Goal: Task Accomplishment & Management: Manage account settings

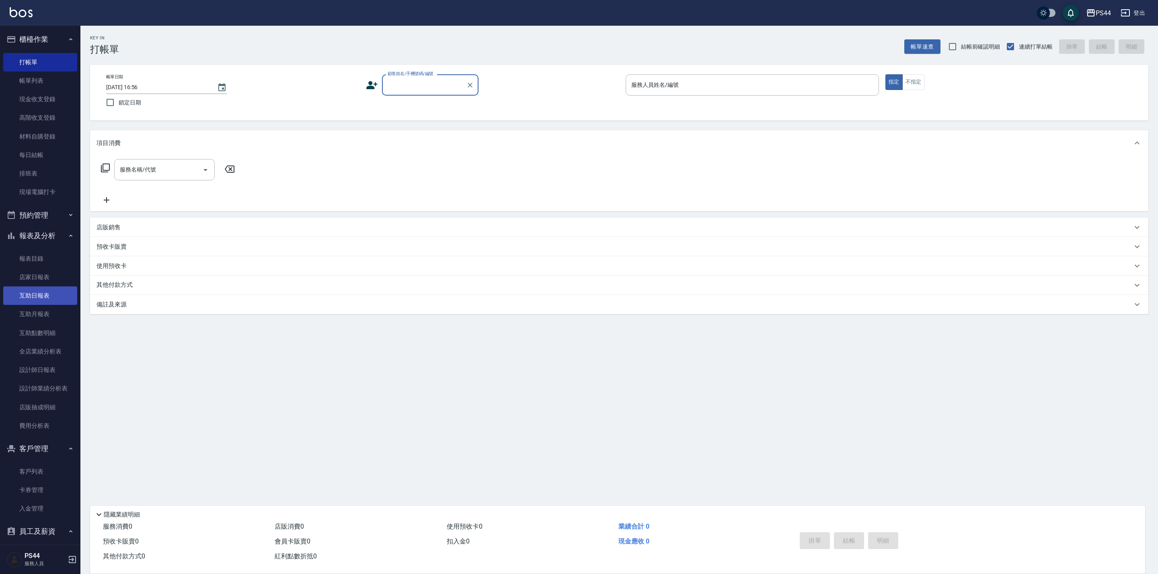
click at [39, 295] on link "互助日報表" at bounding box center [40, 296] width 74 height 18
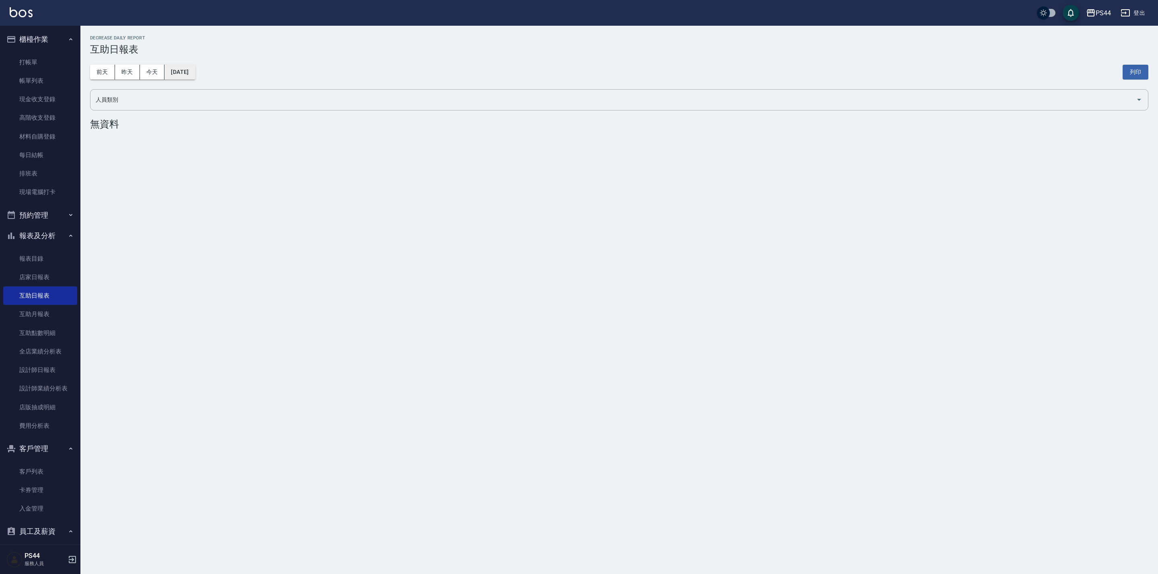
click at [184, 72] on button "[DATE]" at bounding box center [179, 72] width 31 height 15
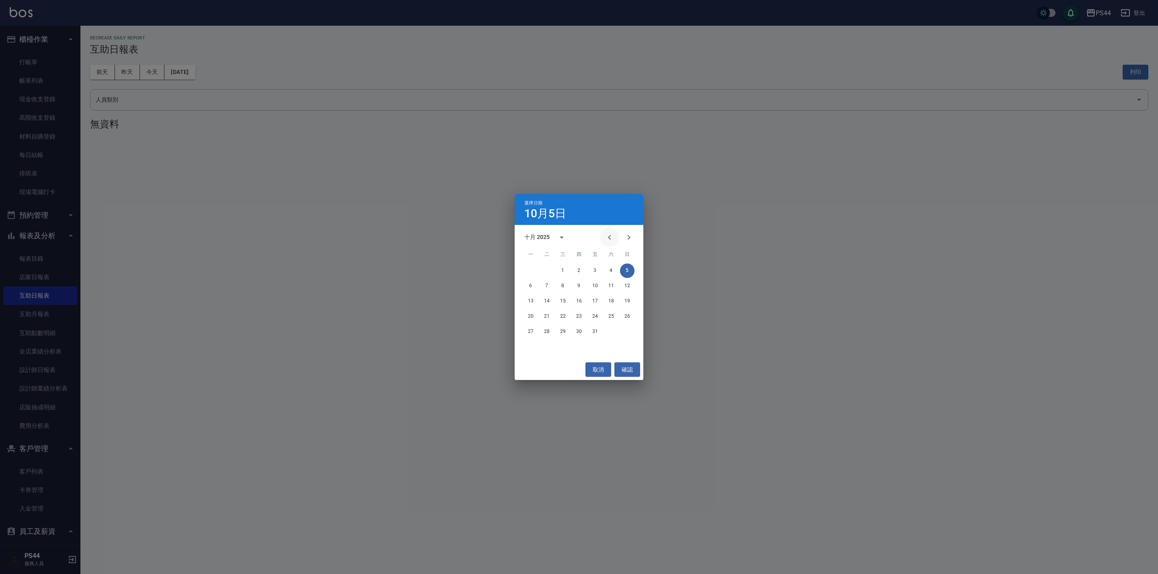
click at [605, 234] on icon "Previous month" at bounding box center [610, 238] width 10 height 10
click at [629, 317] on button "28" at bounding box center [627, 317] width 14 height 14
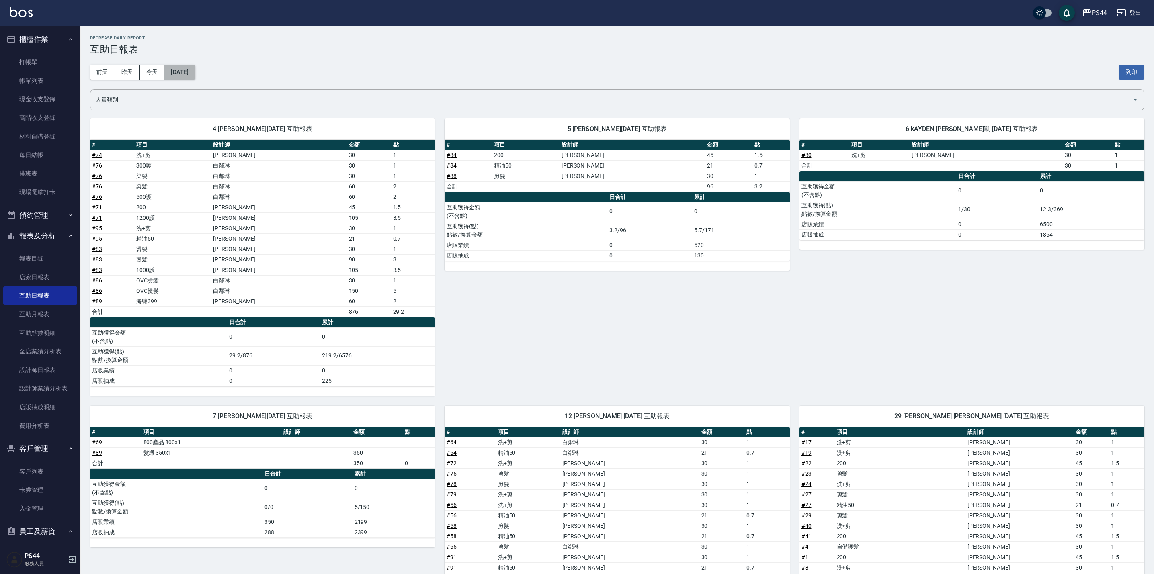
click at [193, 68] on button "[DATE]" at bounding box center [179, 72] width 31 height 15
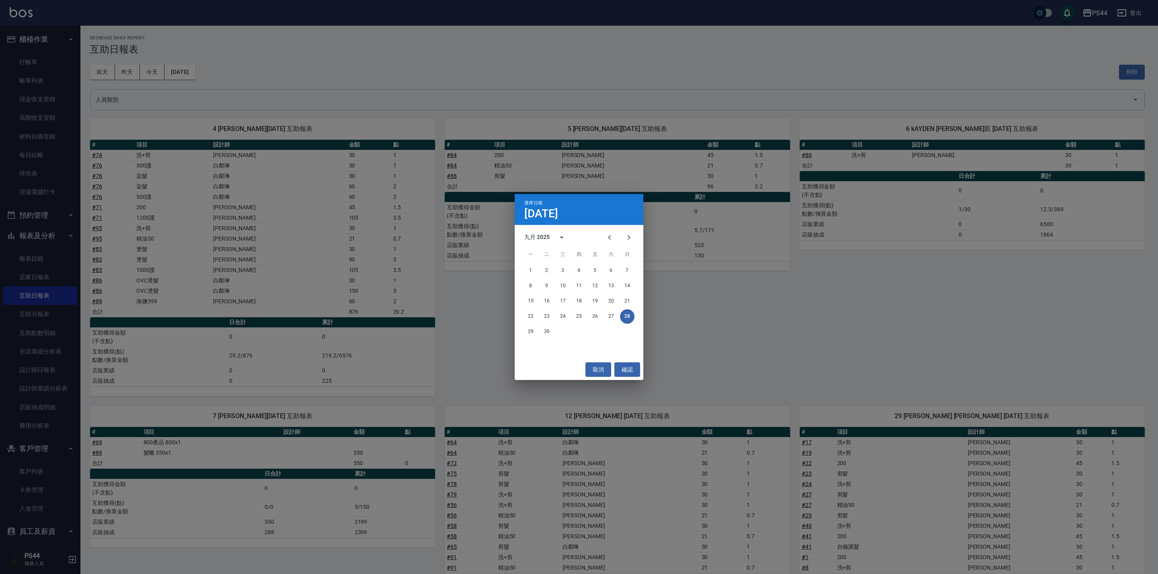
click at [321, 61] on div "選擇日期 [DATE] 九月 2025 一 二 三 四 五 六 日 1 2 3 4 5 6 7 8 9 10 11 12 13 14 15 16 17 18 …" at bounding box center [579, 287] width 1158 height 574
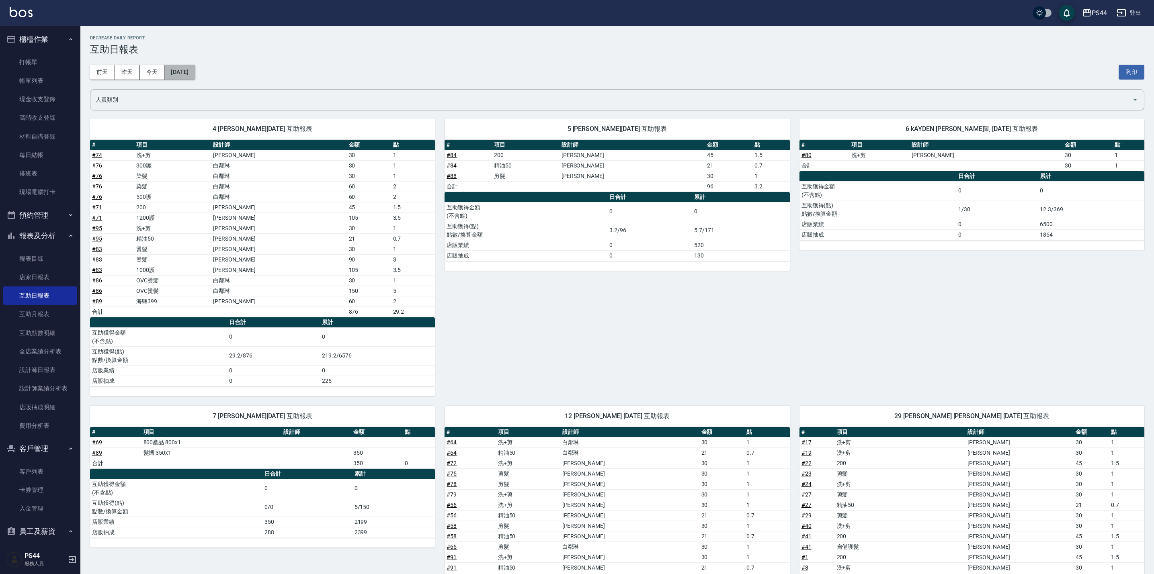
click at [195, 77] on button "[DATE]" at bounding box center [179, 72] width 31 height 15
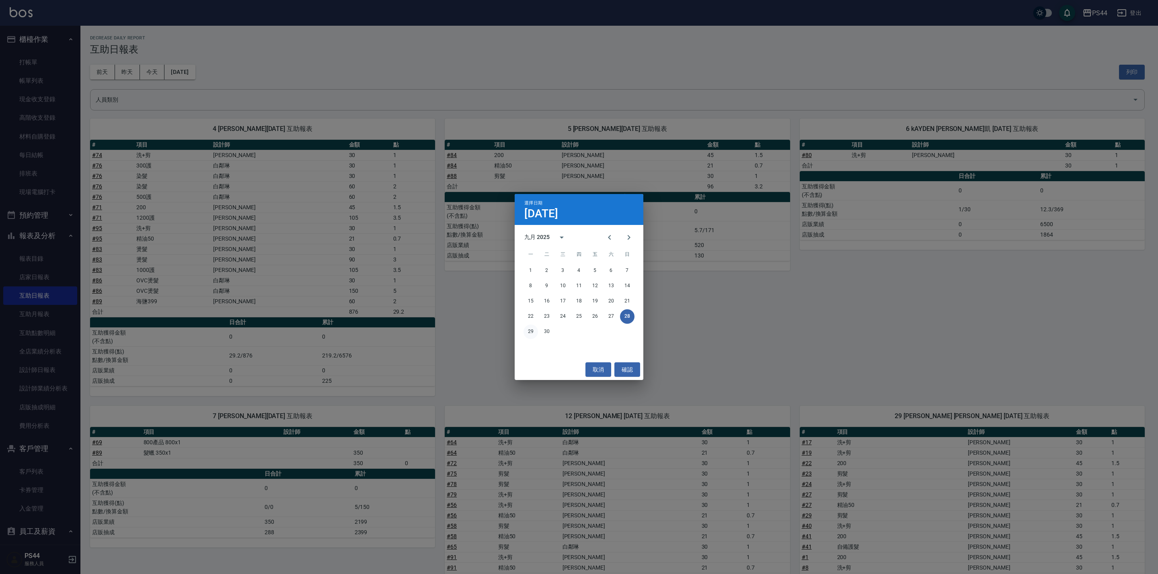
click at [525, 329] on button "29" at bounding box center [530, 332] width 14 height 14
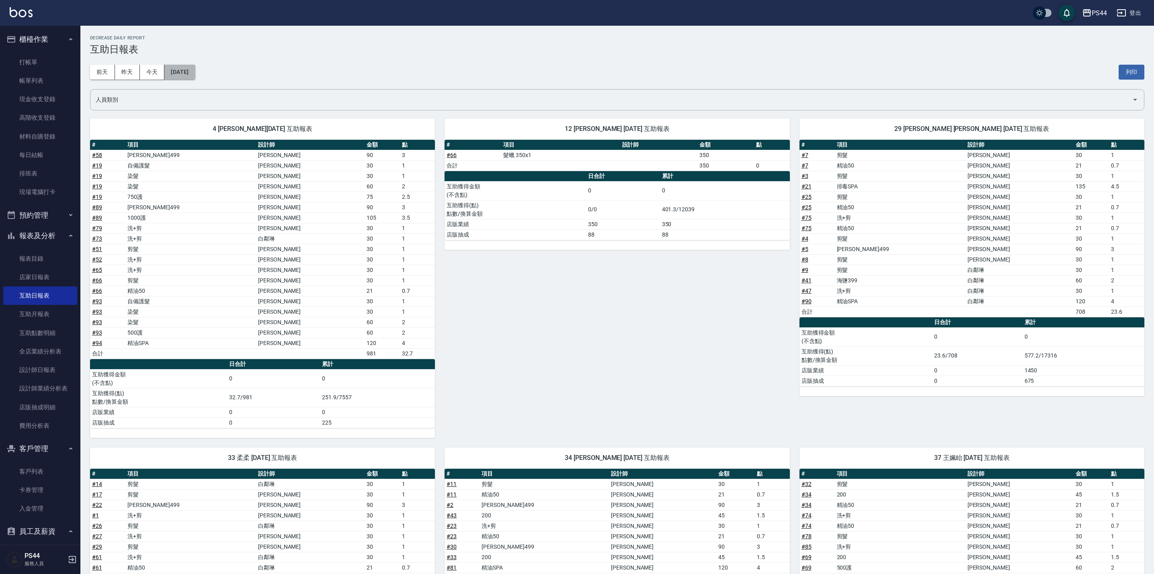
click at [195, 75] on button "[DATE]" at bounding box center [179, 72] width 31 height 15
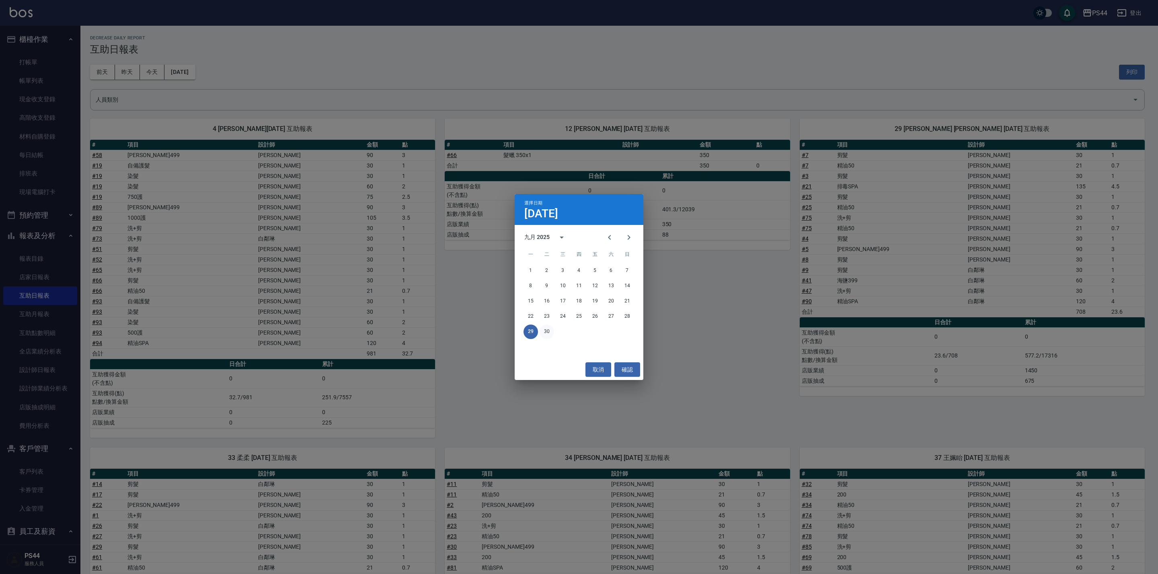
click at [546, 327] on button "30" at bounding box center [546, 332] width 14 height 14
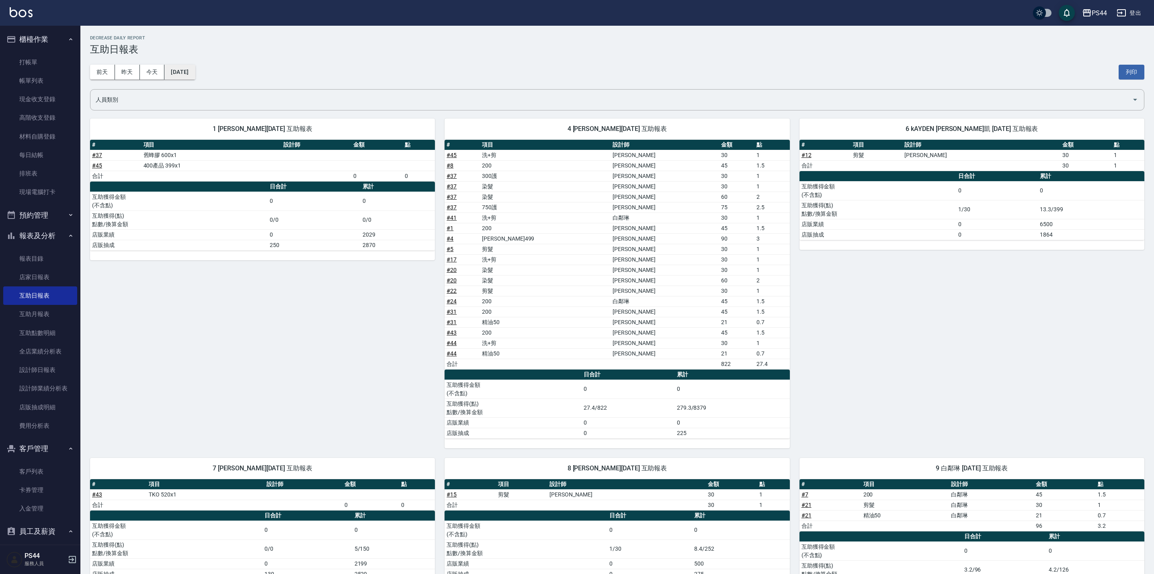
click at [191, 69] on button "[DATE]" at bounding box center [179, 72] width 31 height 15
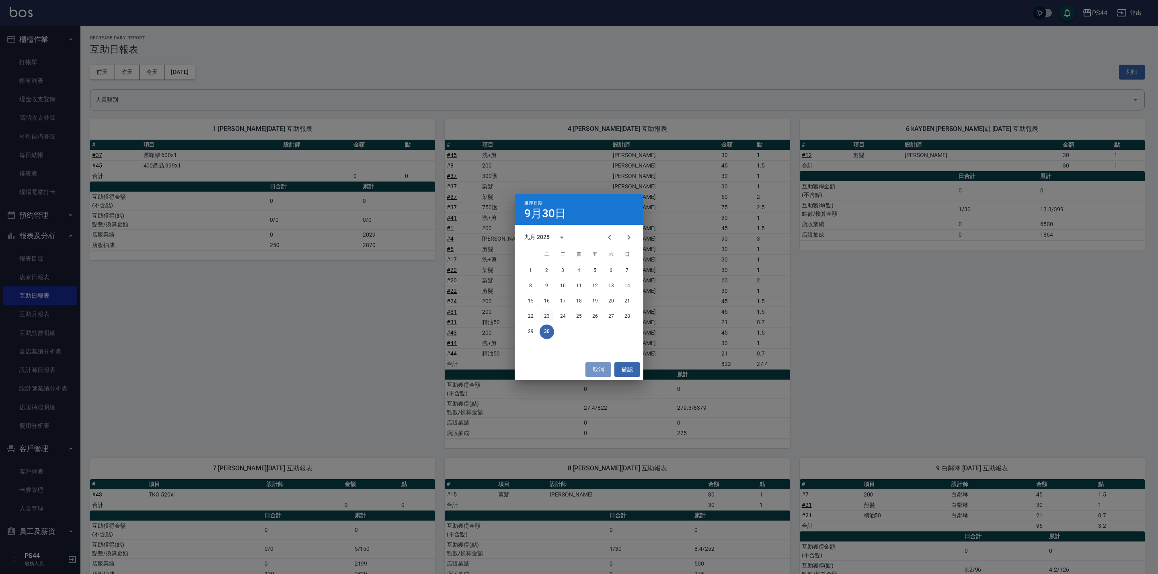
drag, startPoint x: 596, startPoint y: 363, endPoint x: 553, endPoint y: 317, distance: 63.1
click at [598, 363] on button "取消" at bounding box center [598, 370] width 26 height 15
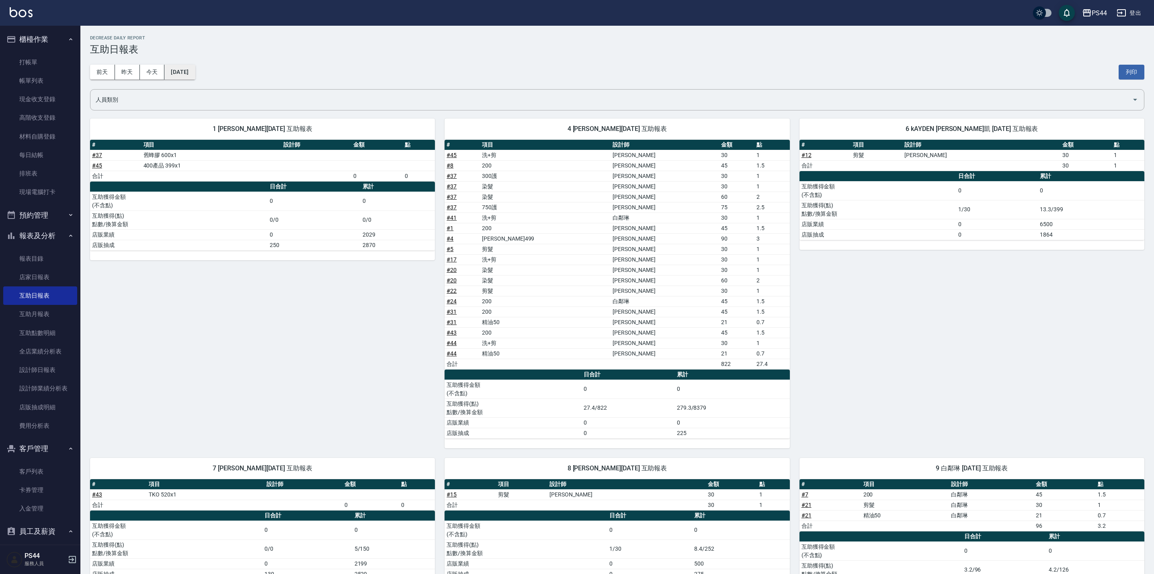
click at [193, 65] on button "[DATE]" at bounding box center [179, 72] width 31 height 15
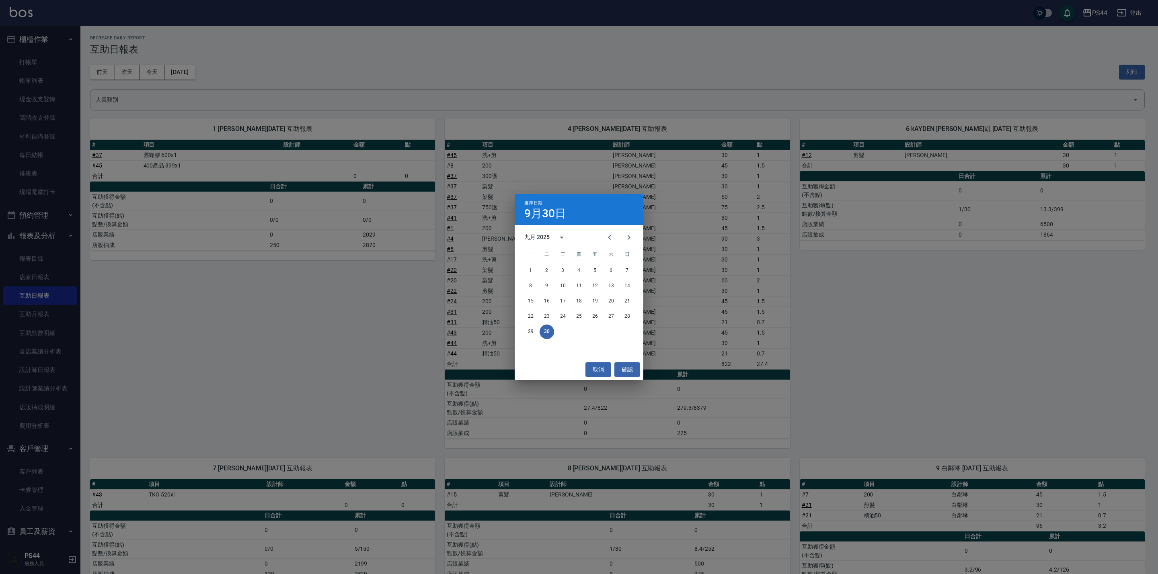
click at [531, 252] on span "一" at bounding box center [530, 255] width 14 height 16
click at [529, 267] on button "1" at bounding box center [530, 271] width 14 height 14
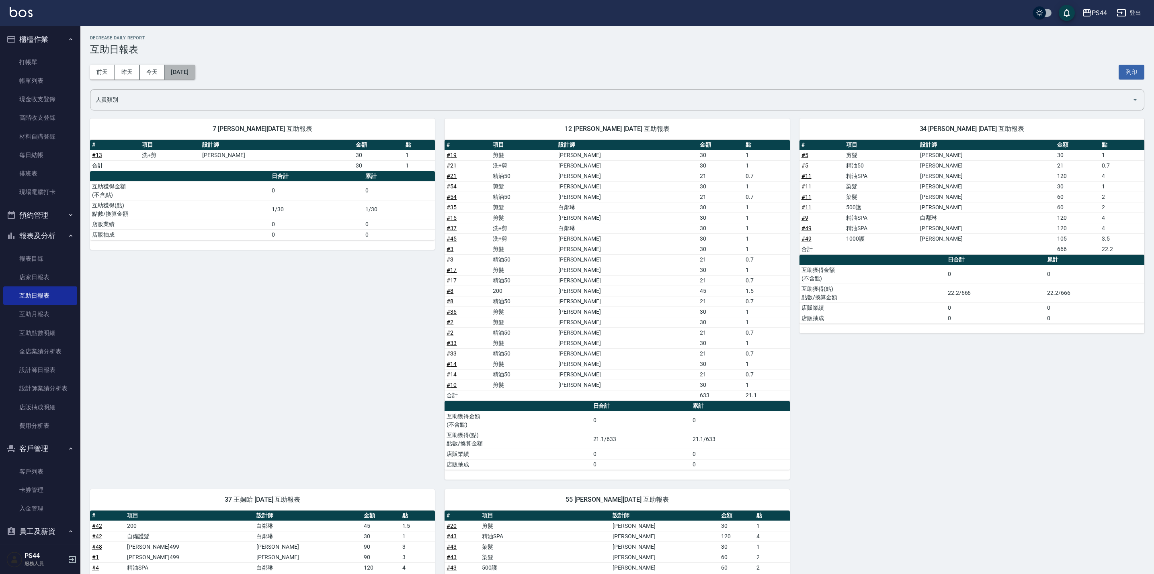
click at [176, 66] on button "[DATE]" at bounding box center [179, 72] width 31 height 15
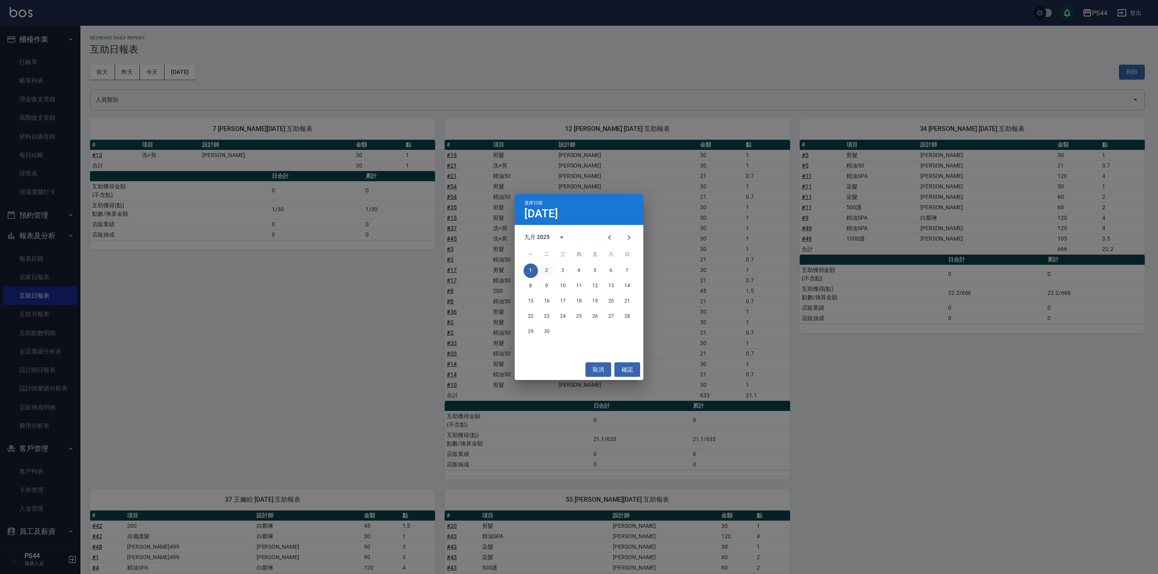
click at [549, 269] on button "2" at bounding box center [546, 271] width 14 height 14
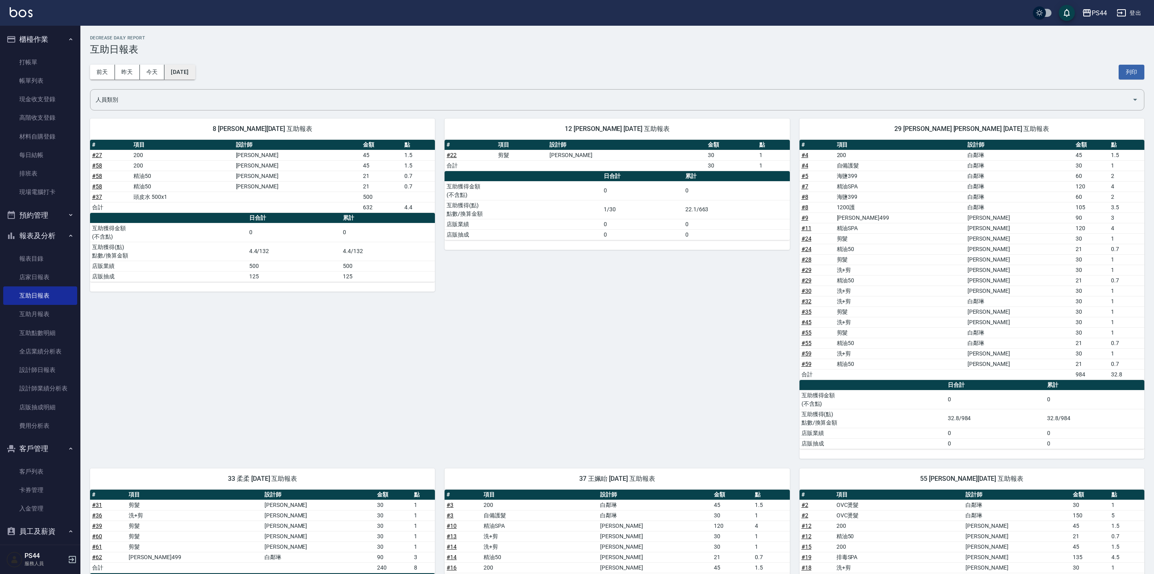
click at [183, 70] on button "[DATE]" at bounding box center [179, 72] width 31 height 15
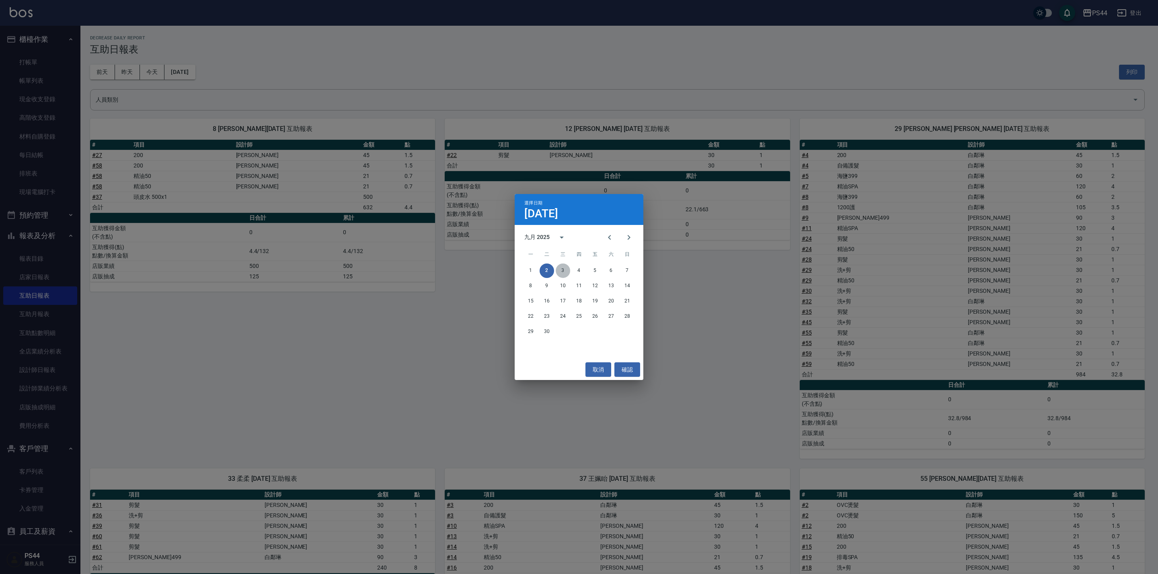
click at [560, 271] on button "3" at bounding box center [563, 271] width 14 height 14
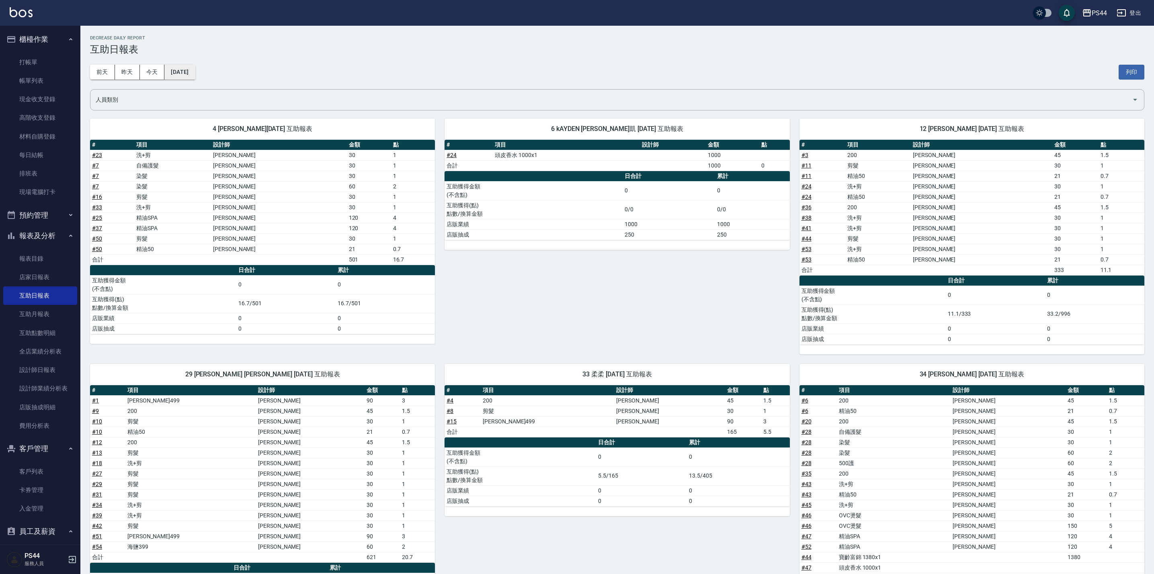
click at [185, 73] on button "[DATE]" at bounding box center [179, 72] width 31 height 15
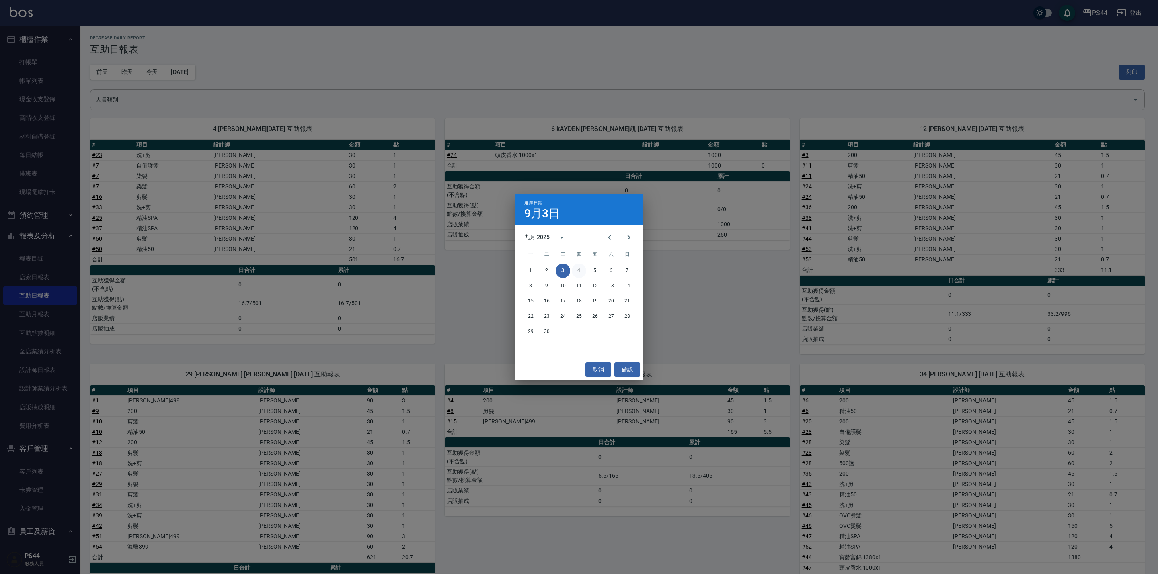
click at [582, 269] on button "4" at bounding box center [579, 271] width 14 height 14
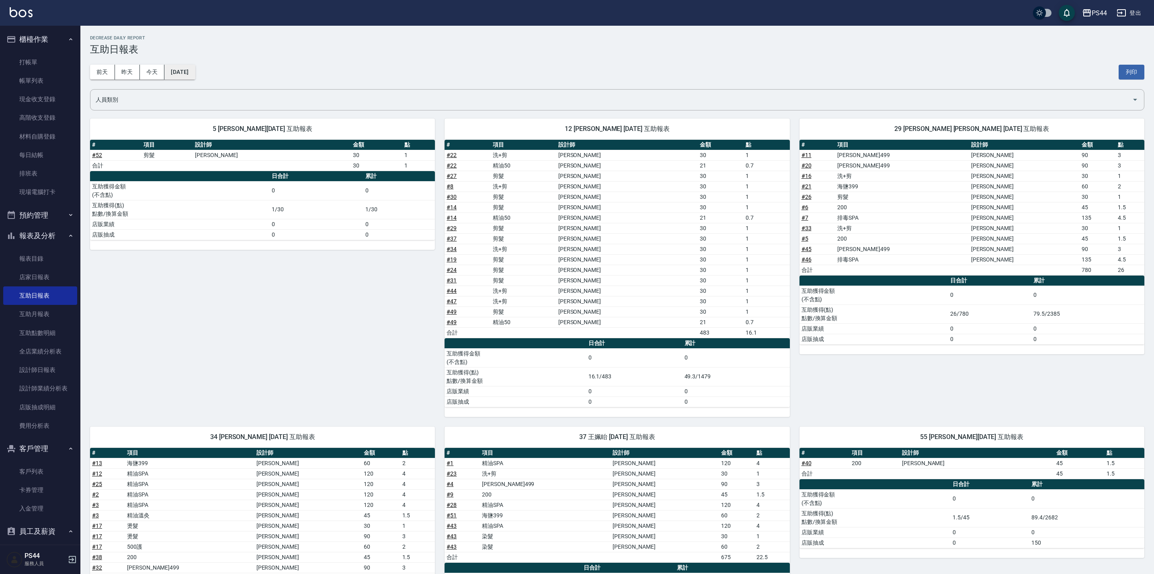
click at [195, 73] on button "[DATE]" at bounding box center [179, 72] width 31 height 15
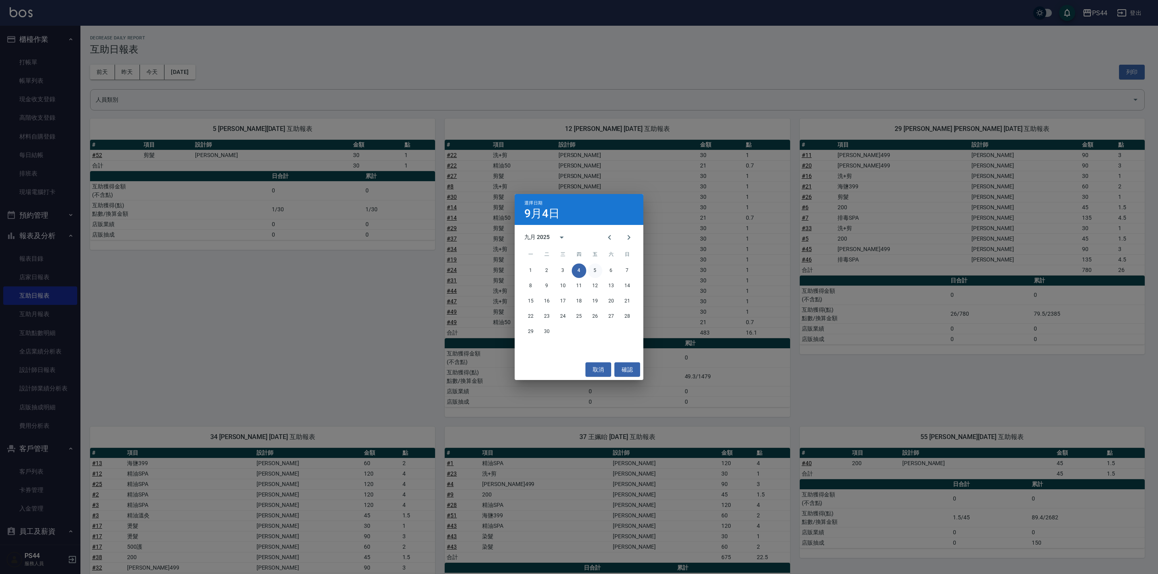
click at [597, 269] on button "5" at bounding box center [595, 271] width 14 height 14
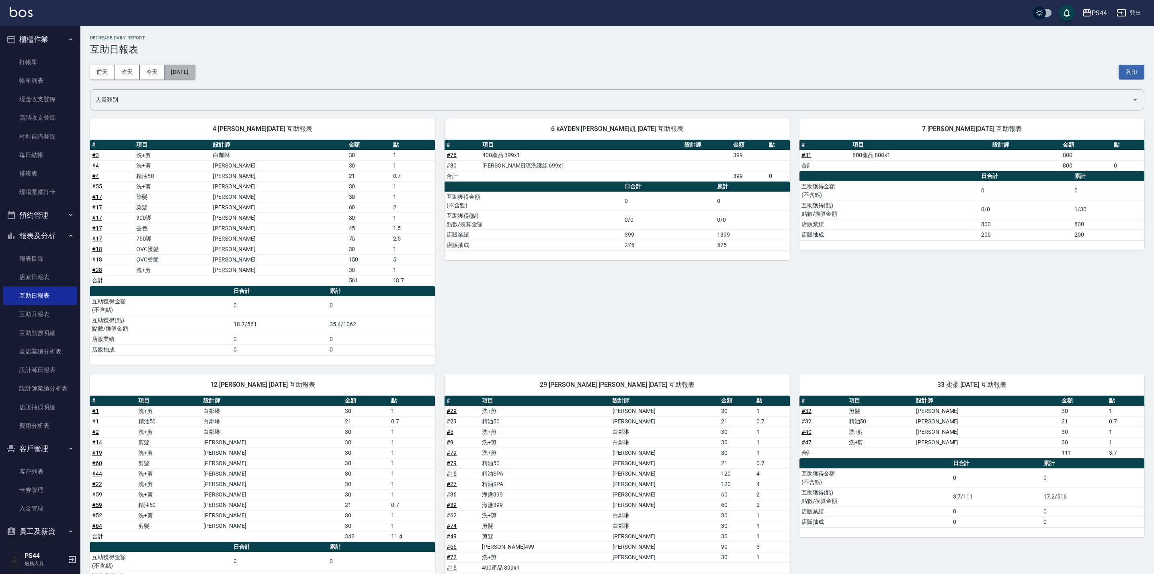
click at [170, 66] on button "[DATE]" at bounding box center [179, 72] width 31 height 15
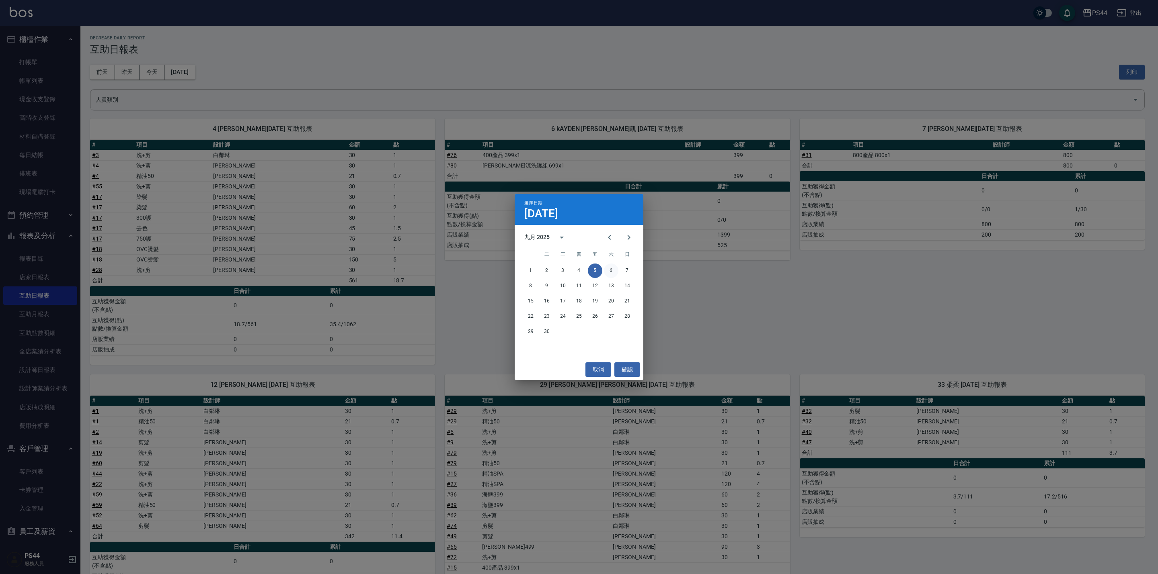
click at [610, 267] on button "6" at bounding box center [611, 271] width 14 height 14
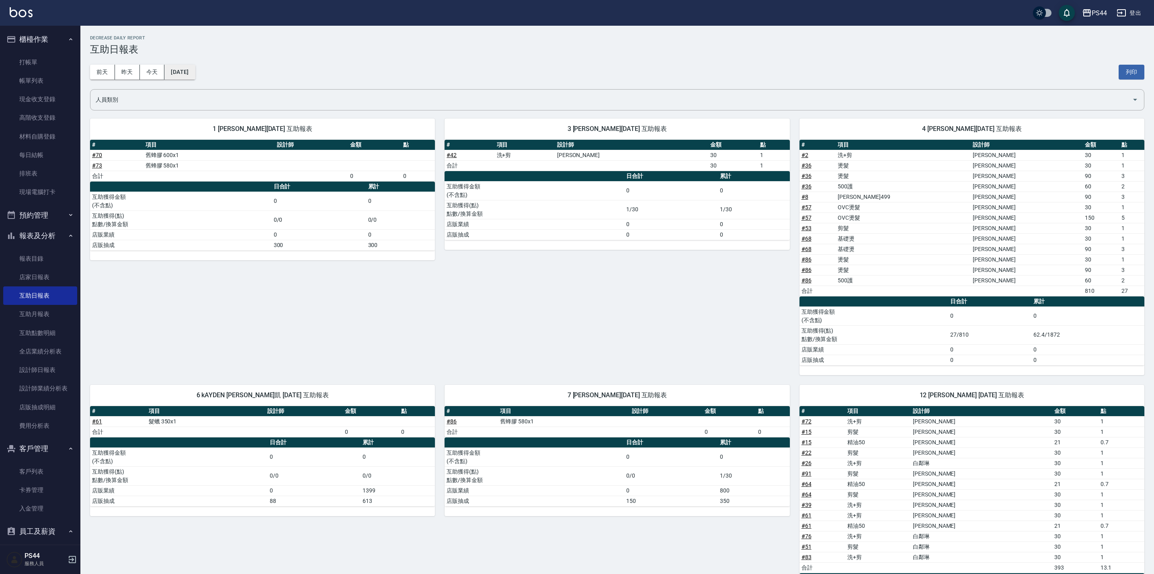
click at [195, 69] on button "[DATE]" at bounding box center [179, 72] width 31 height 15
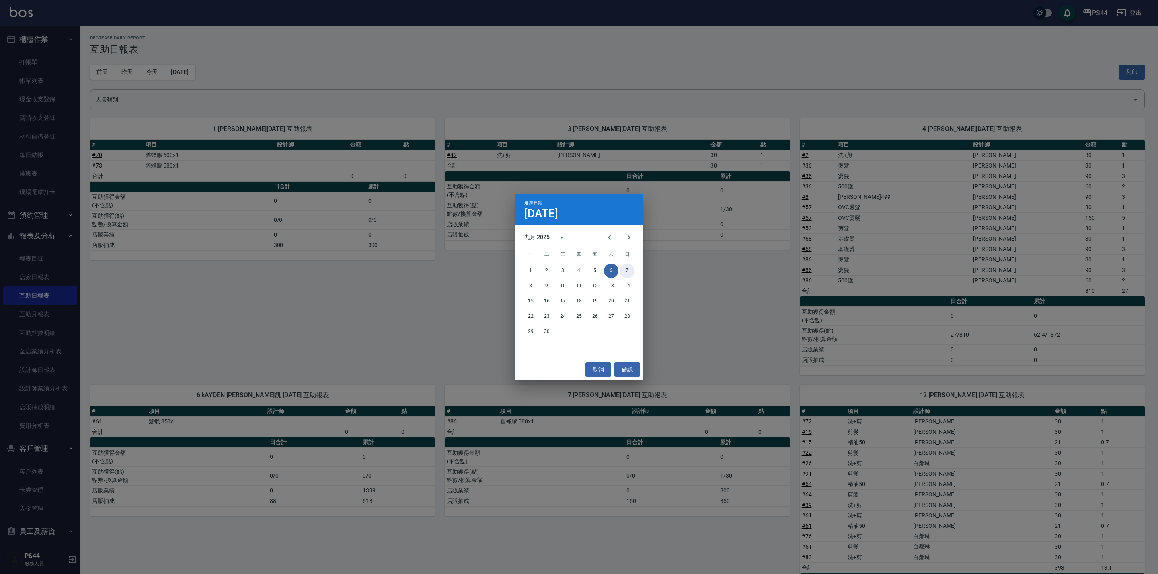
click at [625, 269] on button "7" at bounding box center [627, 271] width 14 height 14
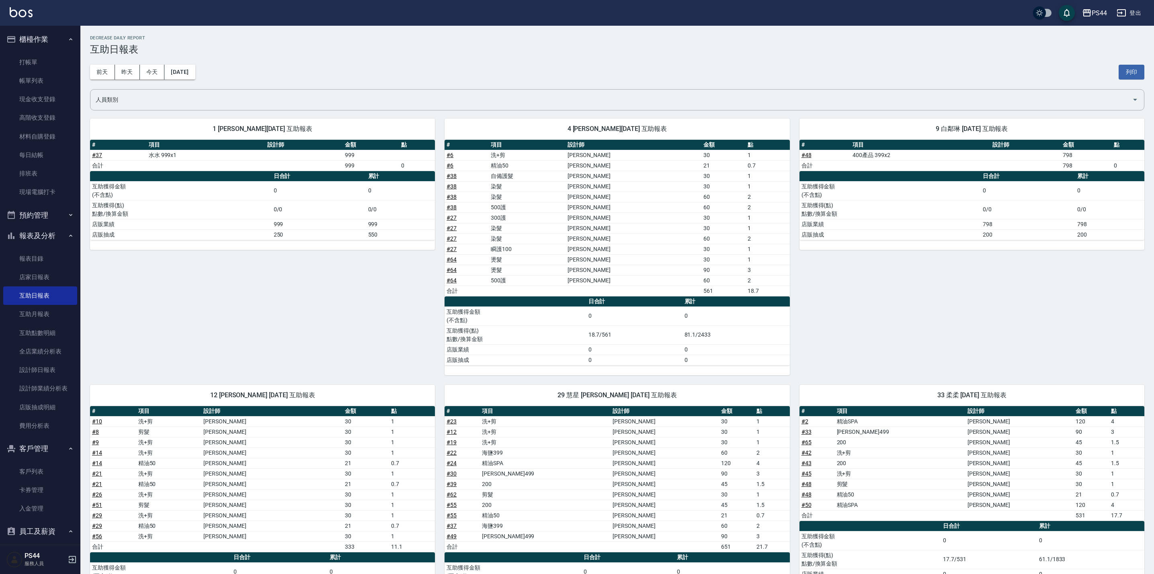
click at [199, 63] on div "[DATE] [DATE] [DATE] [DATE] 列印" at bounding box center [617, 72] width 1054 height 34
click at [195, 70] on button "[DATE]" at bounding box center [179, 72] width 31 height 15
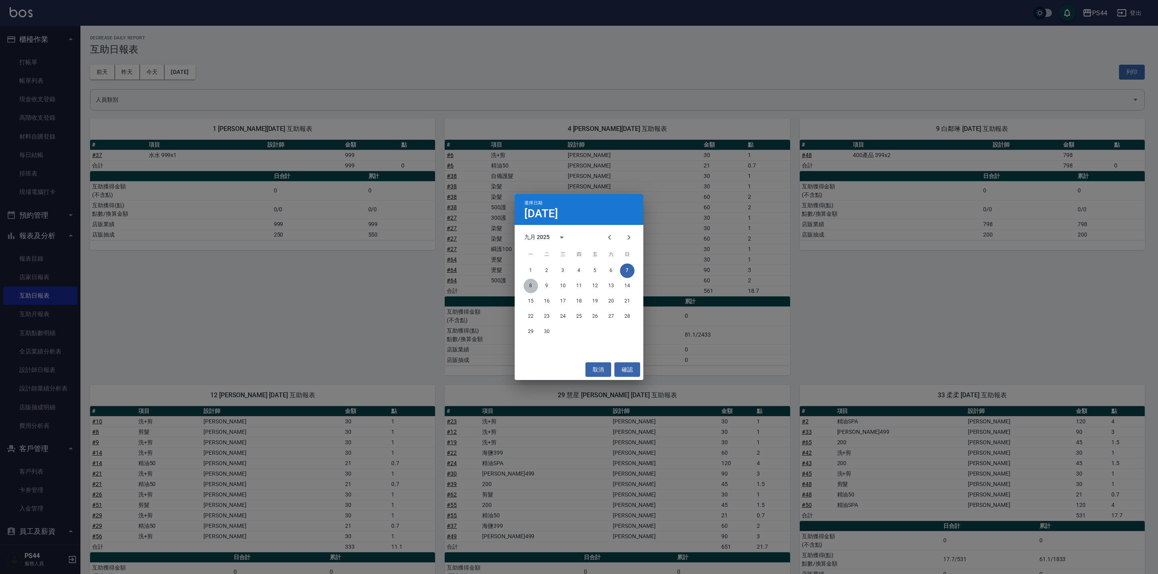
click at [528, 287] on button "8" at bounding box center [530, 286] width 14 height 14
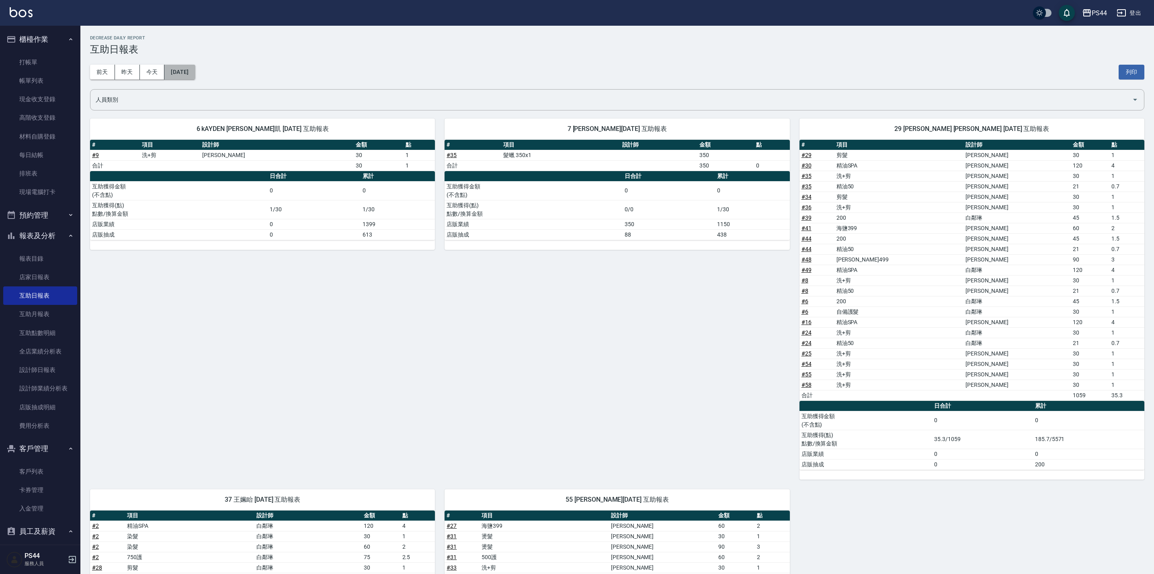
click at [195, 76] on button "[DATE]" at bounding box center [179, 72] width 31 height 15
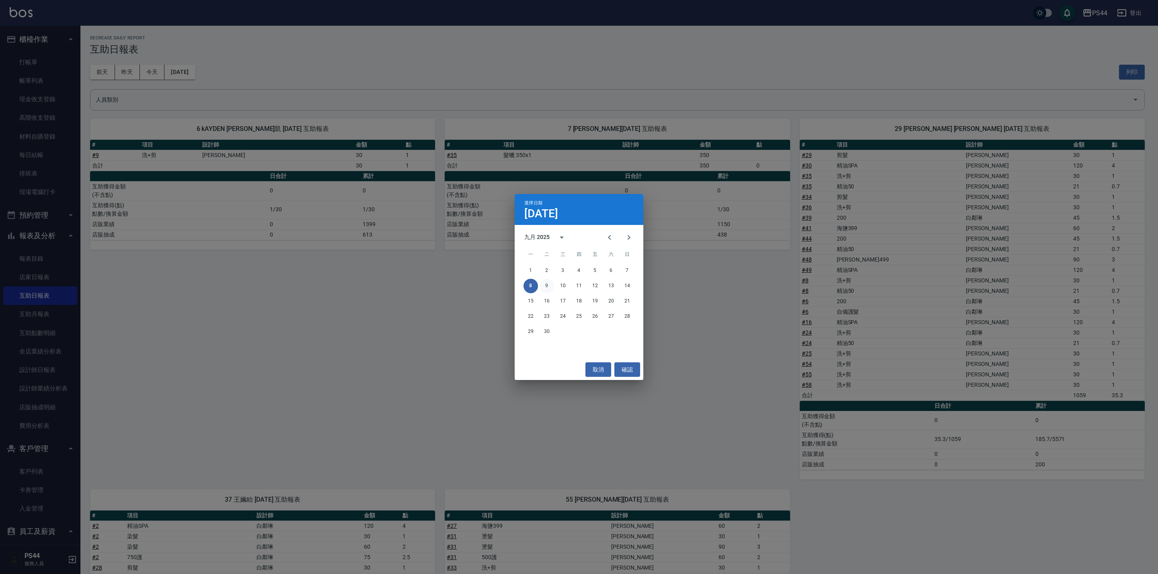
click at [548, 286] on button "9" at bounding box center [546, 286] width 14 height 14
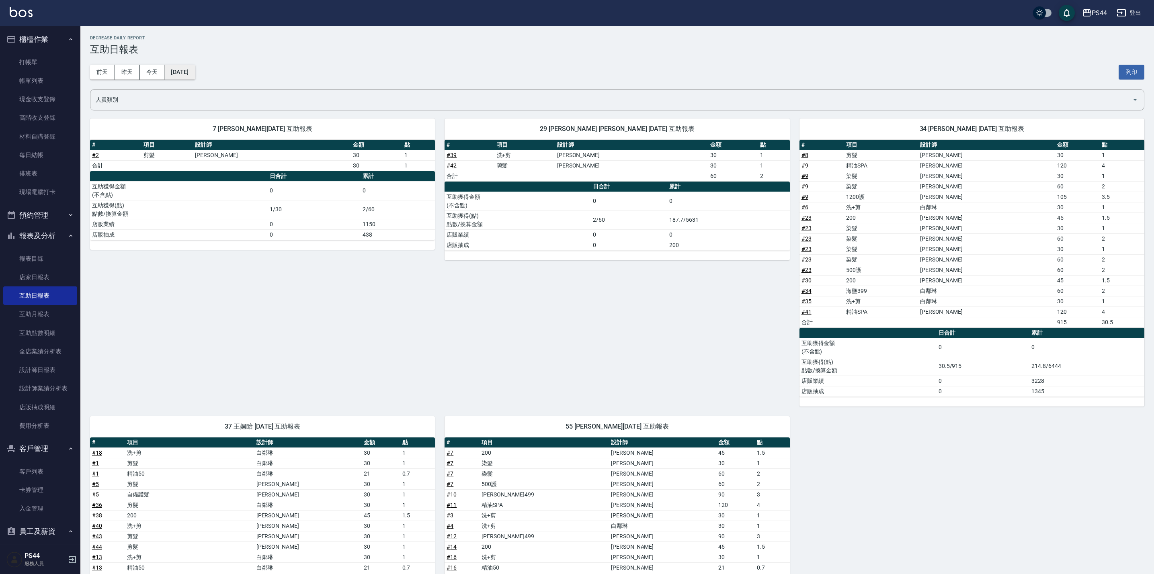
drag, startPoint x: 203, startPoint y: 85, endPoint x: 203, endPoint y: 76, distance: 8.8
click at [203, 80] on div "[DATE] [DATE] [DATE] [DATE] 列印" at bounding box center [617, 72] width 1054 height 34
click at [195, 75] on button "[DATE]" at bounding box center [179, 72] width 31 height 15
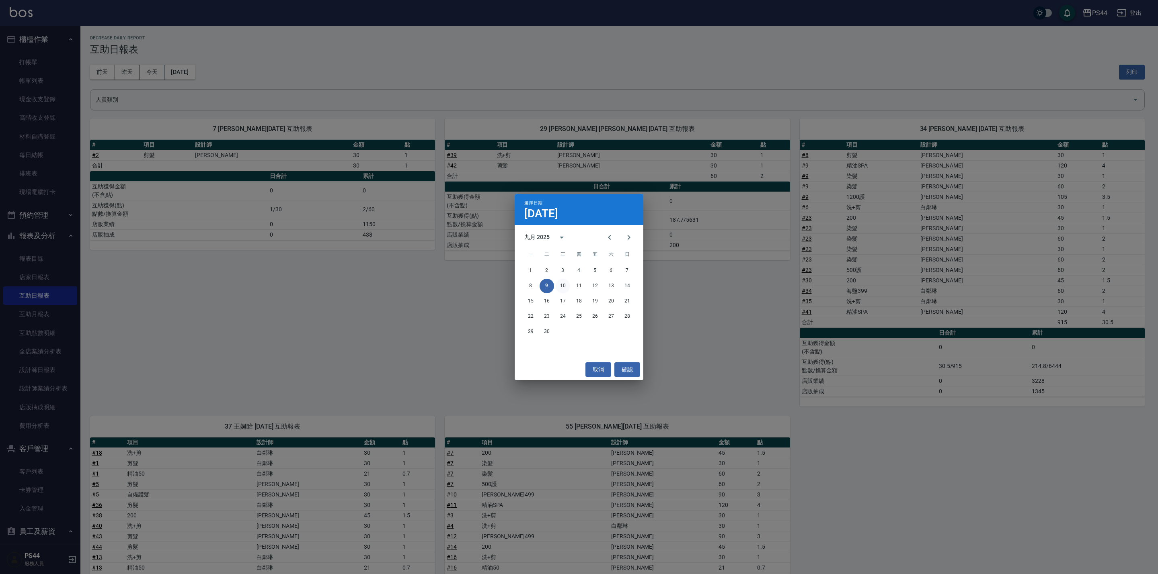
click at [560, 287] on button "10" at bounding box center [563, 286] width 14 height 14
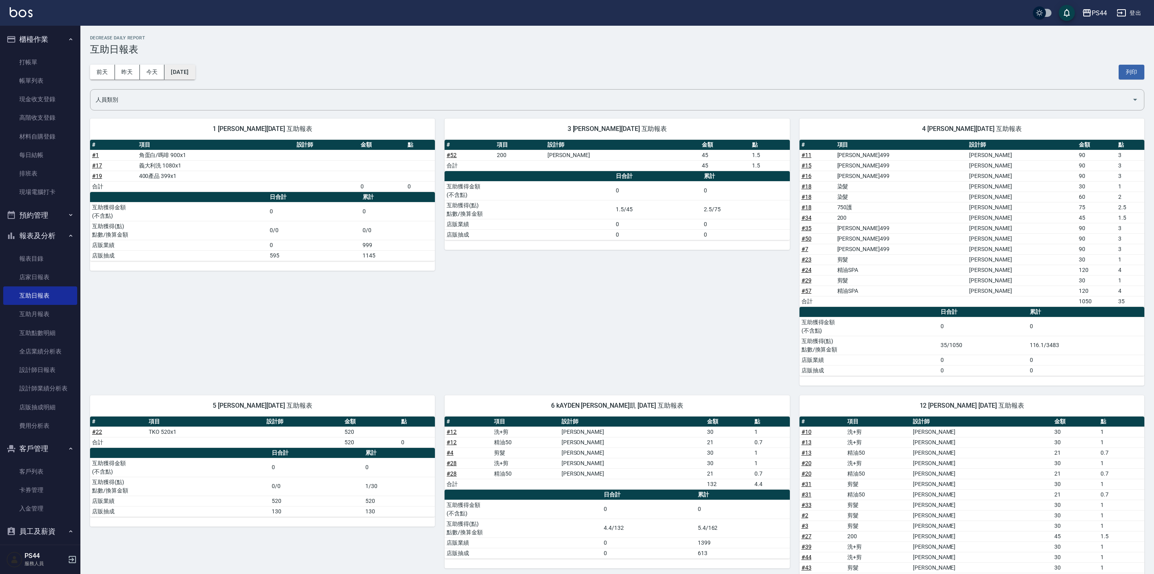
click at [193, 70] on button "[DATE]" at bounding box center [179, 72] width 31 height 15
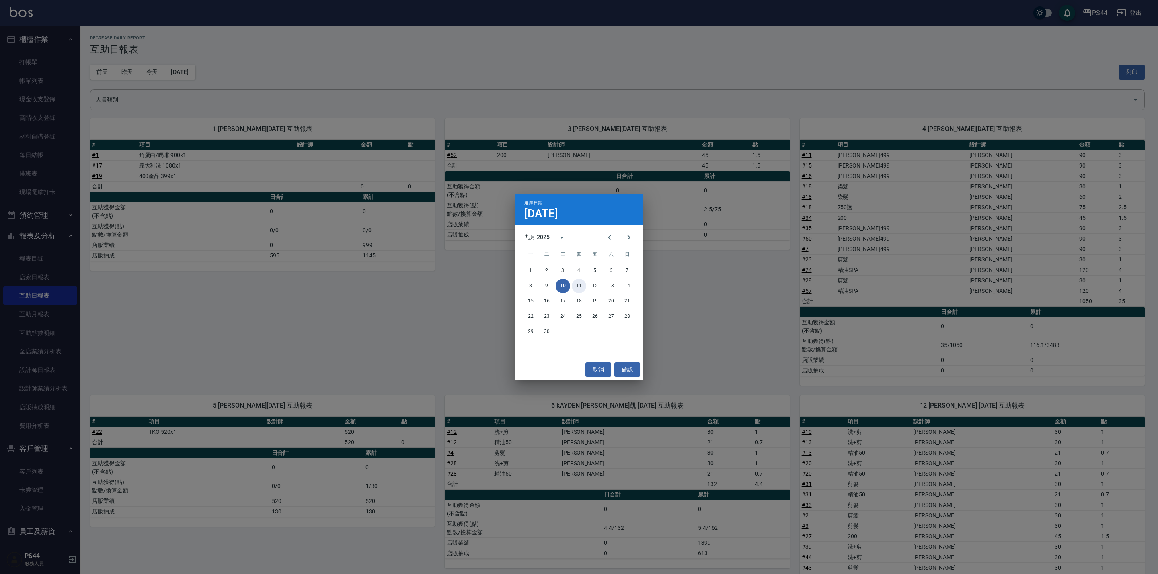
click at [576, 285] on button "11" at bounding box center [579, 286] width 14 height 14
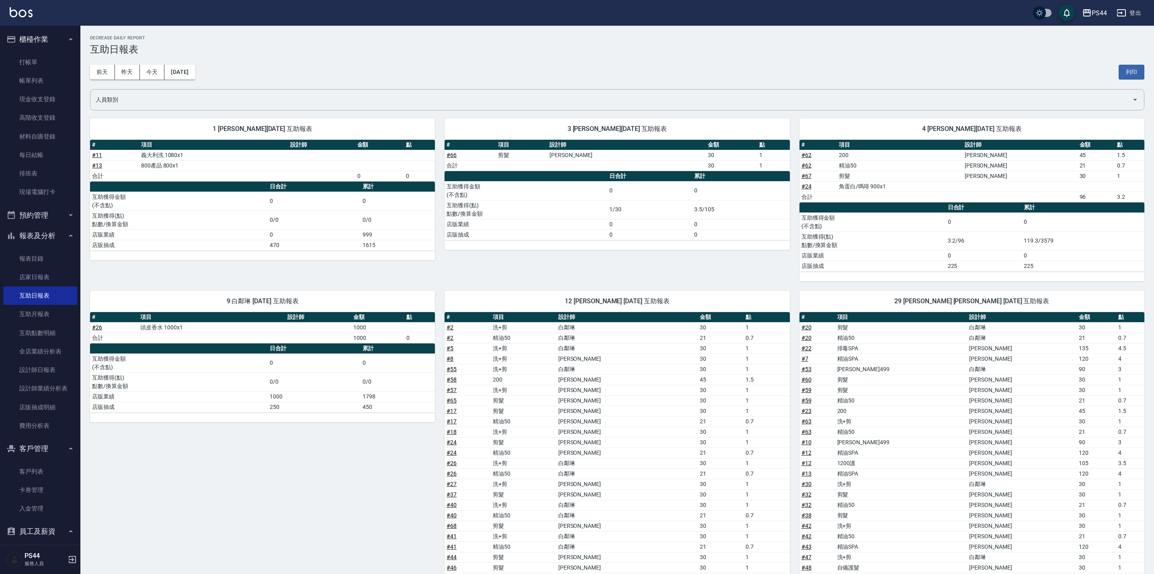
drag, startPoint x: 212, startPoint y: 72, endPoint x: 204, endPoint y: 77, distance: 9.8
click at [212, 73] on div "[DATE] [DATE] [DATE] [DATE] 列印" at bounding box center [617, 72] width 1054 height 34
click at [195, 77] on button "[DATE]" at bounding box center [179, 72] width 31 height 15
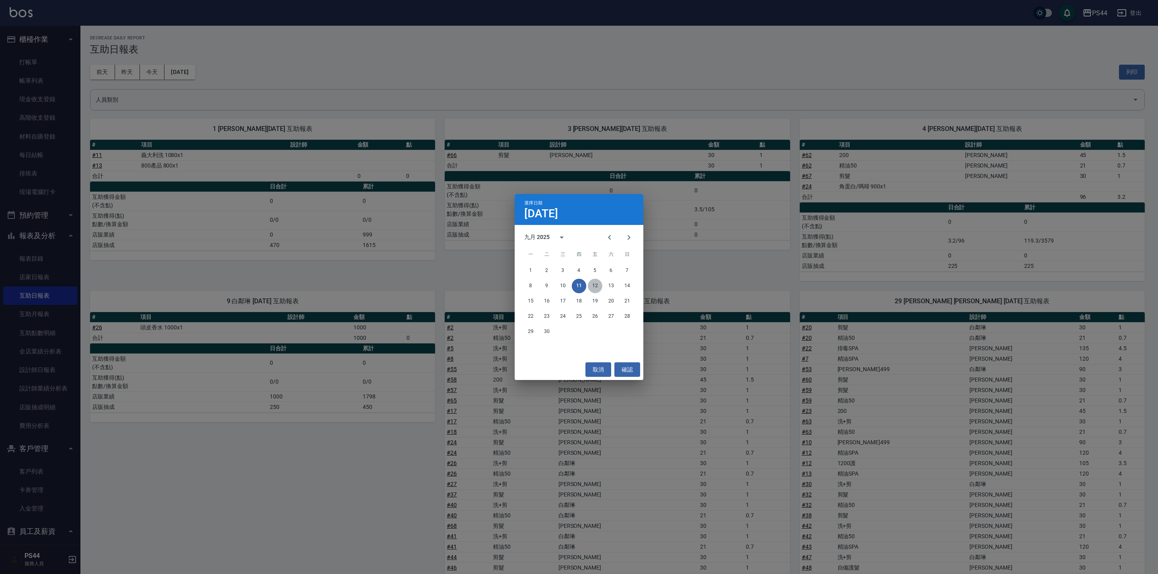
click at [593, 286] on button "12" at bounding box center [595, 286] width 14 height 14
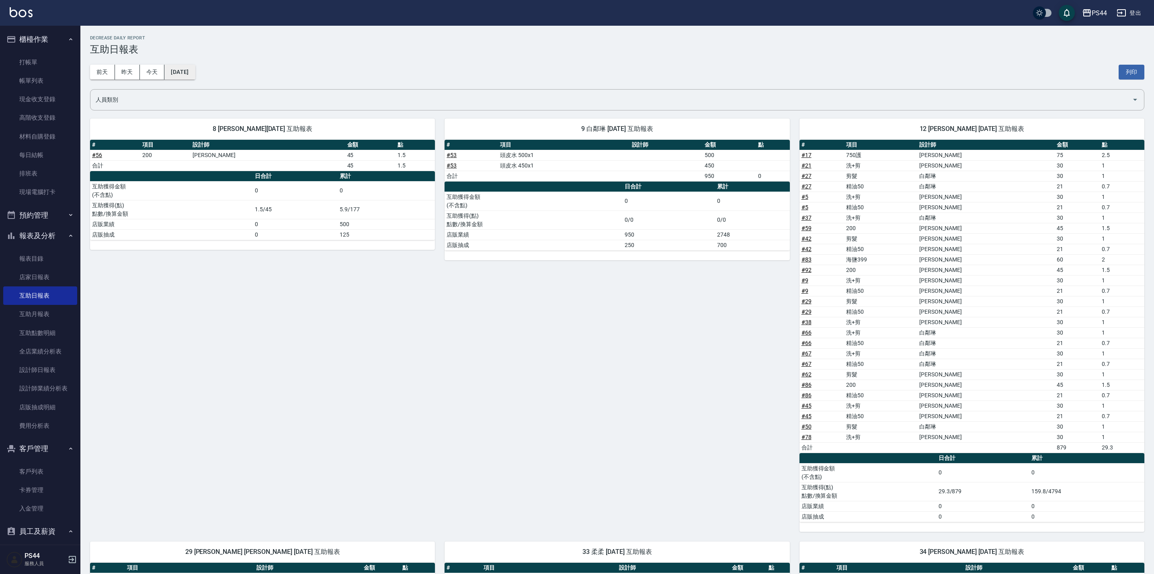
click at [195, 67] on button "[DATE]" at bounding box center [179, 72] width 31 height 15
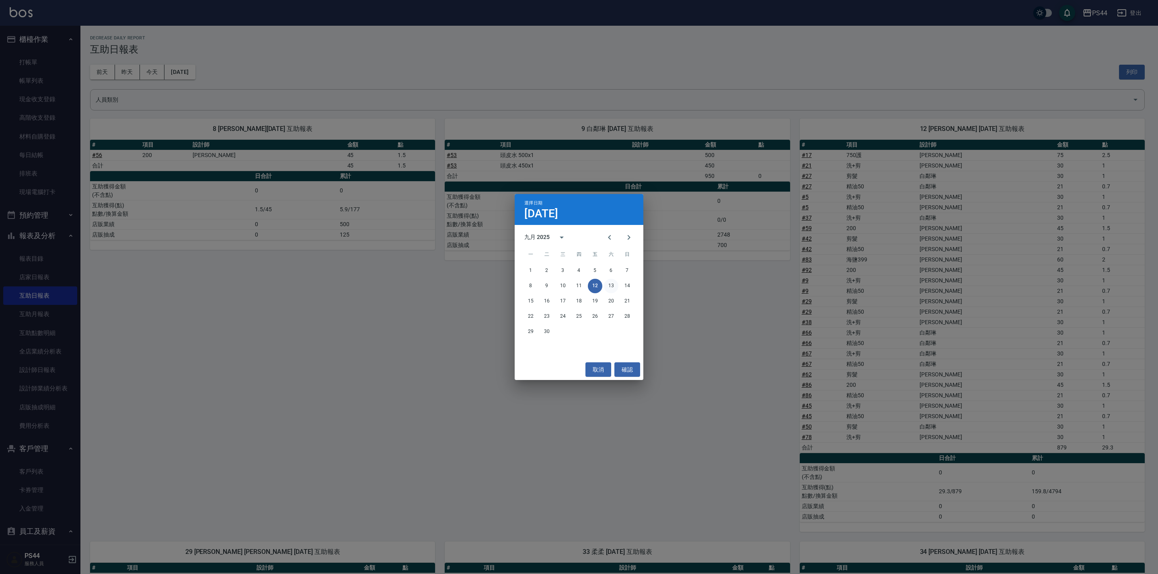
click at [609, 284] on button "13" at bounding box center [611, 286] width 14 height 14
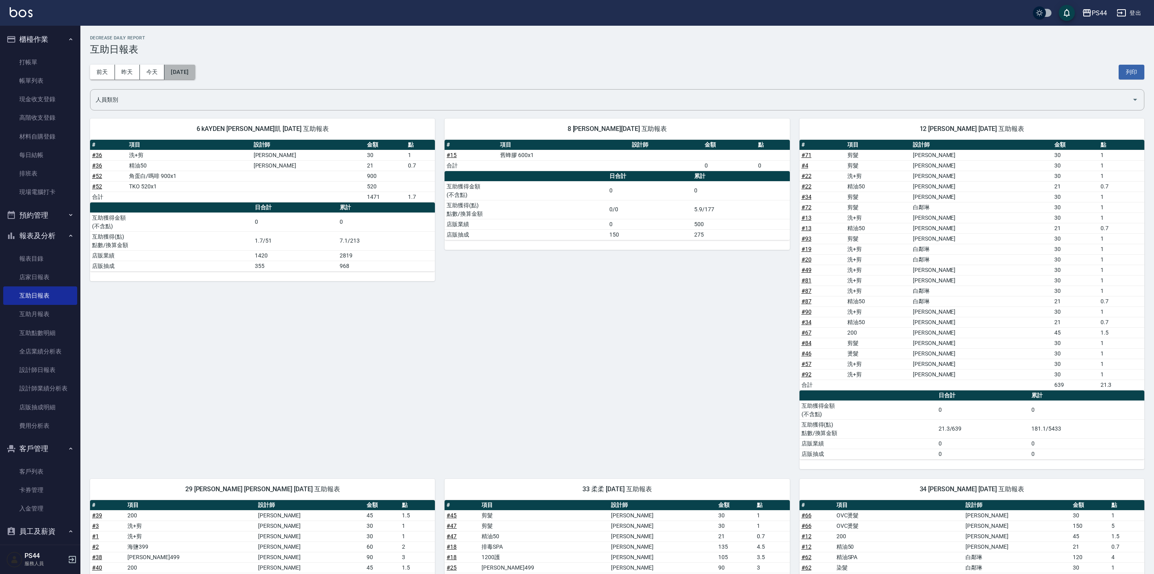
click at [186, 67] on button "[DATE]" at bounding box center [179, 72] width 31 height 15
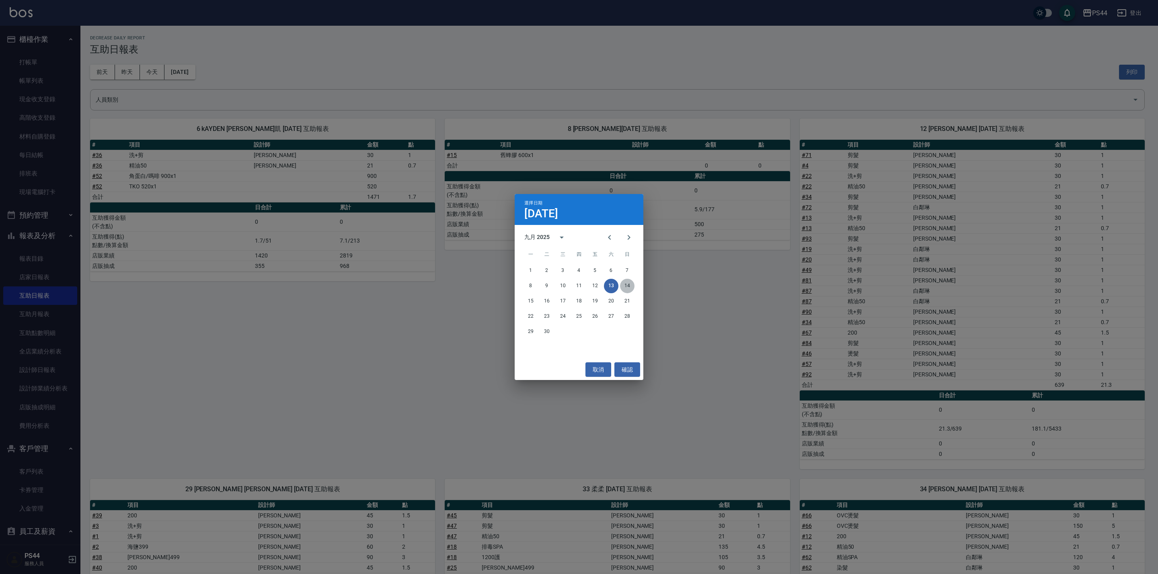
click at [632, 283] on button "14" at bounding box center [627, 286] width 14 height 14
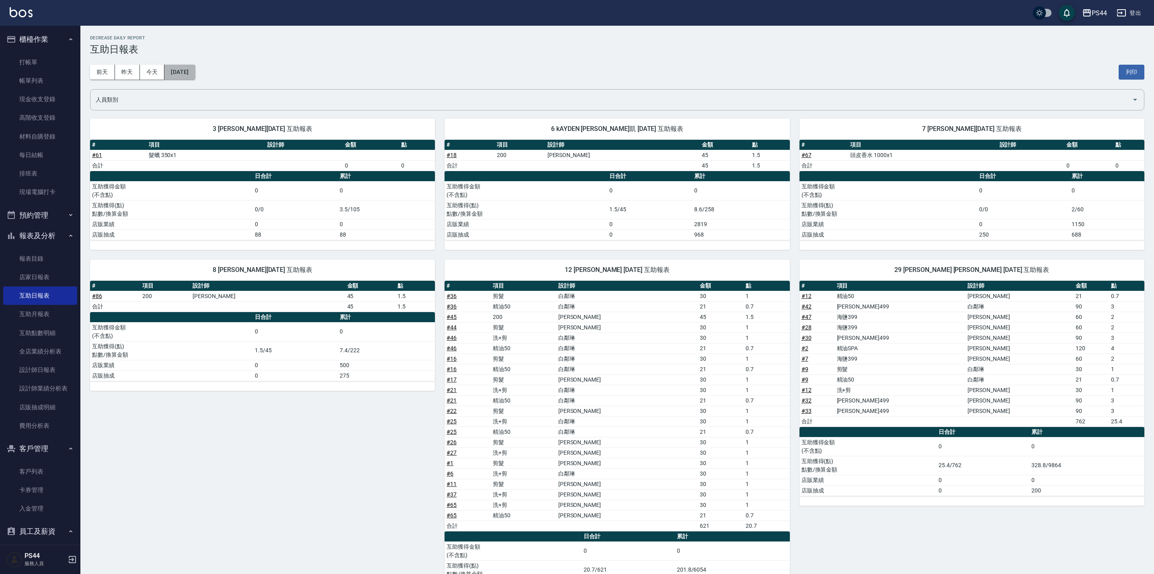
drag, startPoint x: 197, startPoint y: 66, endPoint x: 205, endPoint y: 68, distance: 9.1
click at [195, 68] on button "[DATE]" at bounding box center [179, 72] width 31 height 15
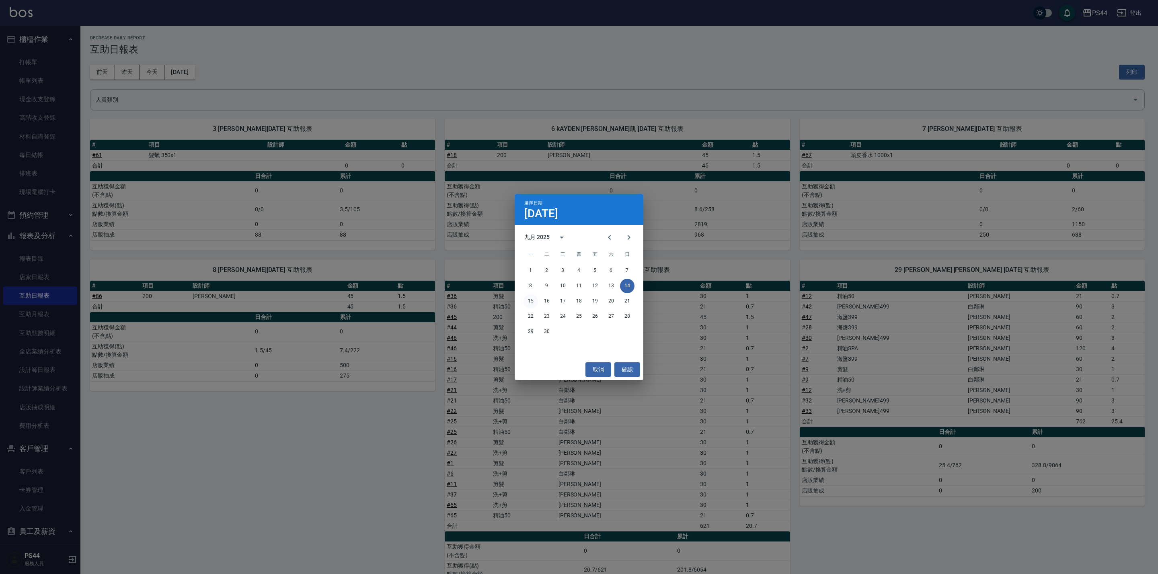
click at [531, 302] on button "15" at bounding box center [530, 301] width 14 height 14
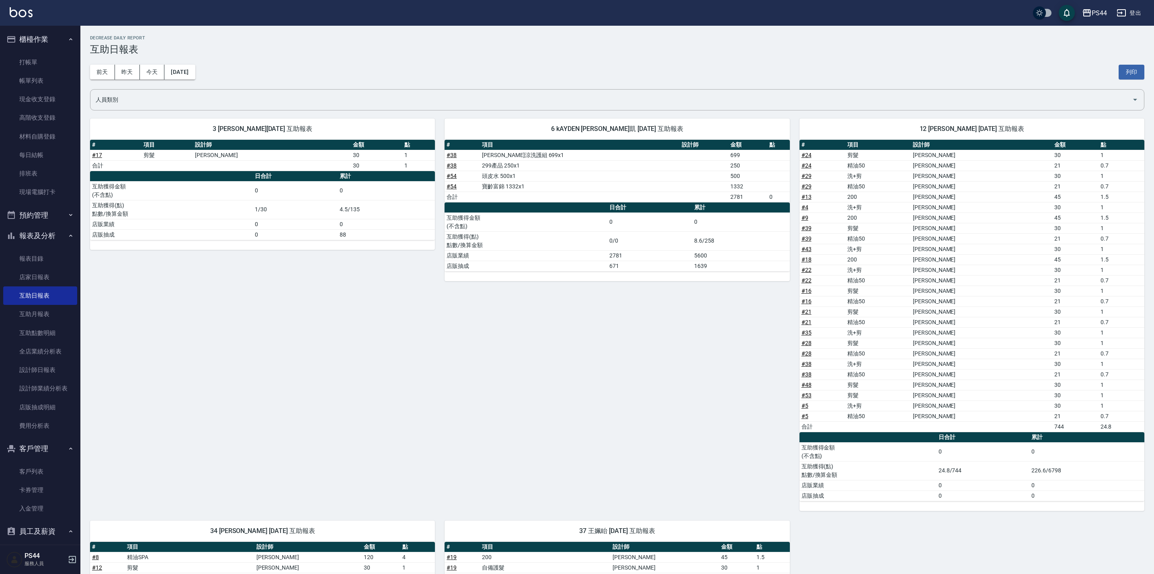
click at [190, 64] on div "[DATE] [DATE] [DATE] [DATE] 列印" at bounding box center [617, 72] width 1054 height 34
click at [194, 77] on button "[DATE]" at bounding box center [179, 72] width 31 height 15
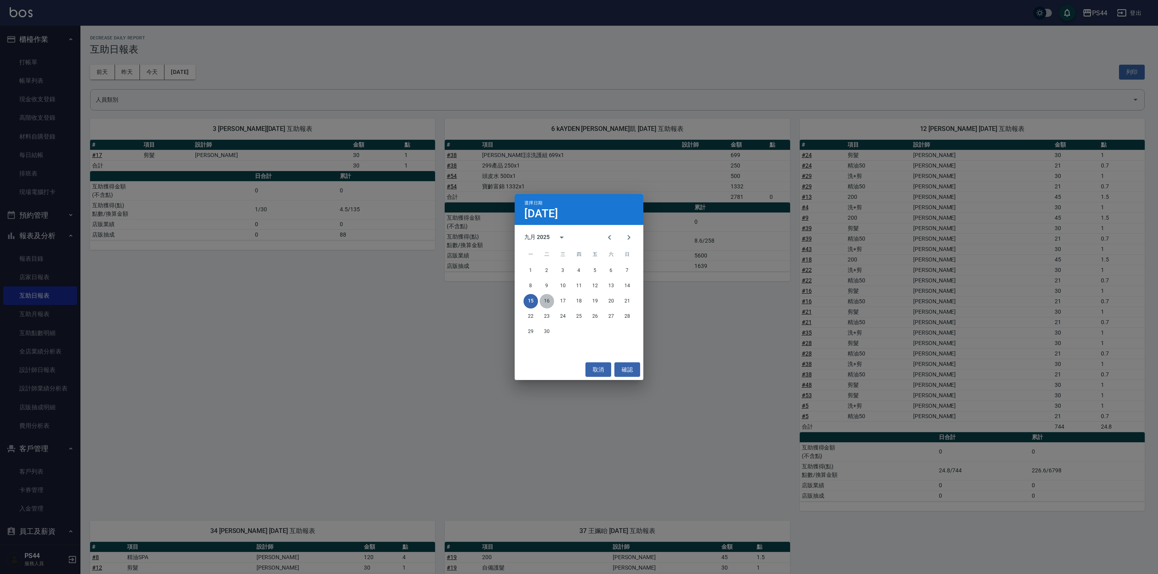
click at [548, 302] on button "16" at bounding box center [546, 301] width 14 height 14
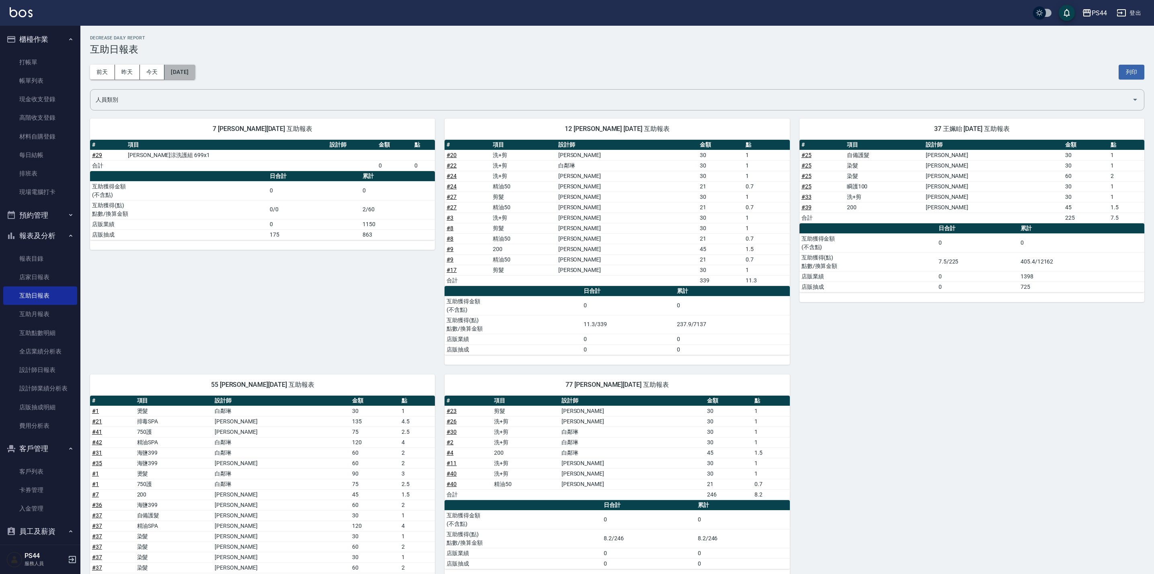
drag, startPoint x: 175, startPoint y: 76, endPoint x: 180, endPoint y: 77, distance: 5.3
click at [180, 77] on button "[DATE]" at bounding box center [179, 72] width 31 height 15
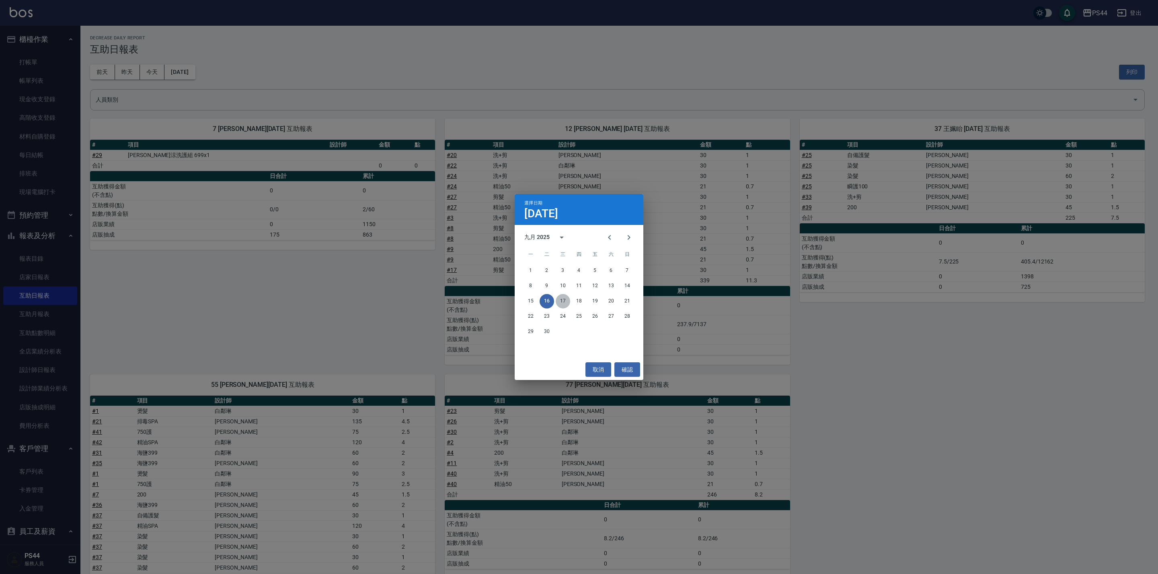
click at [564, 299] on button "17" at bounding box center [563, 301] width 14 height 14
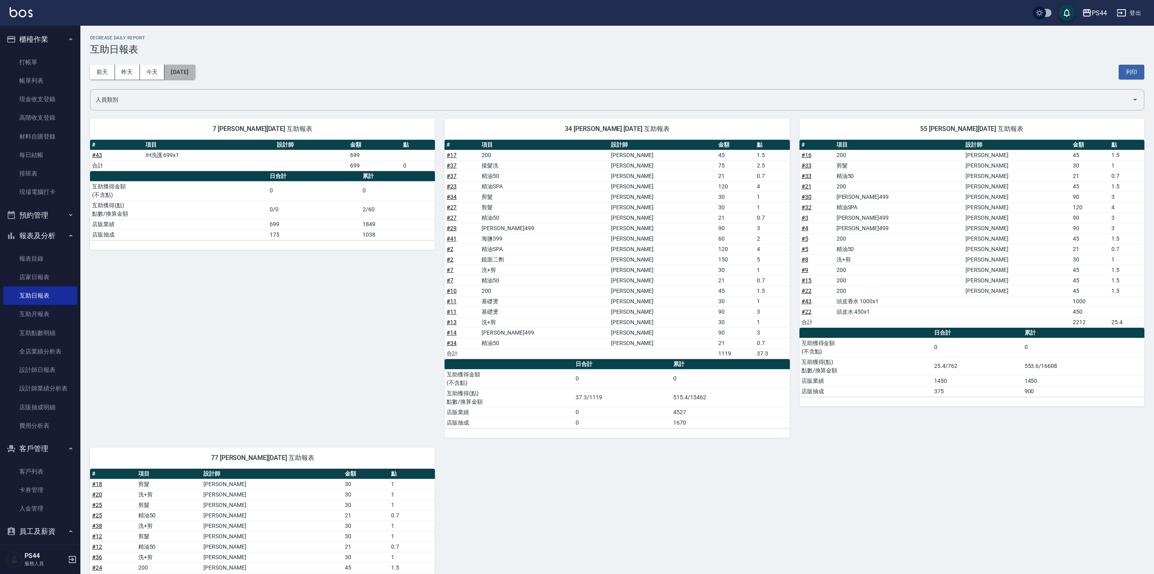
click at [195, 74] on button "[DATE]" at bounding box center [179, 72] width 31 height 15
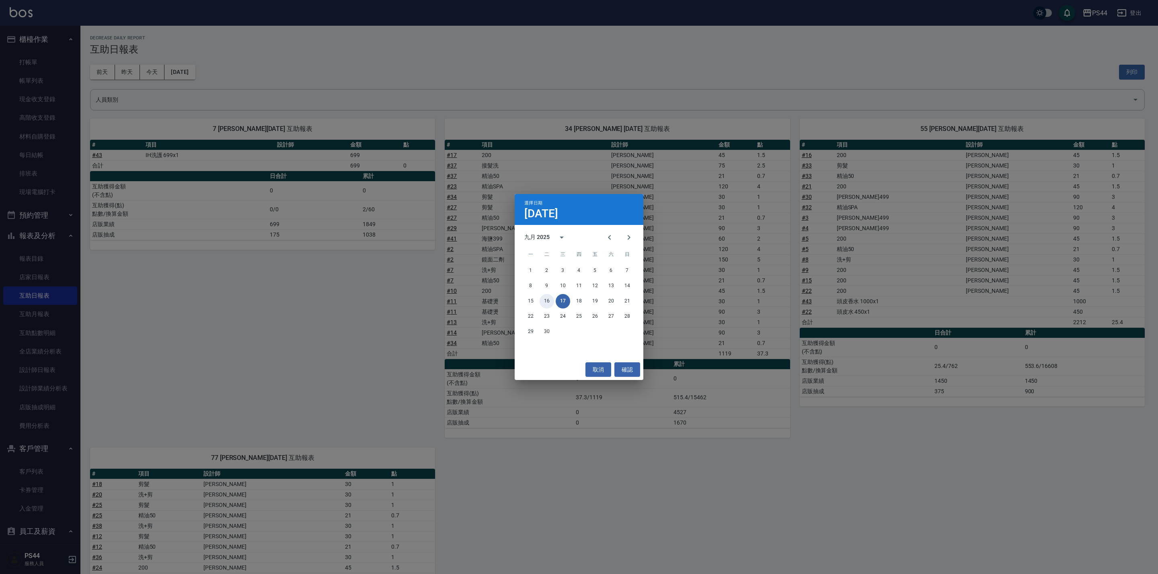
click at [548, 301] on button "16" at bounding box center [546, 301] width 14 height 14
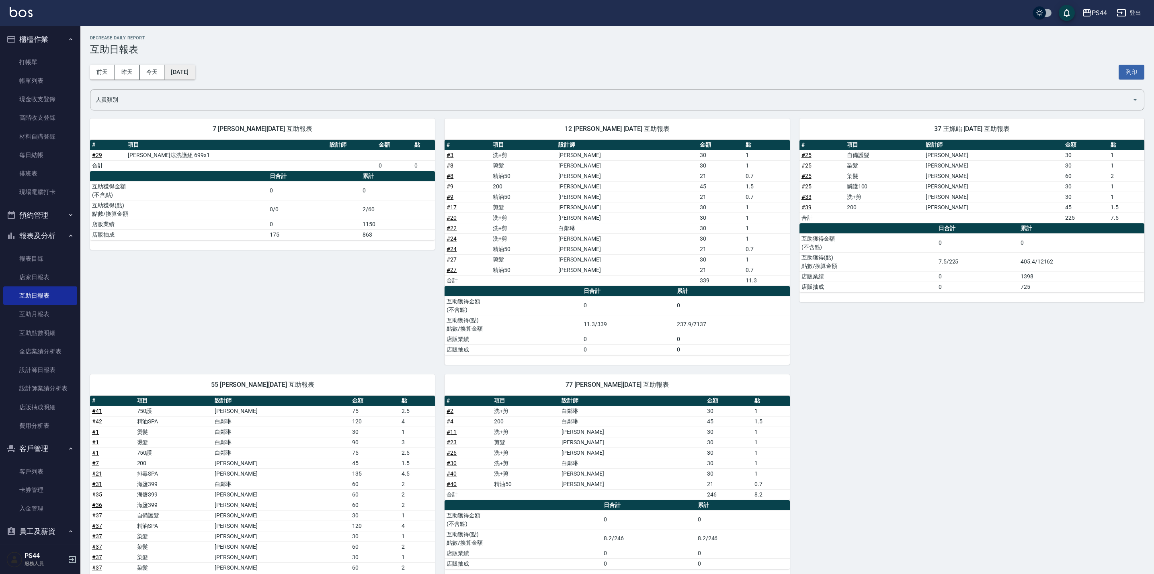
click at [186, 74] on button "[DATE]" at bounding box center [179, 72] width 31 height 15
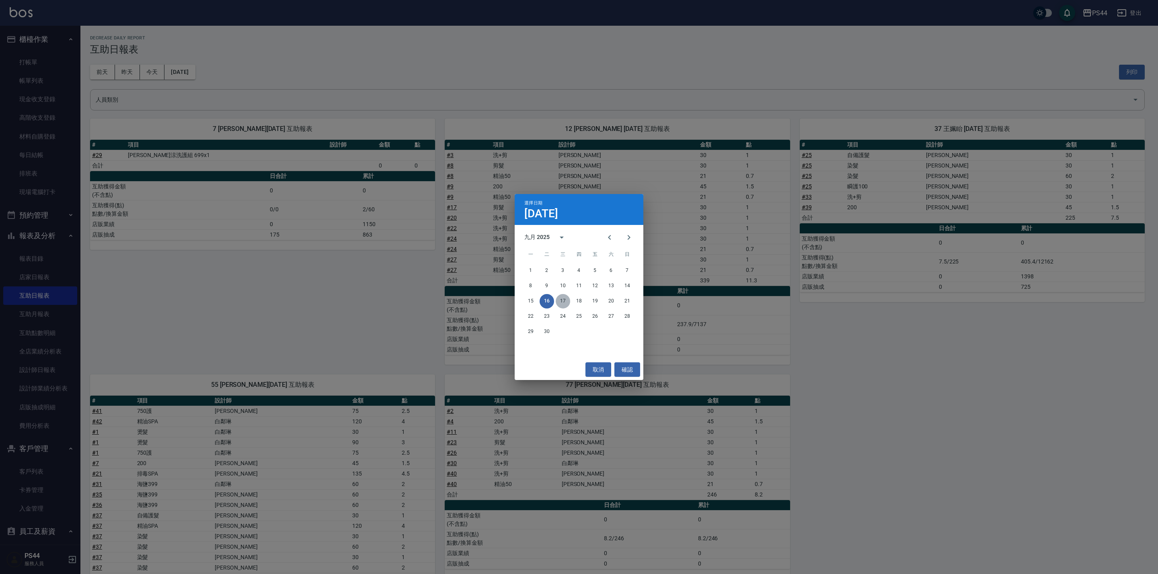
click at [570, 299] on div "15 16 17 18 19 20 21" at bounding box center [579, 301] width 129 height 14
click at [562, 299] on button "17" at bounding box center [563, 301] width 14 height 14
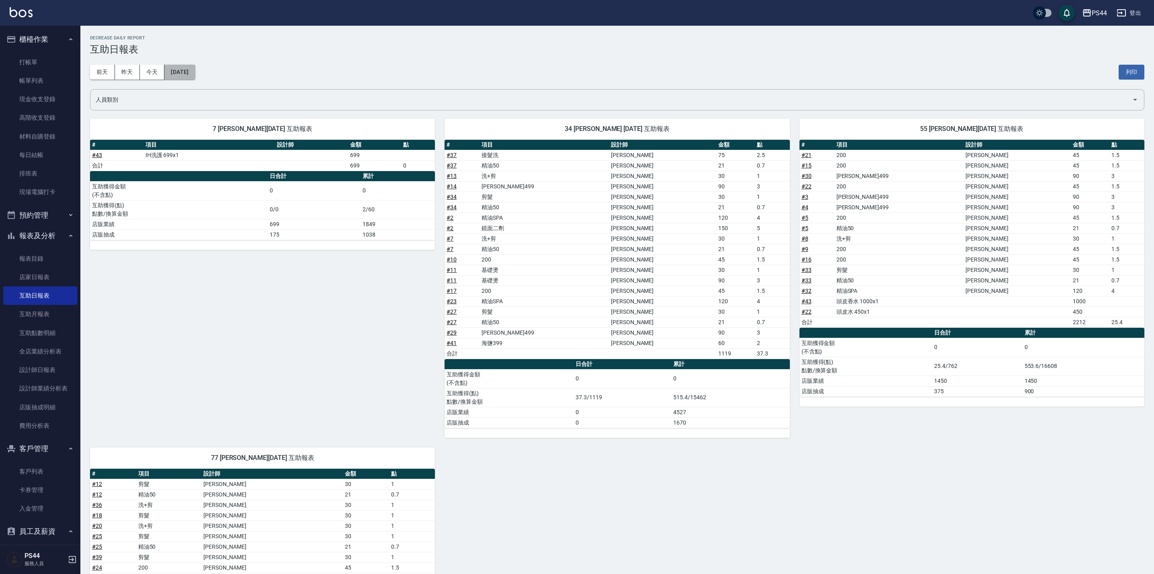
click at [189, 75] on button "[DATE]" at bounding box center [179, 72] width 31 height 15
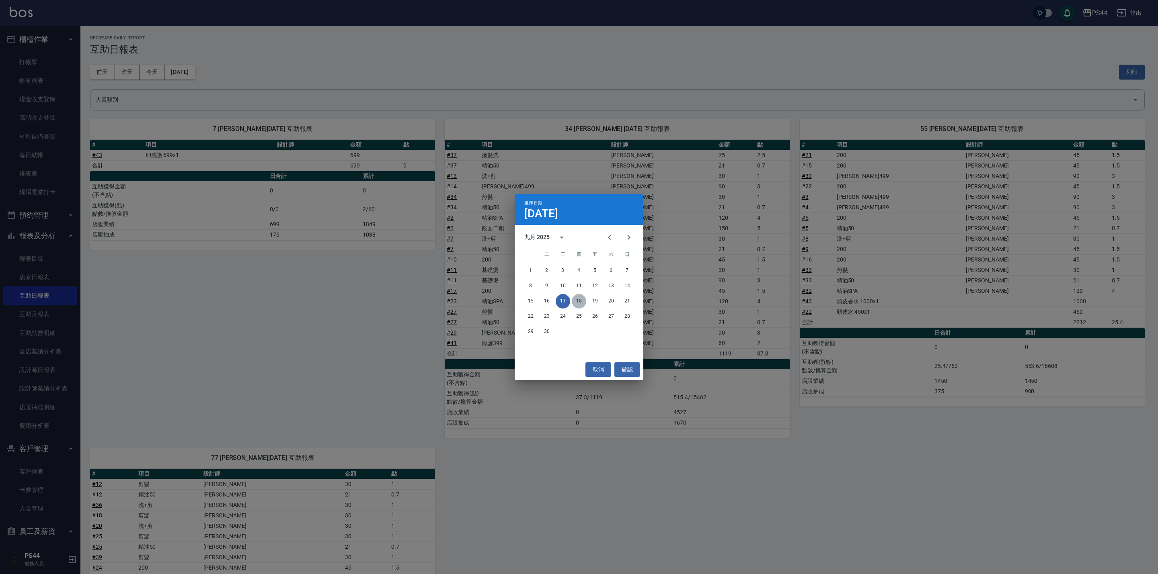
click at [580, 301] on button "18" at bounding box center [579, 301] width 14 height 14
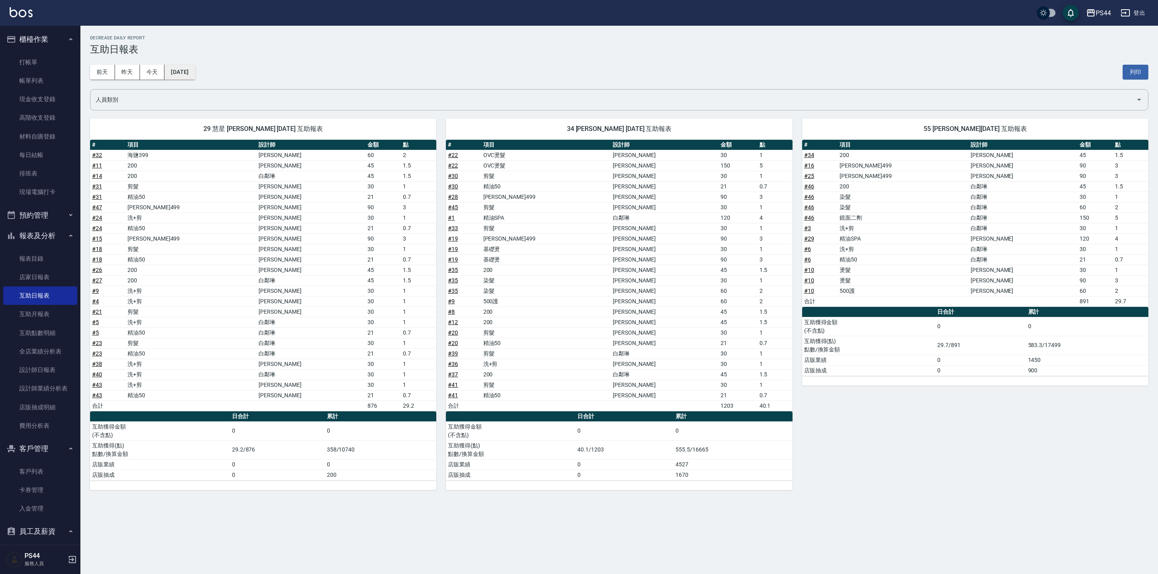
click at [193, 73] on button "[DATE]" at bounding box center [179, 72] width 31 height 15
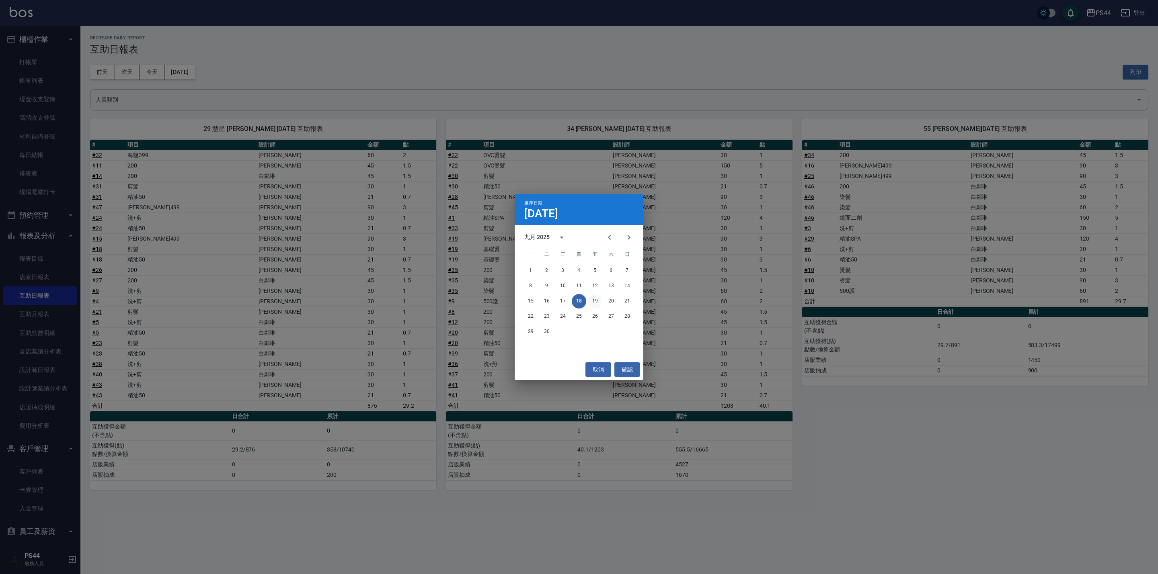
click at [595, 304] on button "19" at bounding box center [595, 301] width 14 height 14
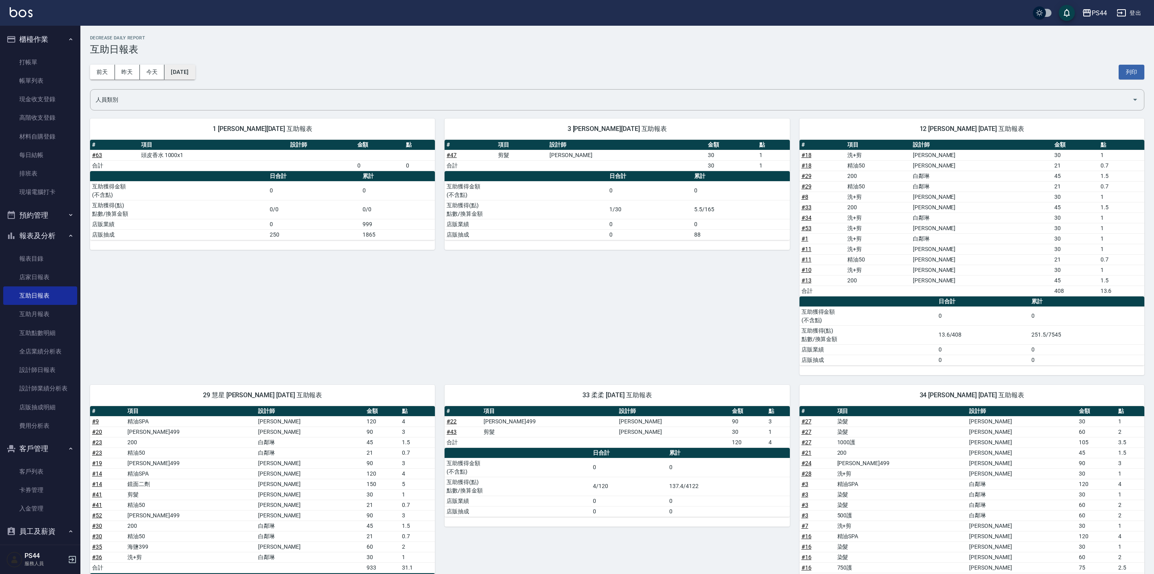
drag, startPoint x: 208, startPoint y: 80, endPoint x: 197, endPoint y: 75, distance: 11.7
click at [198, 76] on div "[DATE] [DATE] [DATE] [DATE] 列印" at bounding box center [617, 72] width 1054 height 34
click at [195, 75] on button "[DATE]" at bounding box center [179, 72] width 31 height 15
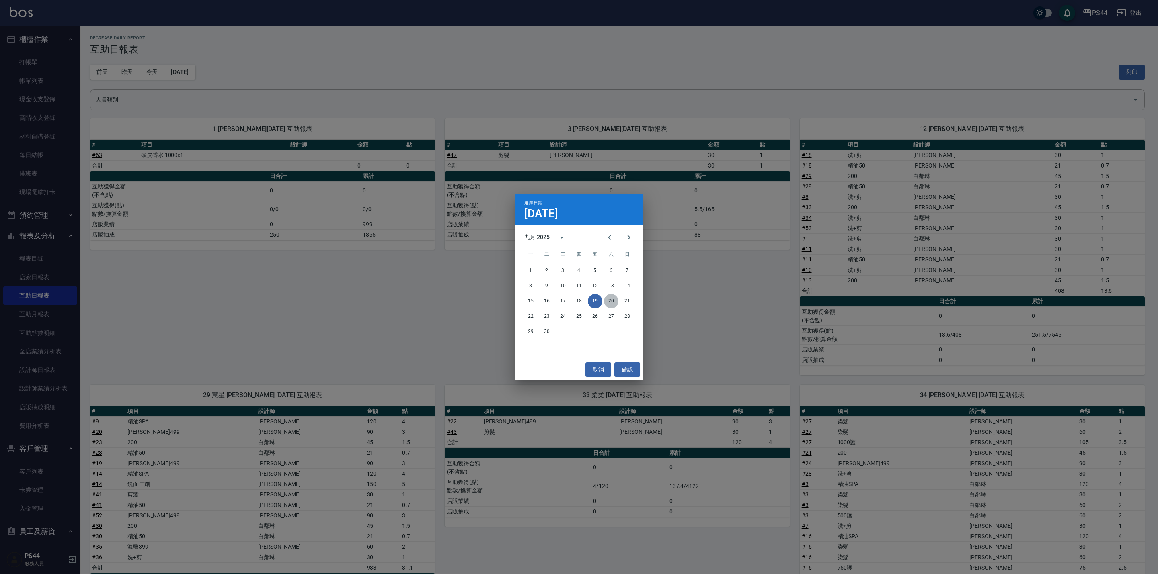
click at [608, 299] on button "20" at bounding box center [611, 301] width 14 height 14
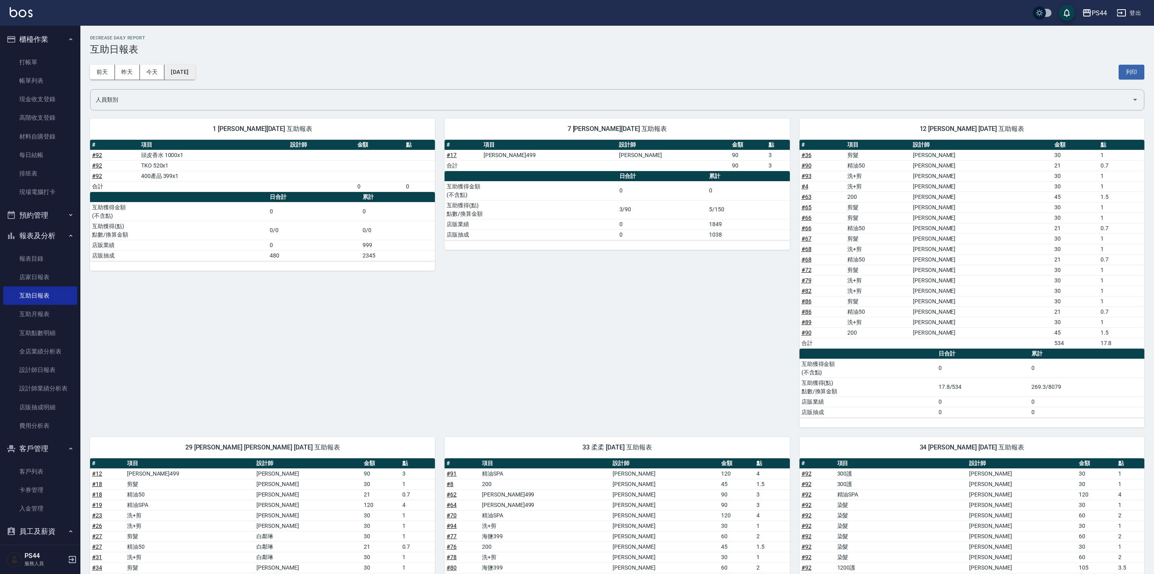
click at [184, 68] on button "[DATE]" at bounding box center [179, 72] width 31 height 15
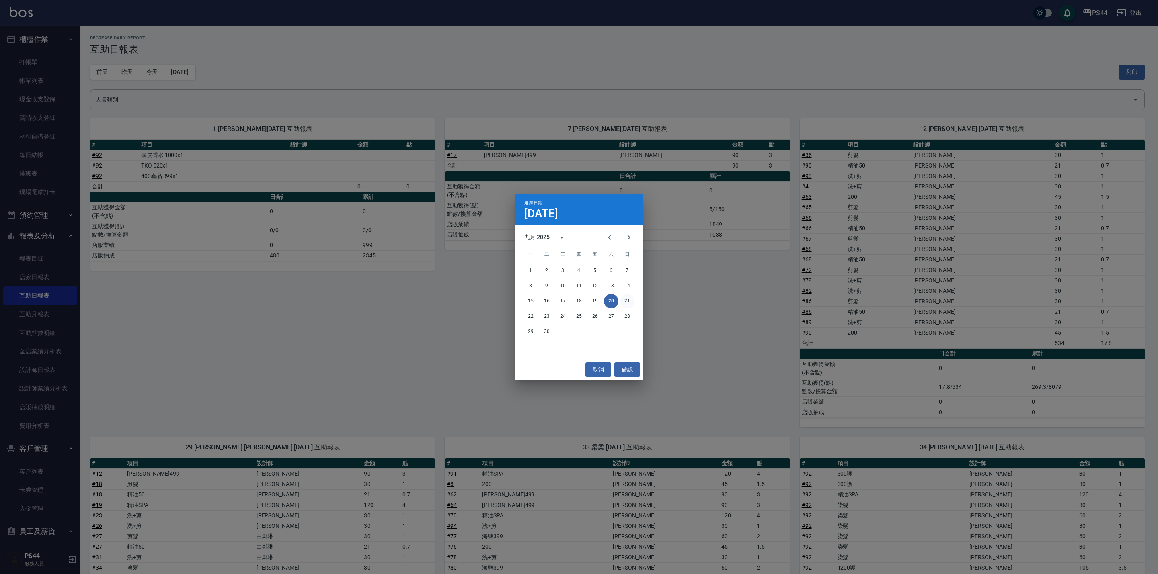
click at [622, 300] on button "21" at bounding box center [627, 301] width 14 height 14
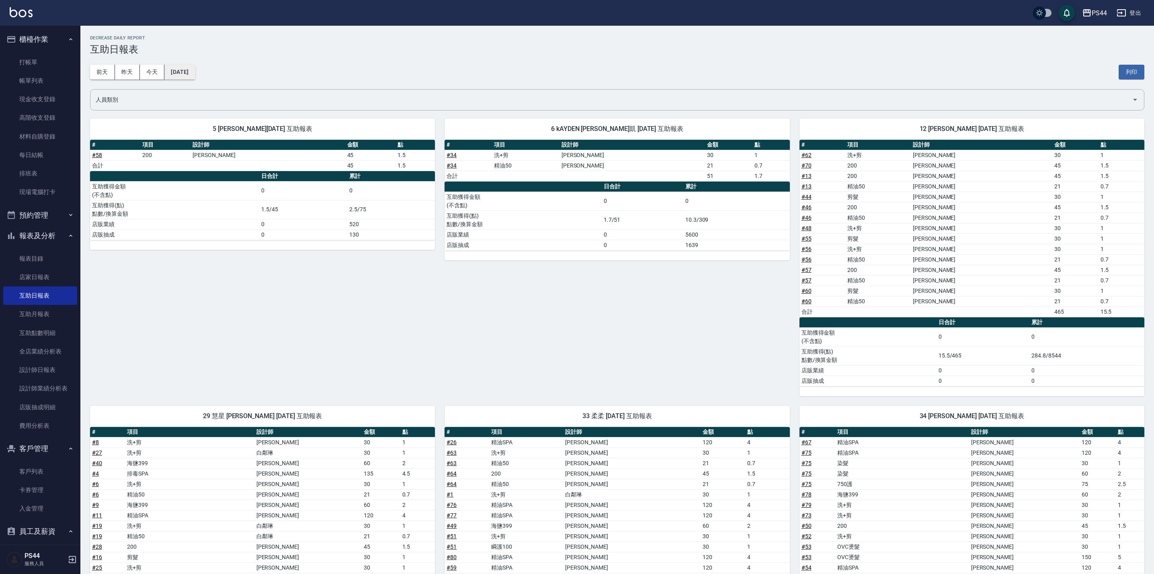
click at [195, 78] on button "[DATE]" at bounding box center [179, 72] width 31 height 15
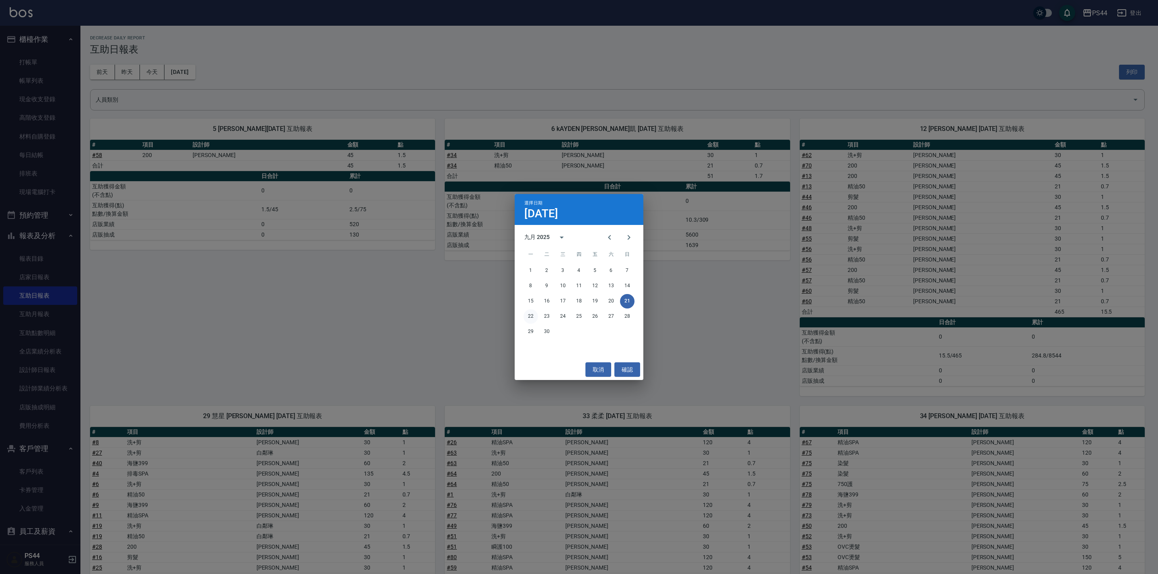
click at [532, 310] on button "22" at bounding box center [530, 317] width 14 height 14
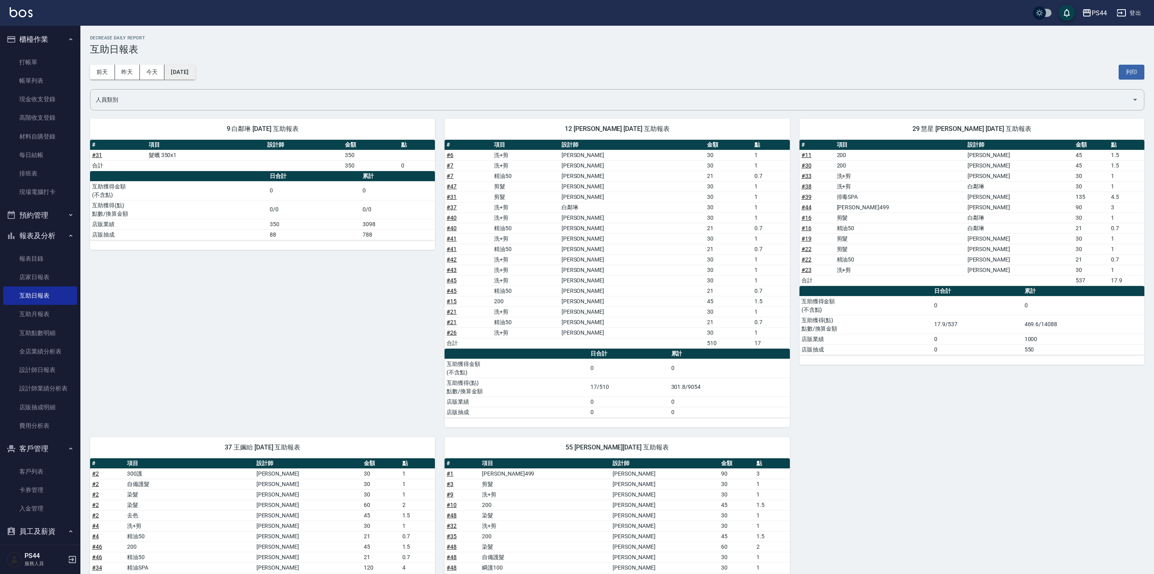
click at [183, 69] on button "[DATE]" at bounding box center [179, 72] width 31 height 15
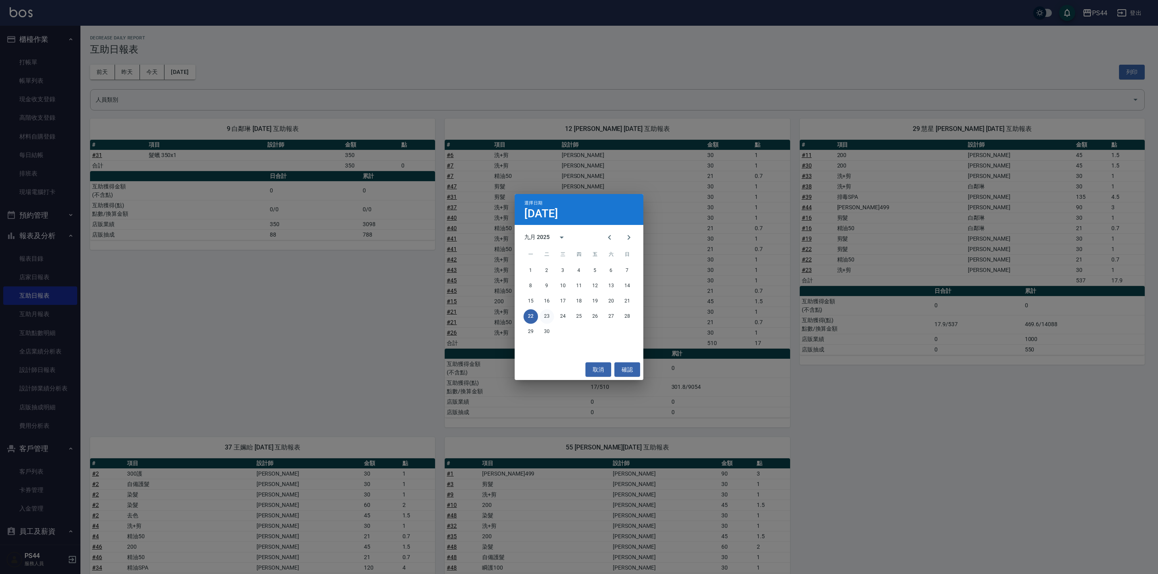
click at [542, 314] on button "23" at bounding box center [546, 317] width 14 height 14
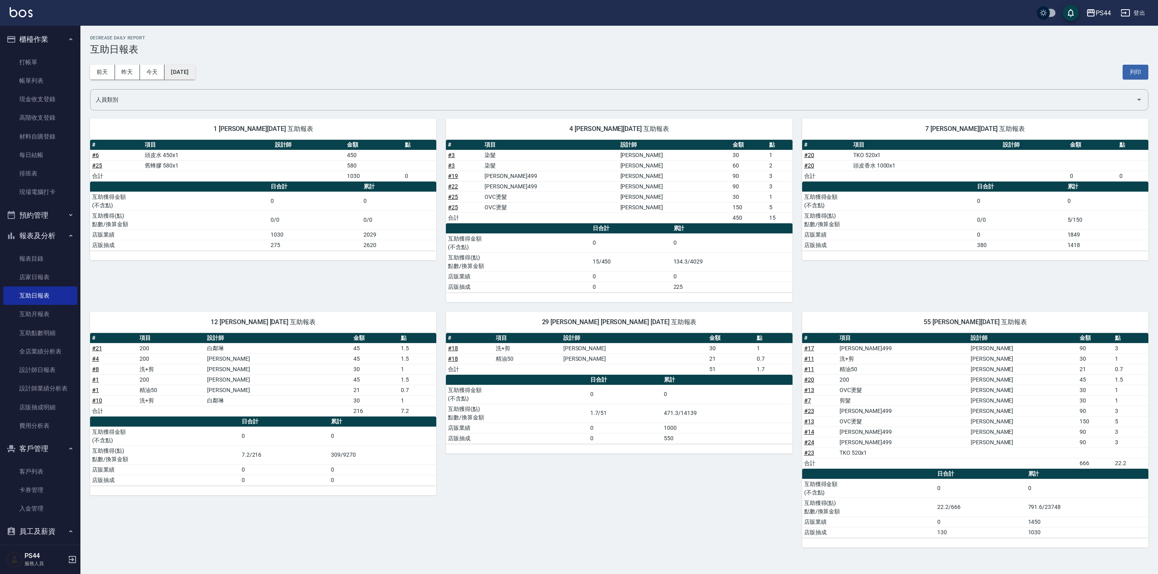
click at [195, 70] on button "[DATE]" at bounding box center [179, 72] width 31 height 15
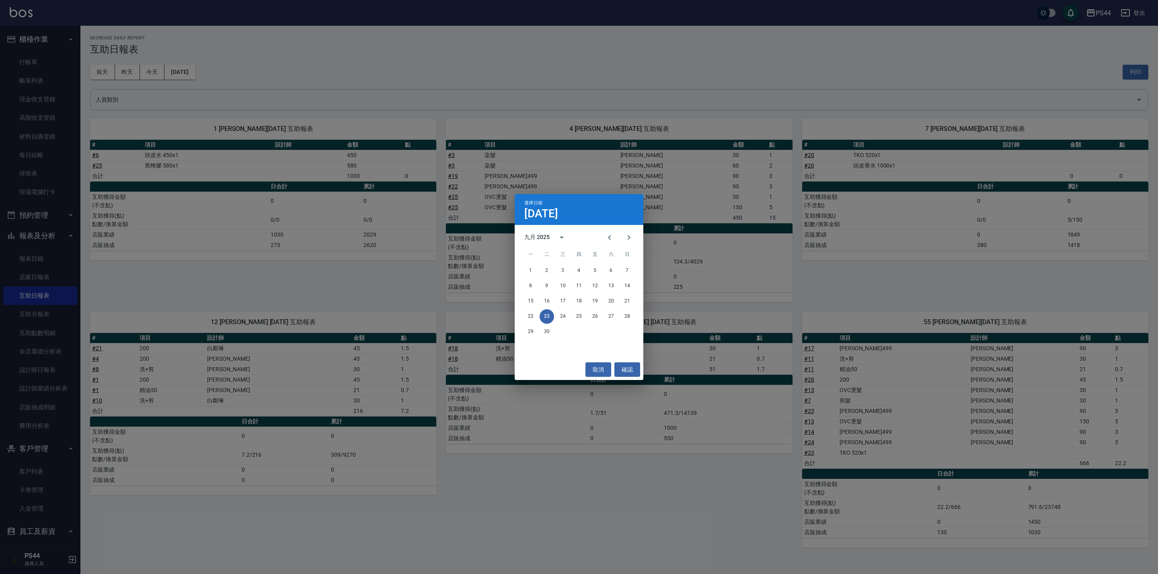
click at [555, 315] on div "22 23 24 25 26 27 28" at bounding box center [579, 317] width 129 height 14
click at [558, 315] on button "24" at bounding box center [563, 317] width 14 height 14
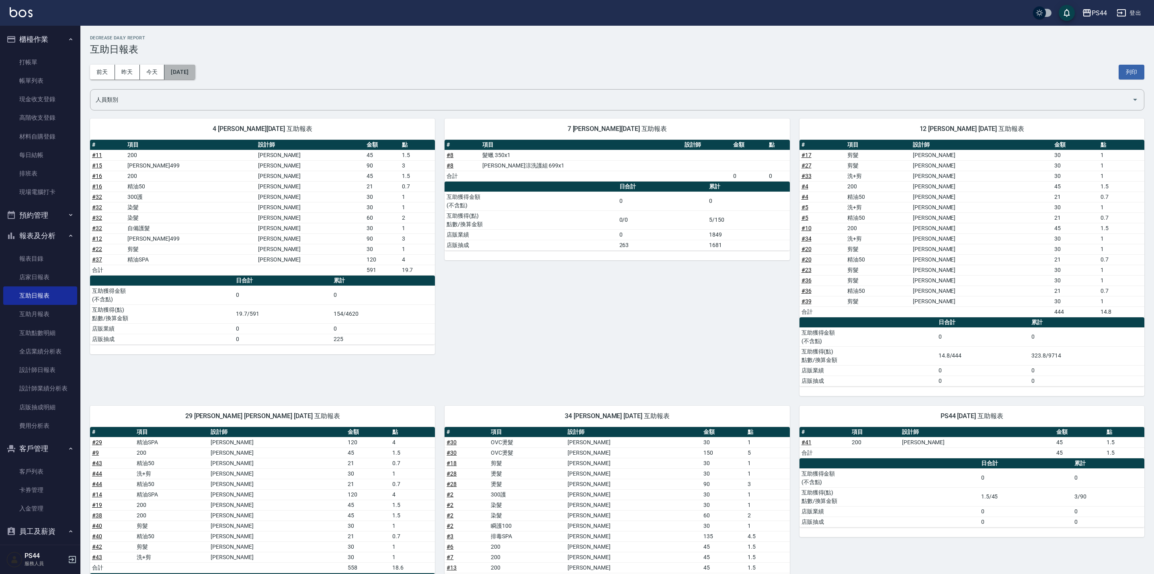
click at [195, 72] on button "[DATE]" at bounding box center [179, 72] width 31 height 15
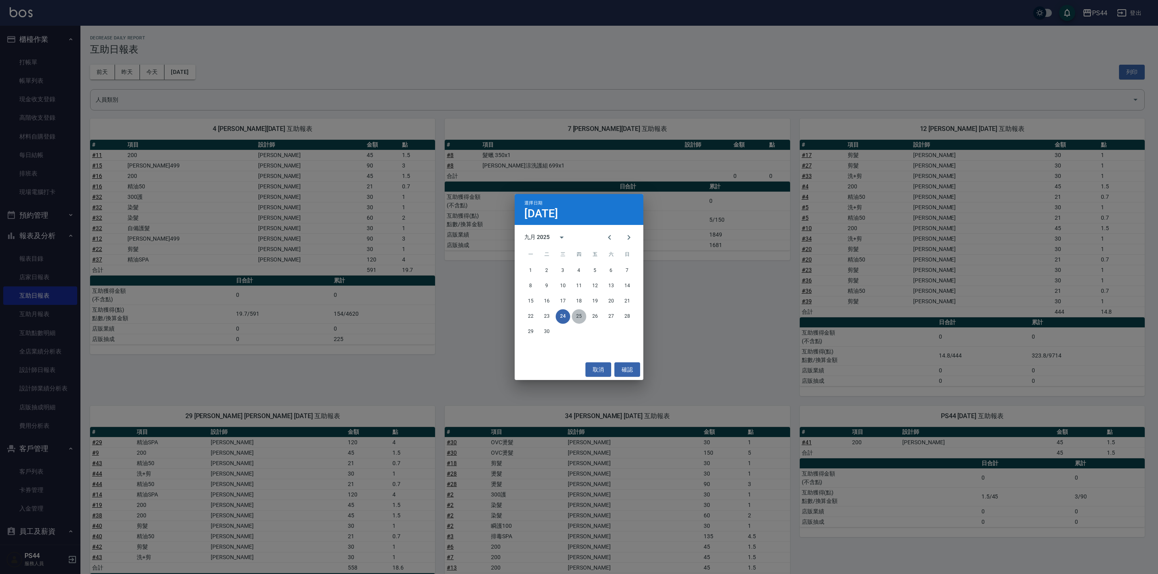
click at [576, 318] on button "25" at bounding box center [579, 317] width 14 height 14
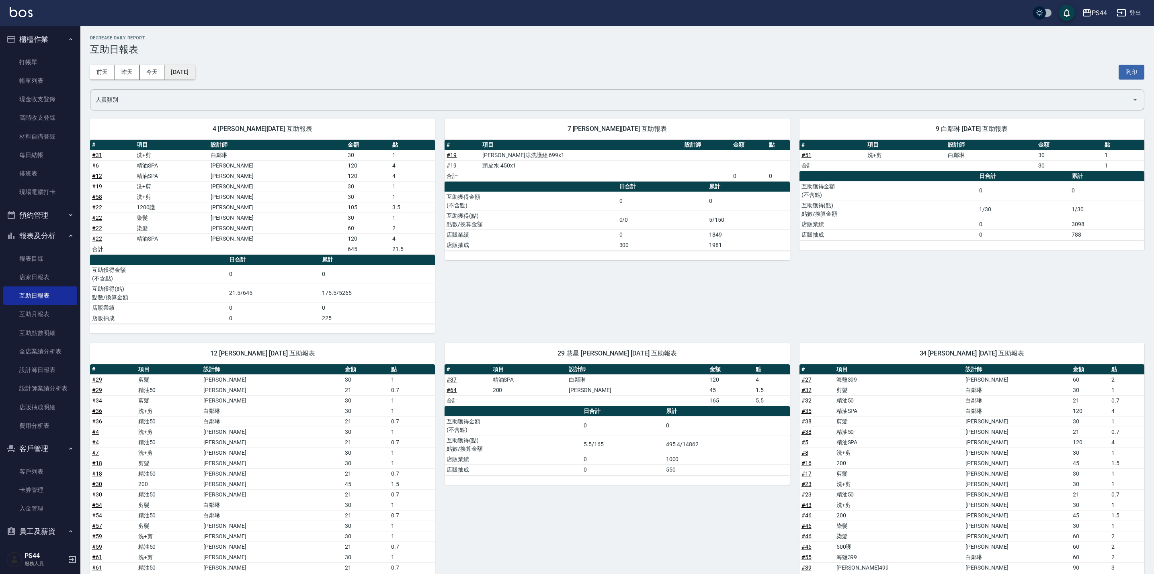
click at [195, 66] on button "[DATE]" at bounding box center [179, 72] width 31 height 15
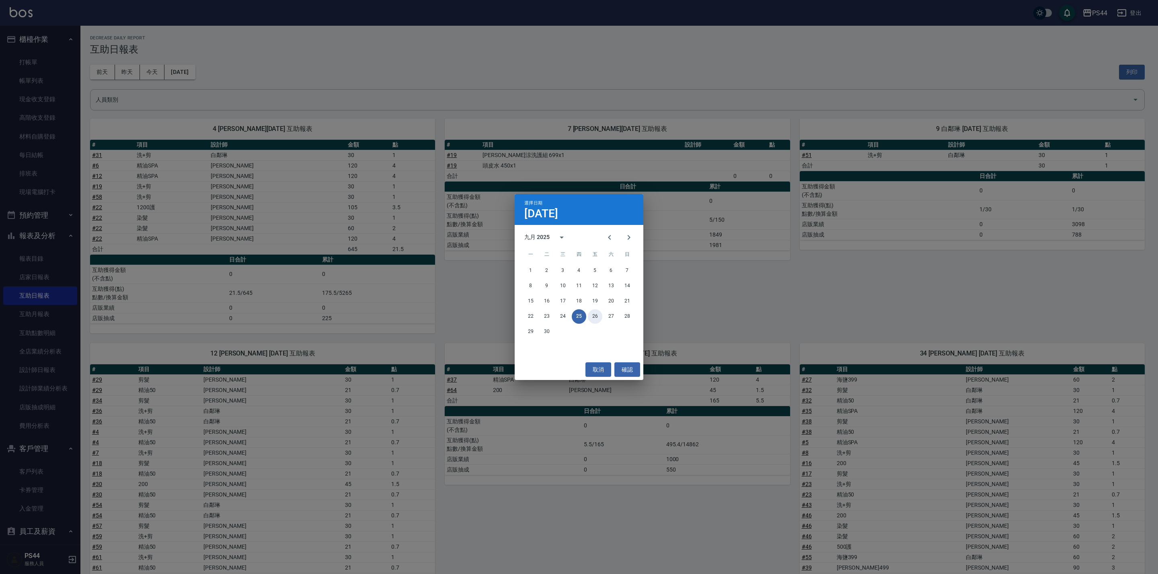
click at [596, 316] on button "26" at bounding box center [595, 317] width 14 height 14
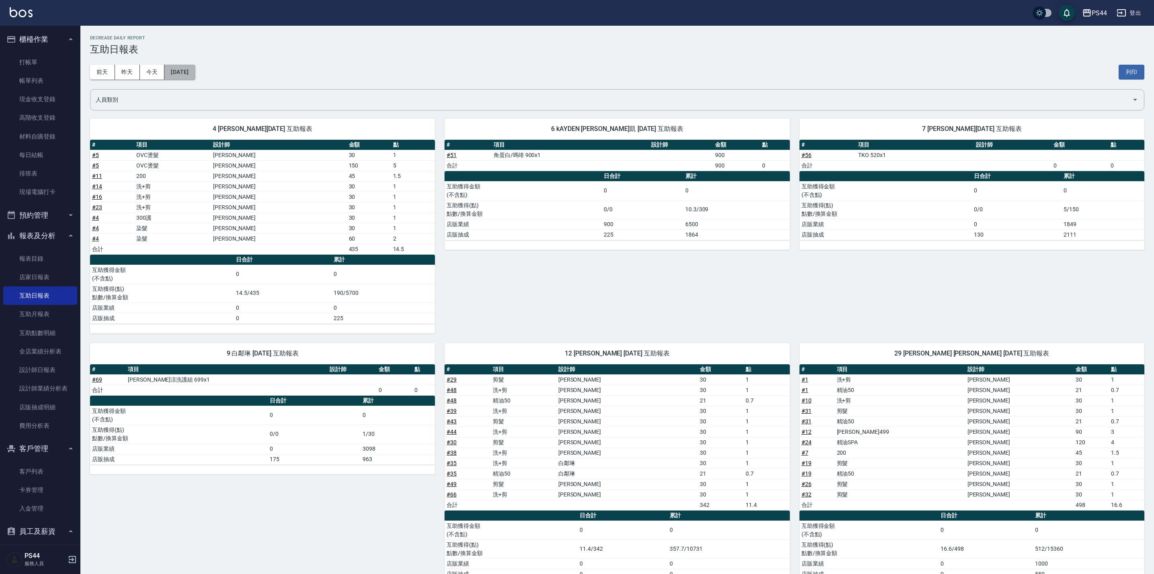
click at [195, 78] on button "[DATE]" at bounding box center [179, 72] width 31 height 15
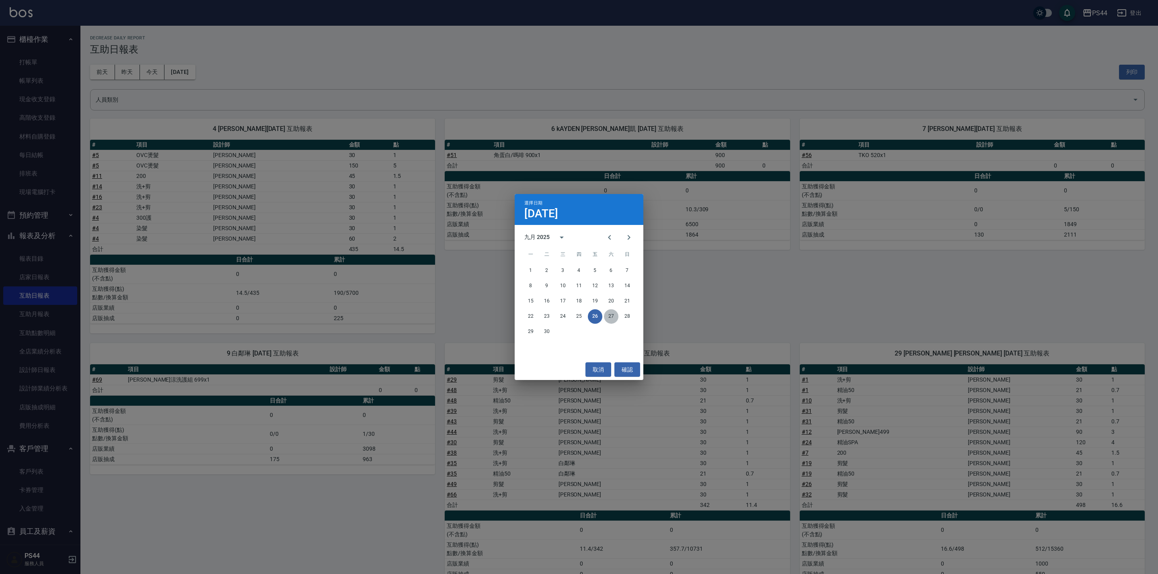
click at [616, 319] on button "27" at bounding box center [611, 317] width 14 height 14
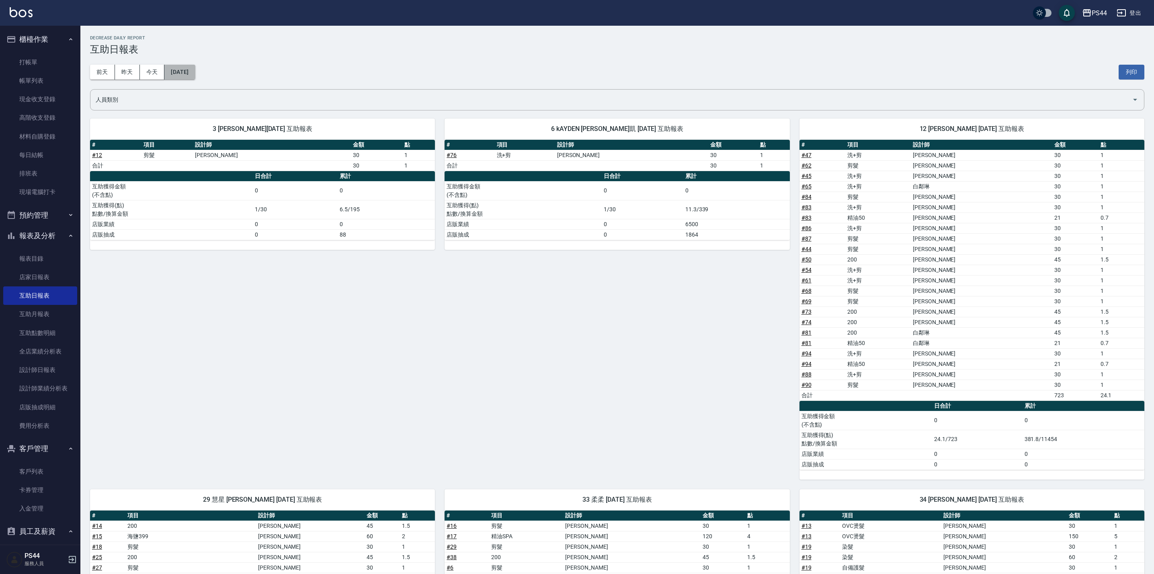
click at [191, 72] on button "[DATE]" at bounding box center [179, 72] width 31 height 15
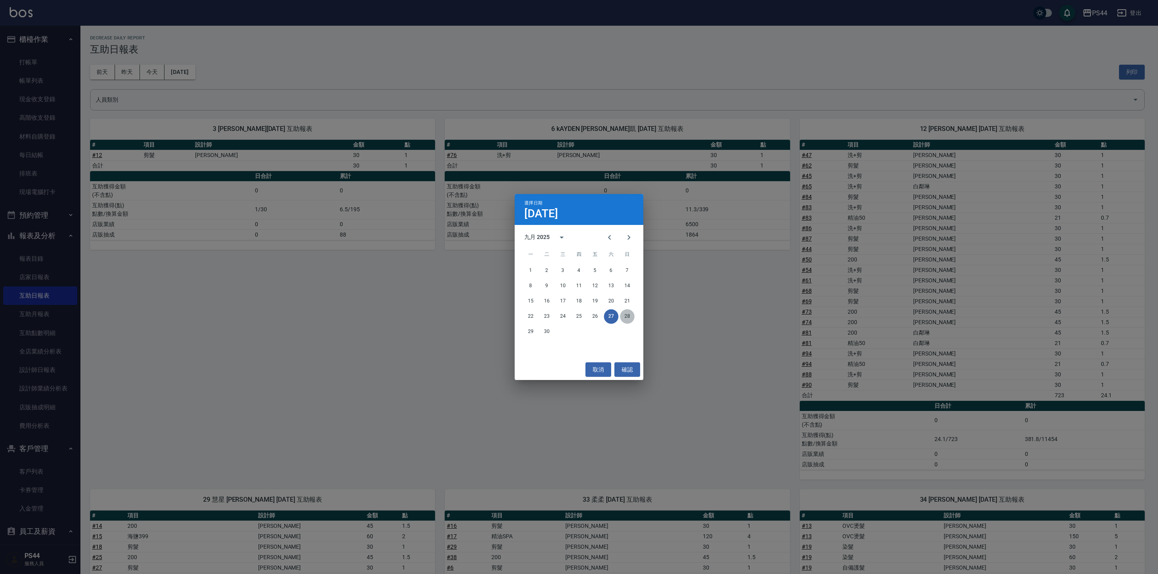
click at [627, 316] on button "28" at bounding box center [627, 317] width 14 height 14
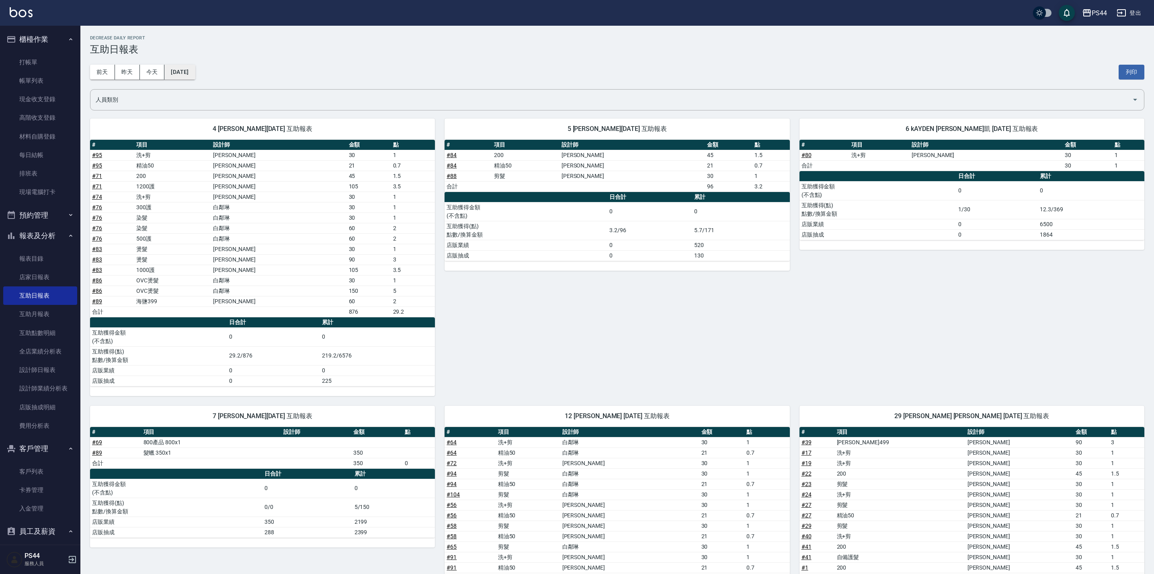
click at [195, 71] on button "[DATE]" at bounding box center [179, 72] width 31 height 15
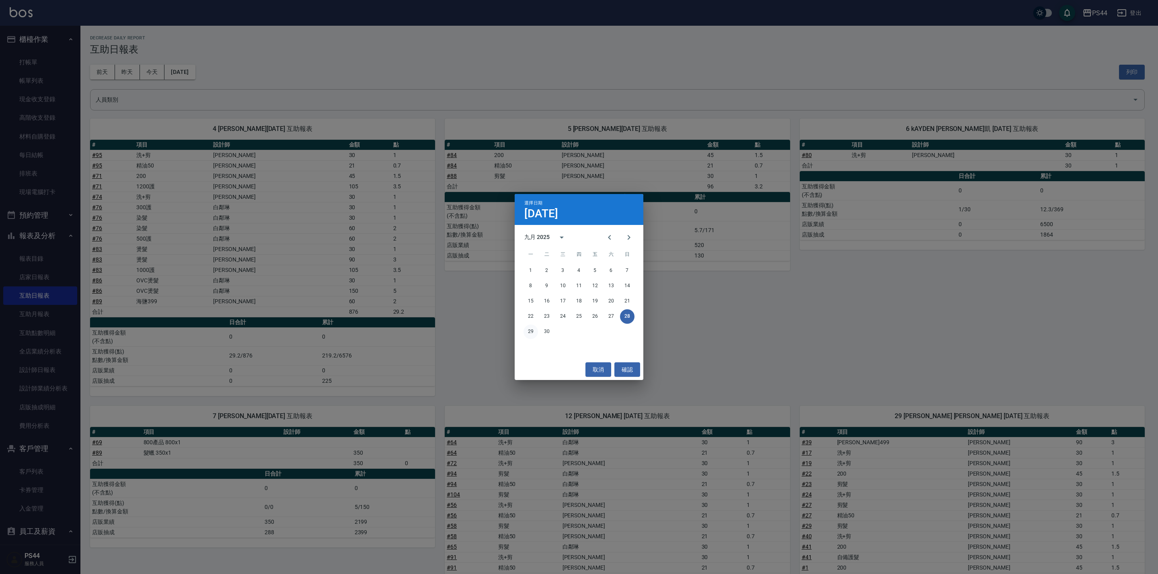
click at [523, 331] on div "29 30" at bounding box center [579, 332] width 129 height 14
click at [525, 331] on button "29" at bounding box center [530, 332] width 14 height 14
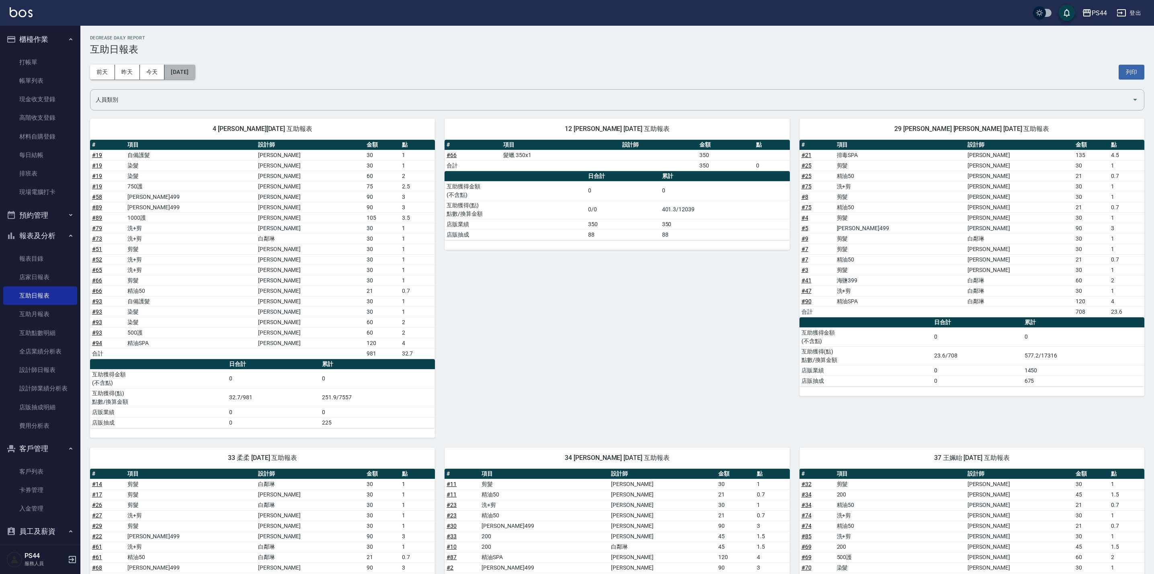
click at [191, 77] on button "[DATE]" at bounding box center [179, 72] width 31 height 15
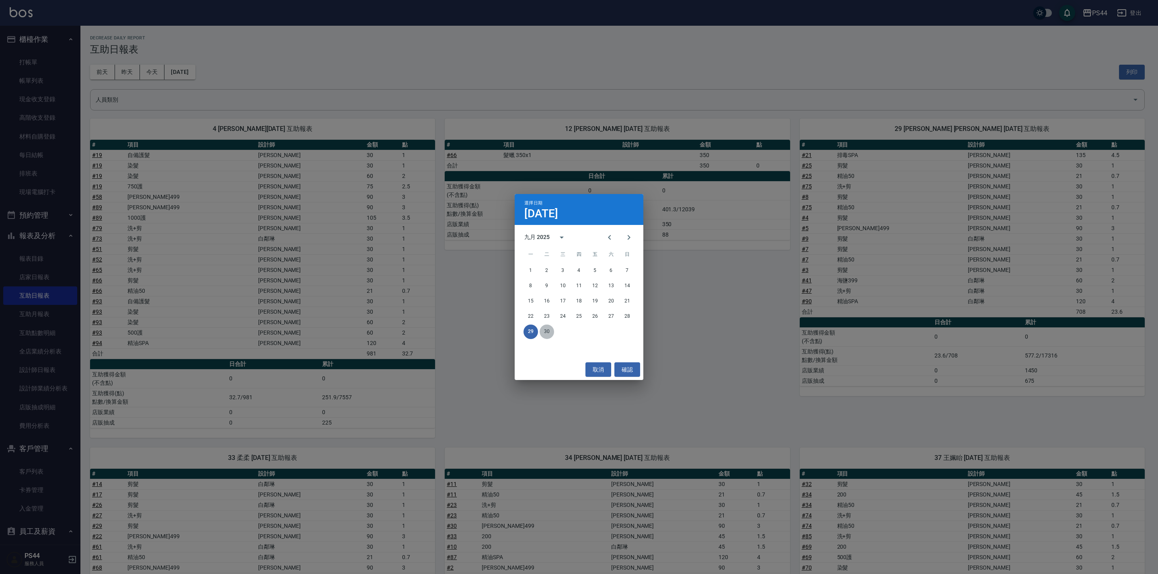
click at [540, 333] on button "30" at bounding box center [546, 332] width 14 height 14
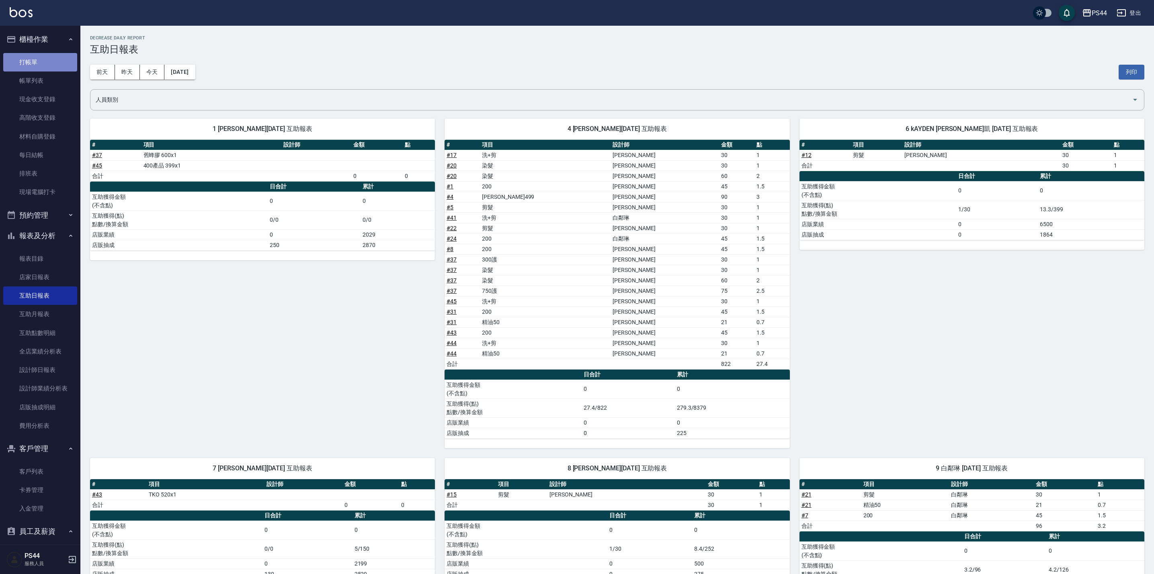
click at [49, 57] on link "打帳單" at bounding box center [40, 62] width 74 height 18
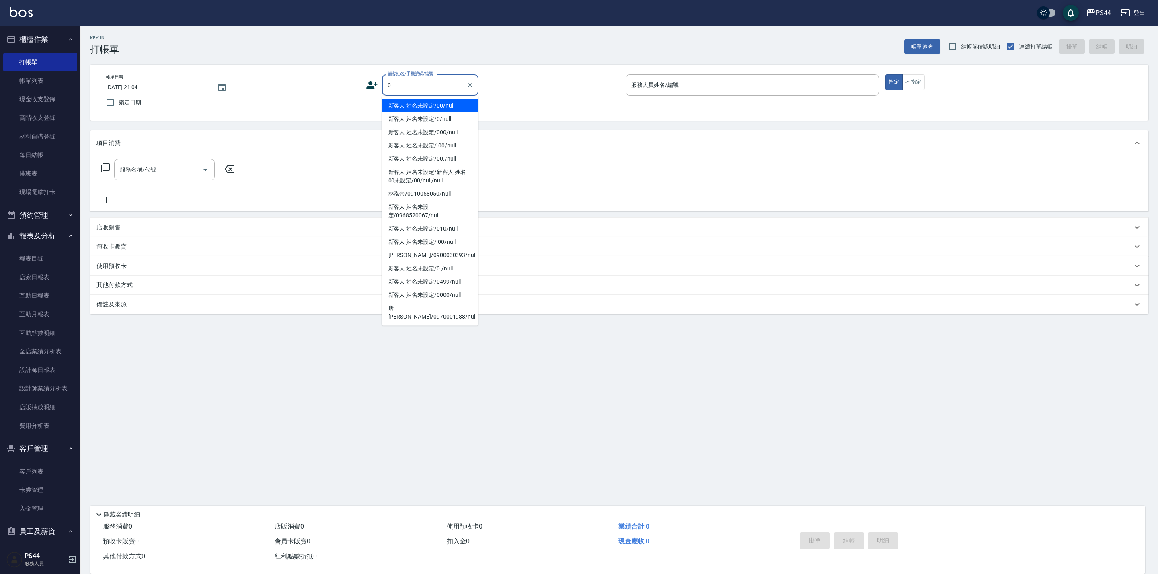
type input "新客人 姓名未設定/00/null"
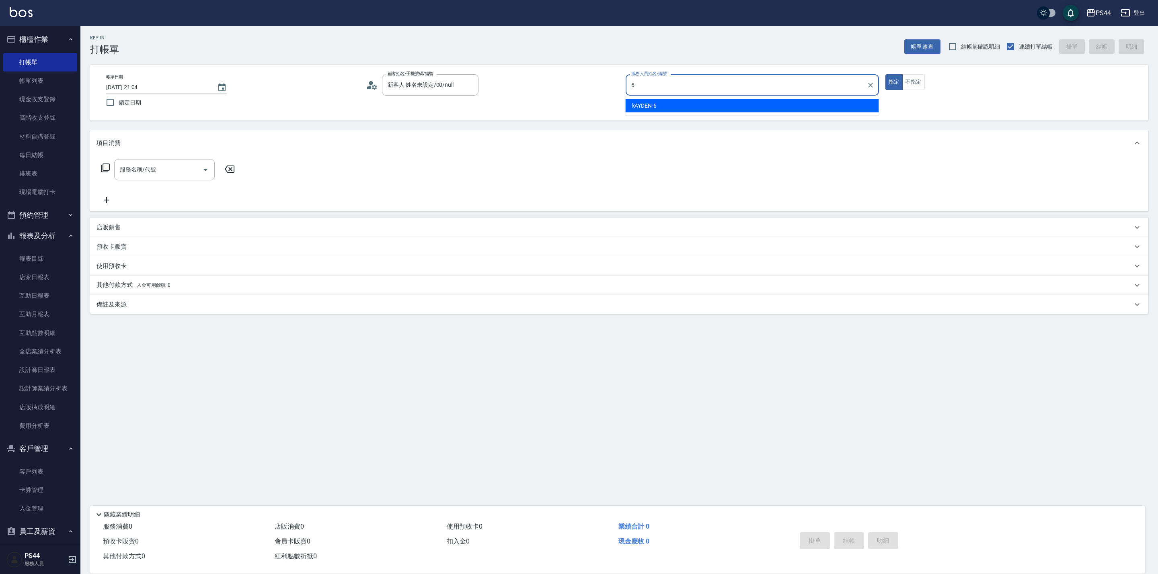
type input "kAYDEN-6"
type button "true"
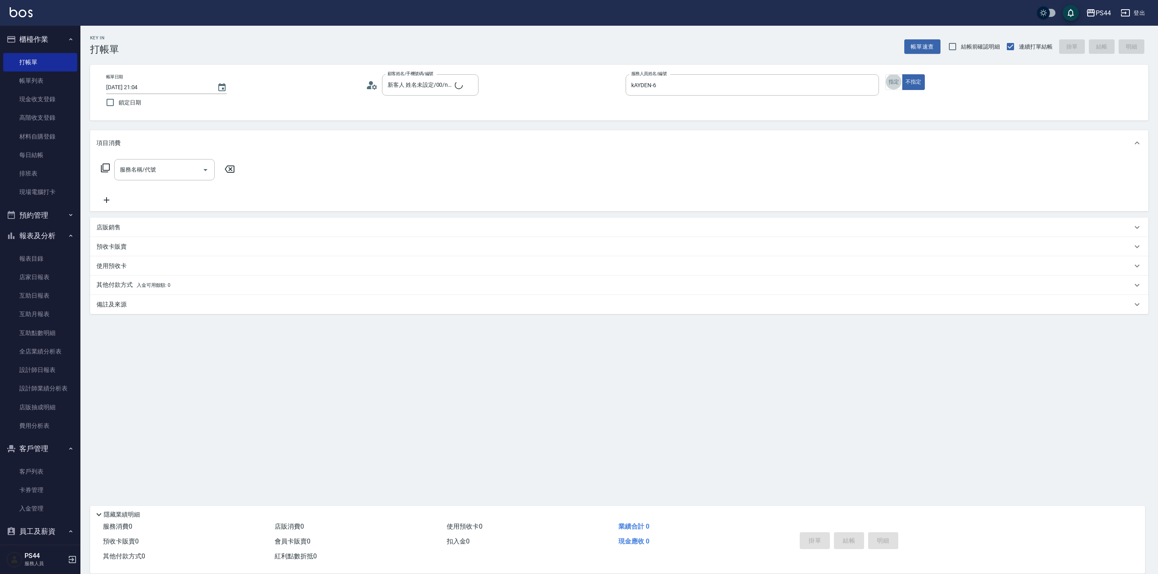
type input "新客人 姓名未設定/0/null"
type input "剪髮(304)"
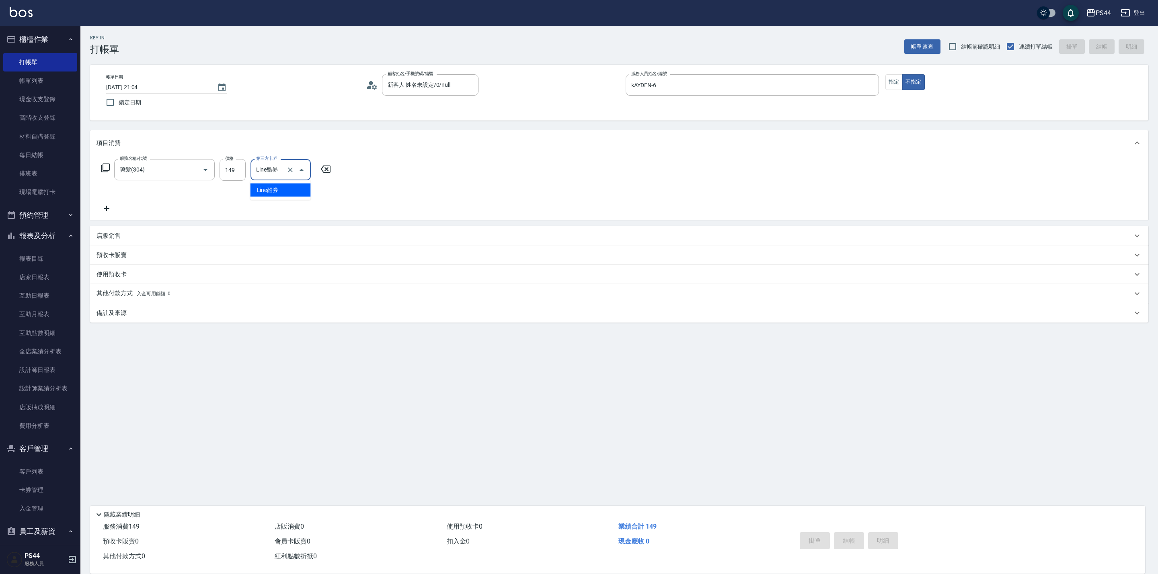
type input "Line酷券"
type input "[DATE] 21:08"
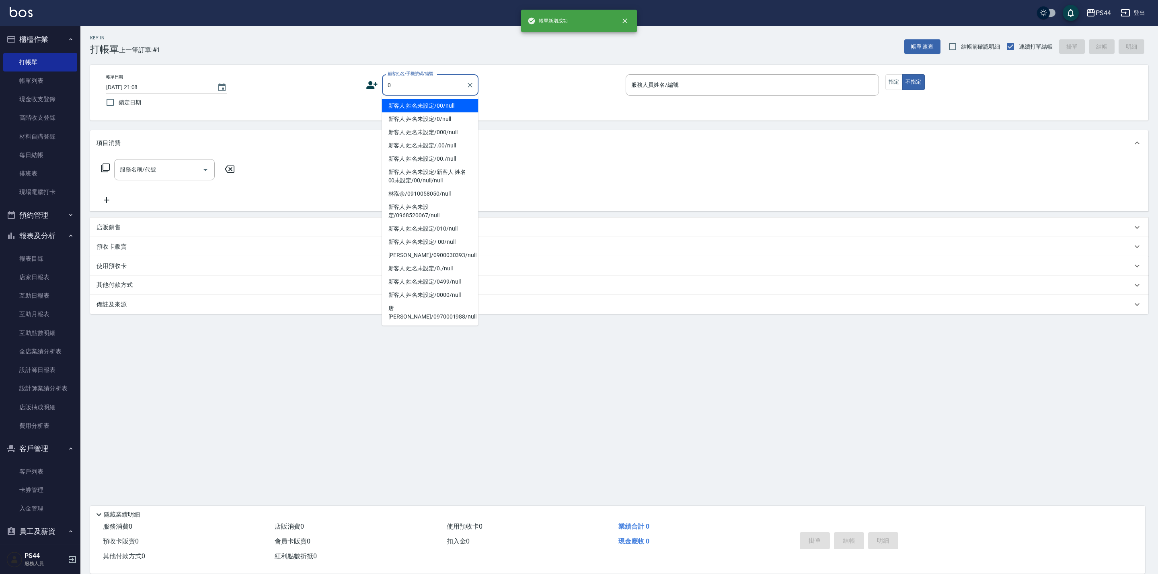
type input "新客人 姓名未設定/00/null"
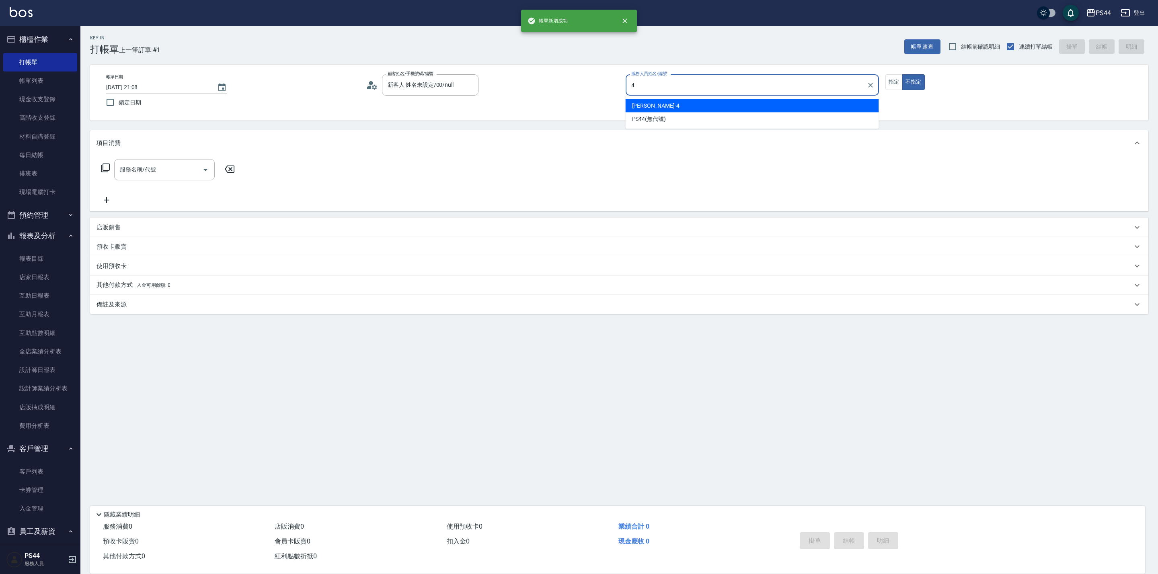
type input "[PERSON_NAME]-4"
type button "false"
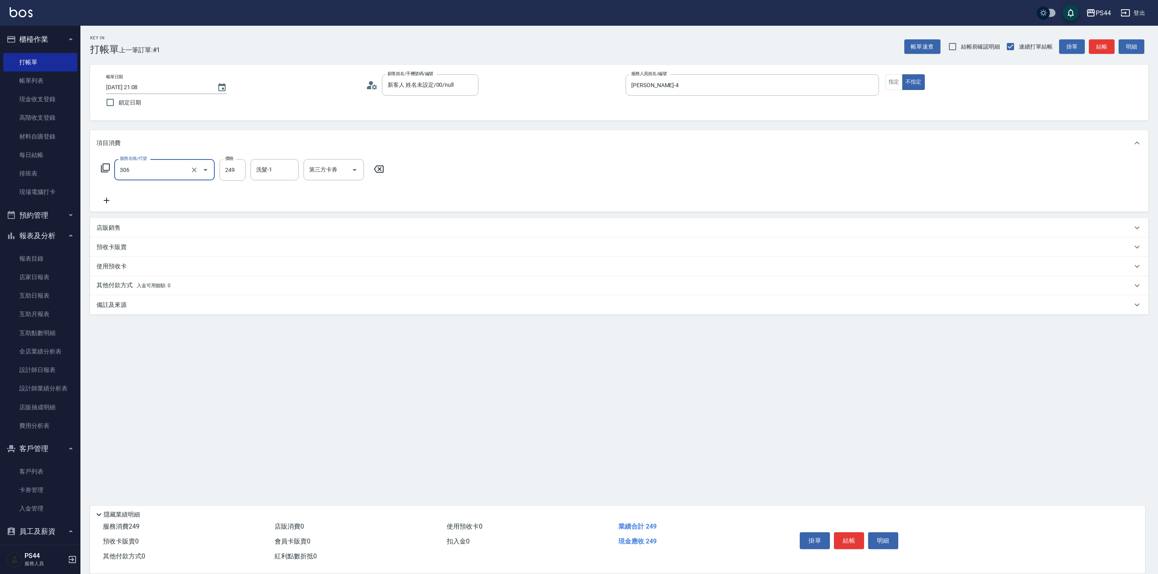
type input "剪髮(306)"
type input "[PERSON_NAME]-34"
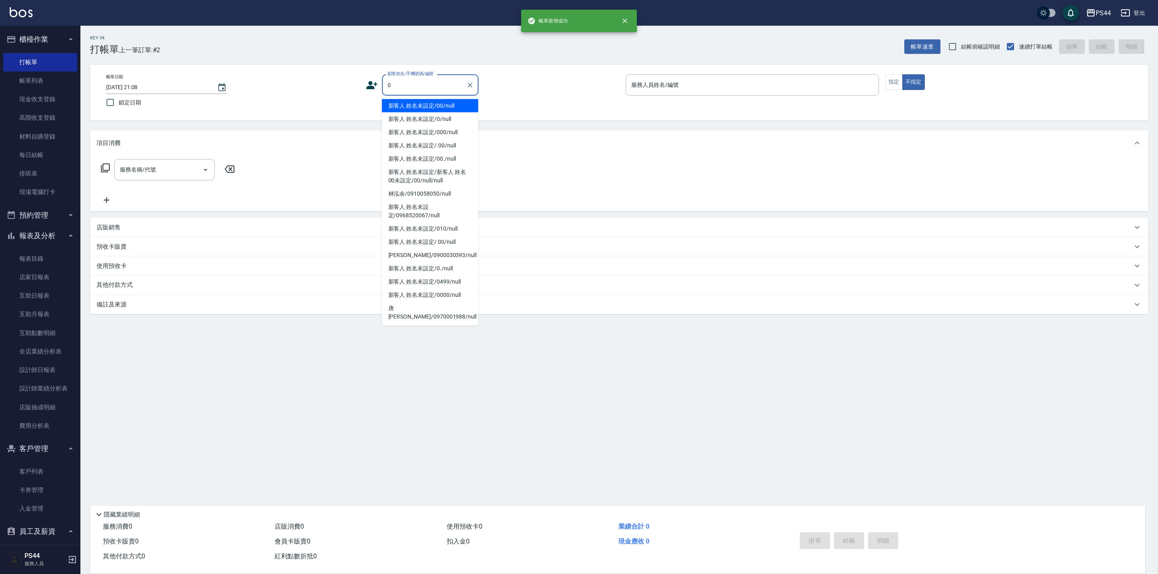
type input "新客人 姓名未設定/00/null"
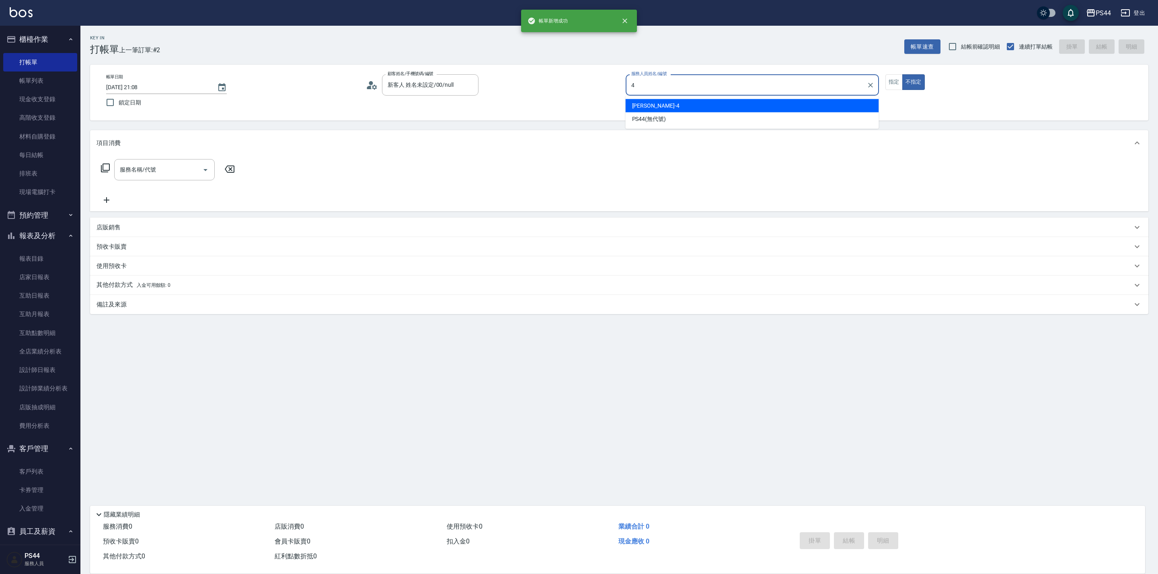
type input "[PERSON_NAME]-4"
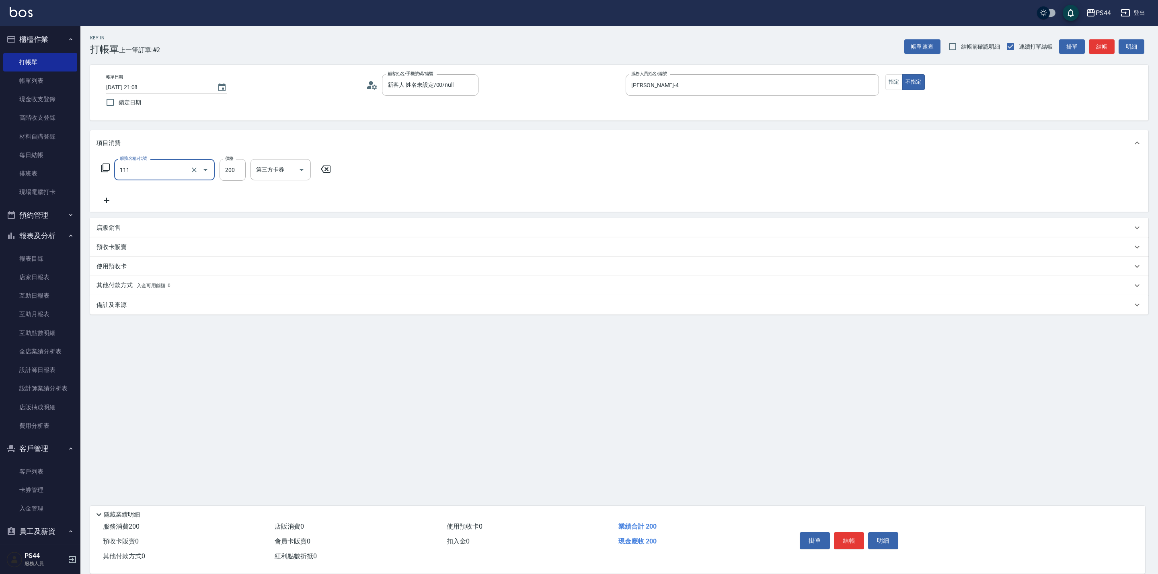
type input "200(111)"
type input "20"
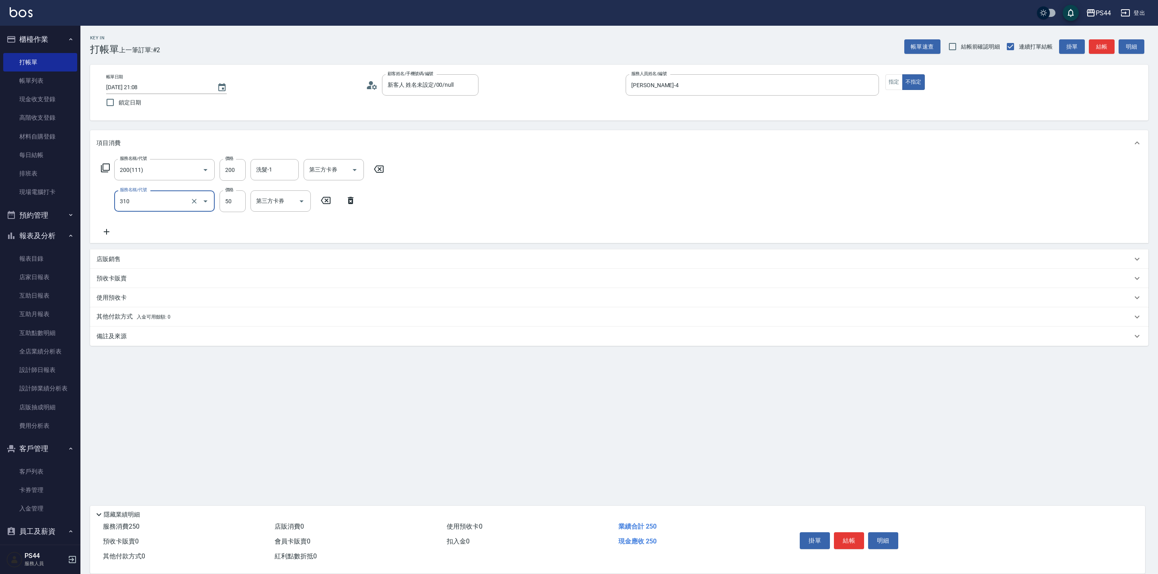
type input "剪瀏海(310)"
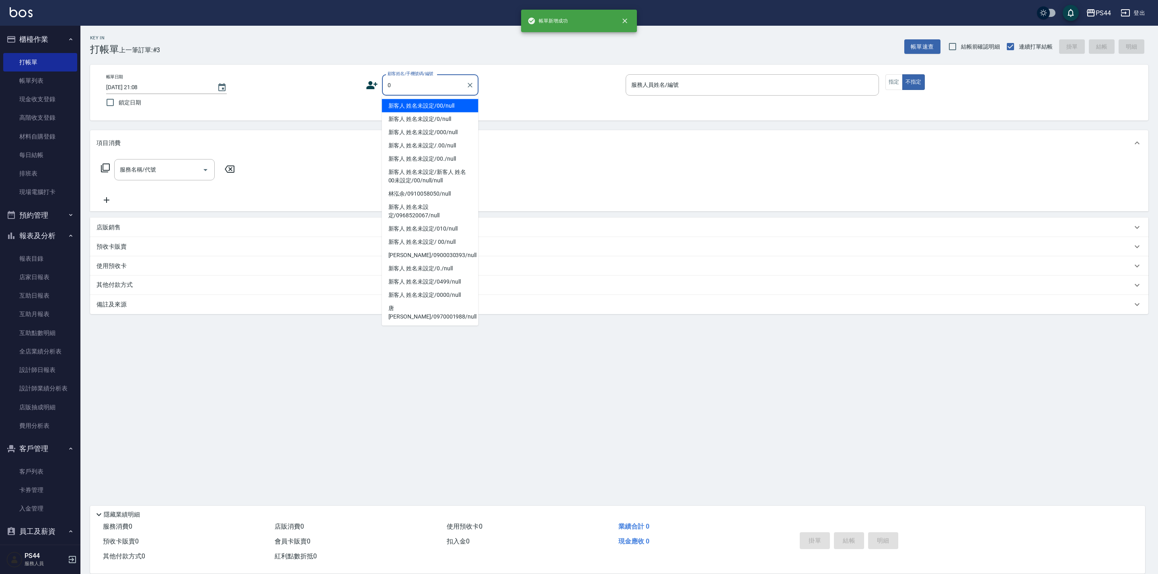
type input "新客人 姓名未設定/00/null"
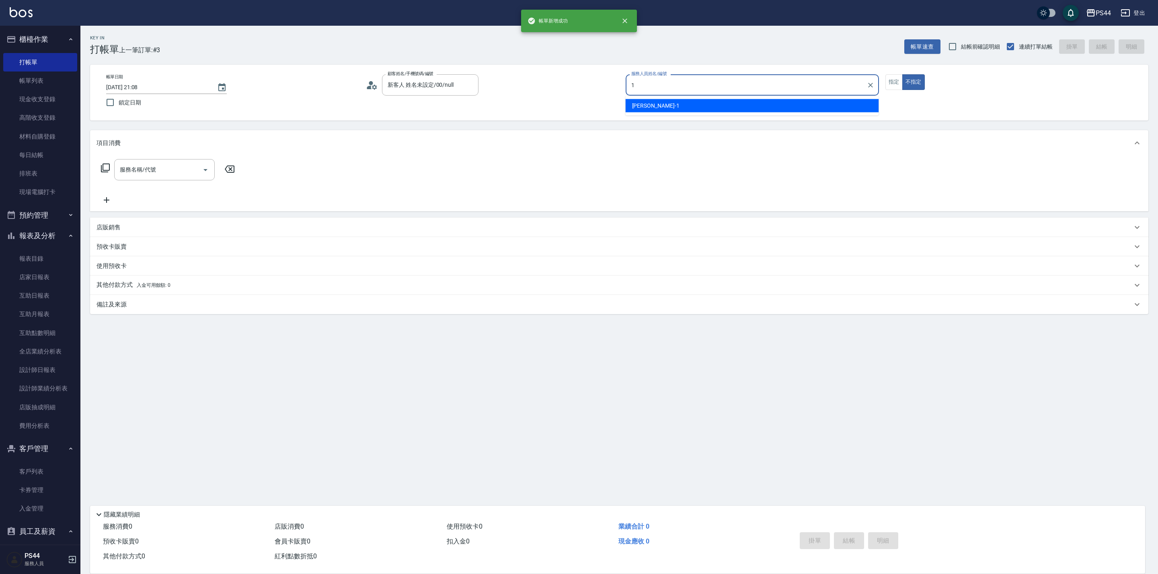
type input "[PERSON_NAME]-1"
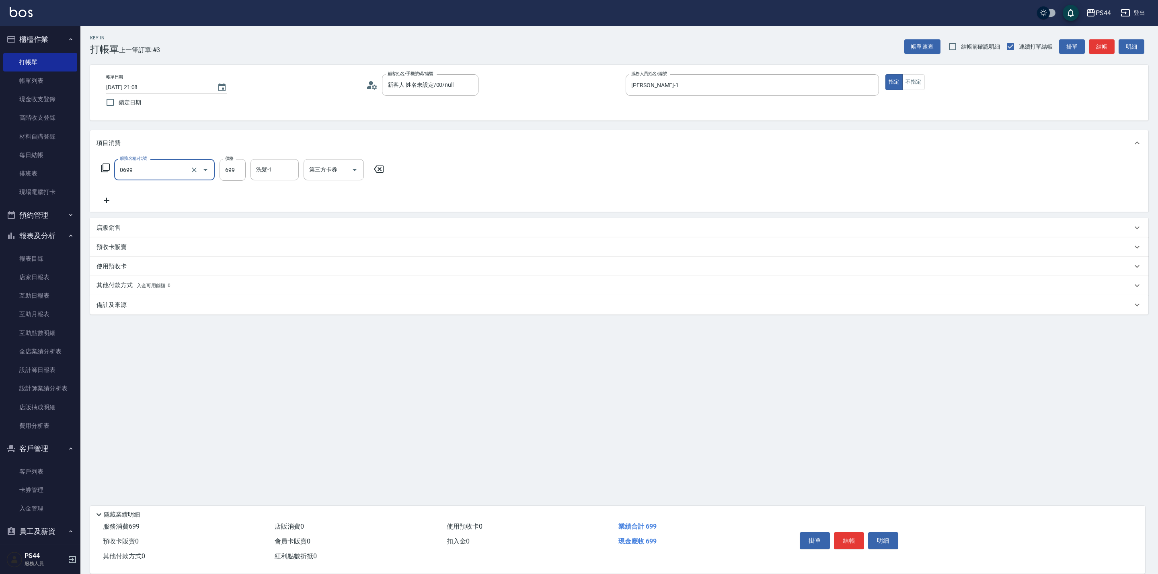
type input "精油SPA(0699)"
type input "[PERSON_NAME]-34"
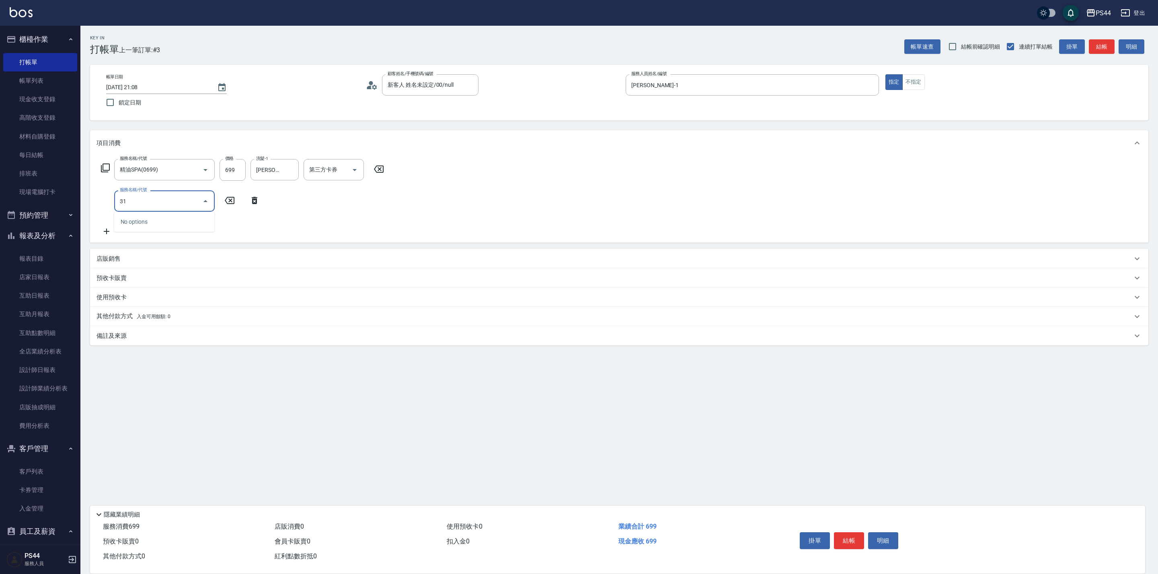
type input "3"
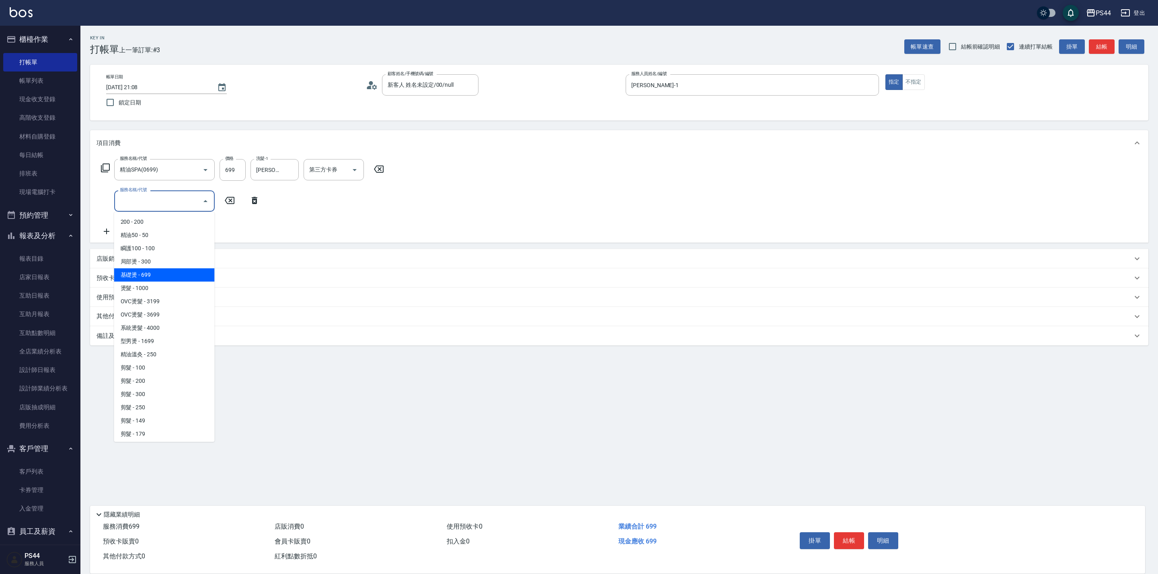
type input "基礎燙(201)"
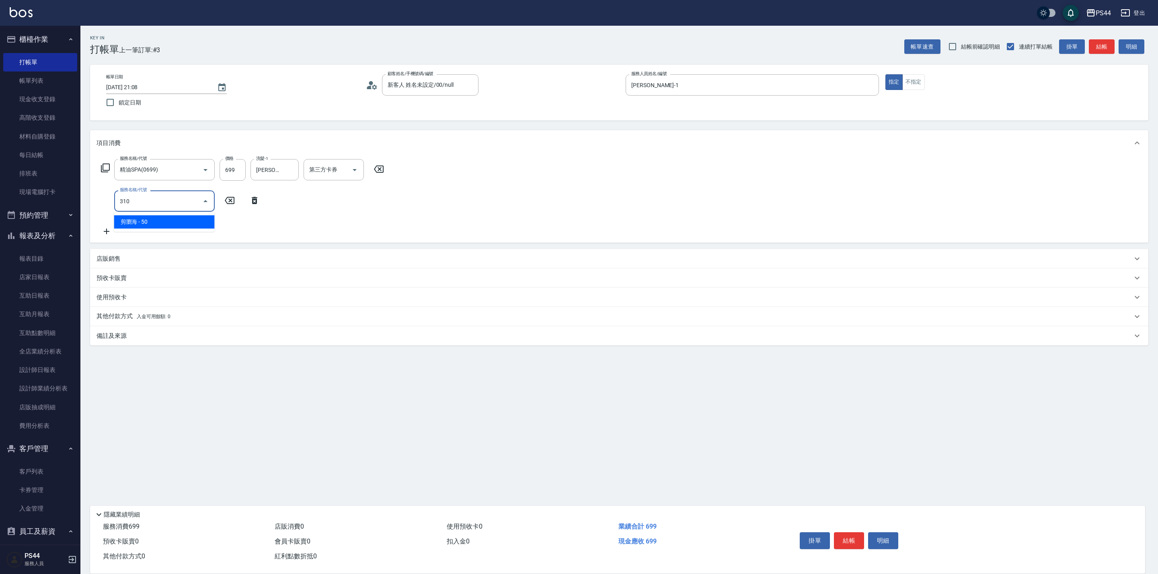
type input "剪瀏海(310)"
type input "100"
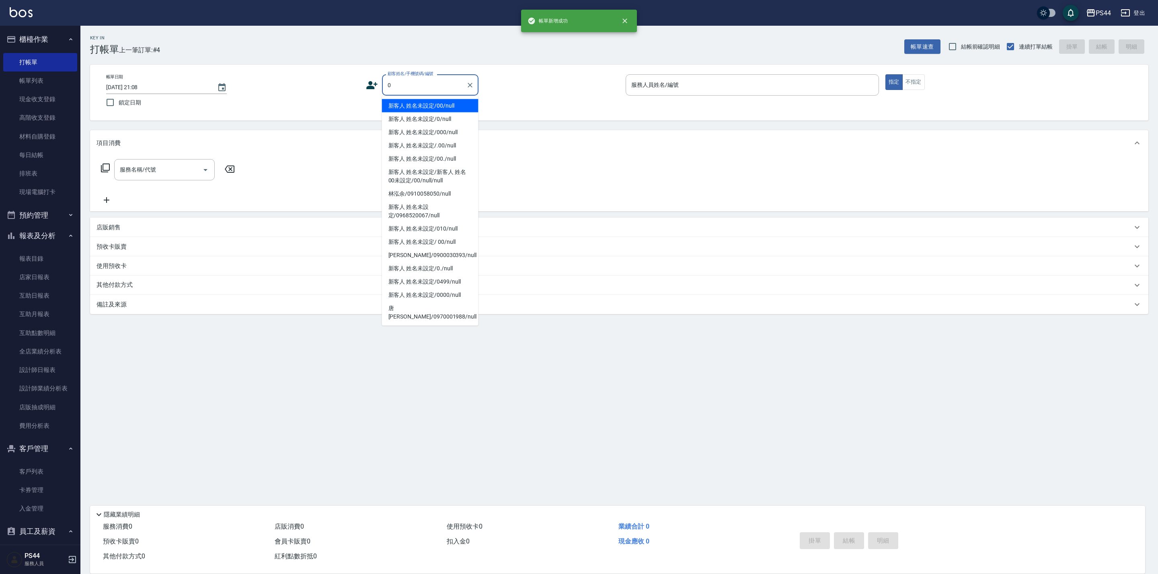
type input "新客人 姓名未設定/00/null"
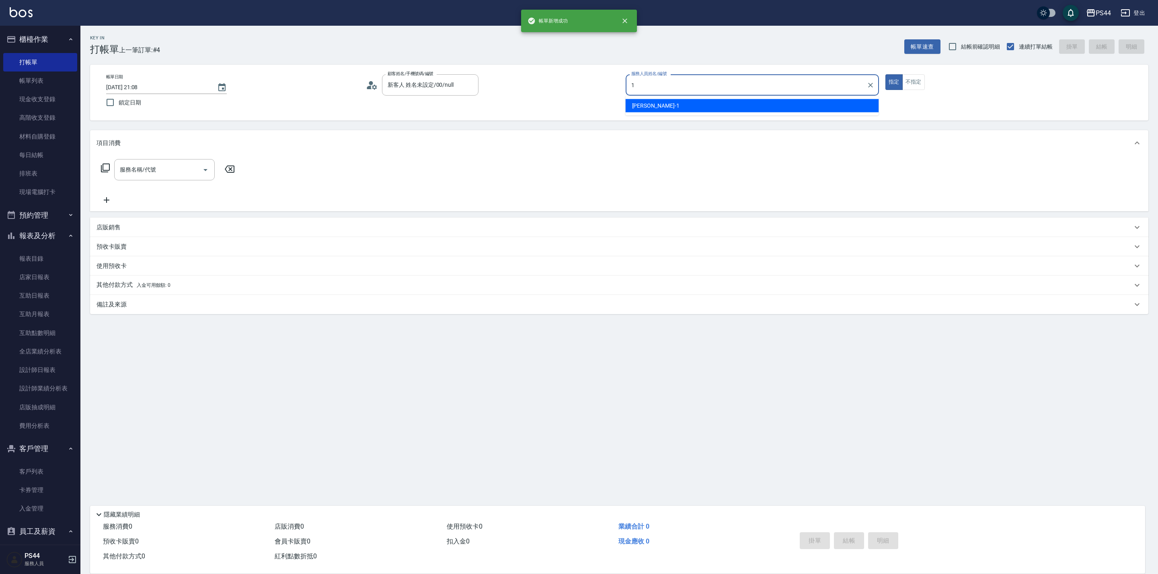
type input "[PERSON_NAME]-1"
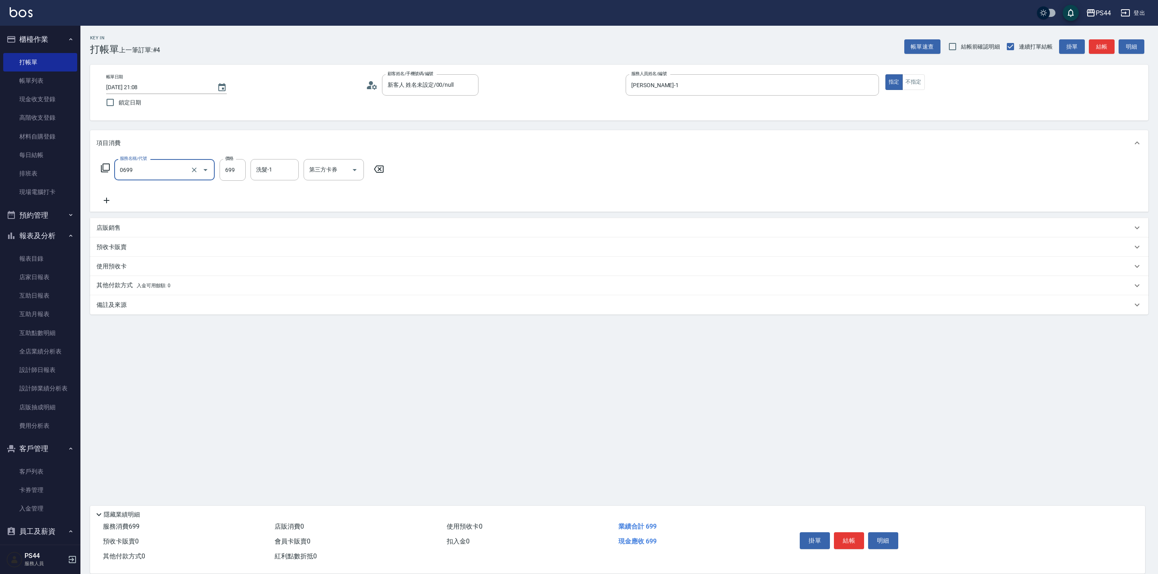
type input "精油SPA(0699)"
type input "柔柔-33"
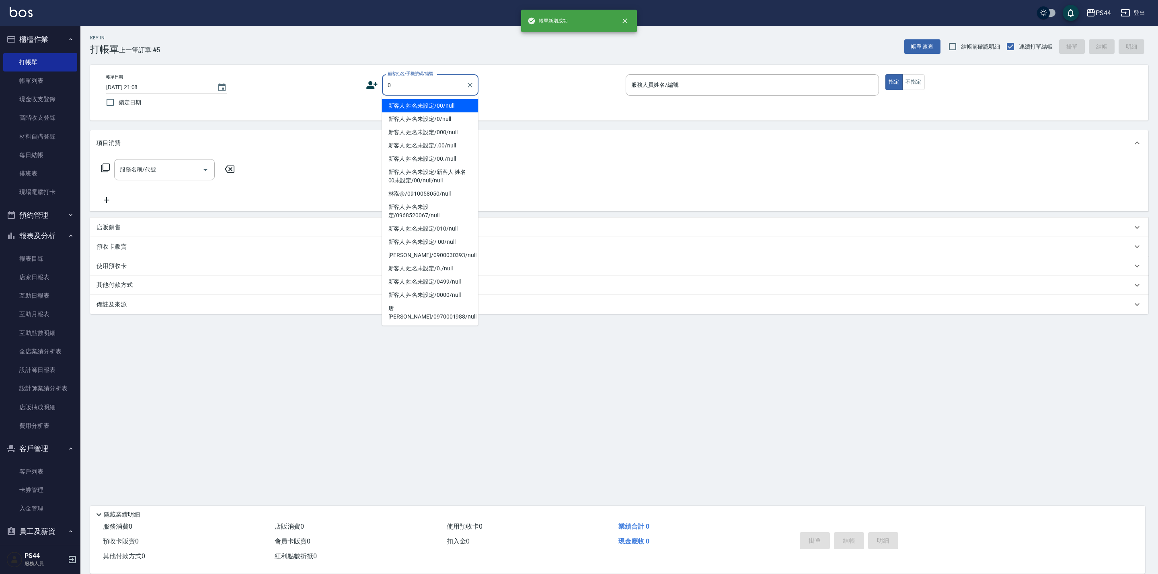
type input "新客人 姓名未設定/00/null"
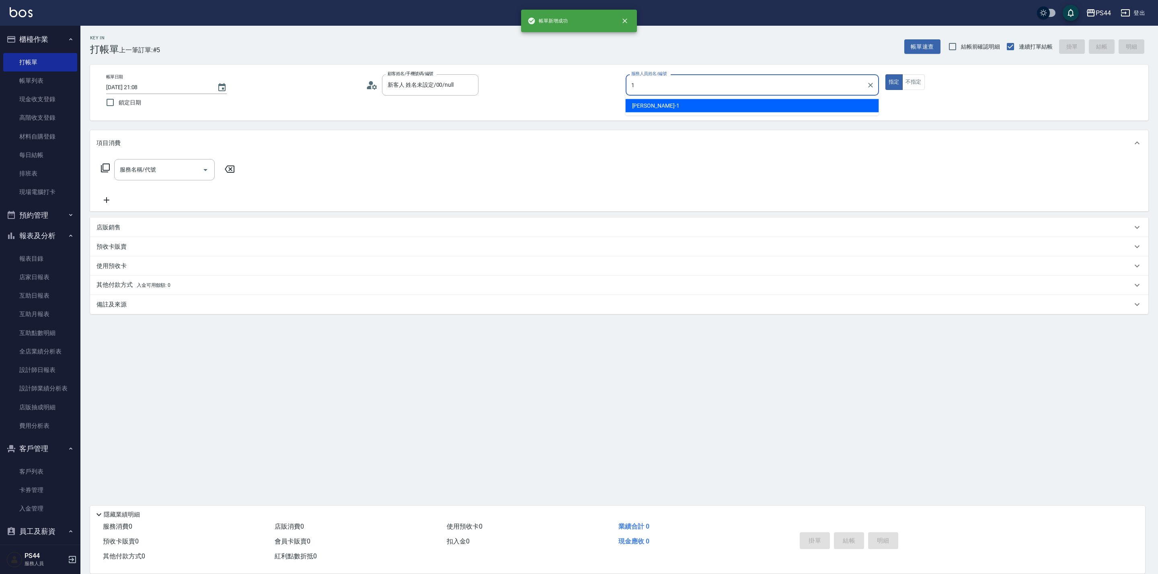
type input "[PERSON_NAME]-1"
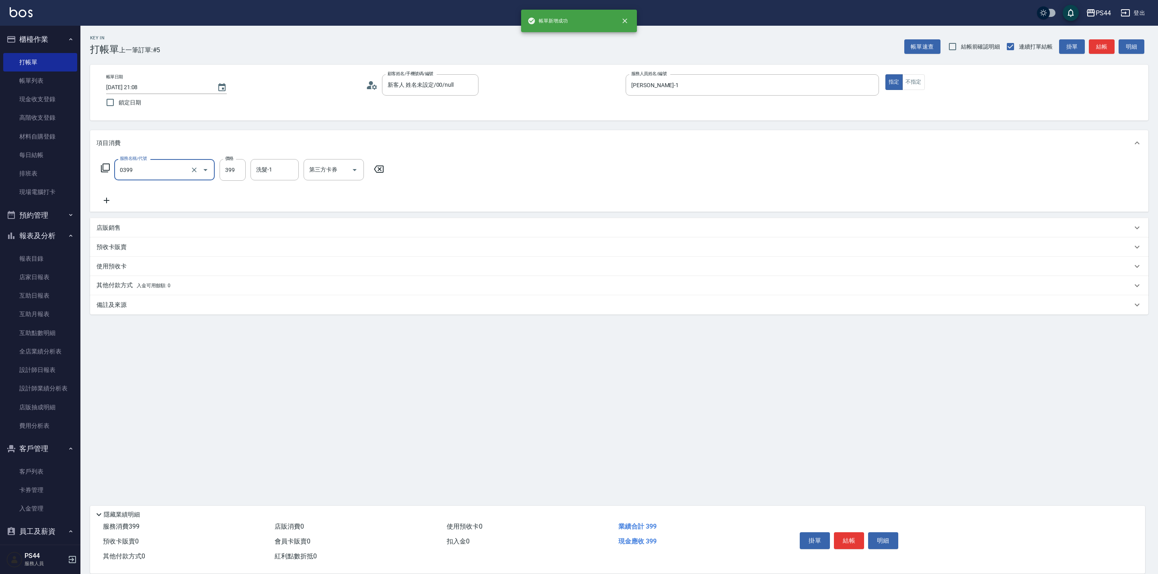
type input "海鹽399(0399)"
type input "20"
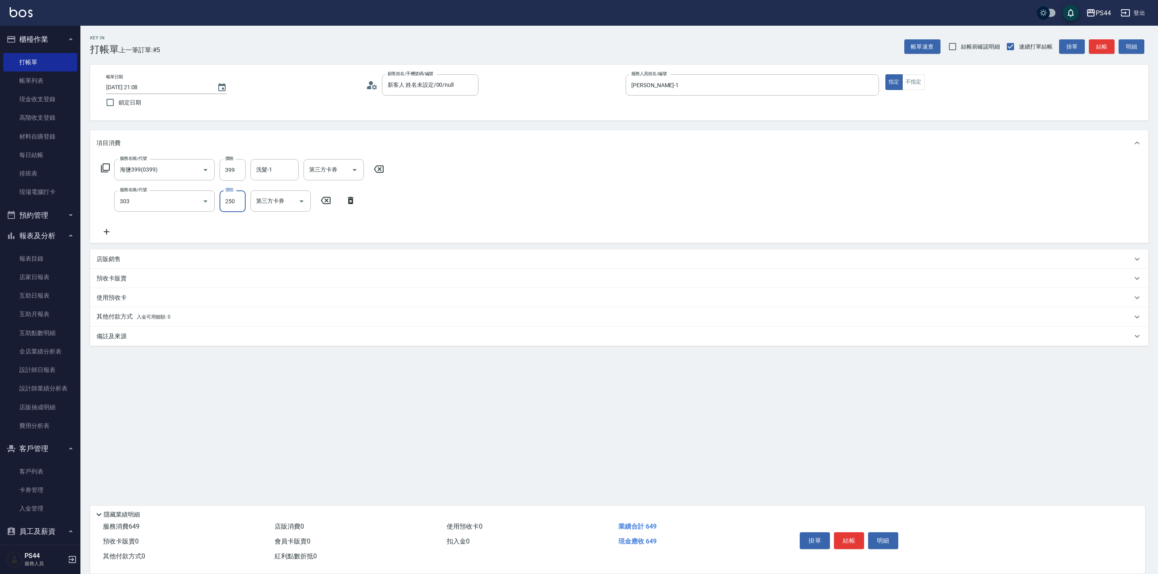
type input "剪髮(303)"
type input "300"
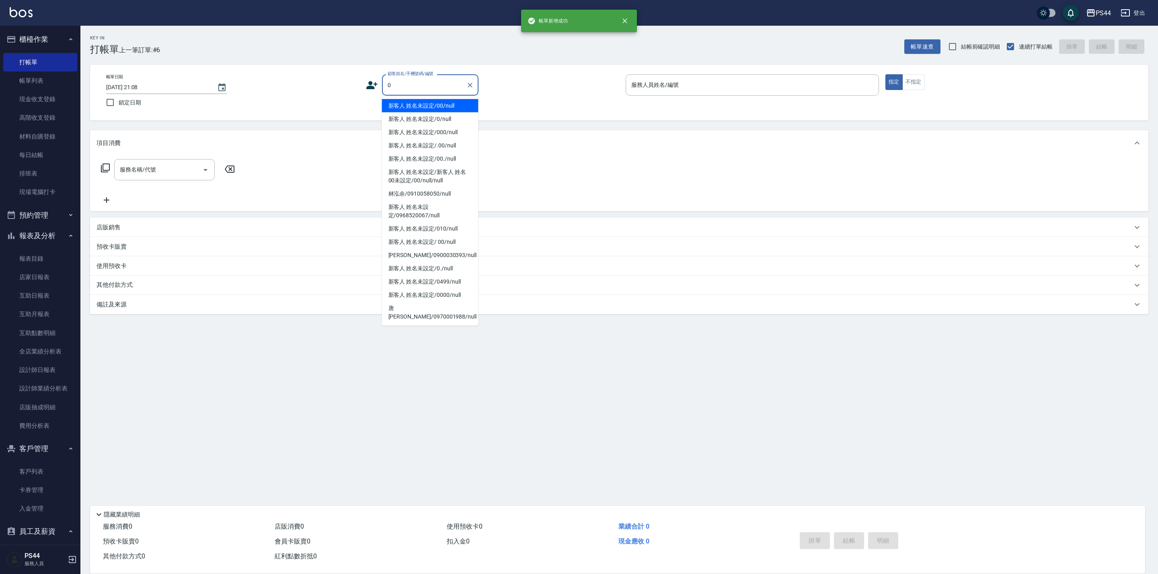
type input "新客人 姓名未設定/00/null"
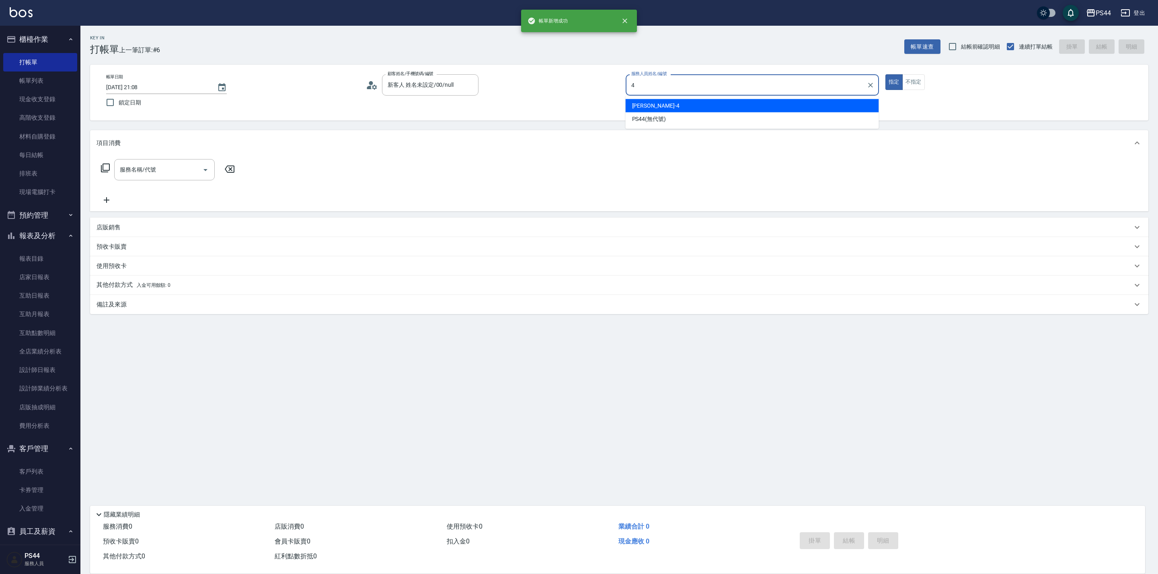
type input "[PERSON_NAME]-4"
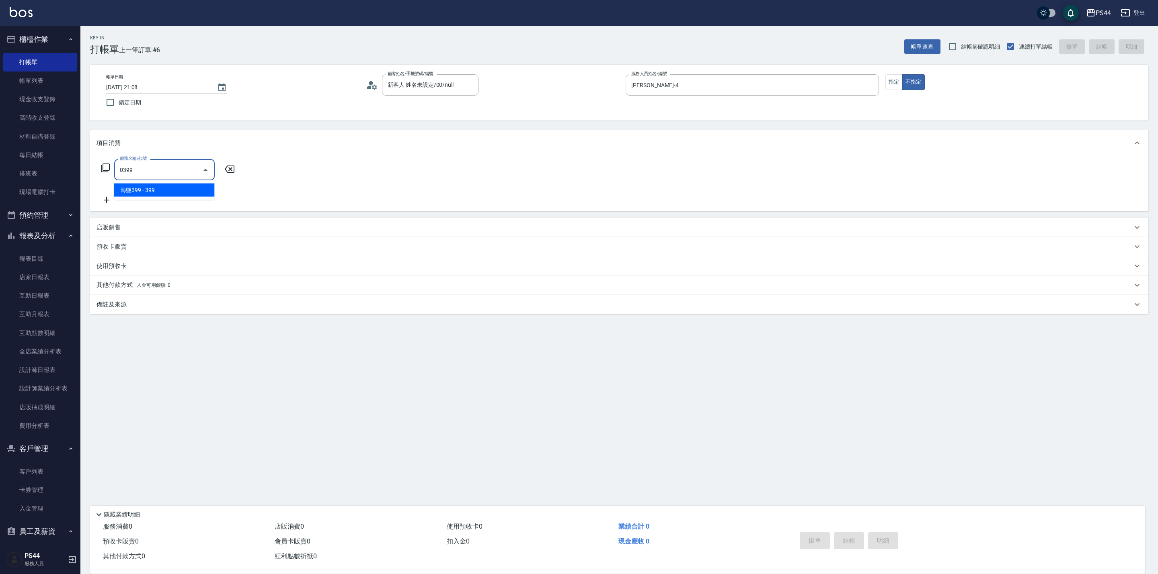
type input "海鹽399(0399)"
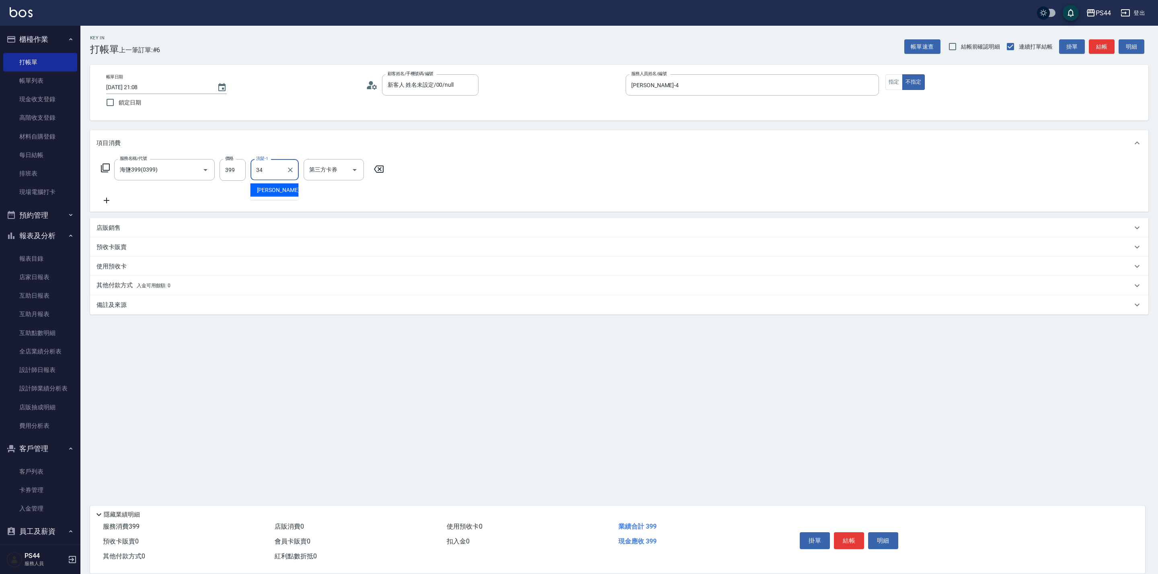
type input "[PERSON_NAME]-34"
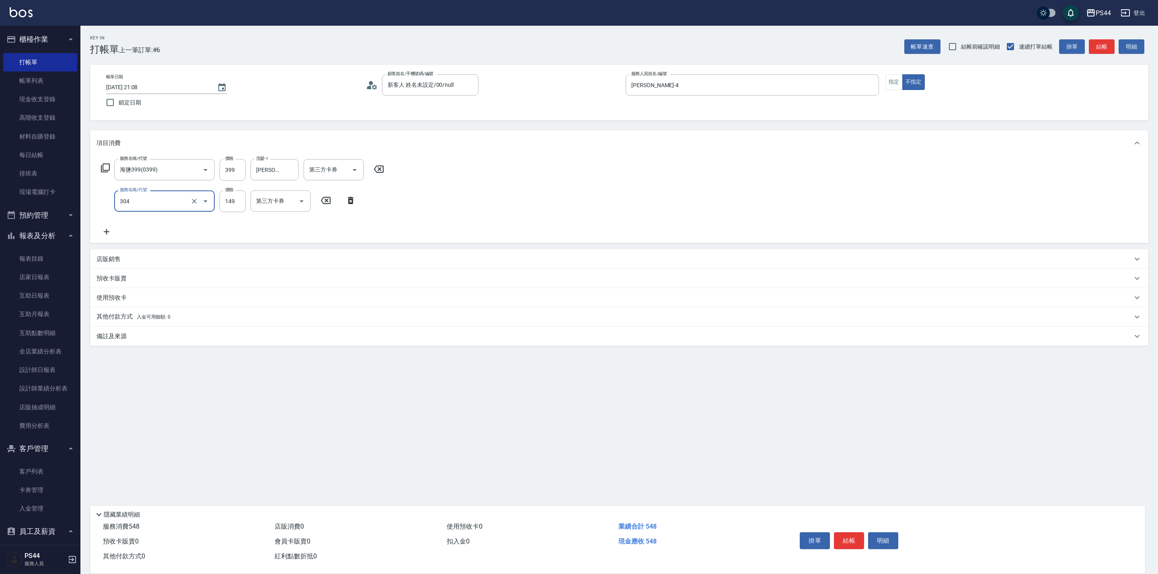
type input "剪髮(304)"
type input "[DATE] 21:09"
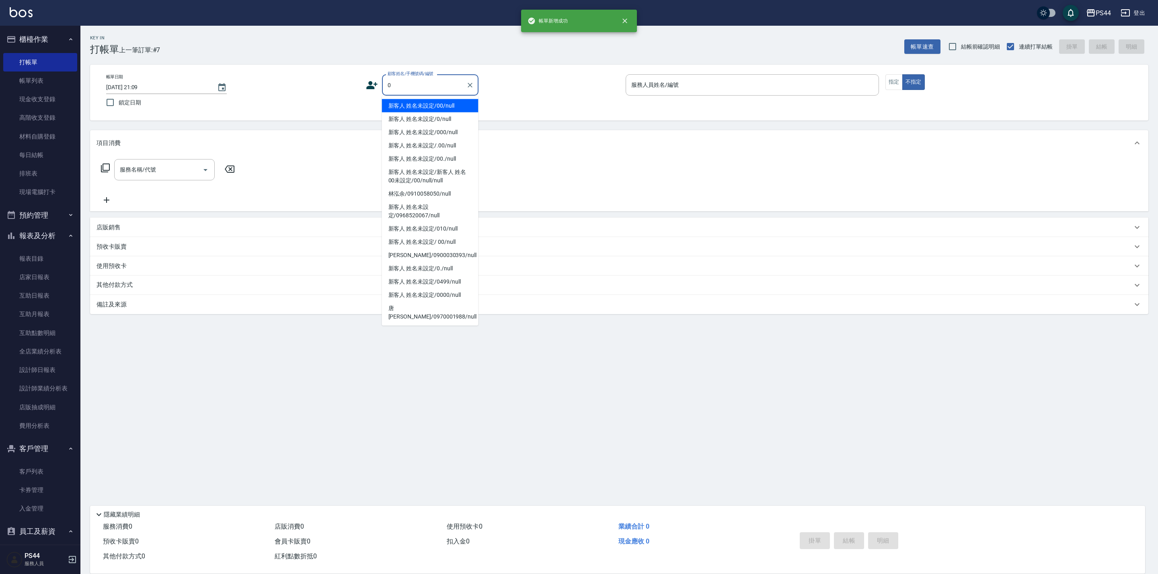
type input "新客人 姓名未設定/00/null"
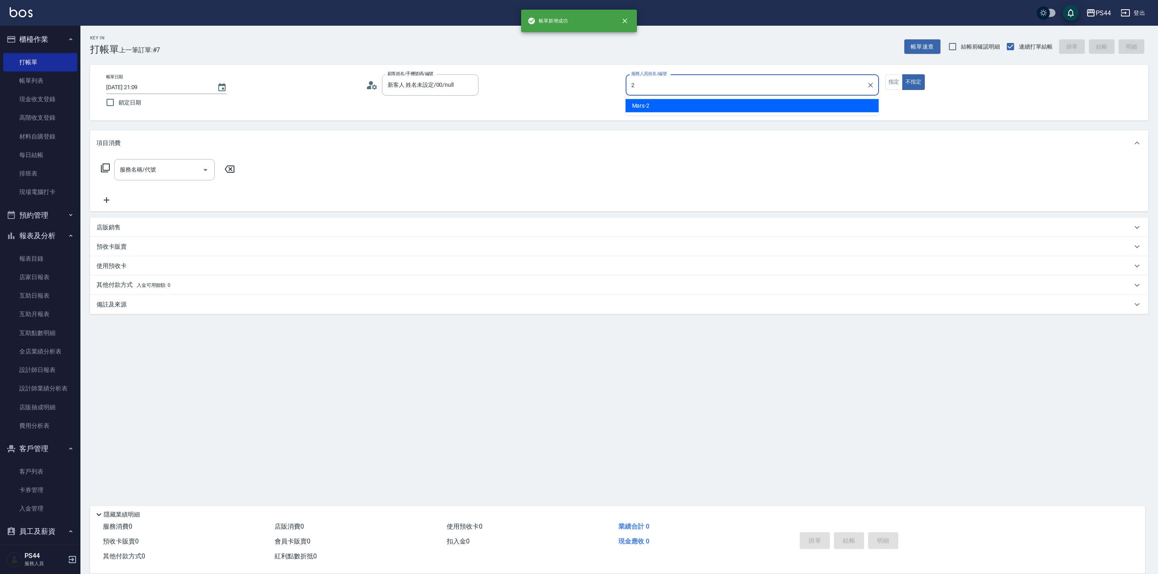
type input "Mars-2"
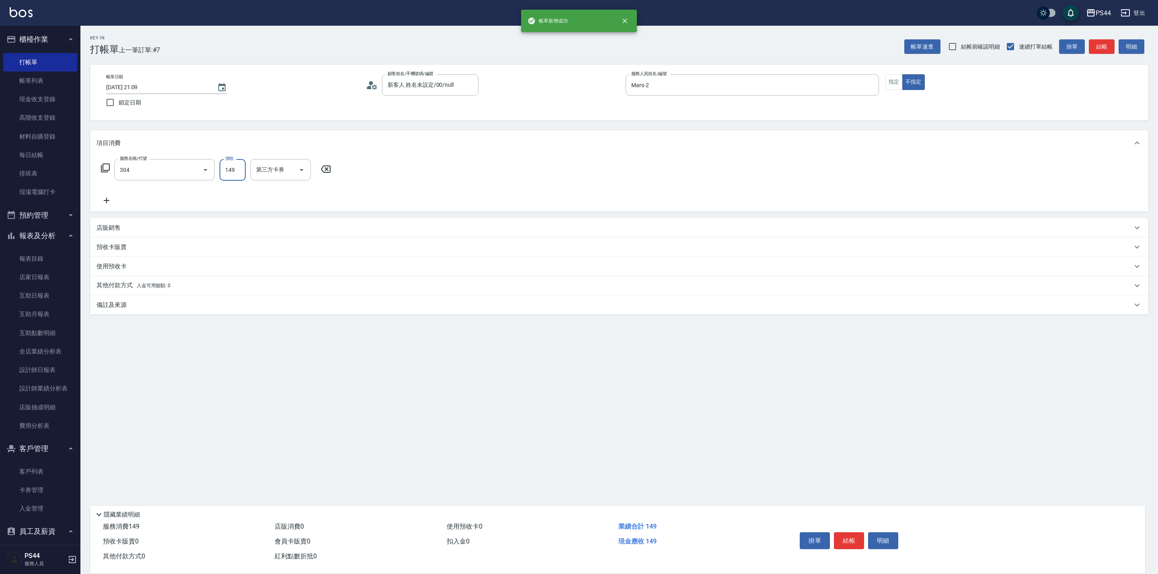
type input "剪髮(304)"
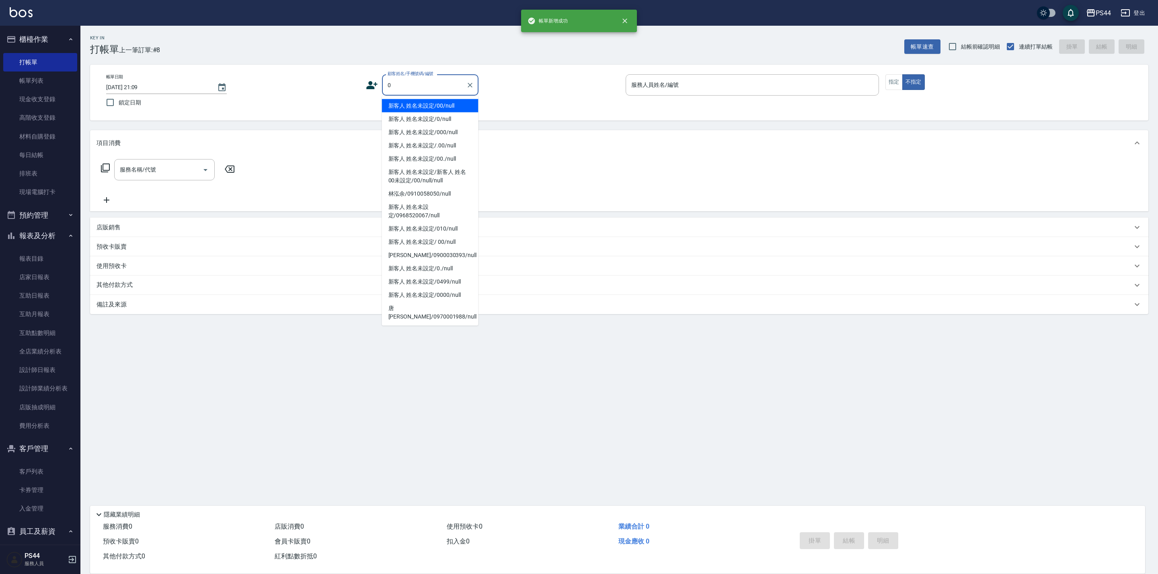
type input "新客人 姓名未設定/00/null"
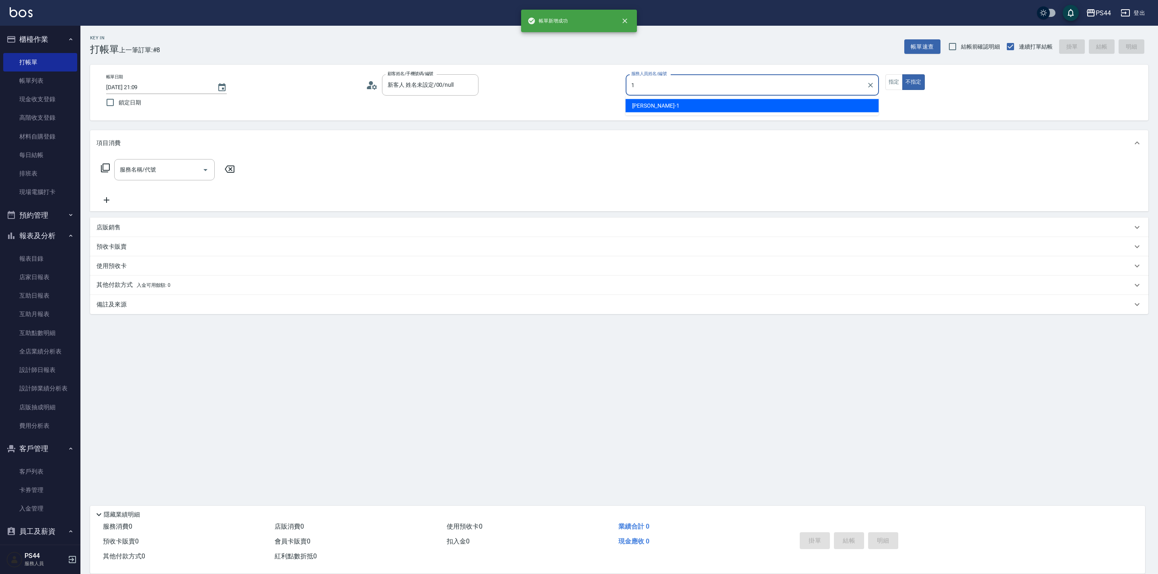
type input "[PERSON_NAME]-1"
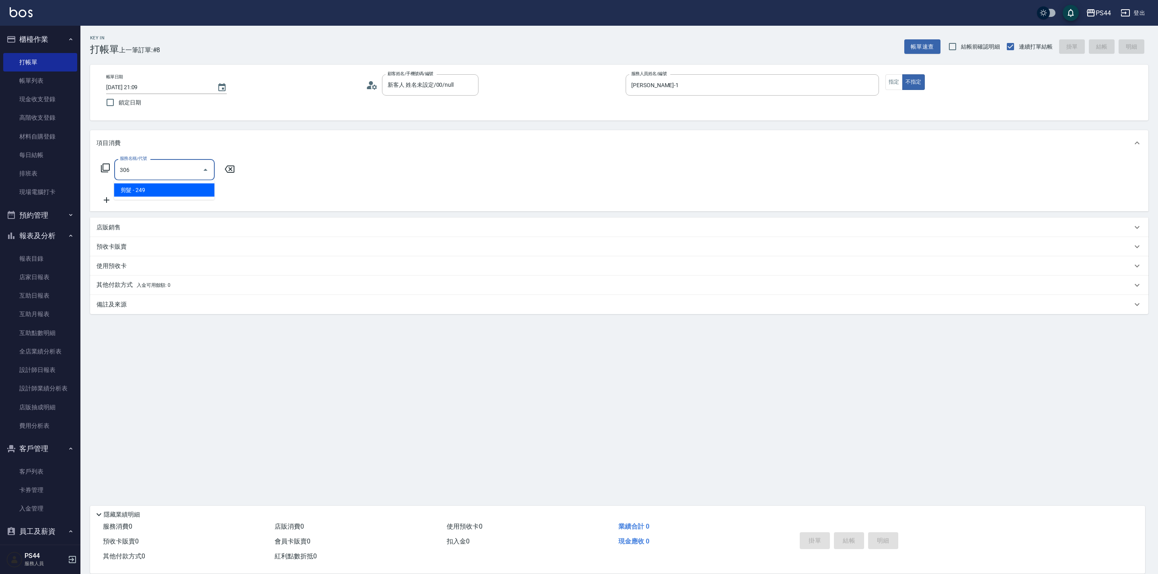
type input "剪髮(306)"
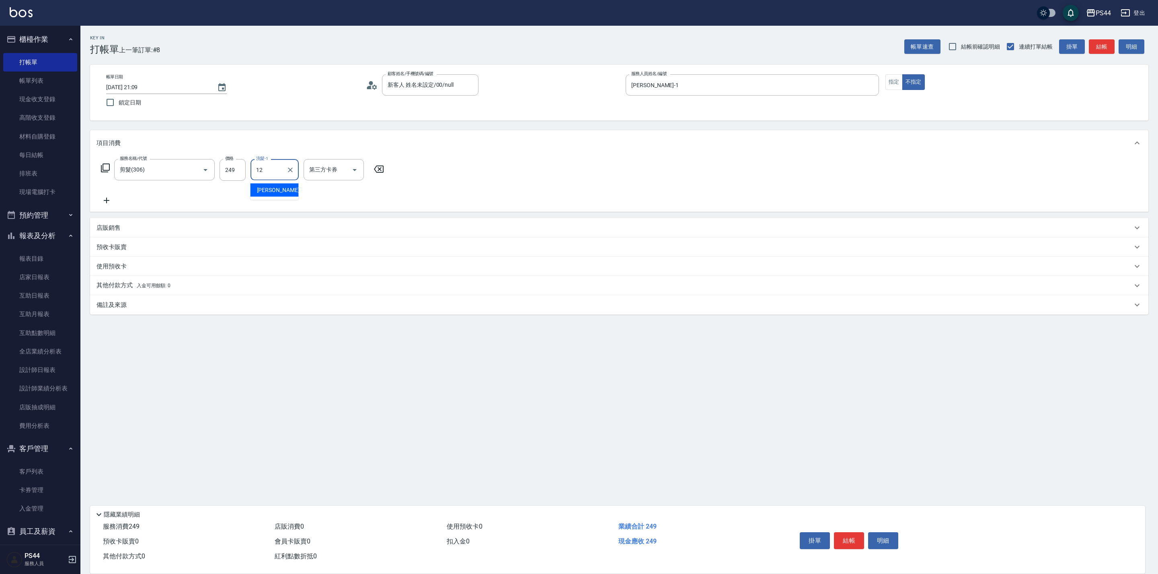
type input "[PERSON_NAME]-12"
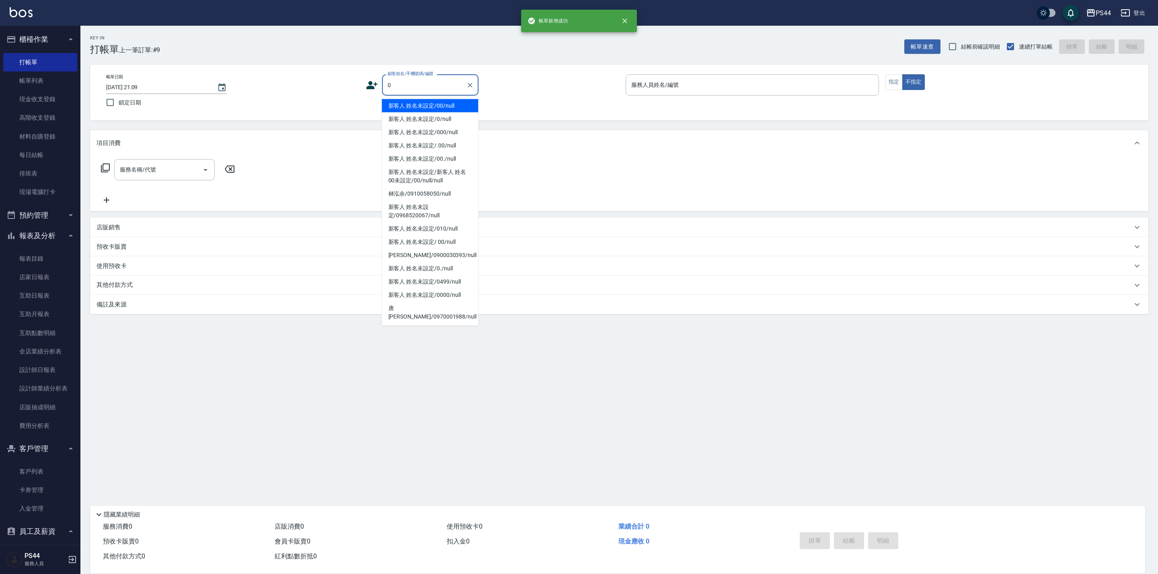
type input "新客人 姓名未設定/00/null"
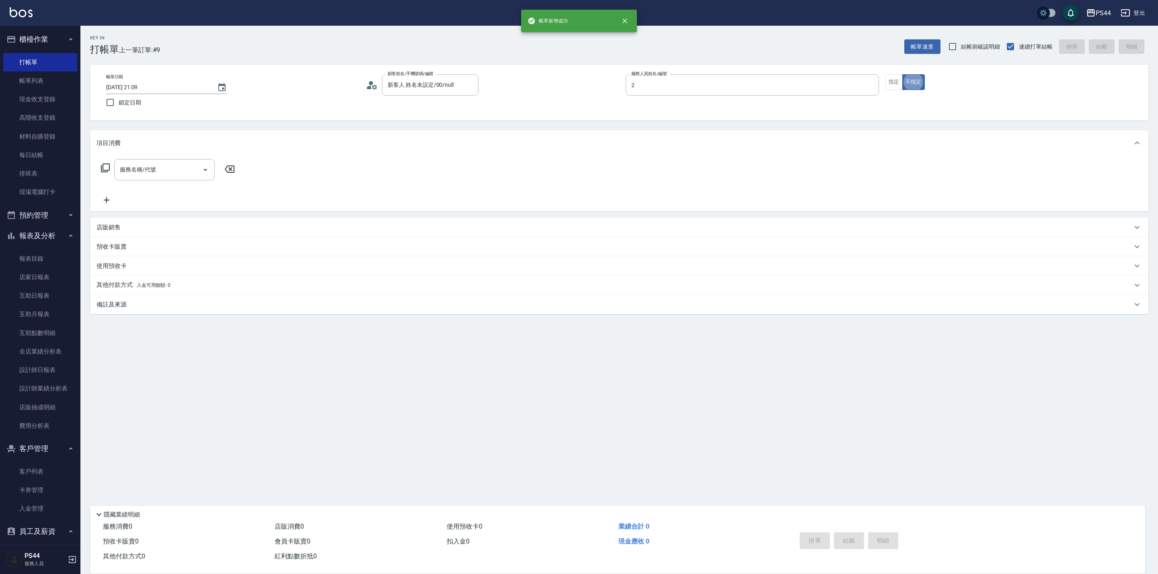
type input "Mars-2"
type input "200(111)"
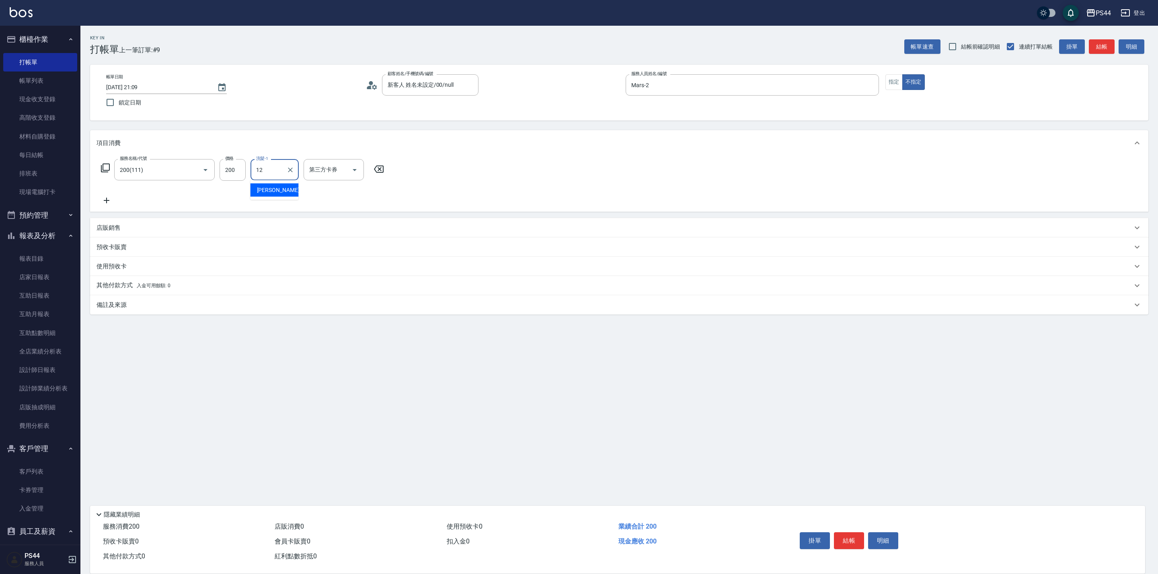
type input "[PERSON_NAME]-12"
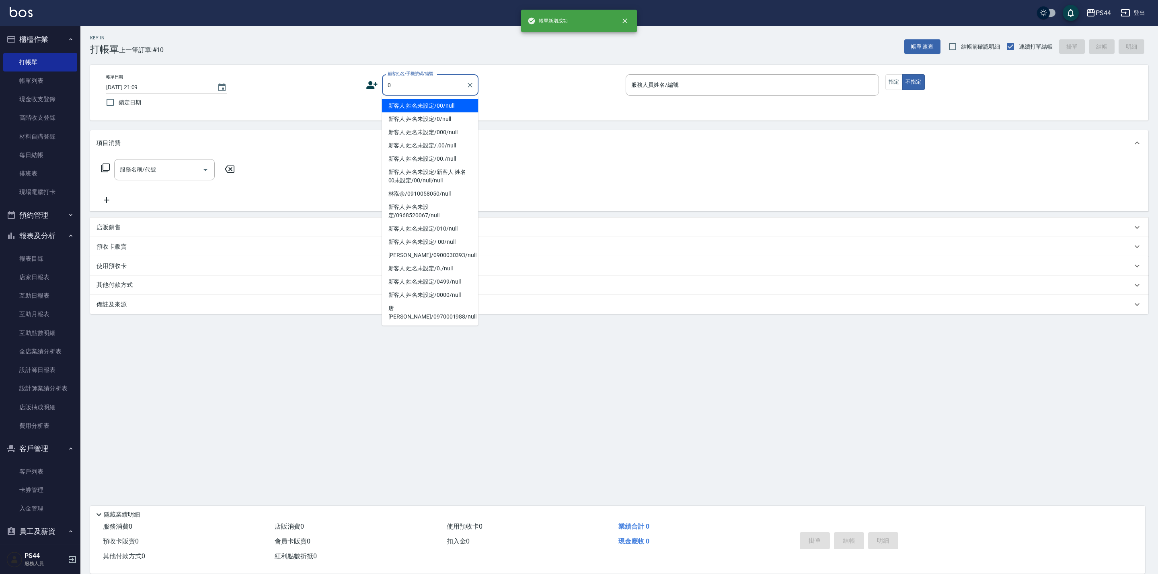
type input "新客人 姓名未設定/00/null"
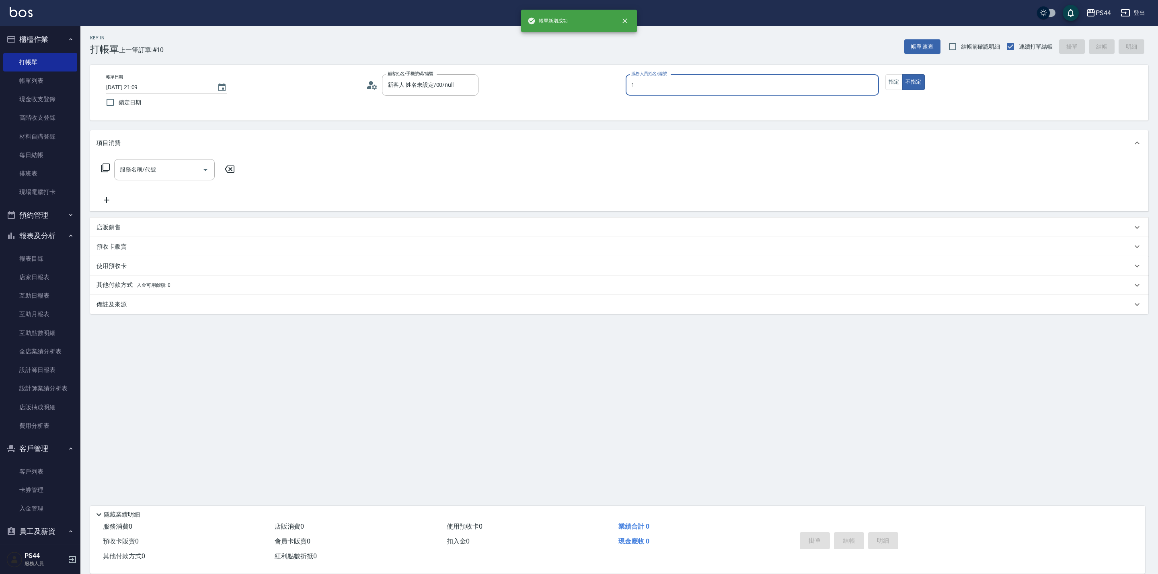
type input "[PERSON_NAME]-1"
type input "洗+剪(308)"
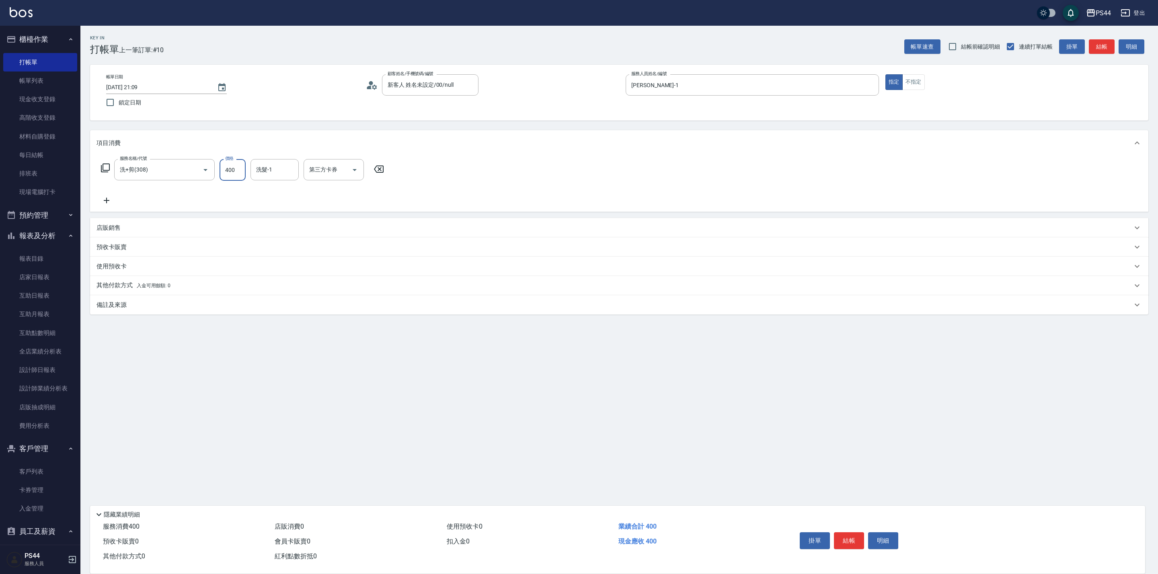
type input "400"
type input "[PERSON_NAME]-12"
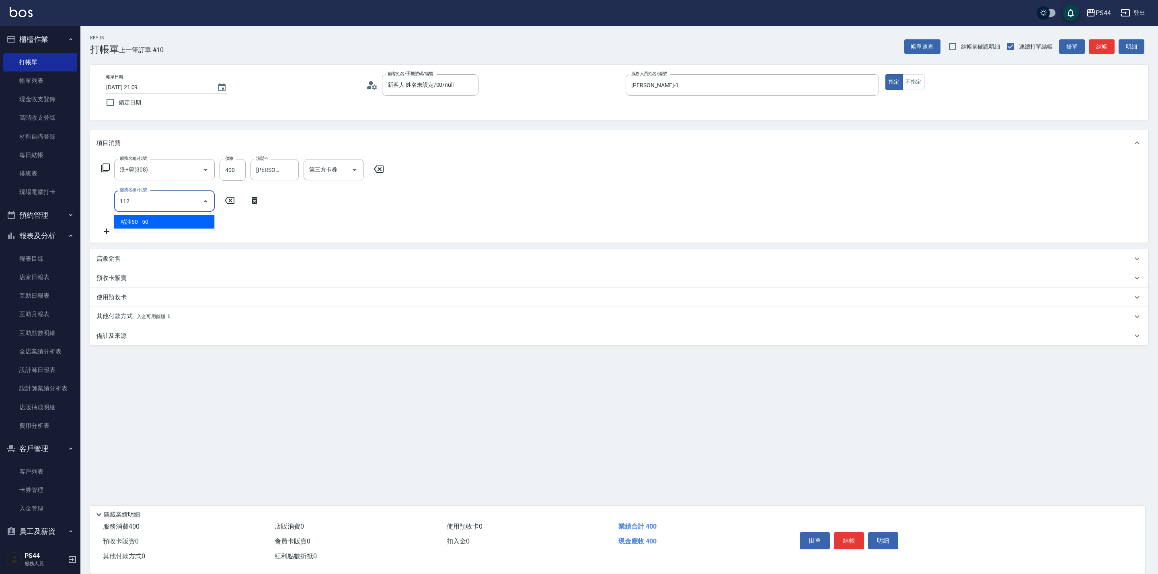
type input "精油50(112)"
type input "[PERSON_NAME]-12"
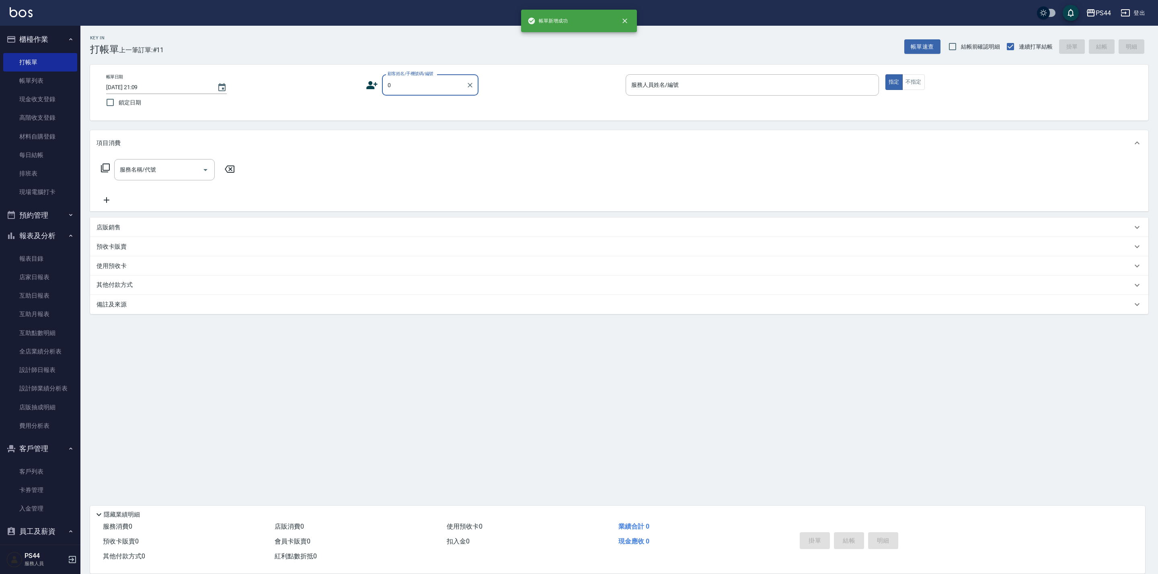
type input "新客人 姓名未設定/00/null"
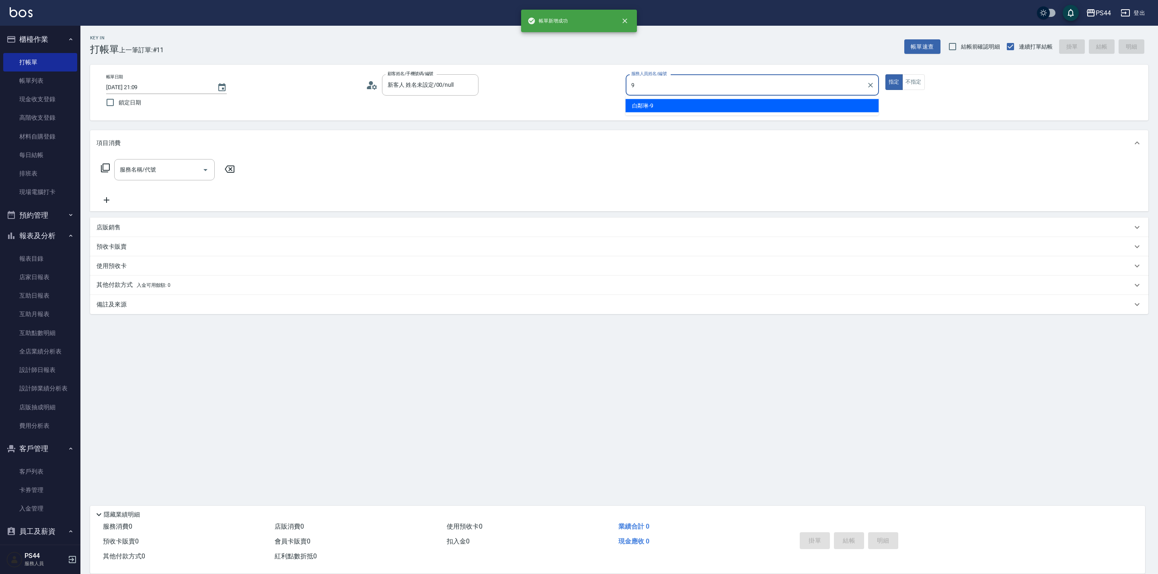
type input "白鄰琳-9"
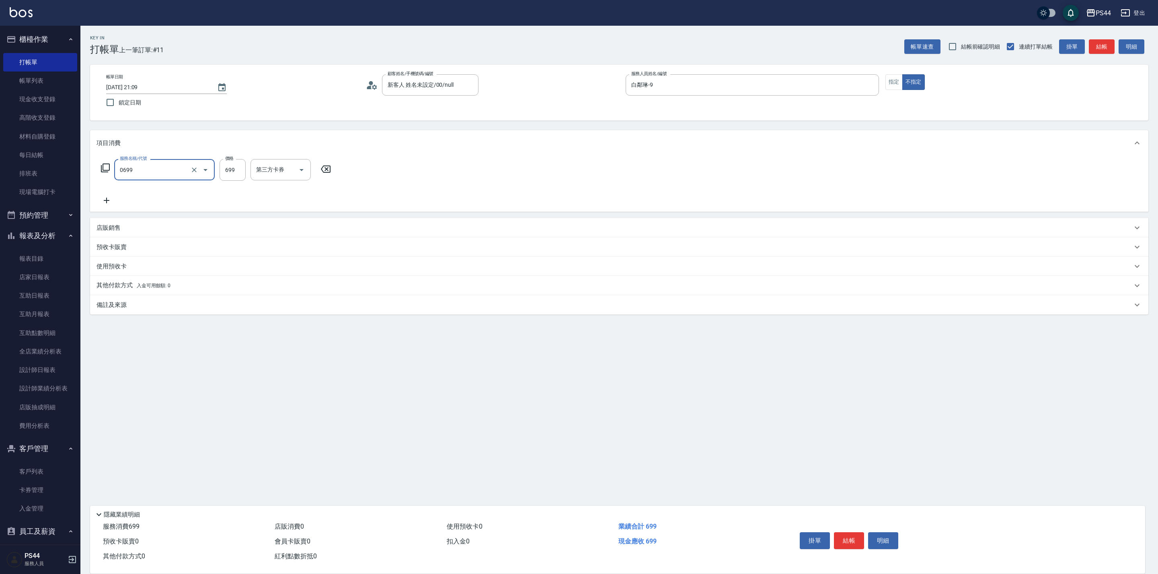
type input "精油SPA(0699)"
type input "20"
type input "儲值卡"
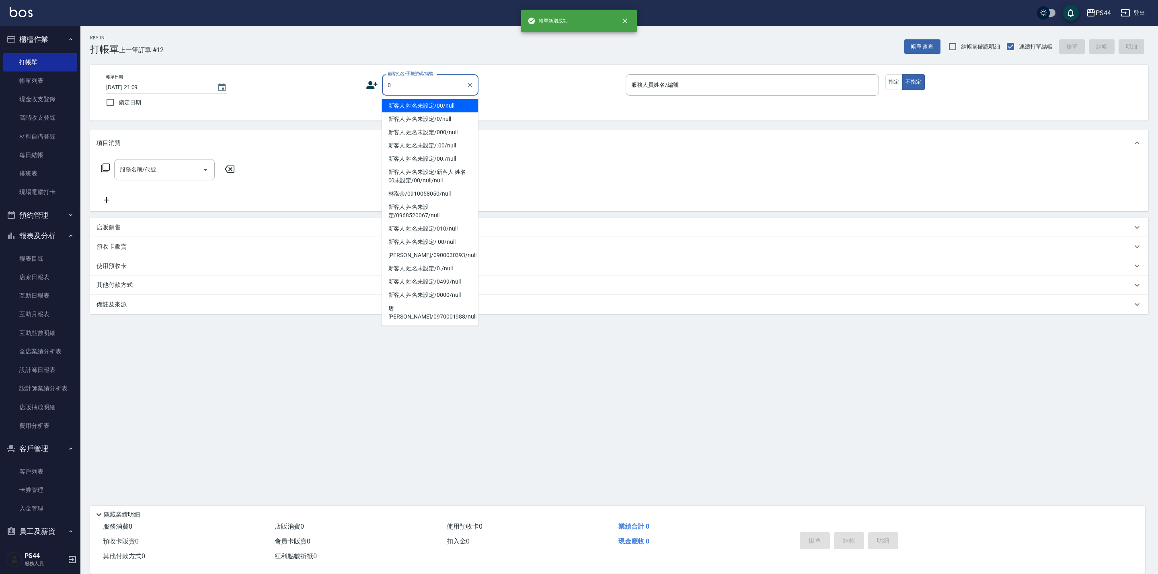
type input "新客人 姓名未設定/00/null"
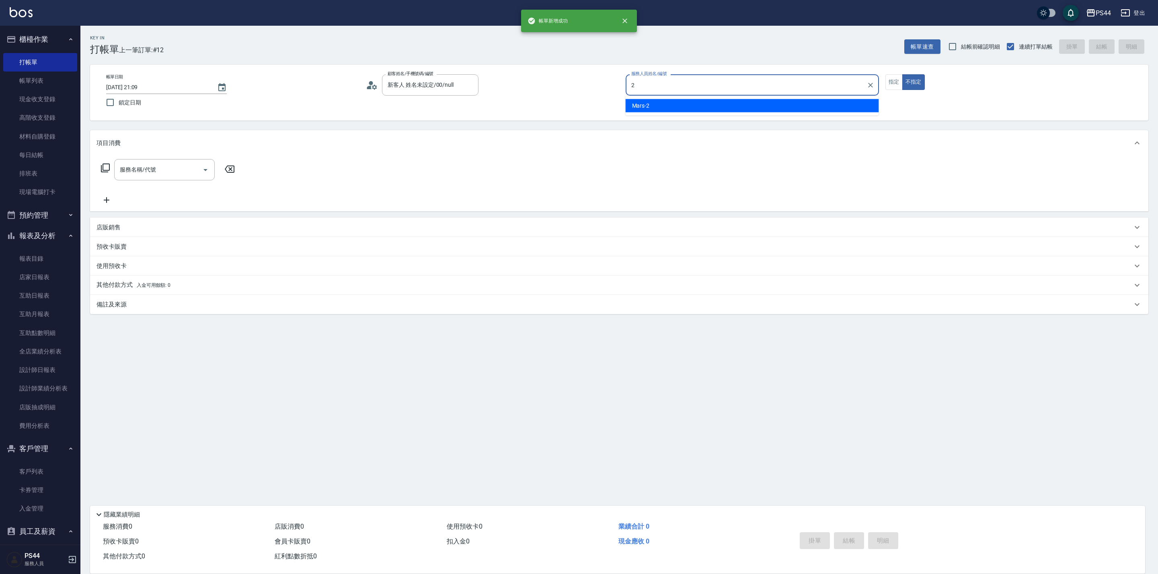
type input "Mars-2"
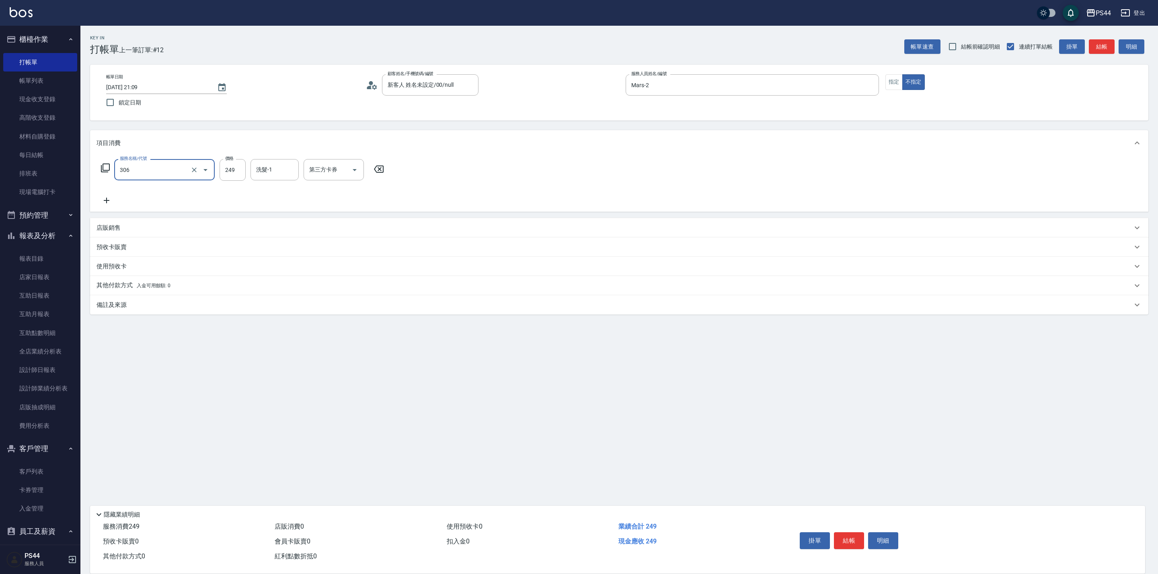
type input "剪髮(306)"
type input "20"
click at [761, 146] on div "項目消費" at bounding box center [614, 143] width 1036 height 8
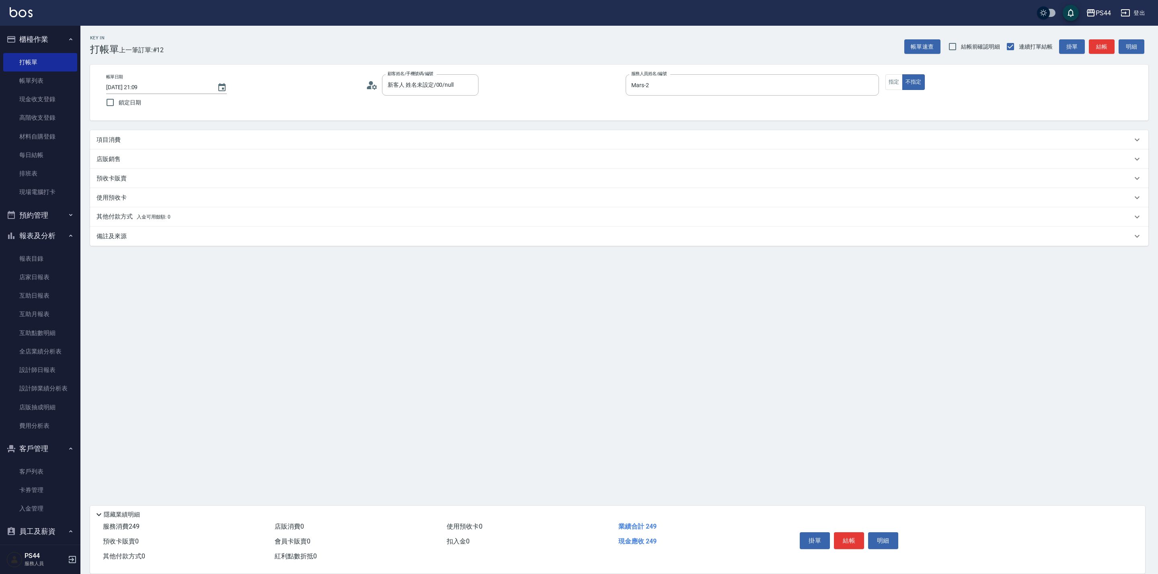
click at [112, 139] on p "項目消費" at bounding box center [108, 140] width 24 height 8
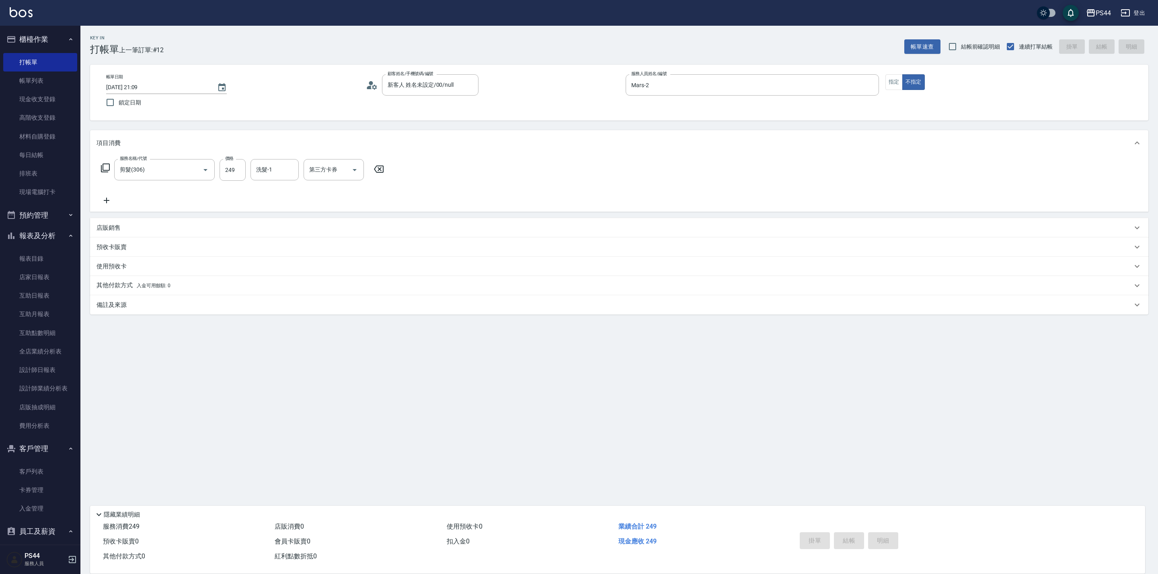
type input "[DATE] 21:10"
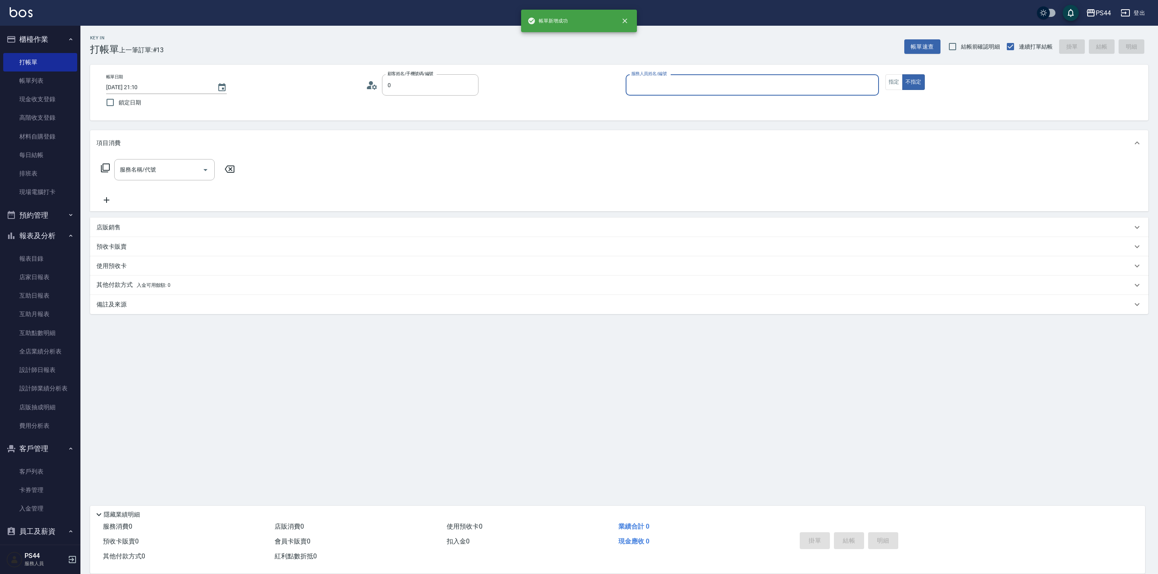
type input "新客人 姓名未設定/00/null"
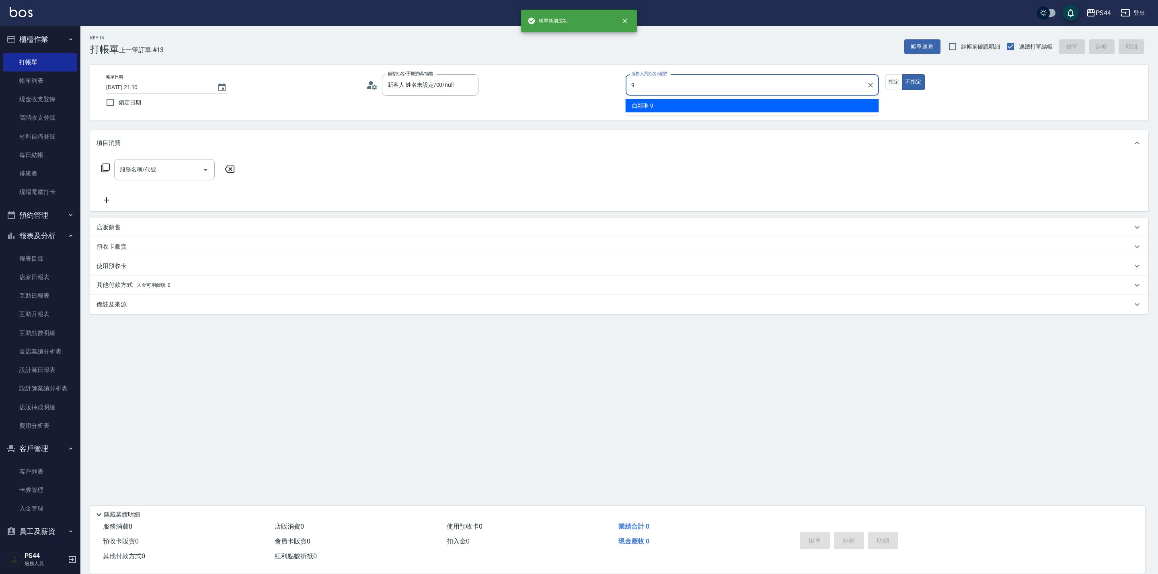
type input "白鄰琳-9"
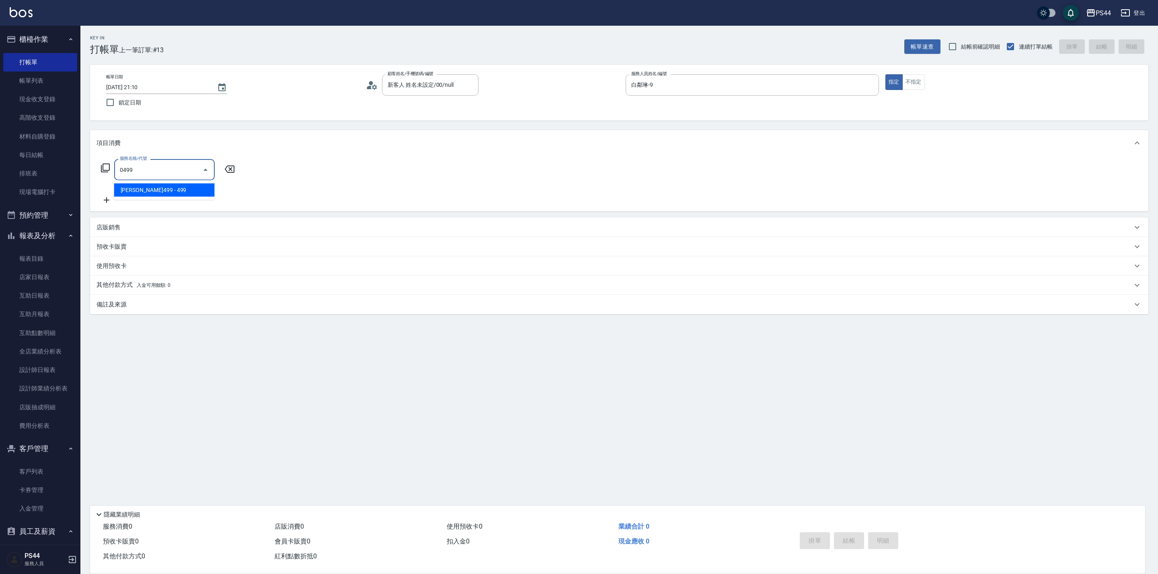
type input "[PERSON_NAME]499(0499)"
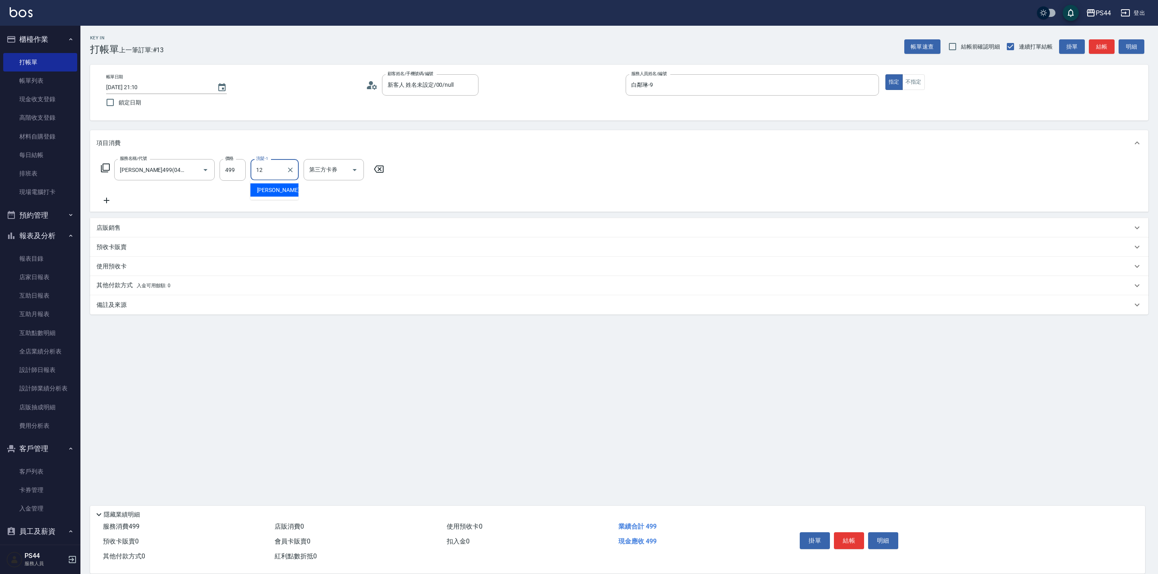
type input "[PERSON_NAME]-12"
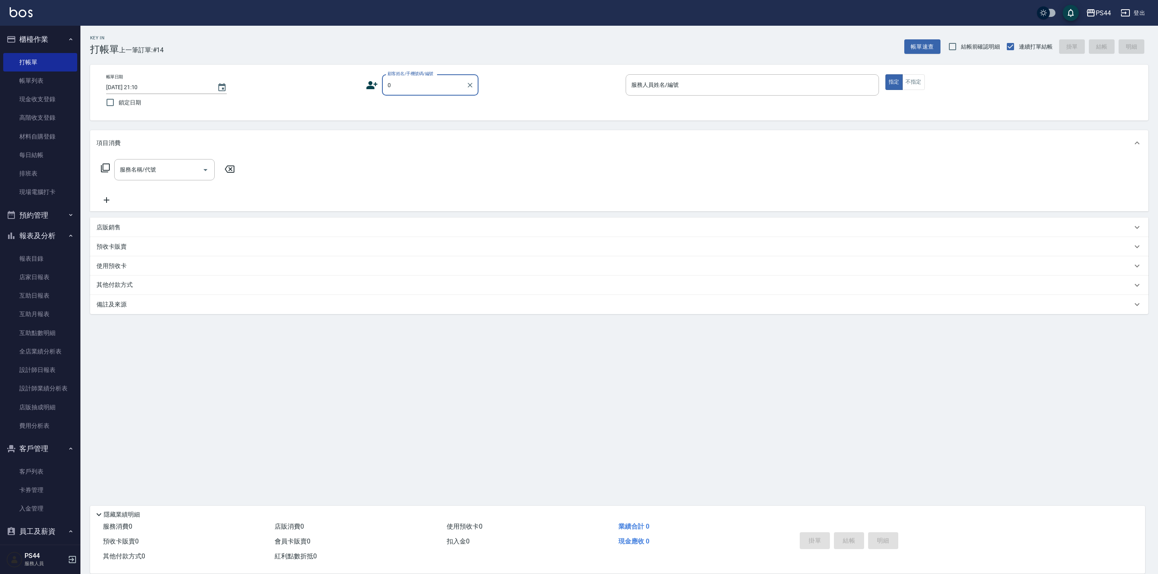
type input "新客人 姓名未設定/00/null"
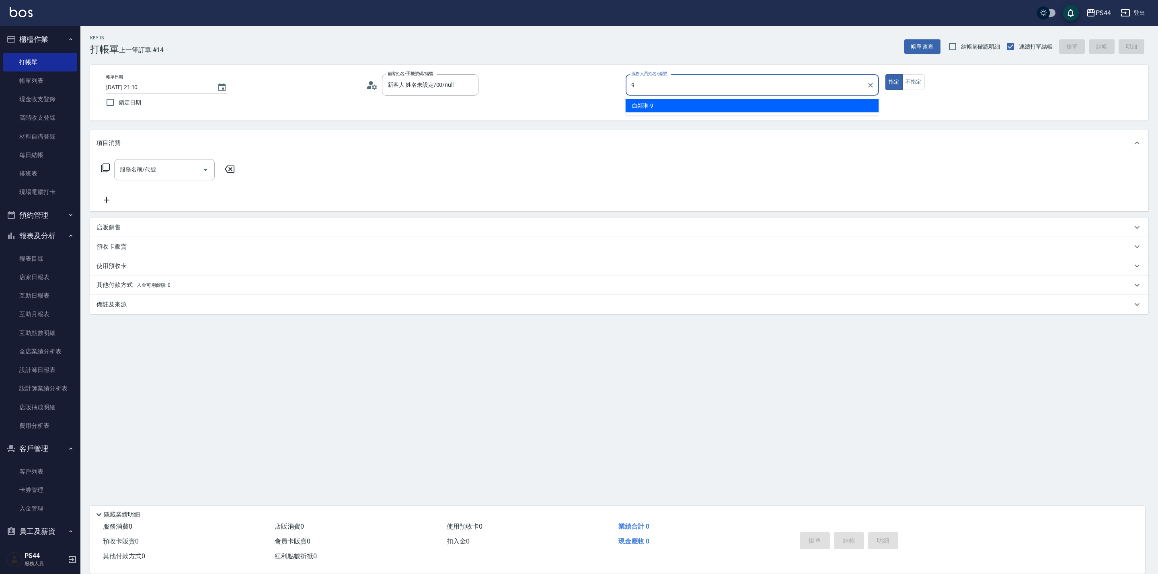
type input "白鄰琳-9"
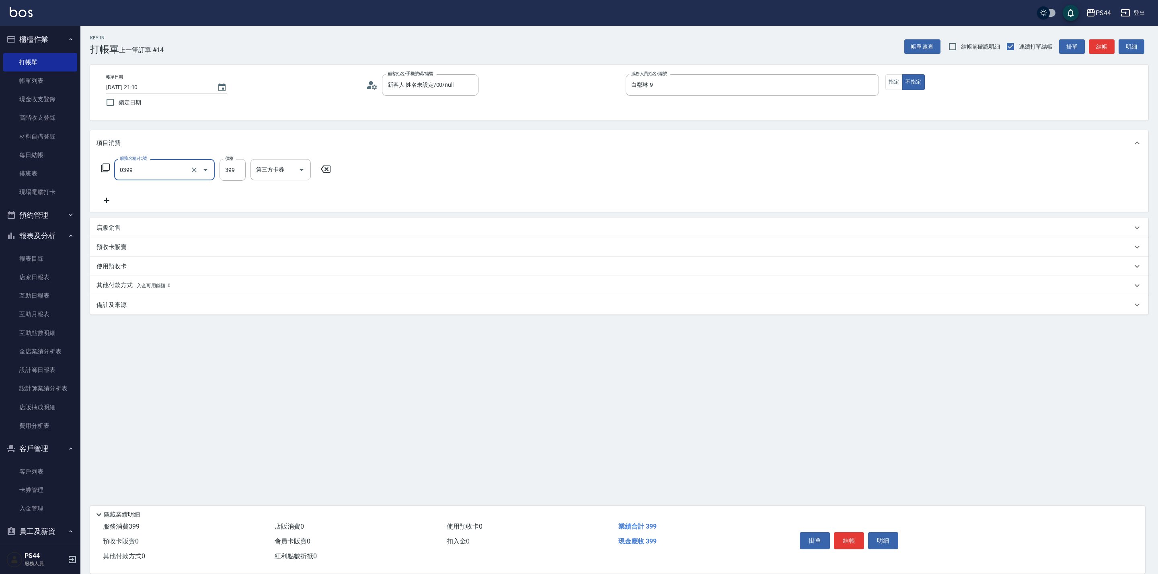
type input "海鹽399(0399)"
type input "20"
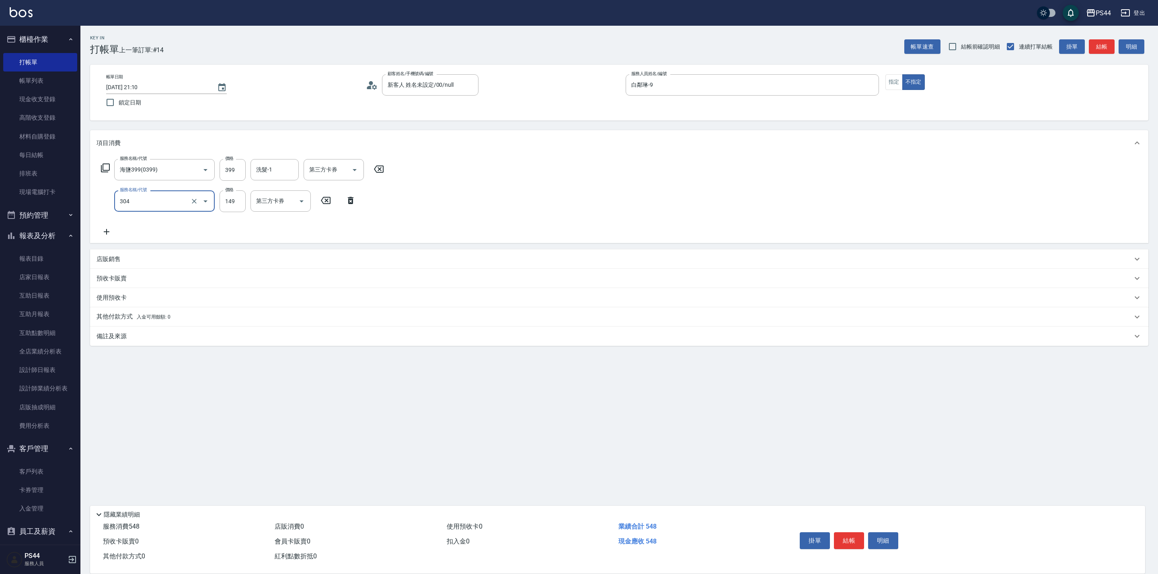
type input "剪髮(304)"
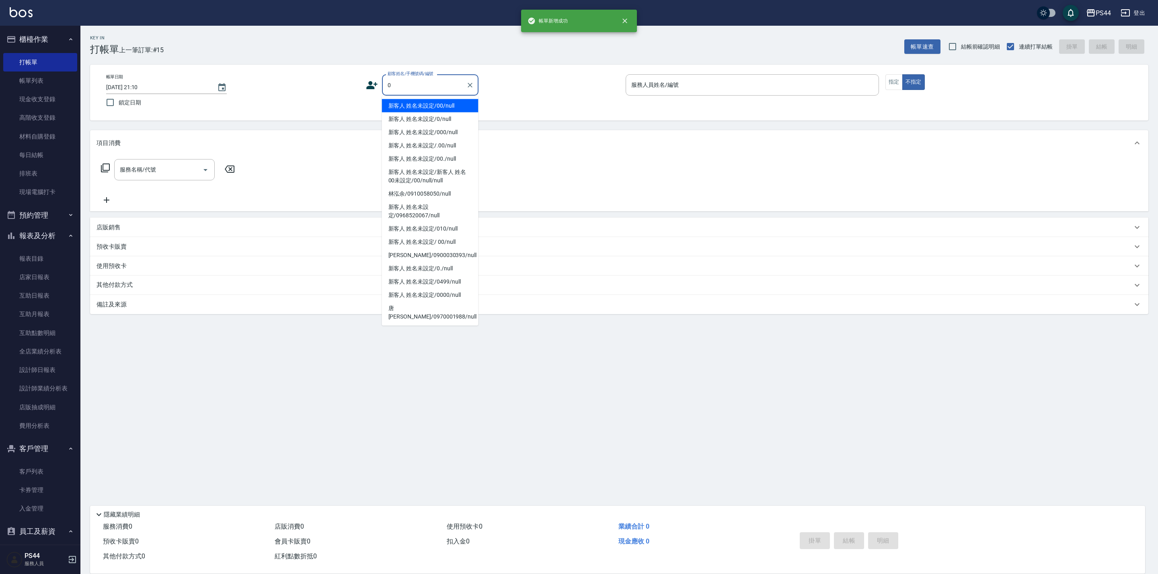
type input "新客人 姓名未設定/00/null"
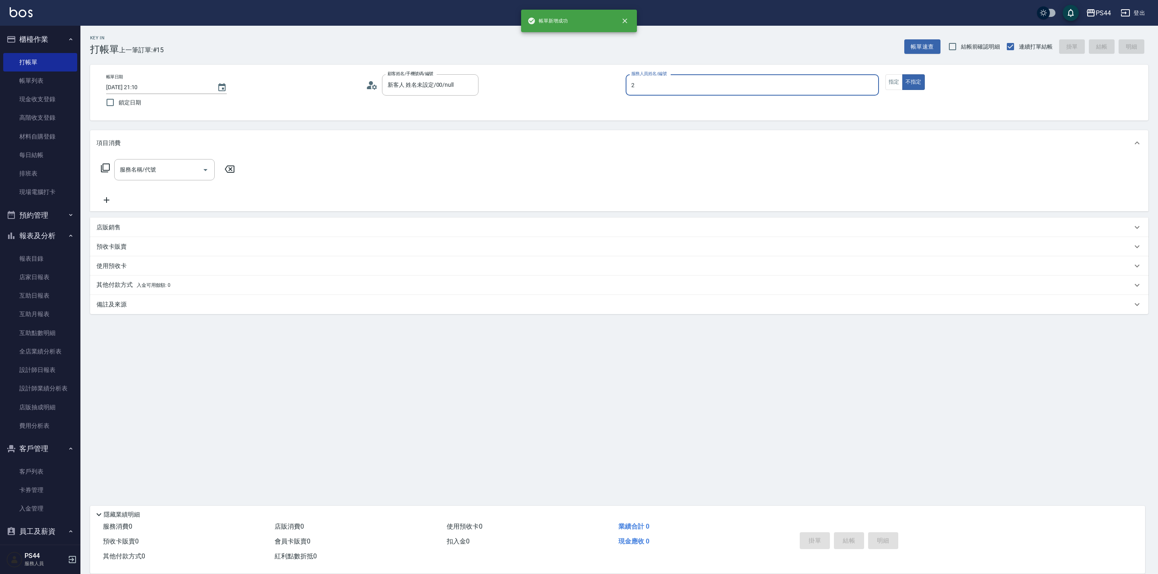
type input "Mars-2"
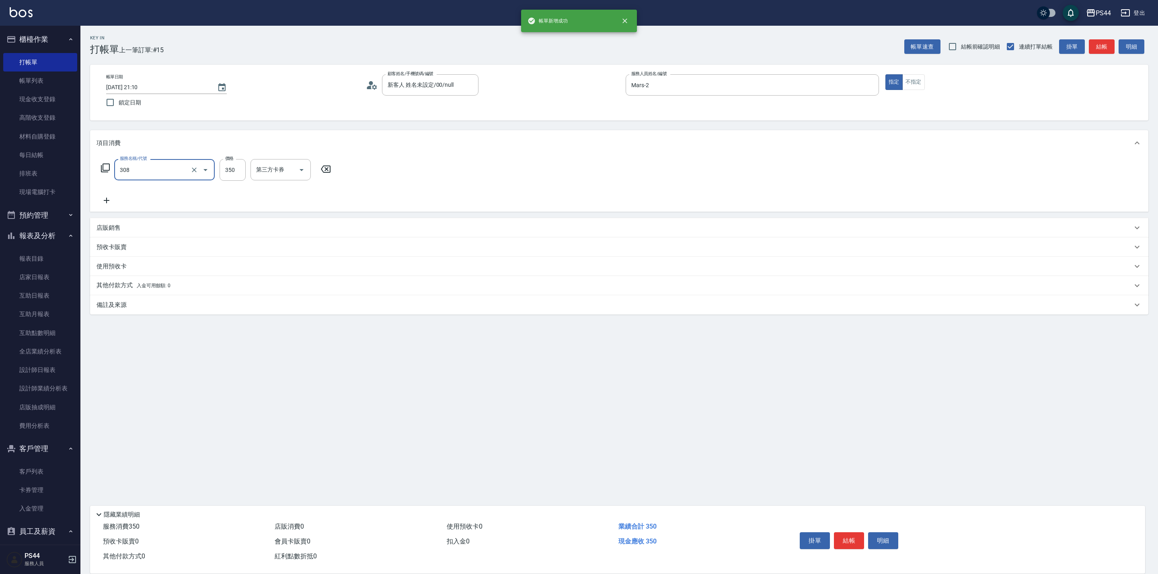
type input "洗+剪(308)"
type input "400"
type input "[PERSON_NAME]-34"
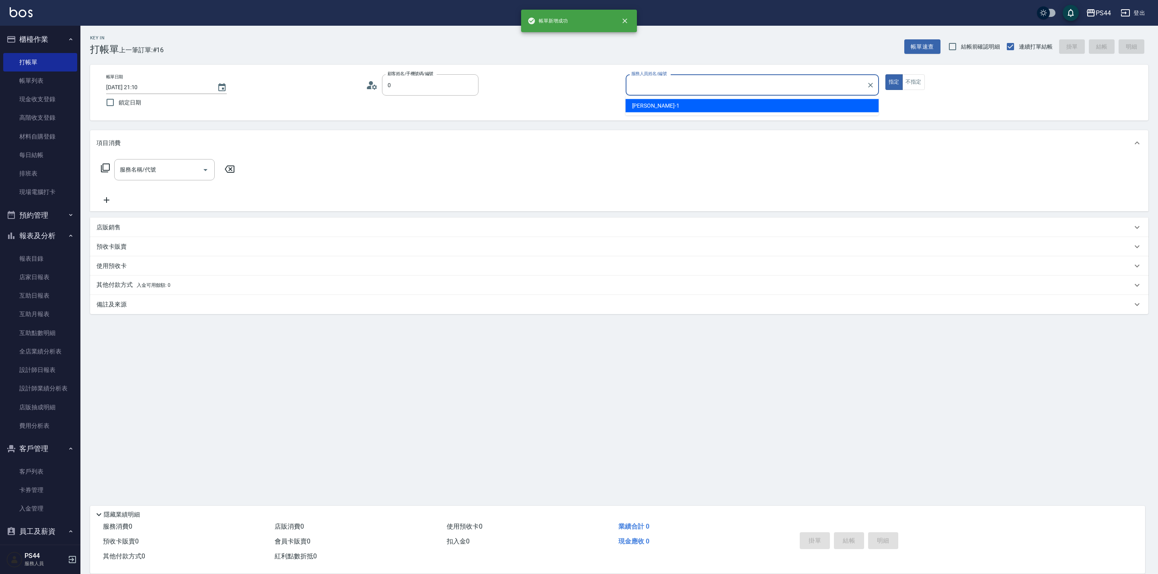
type input "新客人 姓名未設定/00/null"
type input "[PERSON_NAME]-1"
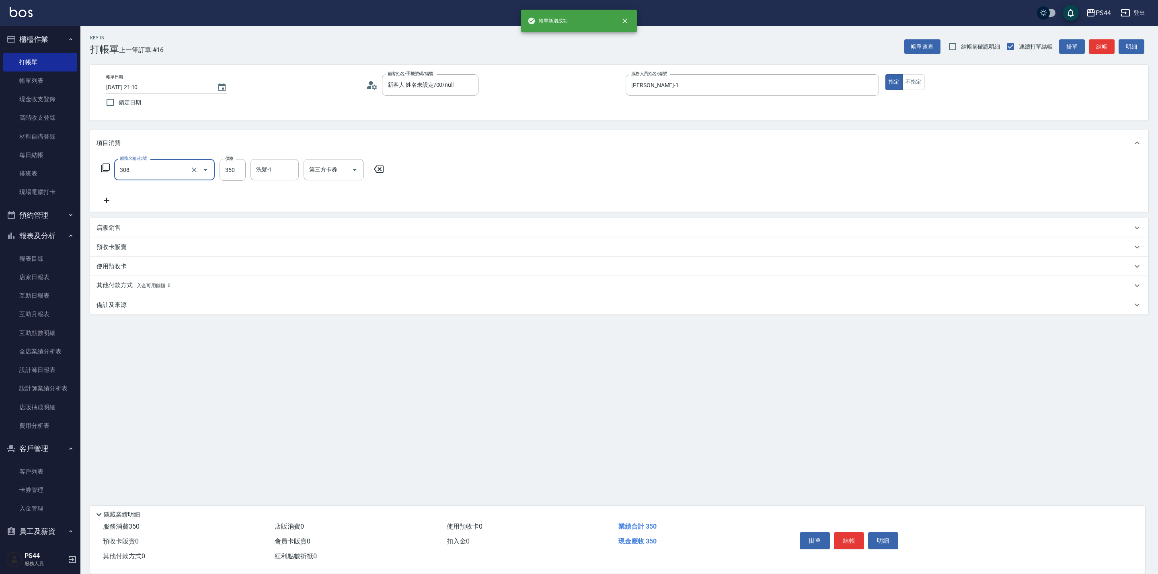
type input "洗+剪(308)"
type input "400"
type input "[PERSON_NAME]-12"
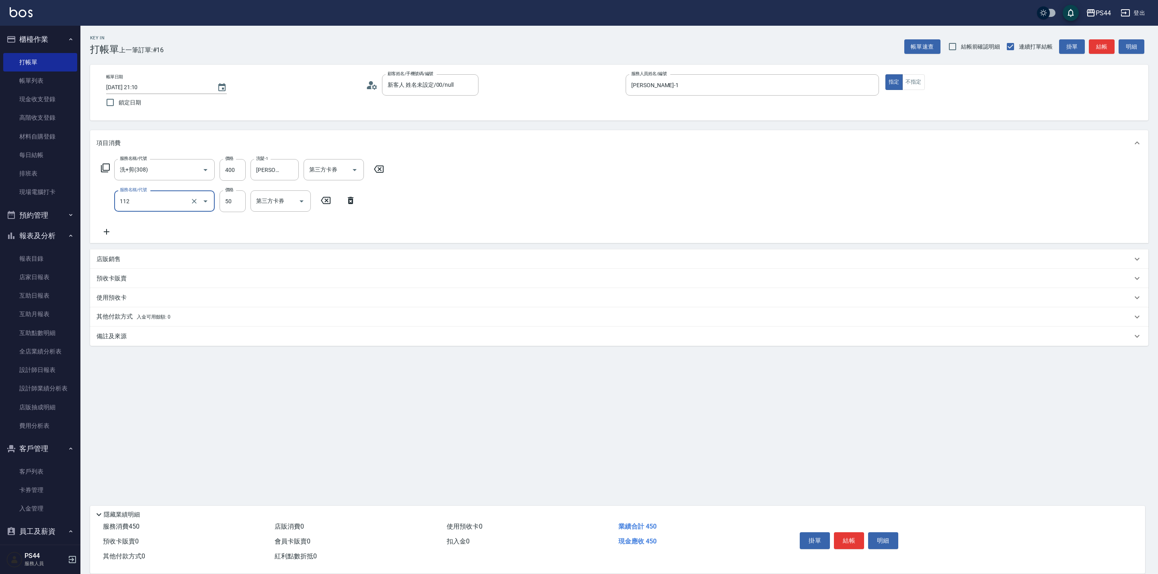
type input "精油50(112)"
type input "[PERSON_NAME]-12"
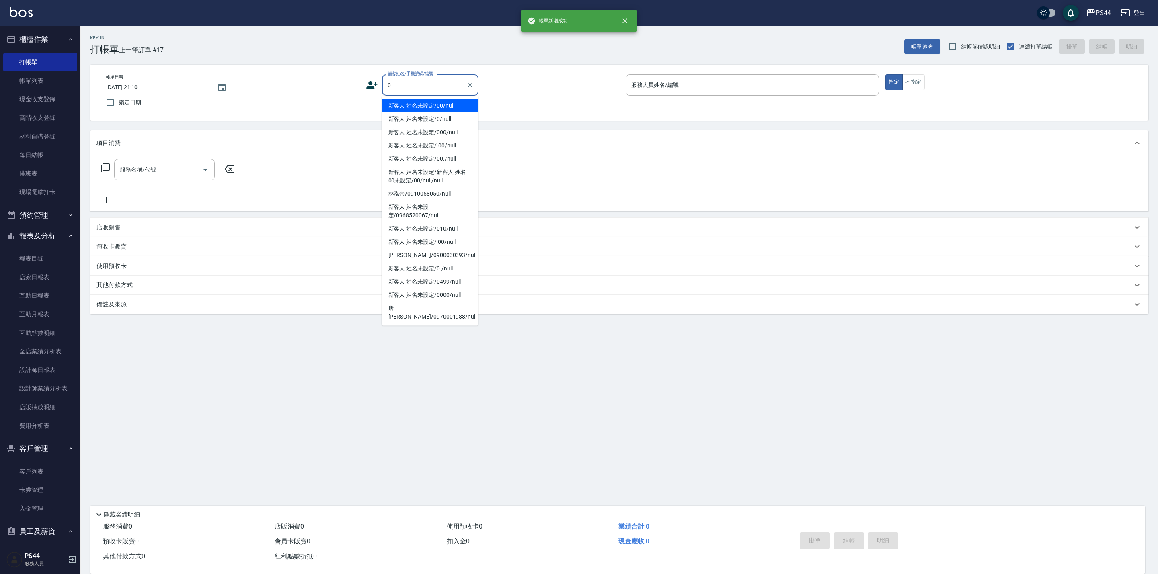
type input "新客人 姓名未設定/00/null"
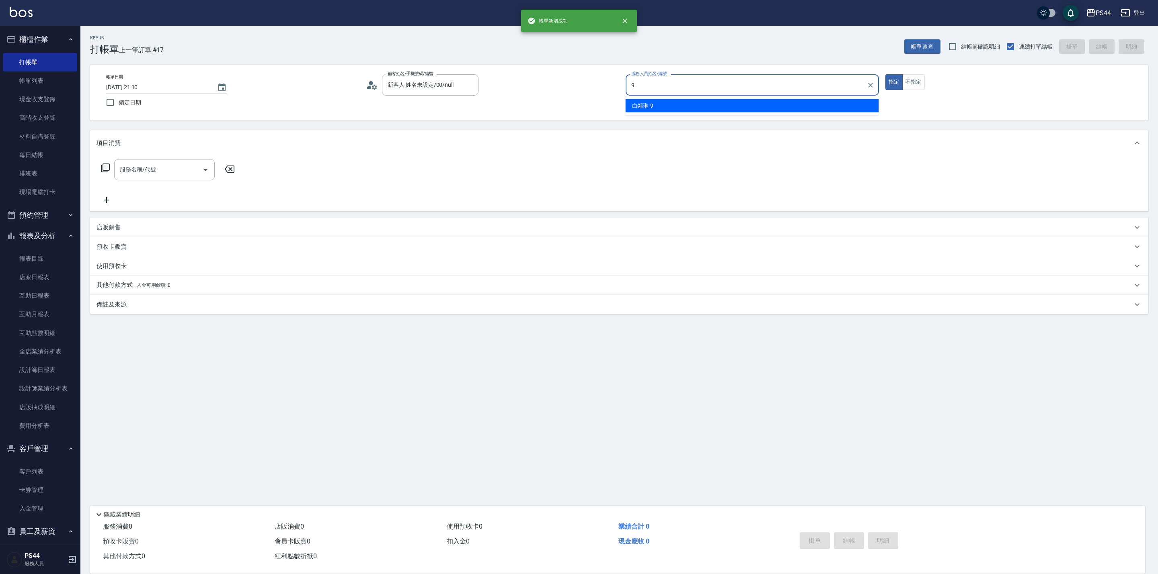
type input "白鄰琳-9"
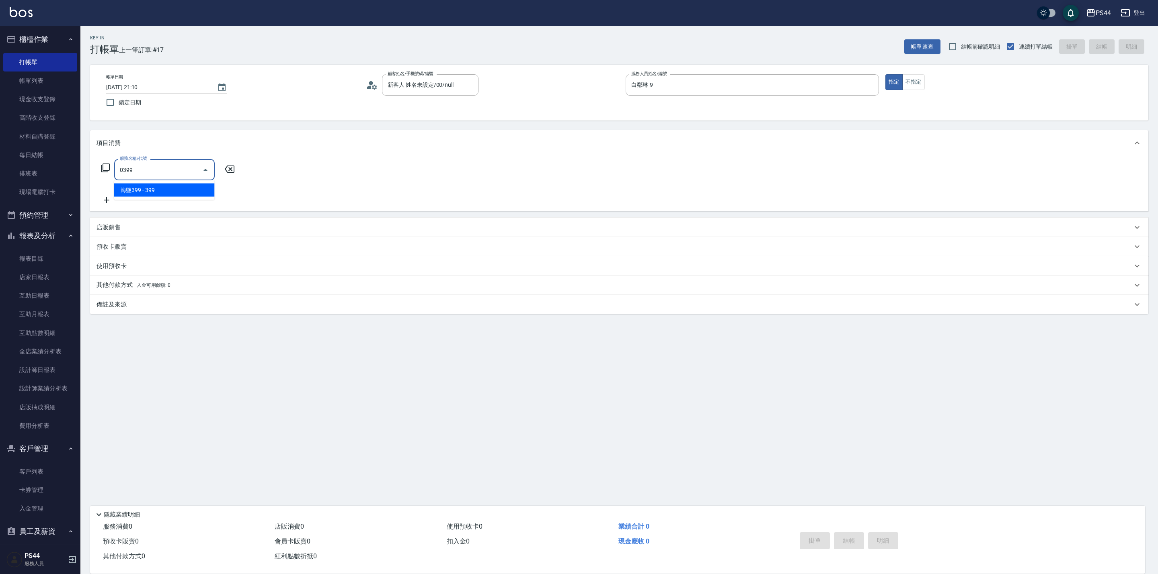
type input "海鹽399(0399)"
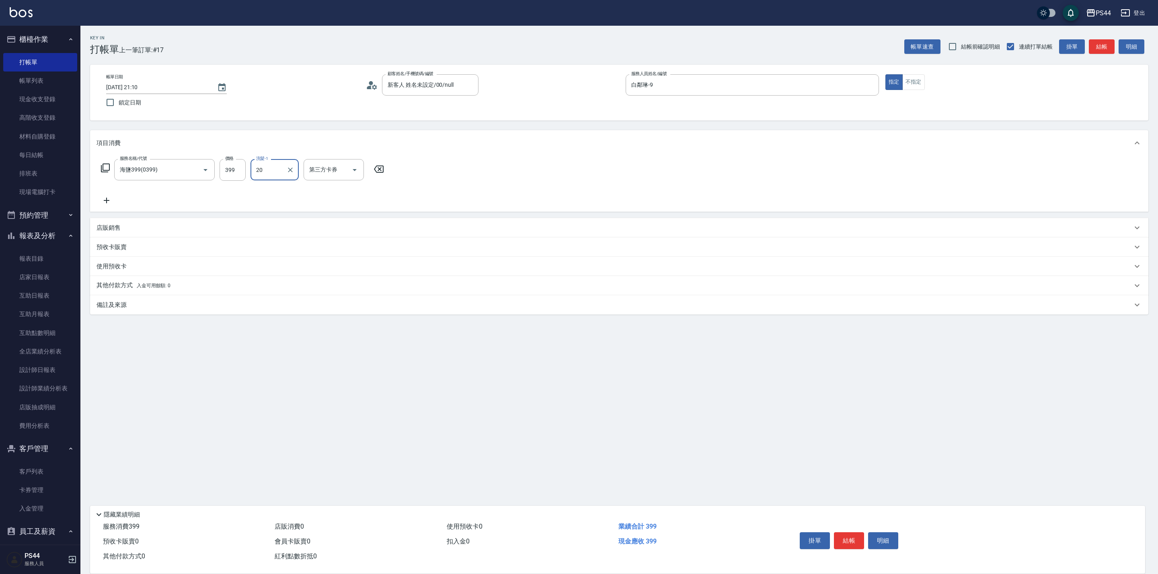
type input "20"
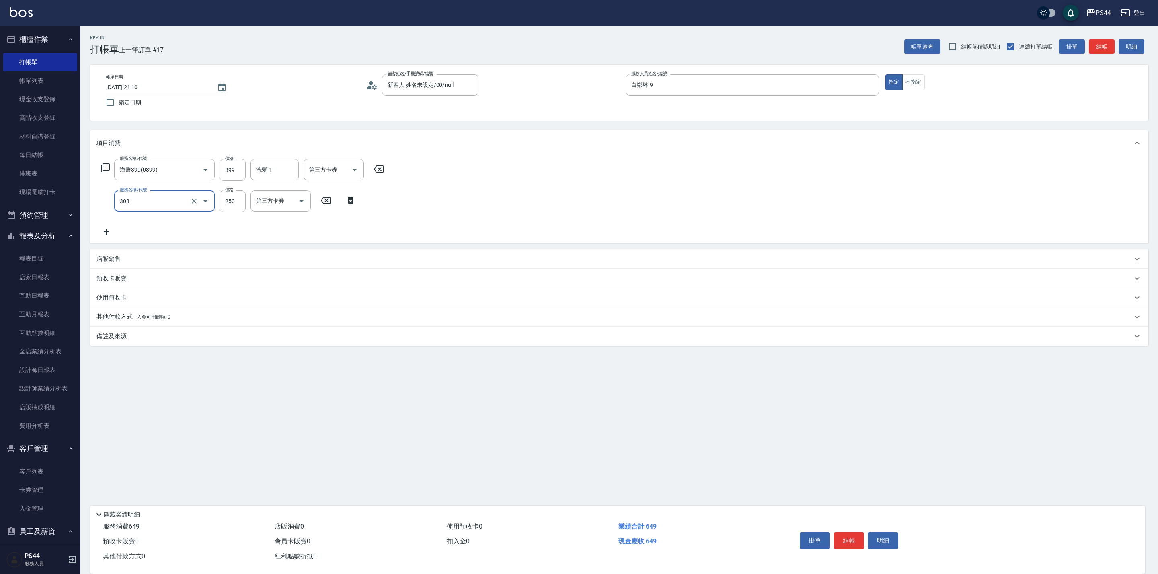
type input "剪髮(303)"
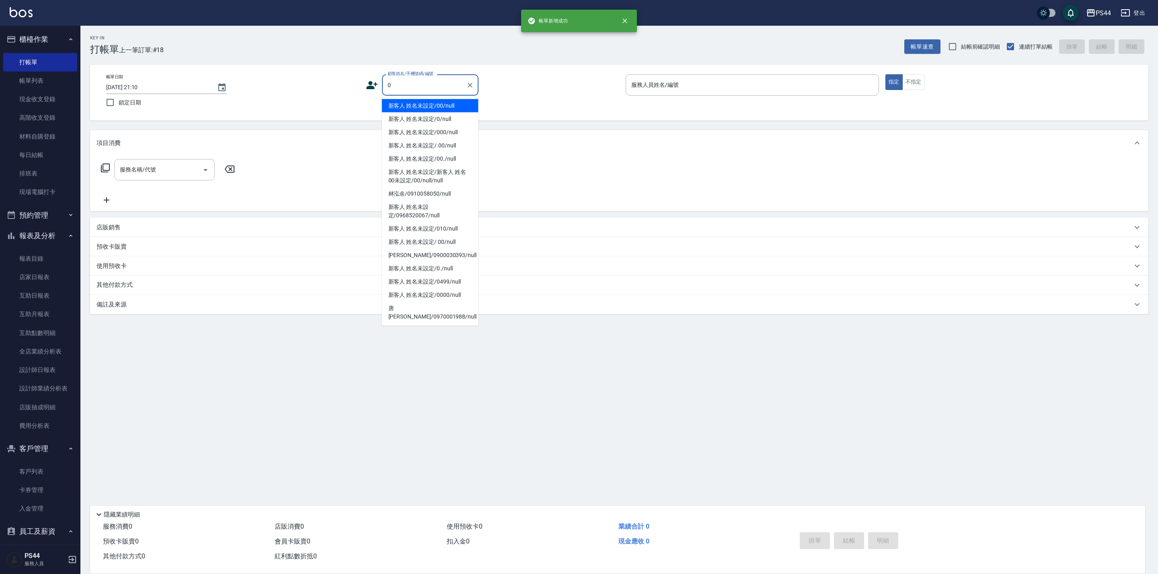
type input "新客人 姓名未設定/00/null"
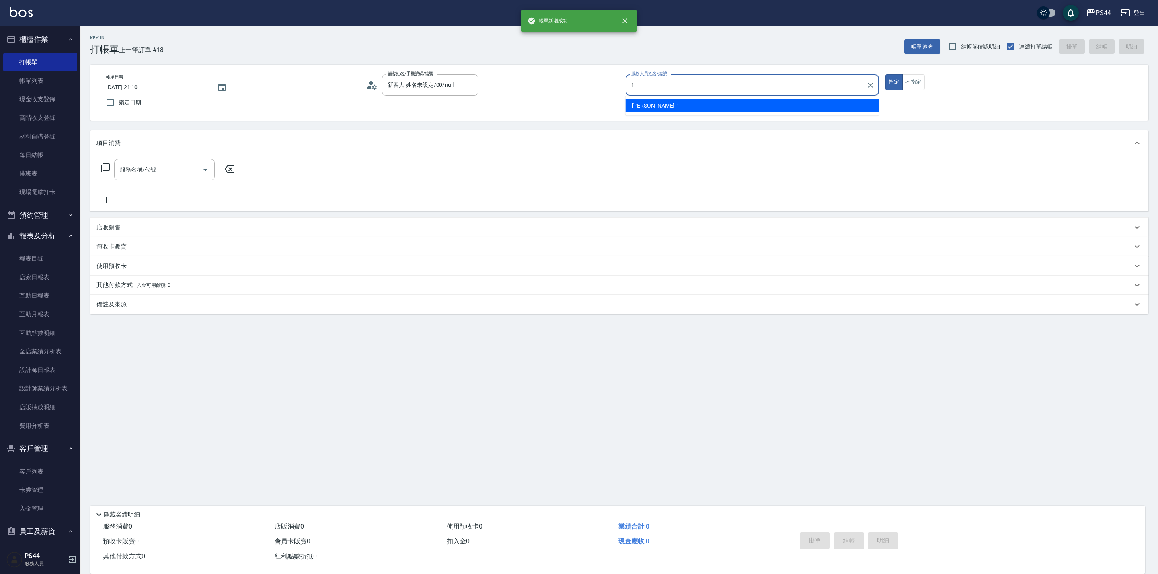
type input "[PERSON_NAME]-1"
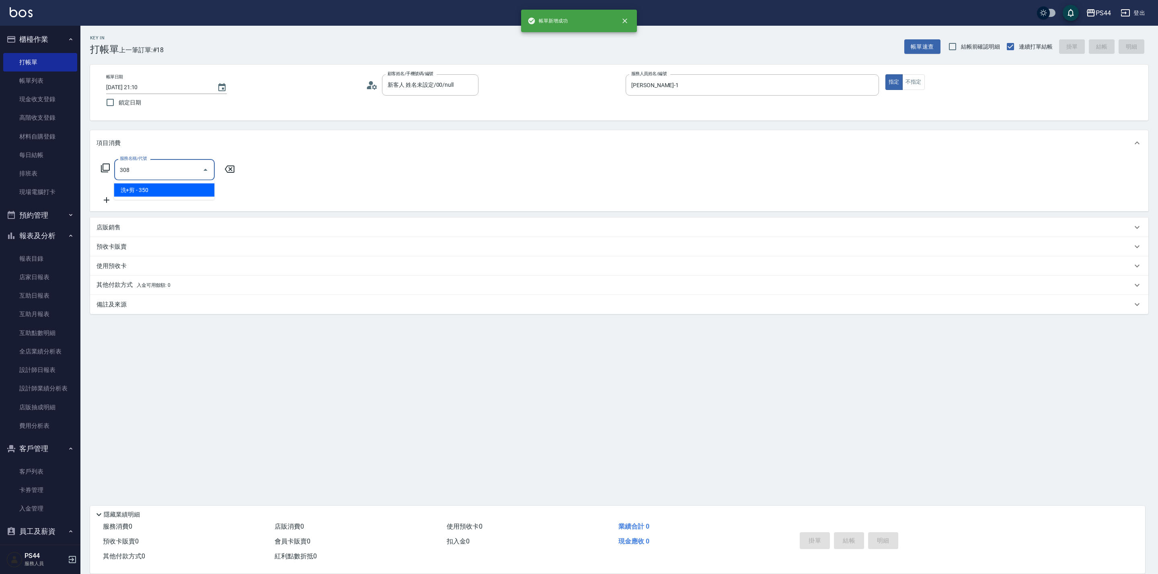
type input "洗+剪(308)"
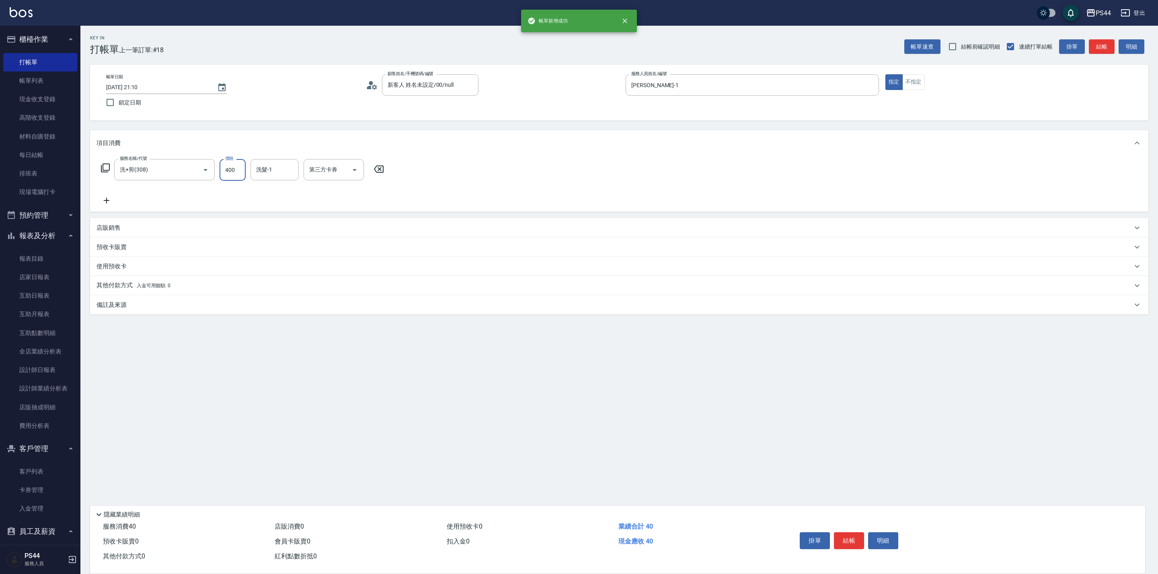
type input "400"
type input "20"
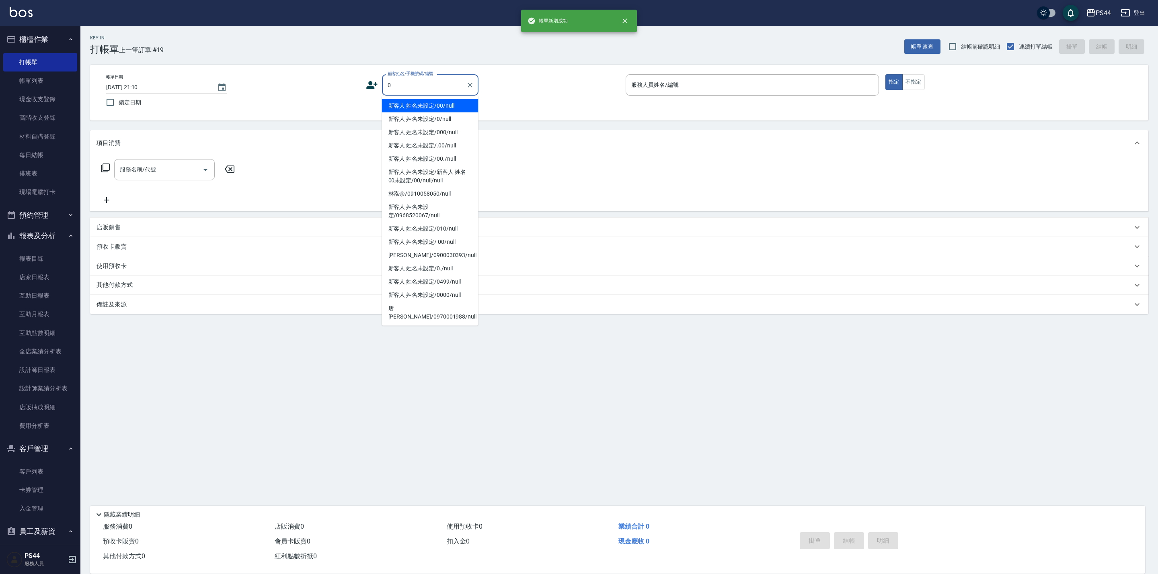
type input "新客人 姓名未設定/00/null"
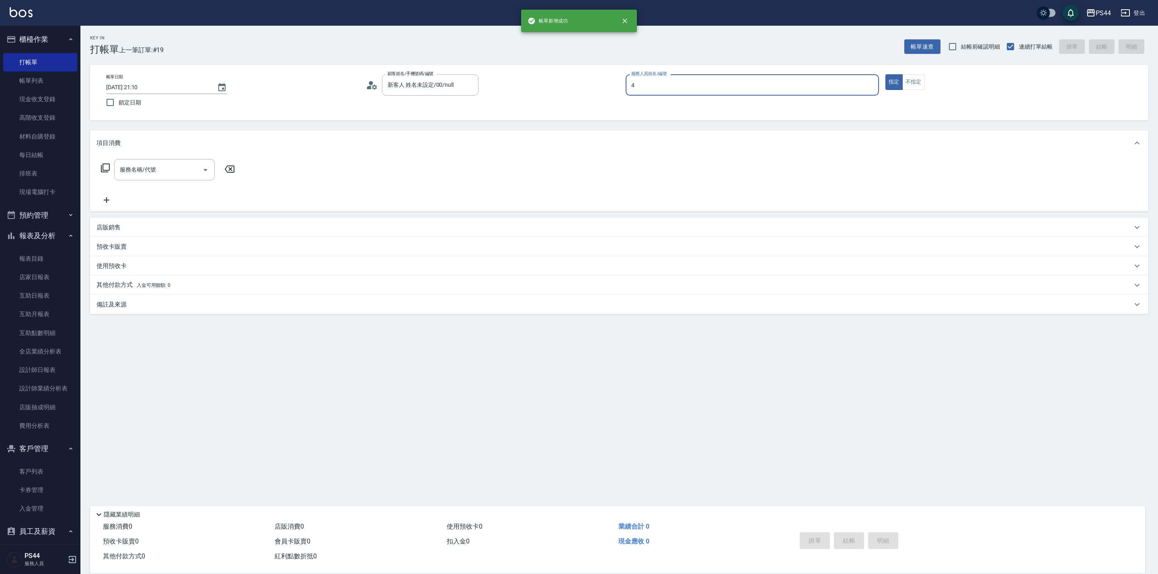
type input "[PERSON_NAME]-4"
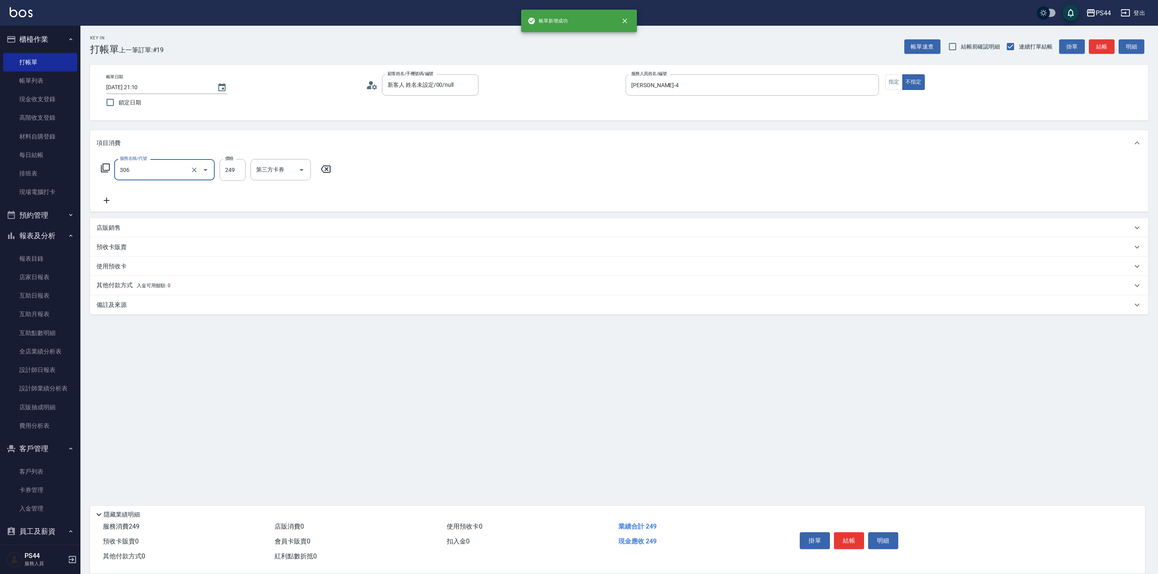
type input "剪髮(306)"
type input "慧星-29"
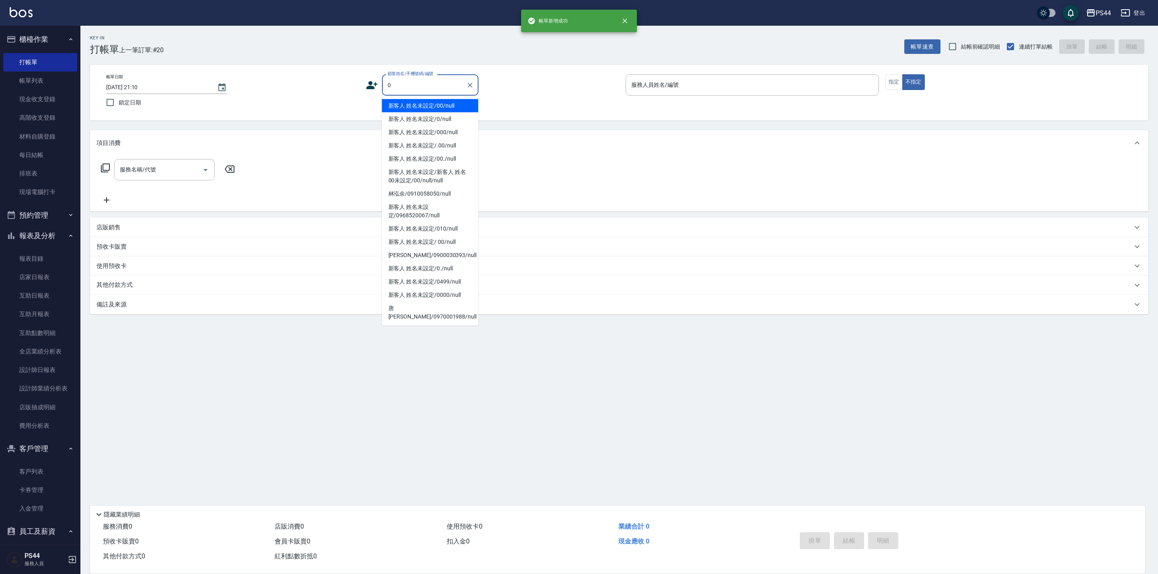
type input "新客人 姓名未設定/00/null"
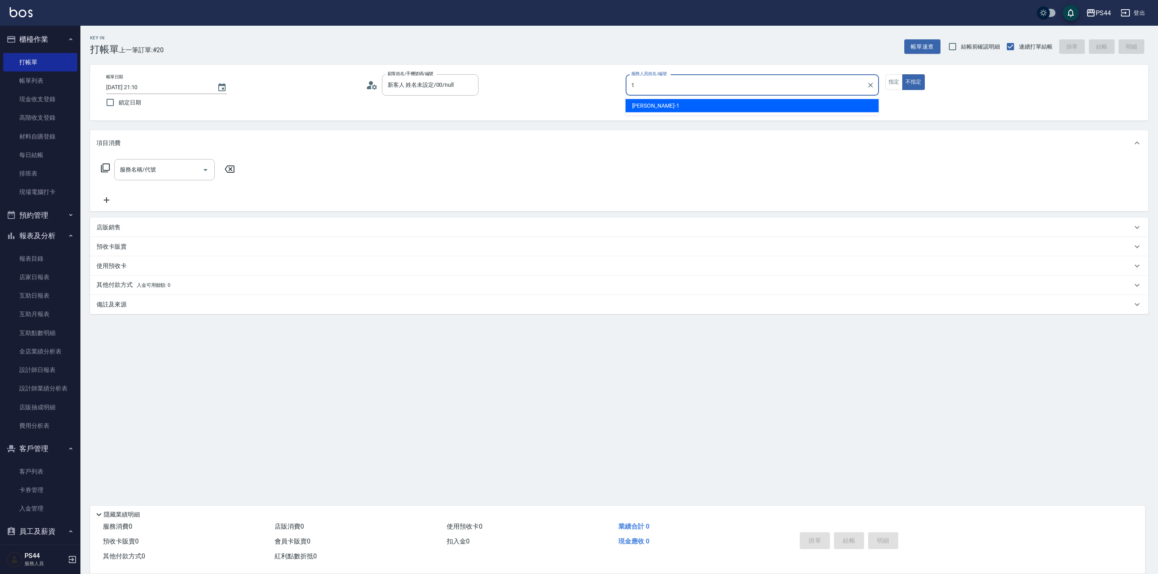
type input "[PERSON_NAME]-1"
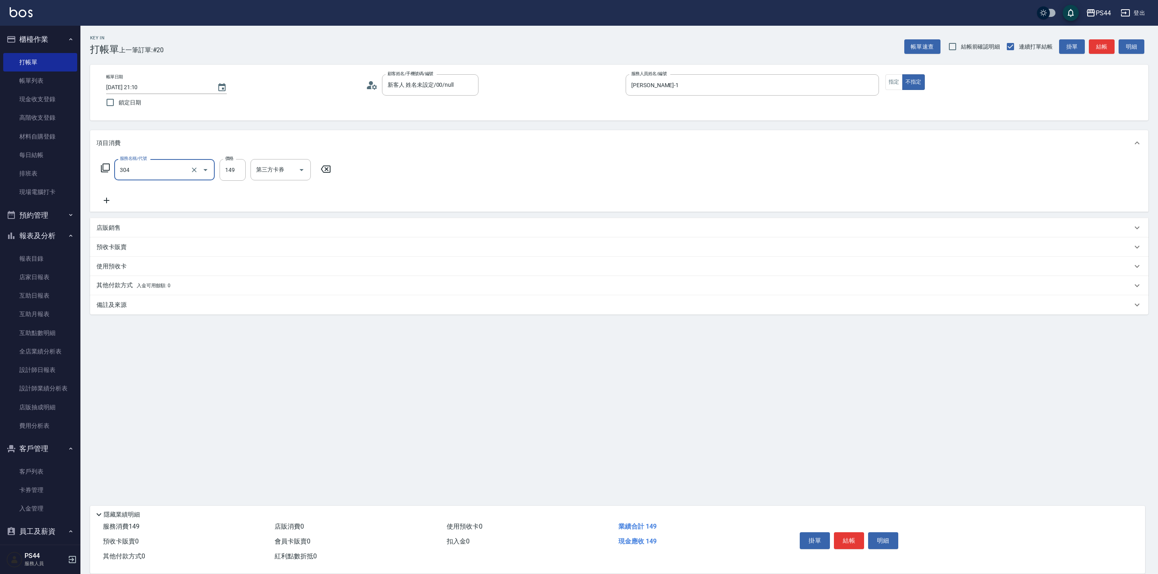
type input "剪髮(304)"
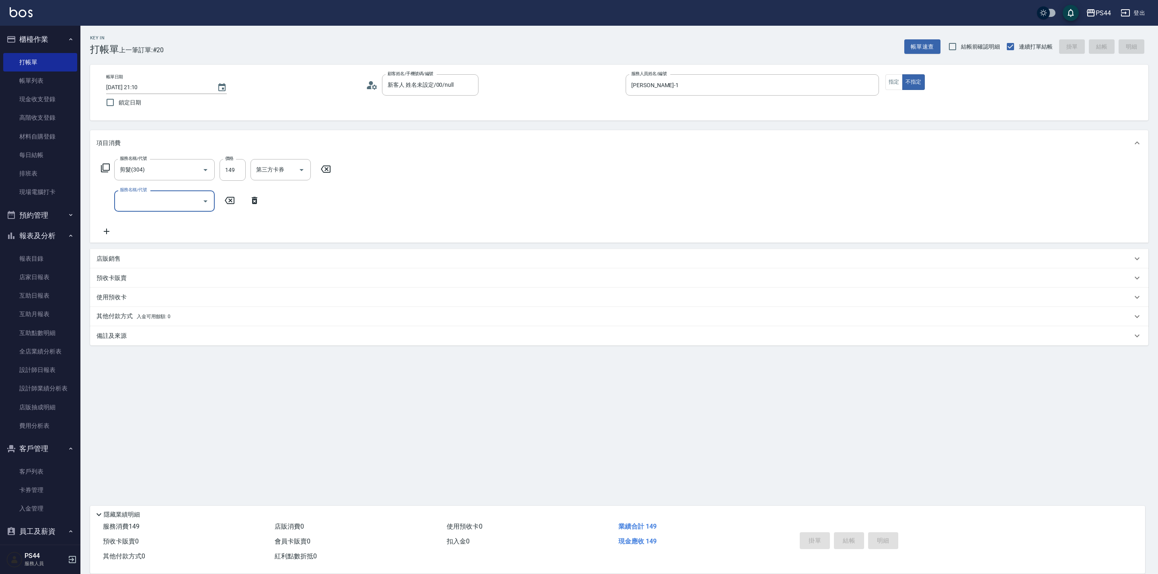
type input "[DATE] 21:11"
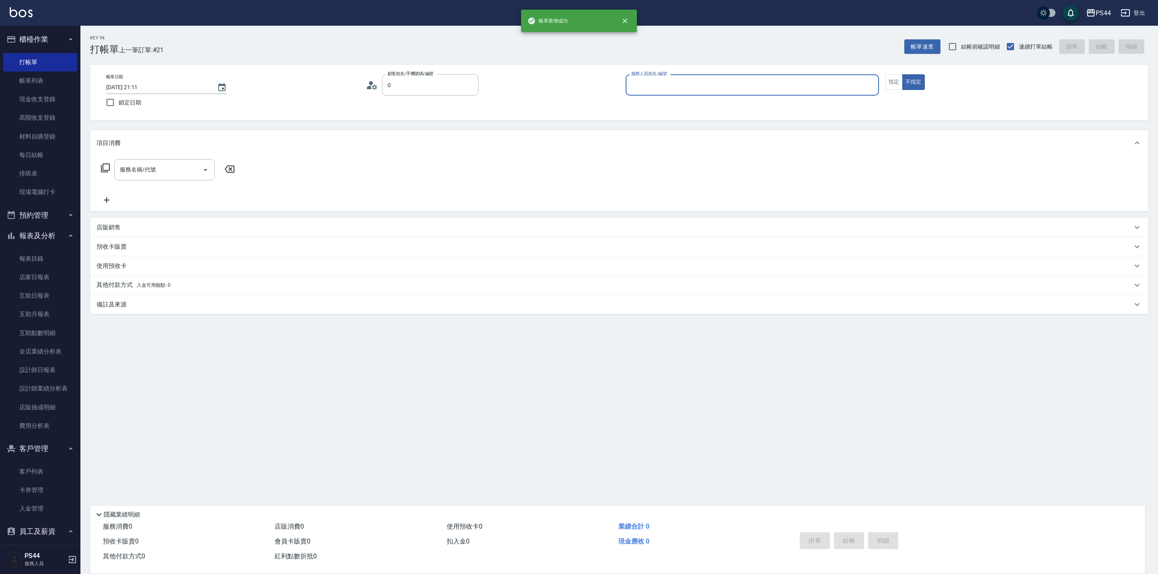
type input "新客人 姓名未設定/00/null"
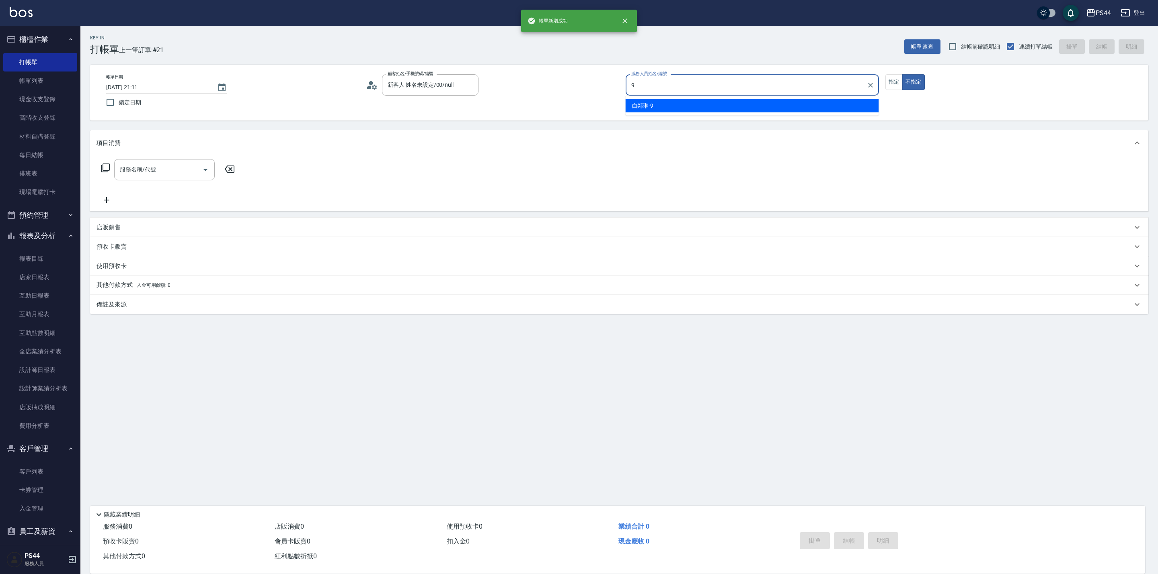
type input "白鄰琳-9"
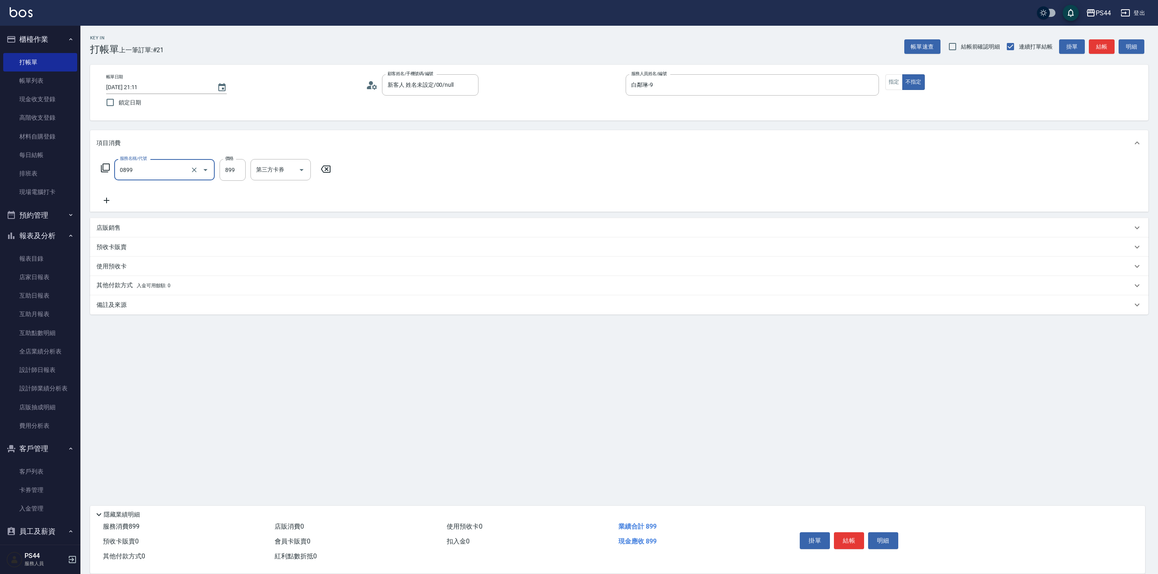
type input "排毒SPA(0899)"
type input "20"
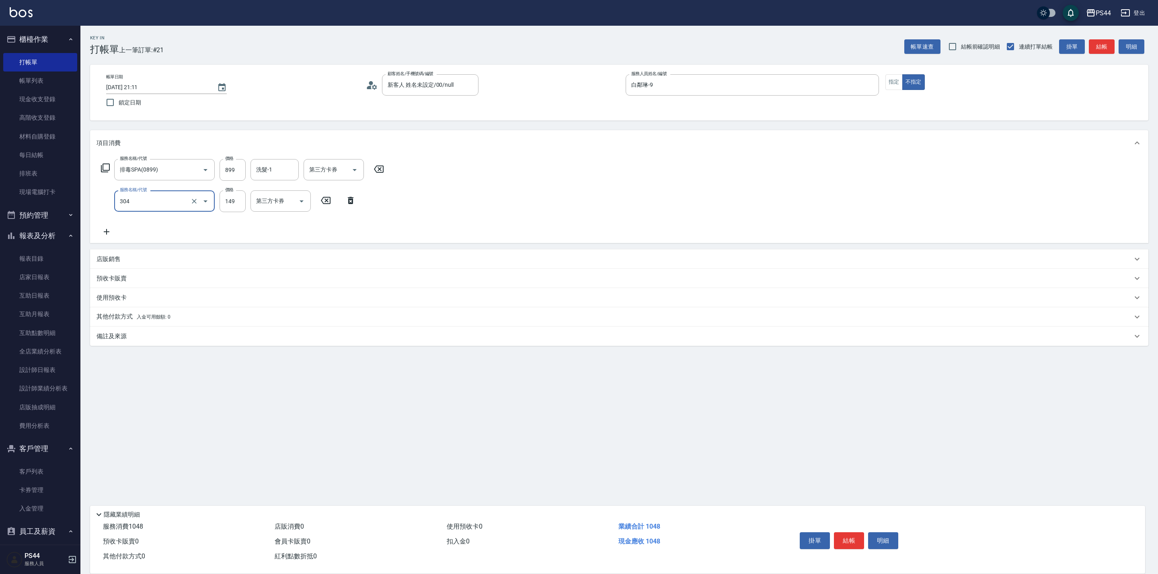
type input "剪髮(304)"
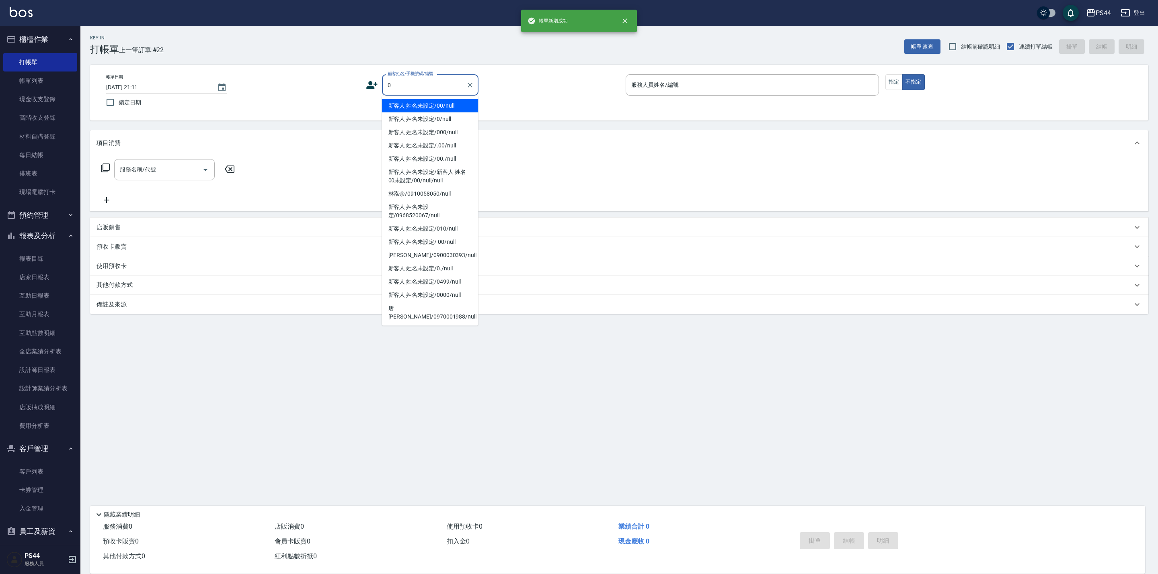
type input "新客人 姓名未設定/00/null"
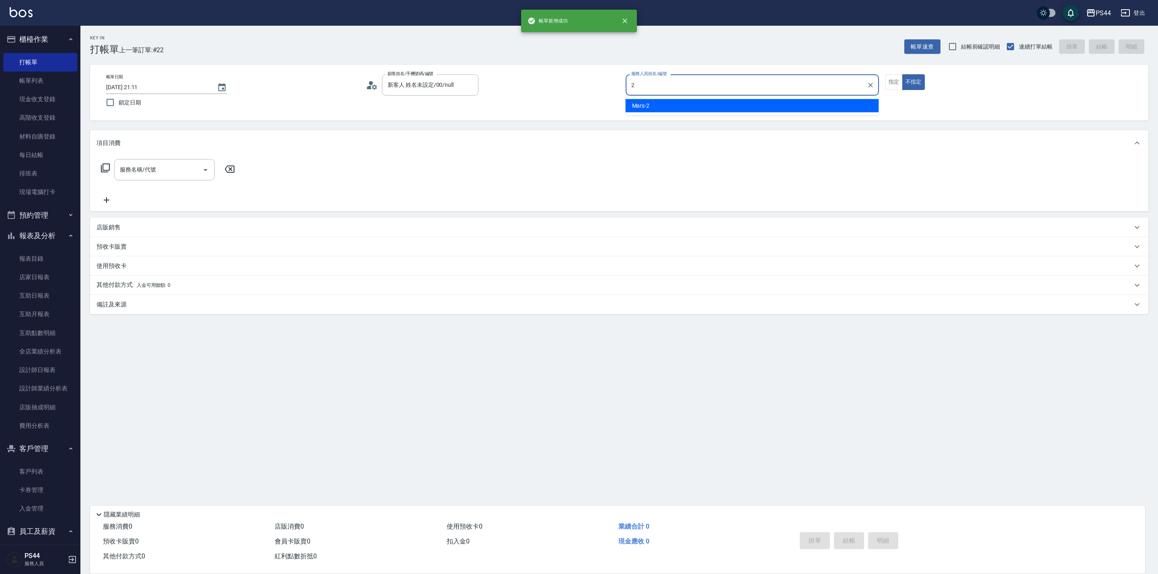
type input "Mars-2"
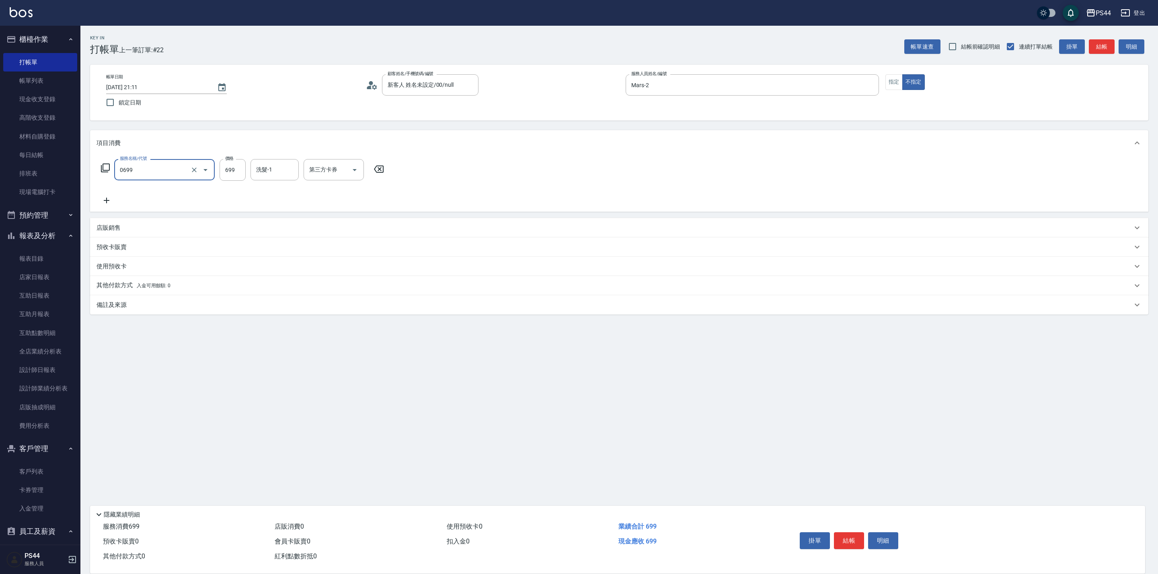
type input "精油SPA(0699)"
type input "慧星-29"
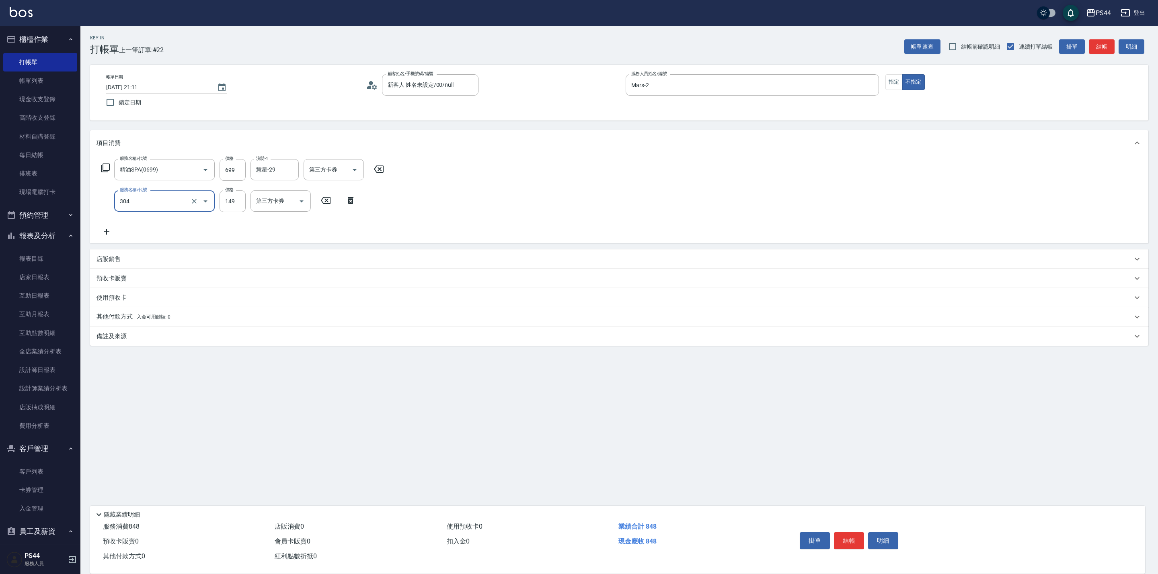
type input "剪髮(304)"
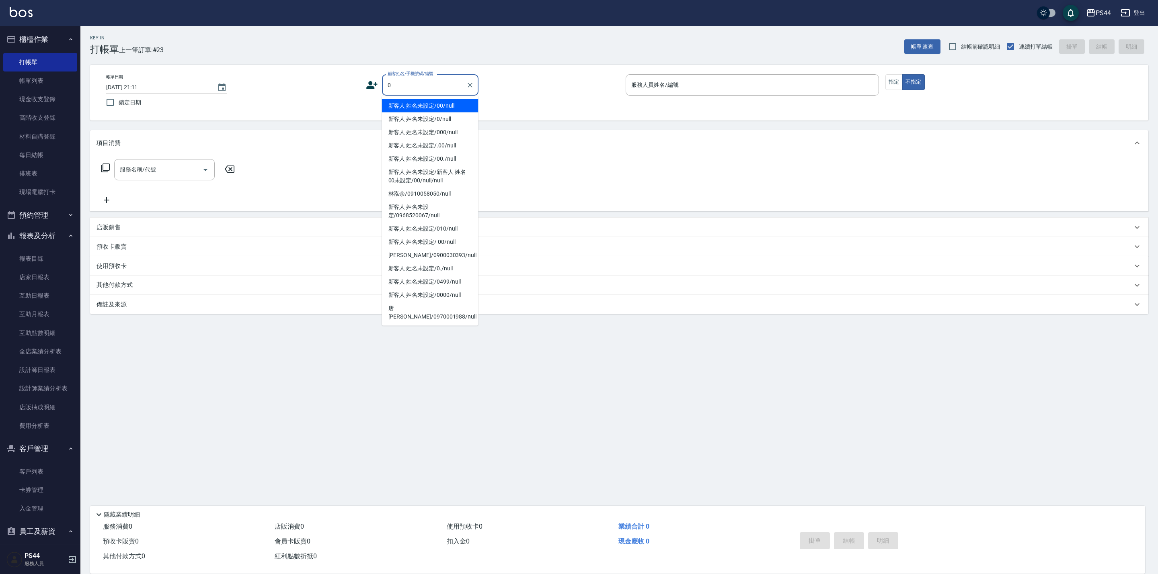
type input "新客人 姓名未設定/00/null"
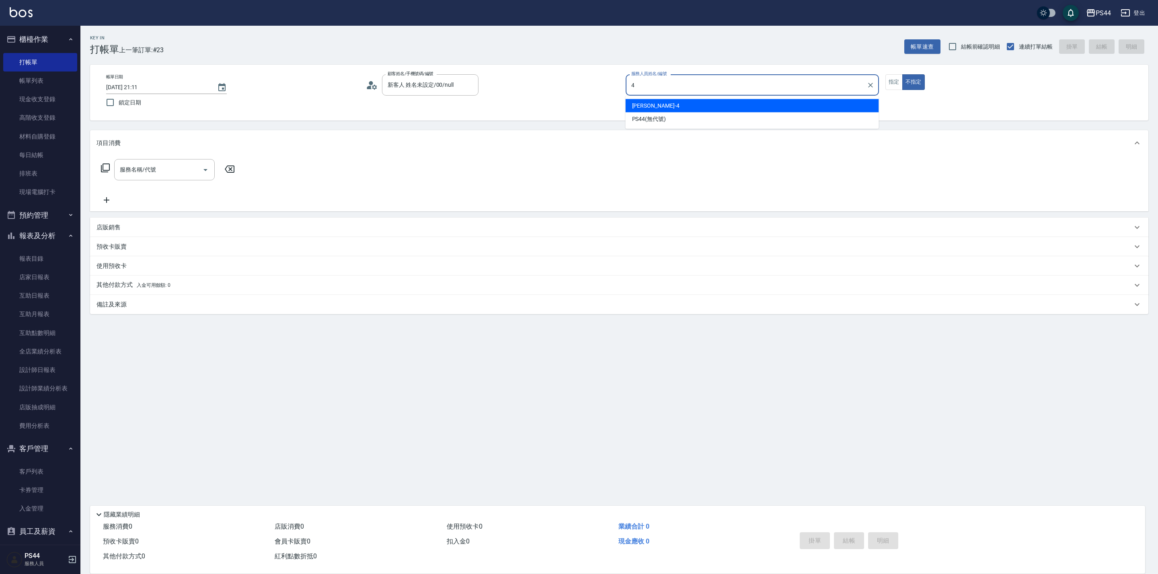
type input "[PERSON_NAME]-4"
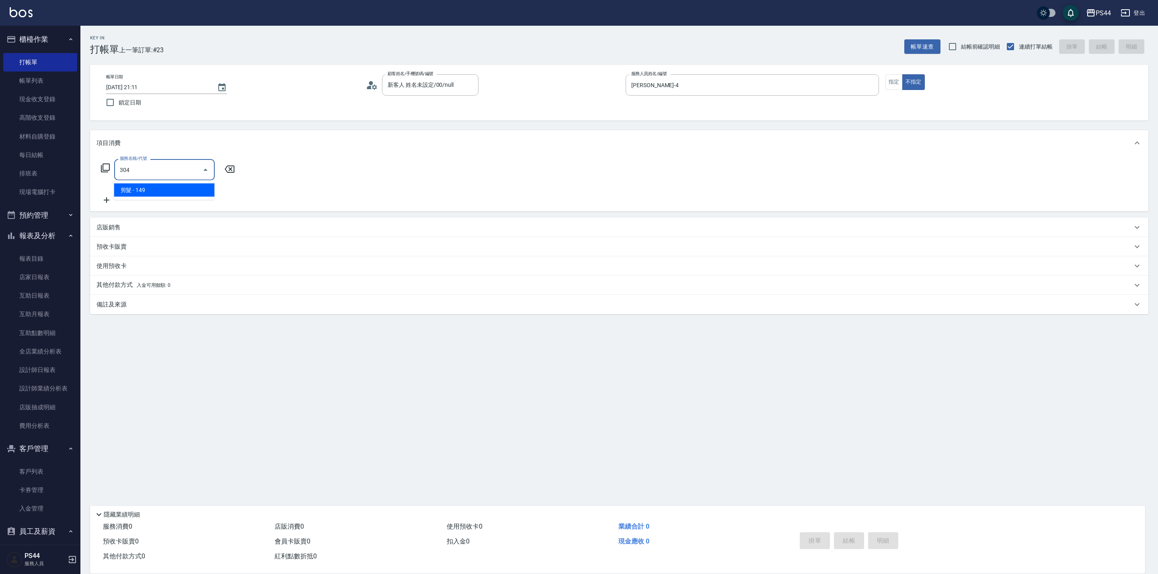
type input "剪髮(304)"
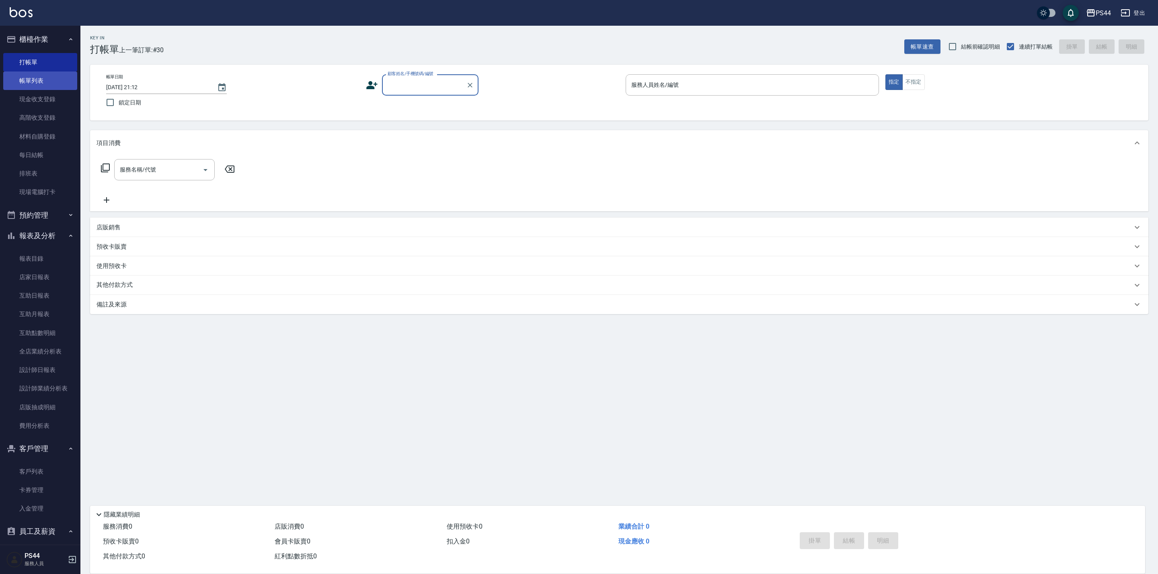
click at [22, 79] on link "帳單列表" at bounding box center [40, 81] width 74 height 18
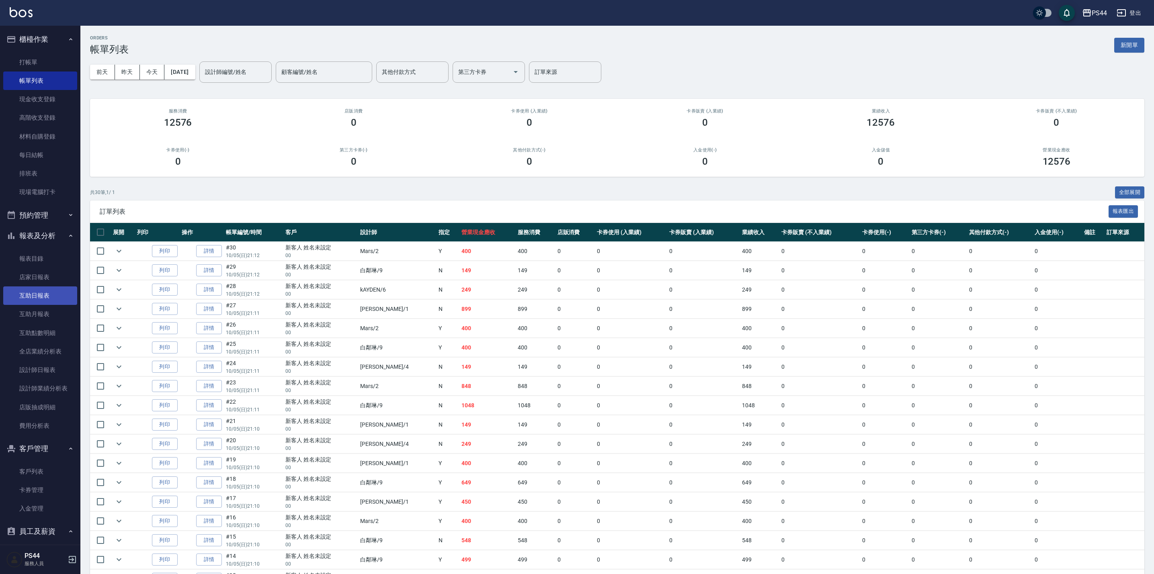
click at [37, 291] on link "互助日報表" at bounding box center [40, 296] width 74 height 18
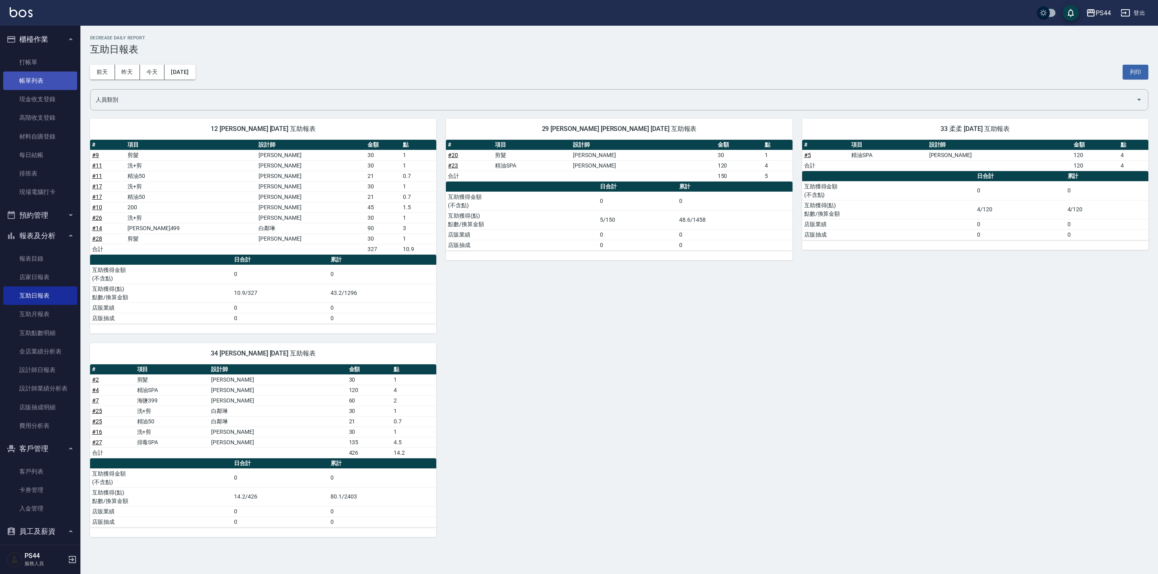
click at [39, 78] on link "帳單列表" at bounding box center [40, 81] width 74 height 18
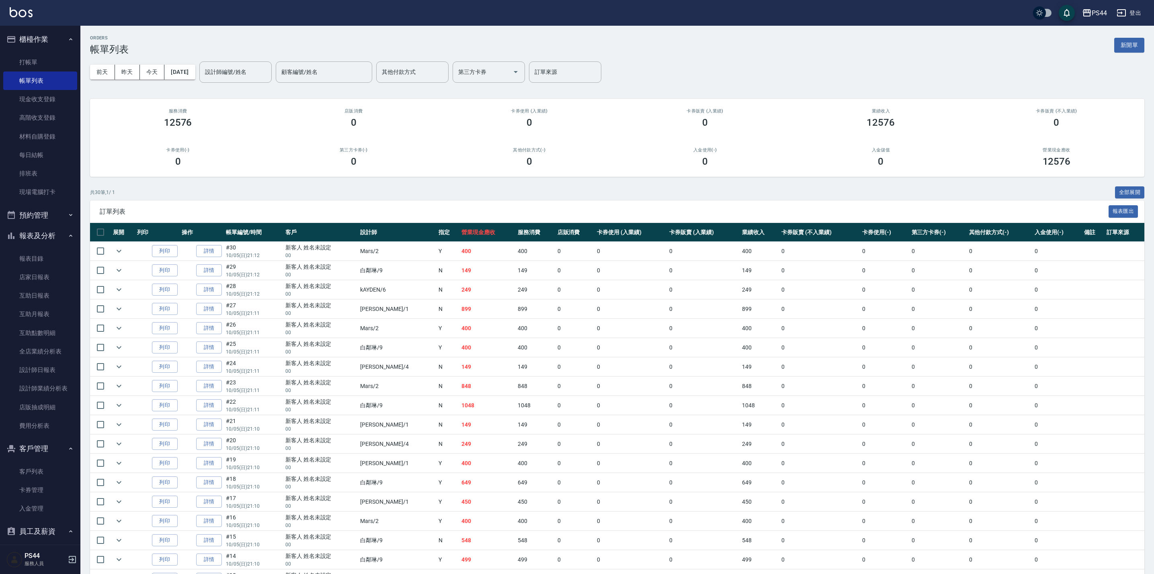
scroll to position [290, 0]
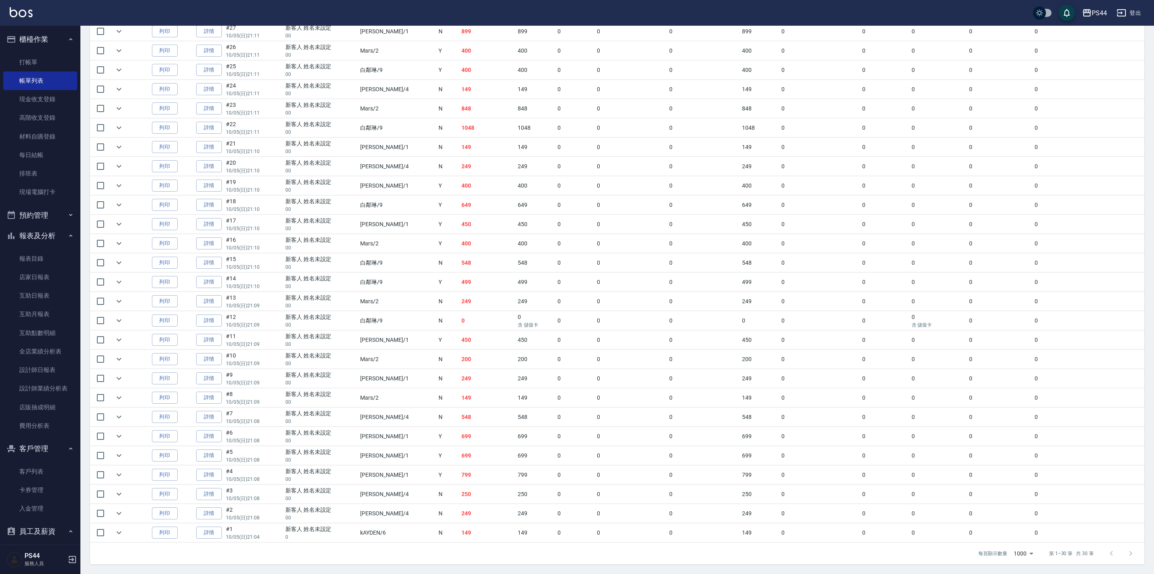
click at [217, 497] on link "詳情" at bounding box center [209, 494] width 26 height 12
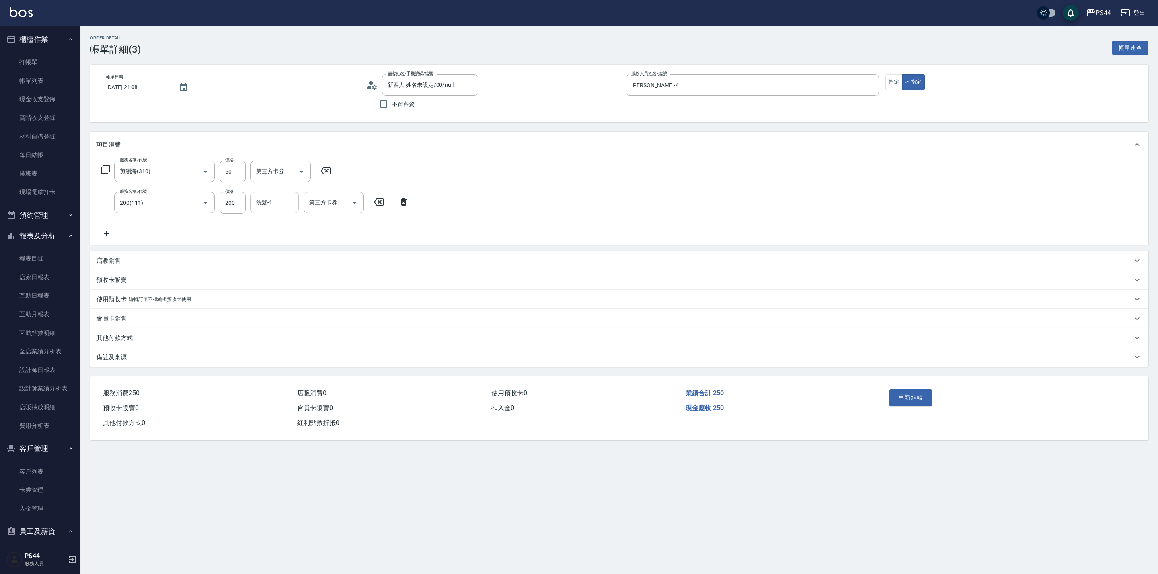
click at [276, 199] on input "洗髮-1" at bounding box center [274, 203] width 41 height 14
click at [898, 392] on button "重新結帳" at bounding box center [910, 398] width 43 height 17
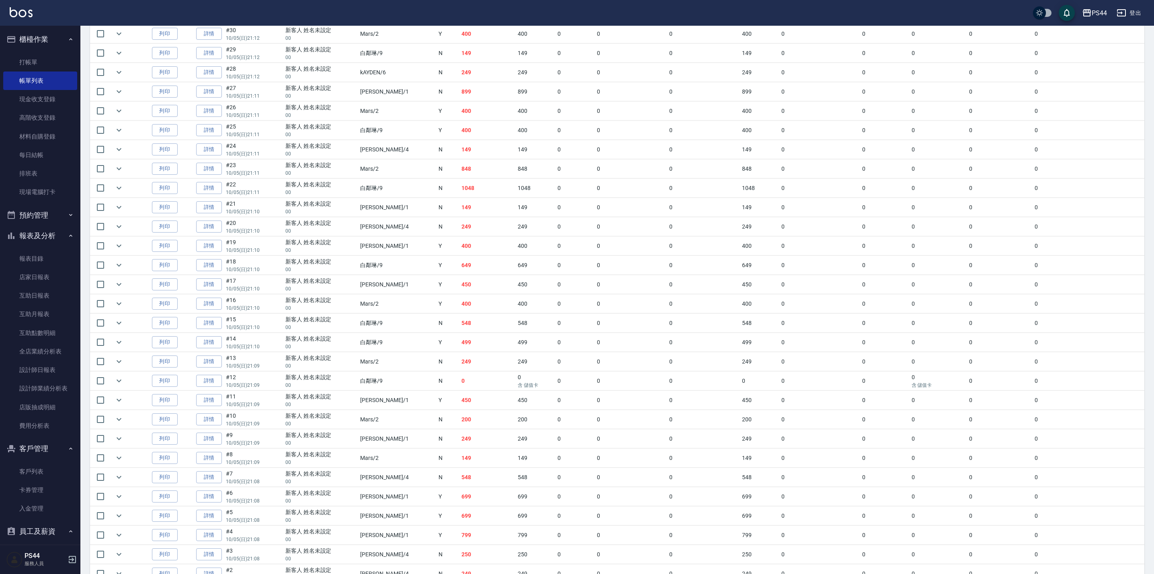
scroll to position [290, 0]
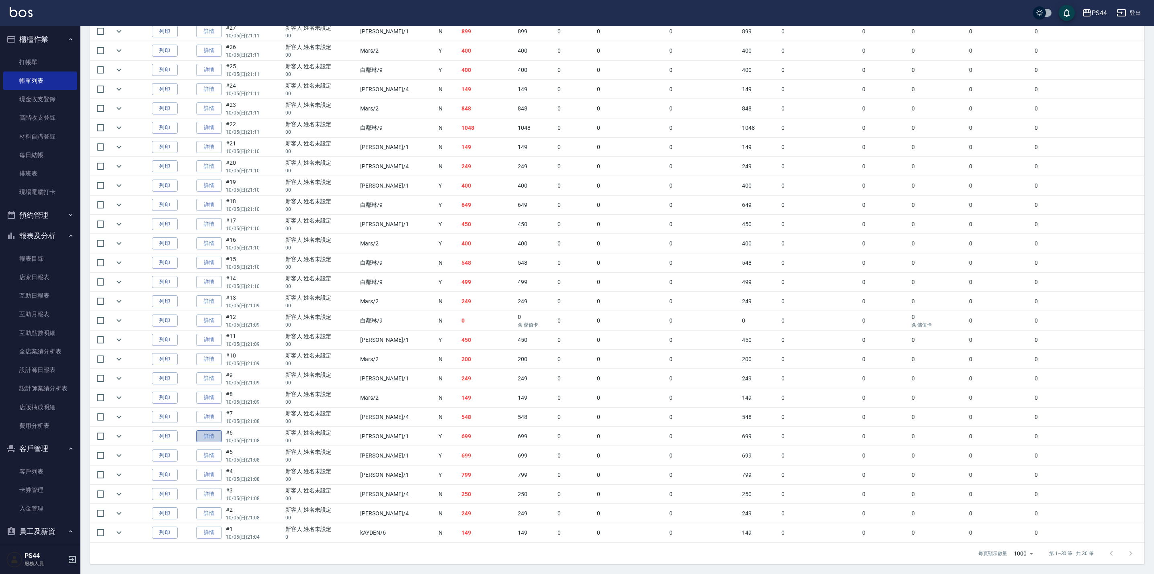
click at [218, 438] on link "詳情" at bounding box center [209, 437] width 26 height 12
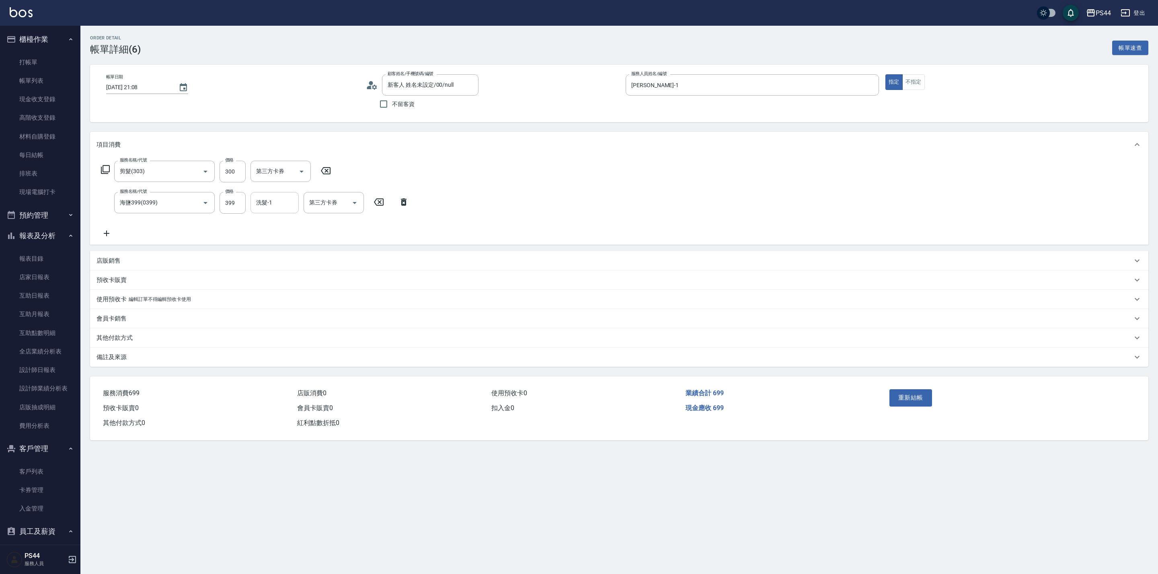
click at [281, 205] on input "洗髮-1" at bounding box center [274, 203] width 41 height 14
click at [923, 401] on button "重新結帳" at bounding box center [910, 398] width 43 height 17
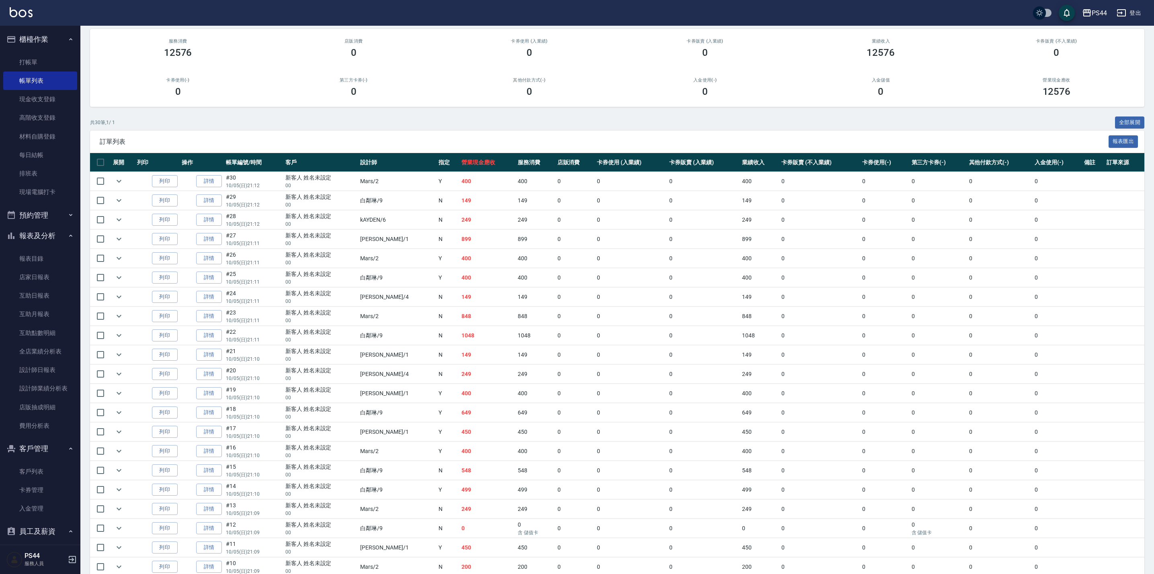
scroll to position [181, 0]
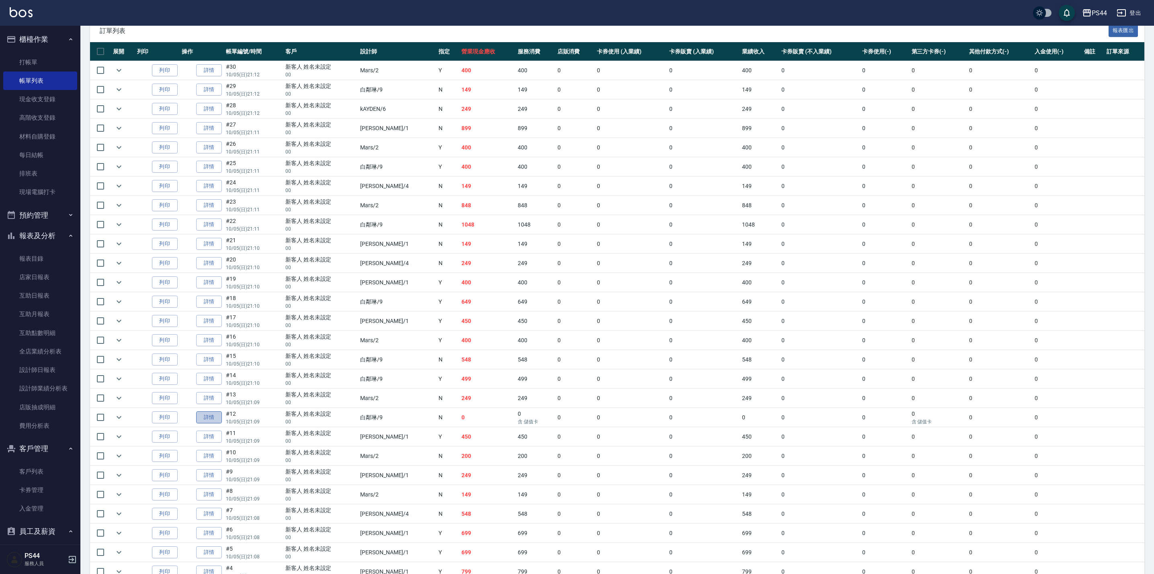
click at [216, 423] on link "詳情" at bounding box center [209, 418] width 26 height 12
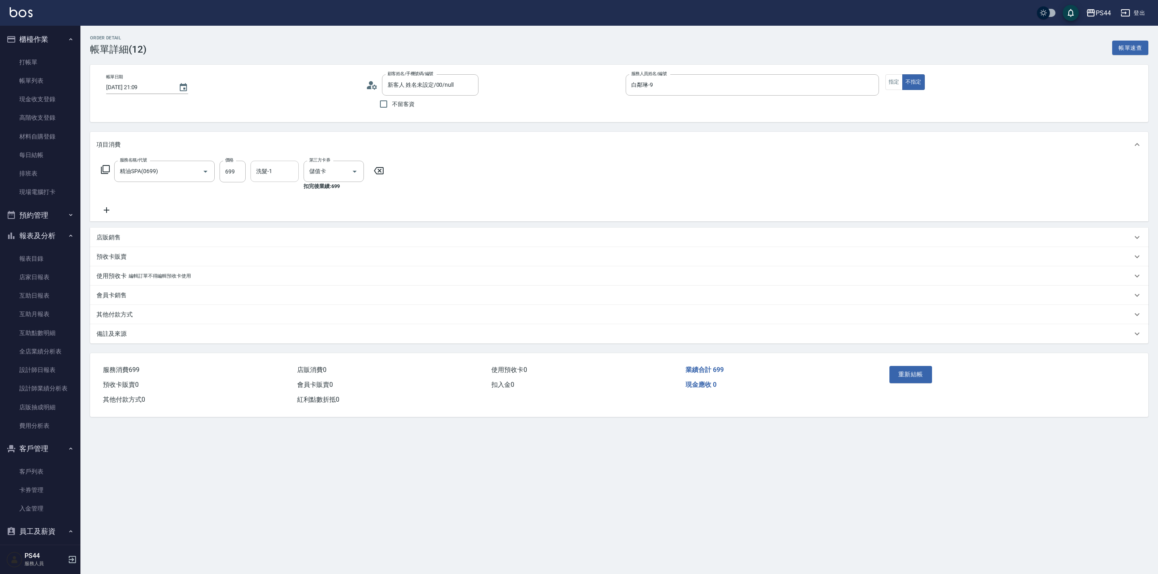
click at [274, 171] on input "洗髮-1" at bounding box center [274, 171] width 41 height 14
click at [894, 375] on button "重新結帳" at bounding box center [910, 374] width 43 height 17
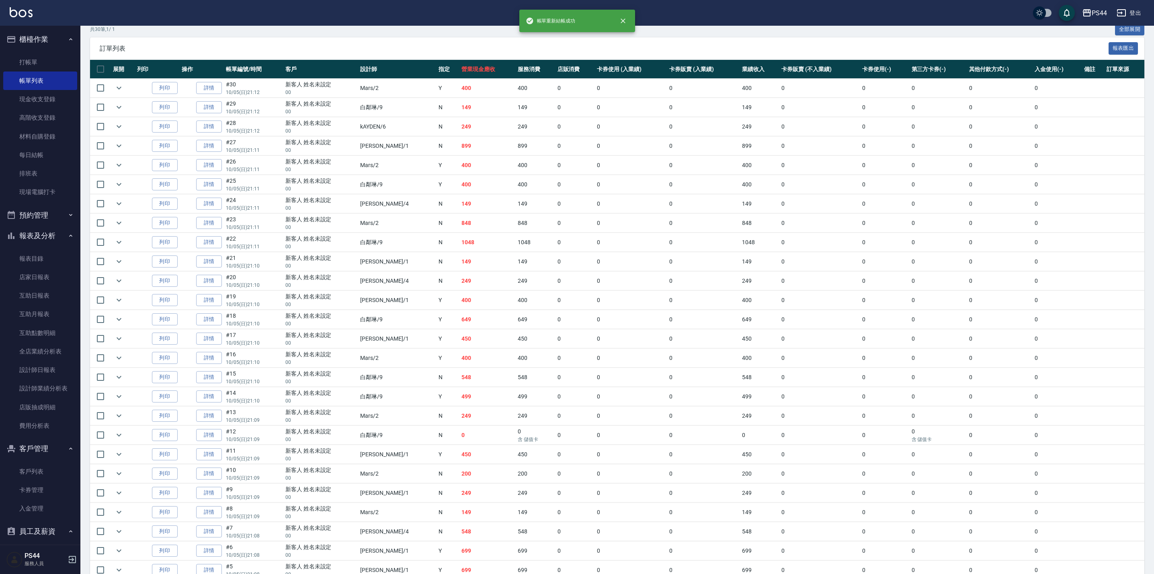
scroll to position [181, 0]
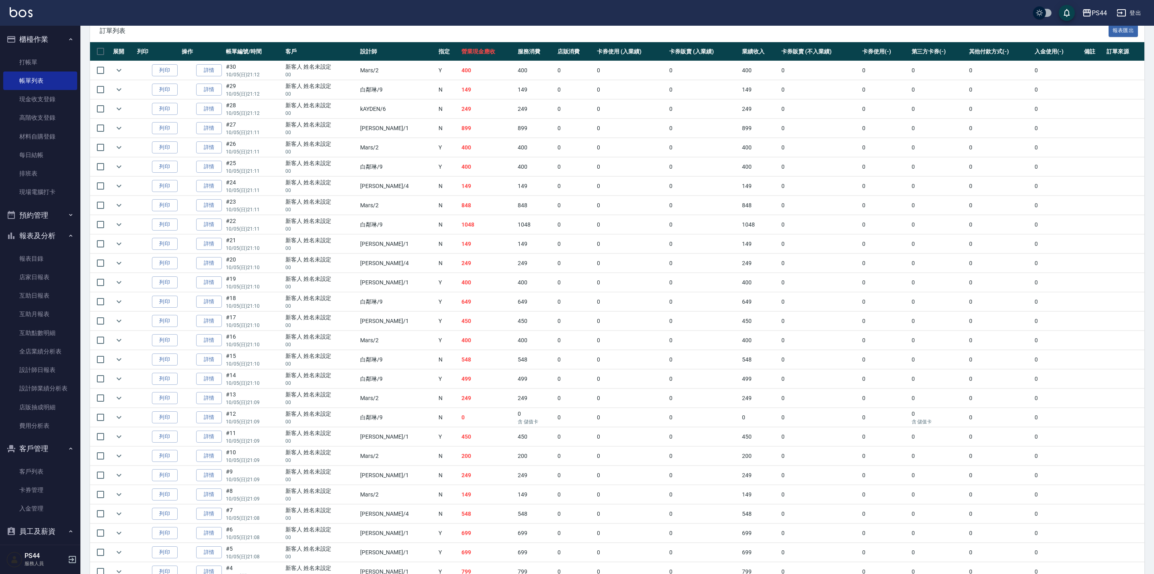
drag, startPoint x: 217, startPoint y: 403, endPoint x: 217, endPoint y: 380, distance: 23.3
click at [217, 403] on link "詳情" at bounding box center [209, 398] width 26 height 12
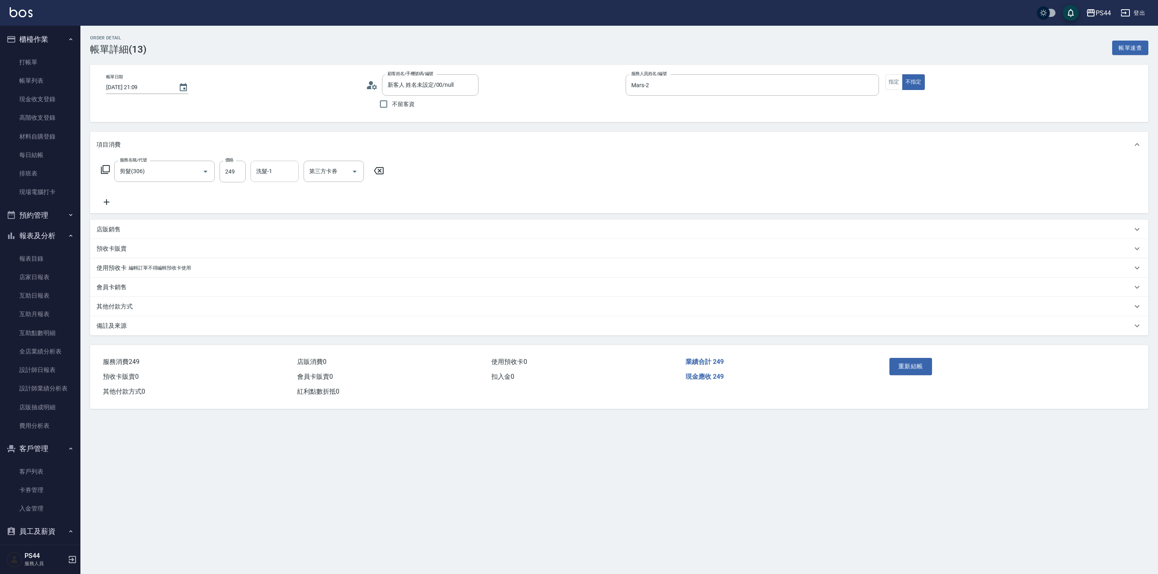
click at [274, 168] on input "洗髮-1" at bounding box center [274, 171] width 41 height 14
click at [918, 371] on button "重新結帳" at bounding box center [910, 366] width 43 height 17
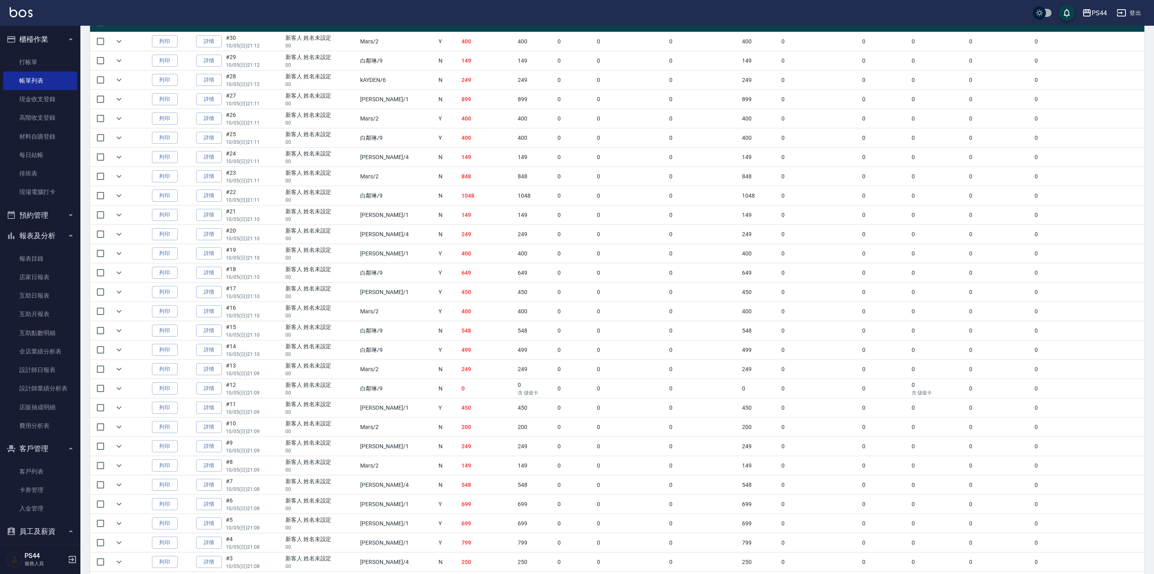
scroll to position [290, 0]
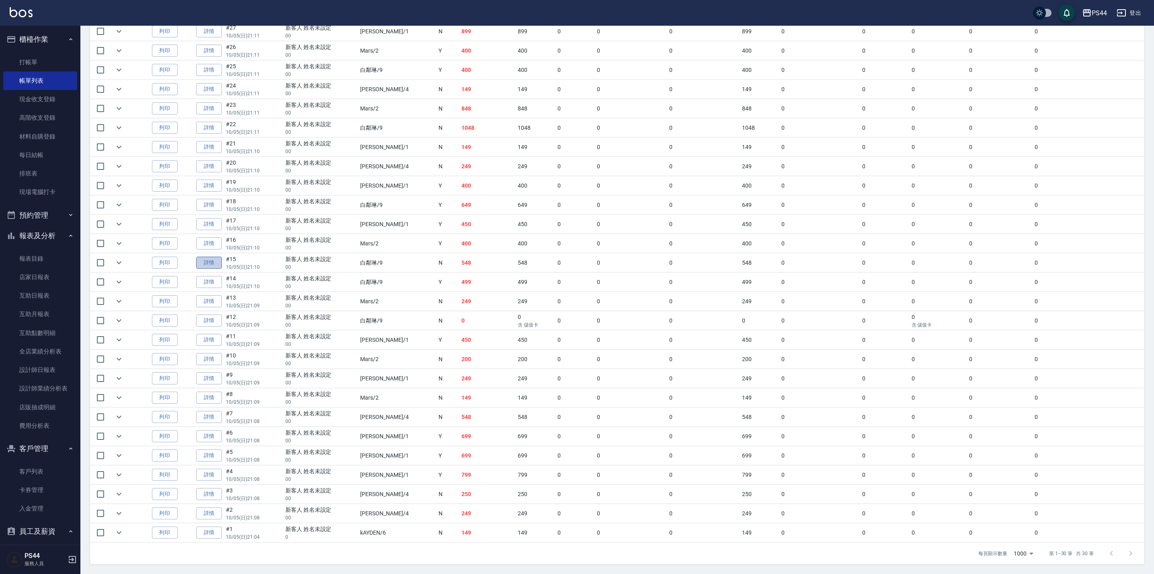
click at [216, 258] on link "詳情" at bounding box center [209, 263] width 26 height 12
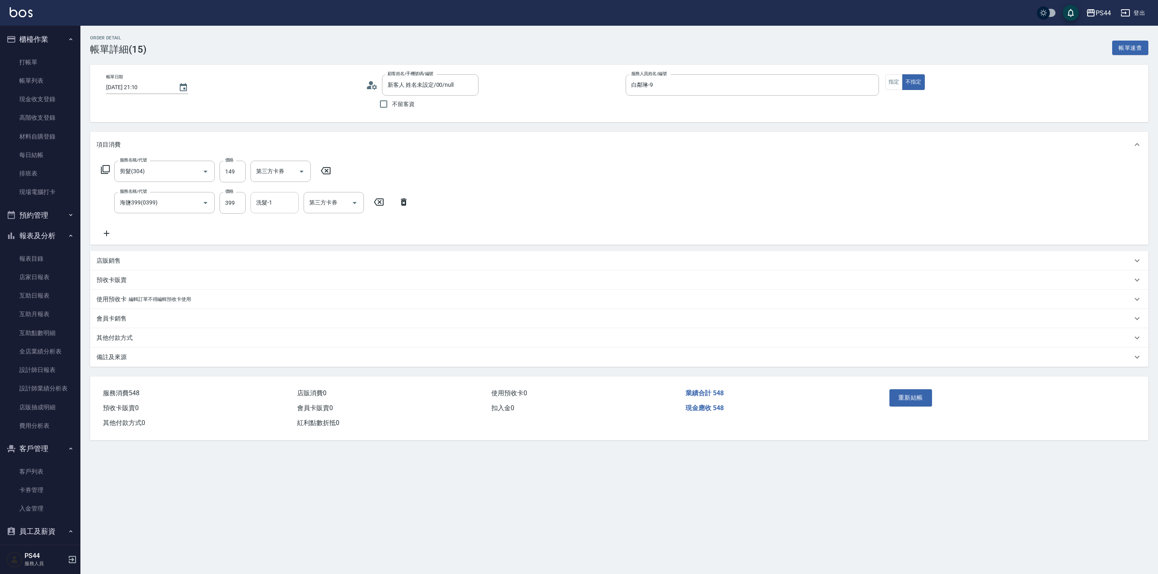
click at [274, 201] on input "洗髮-1" at bounding box center [274, 203] width 41 height 14
click at [907, 401] on button "重新結帳" at bounding box center [910, 398] width 43 height 17
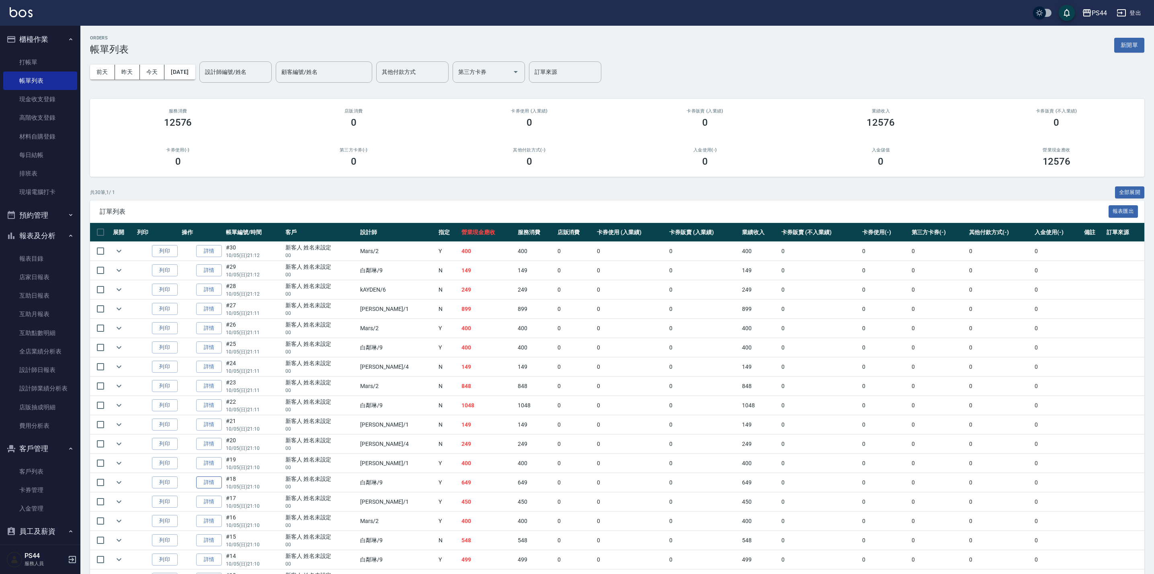
click at [213, 488] on link "詳情" at bounding box center [209, 483] width 26 height 12
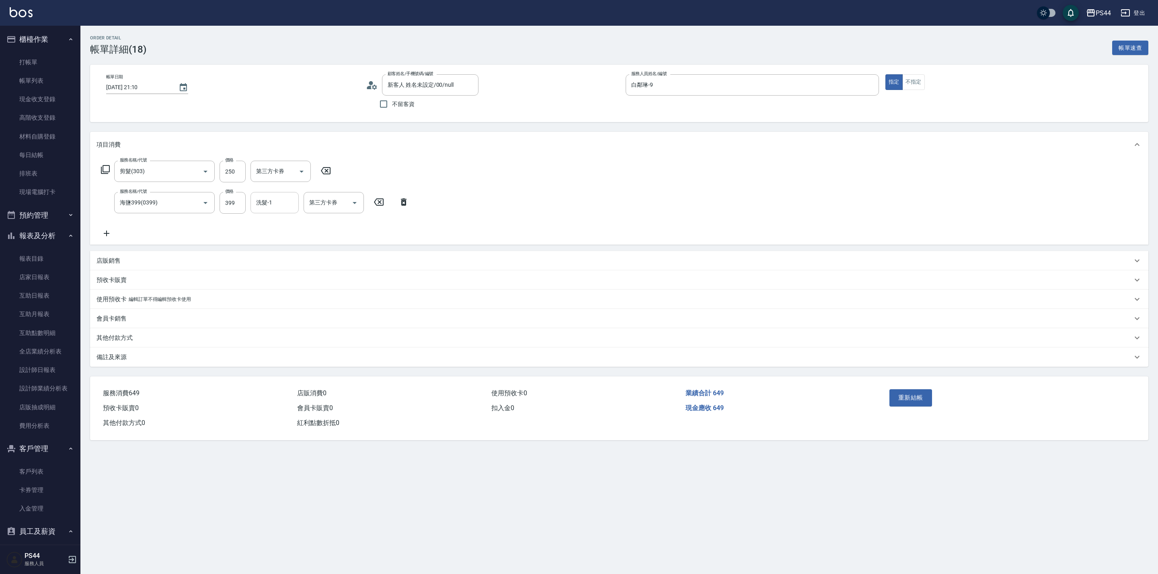
click at [270, 199] on input "洗髮-1" at bounding box center [274, 203] width 41 height 14
click at [903, 400] on button "重新結帳" at bounding box center [910, 398] width 43 height 17
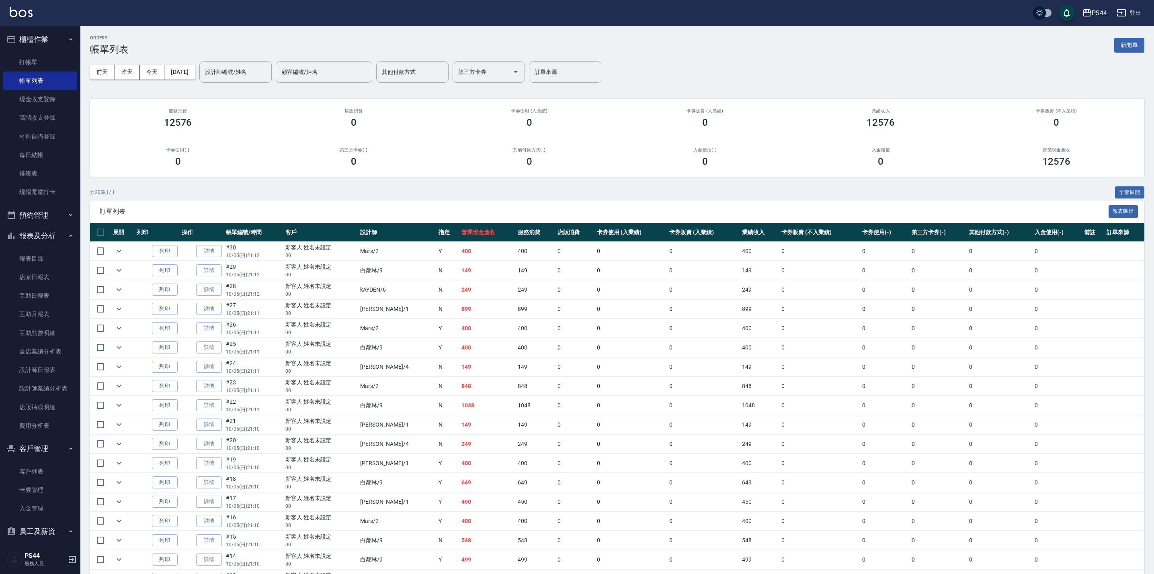
click at [215, 462] on link "詳情" at bounding box center [209, 463] width 26 height 12
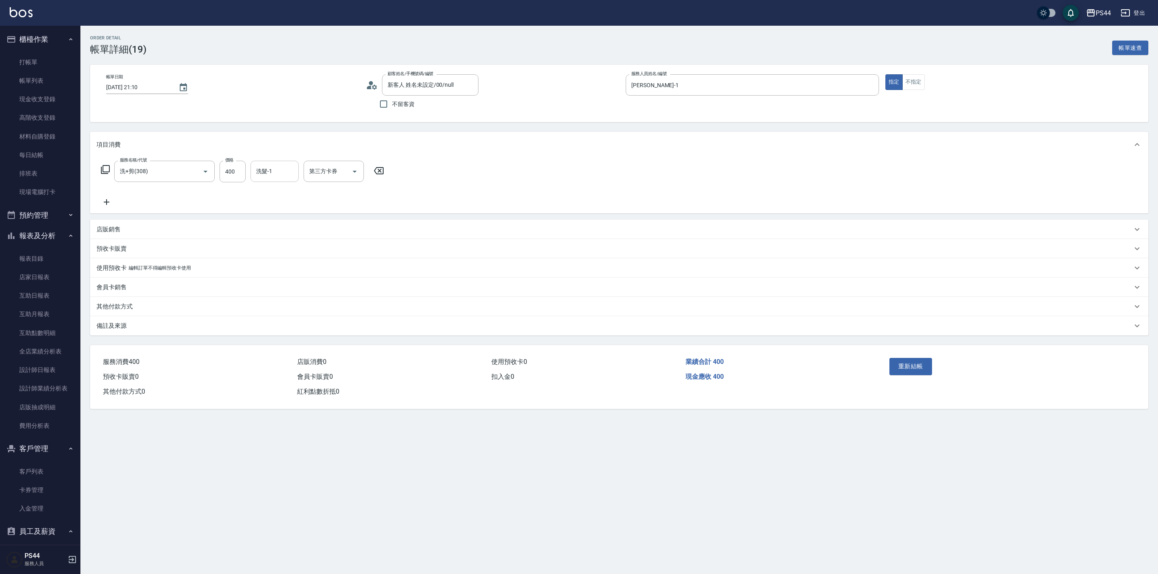
click at [275, 175] on input "洗髮-1" at bounding box center [274, 171] width 41 height 14
click at [905, 372] on button "重新結帳" at bounding box center [910, 366] width 43 height 17
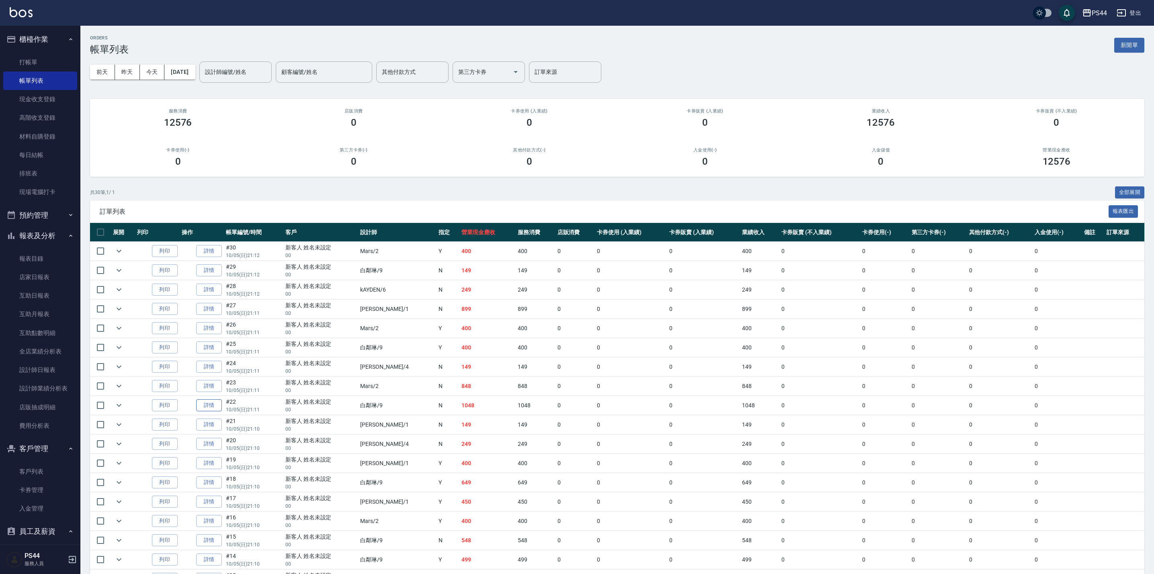
click at [219, 409] on link "詳情" at bounding box center [209, 406] width 26 height 12
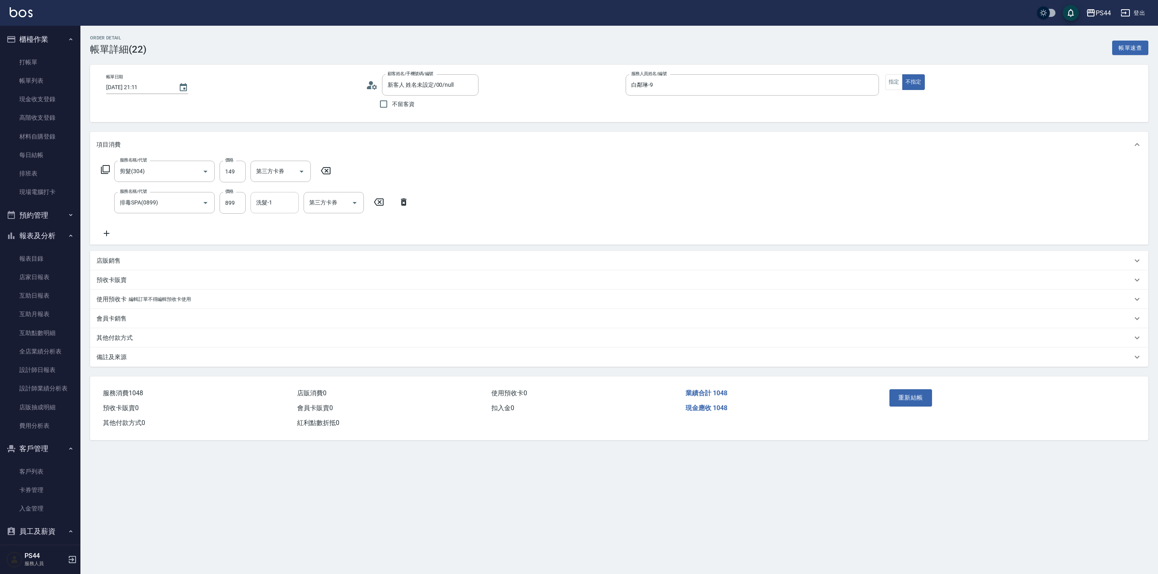
click at [284, 201] on input "洗髮-1" at bounding box center [274, 203] width 41 height 14
click at [909, 397] on button "重新結帳" at bounding box center [910, 398] width 43 height 17
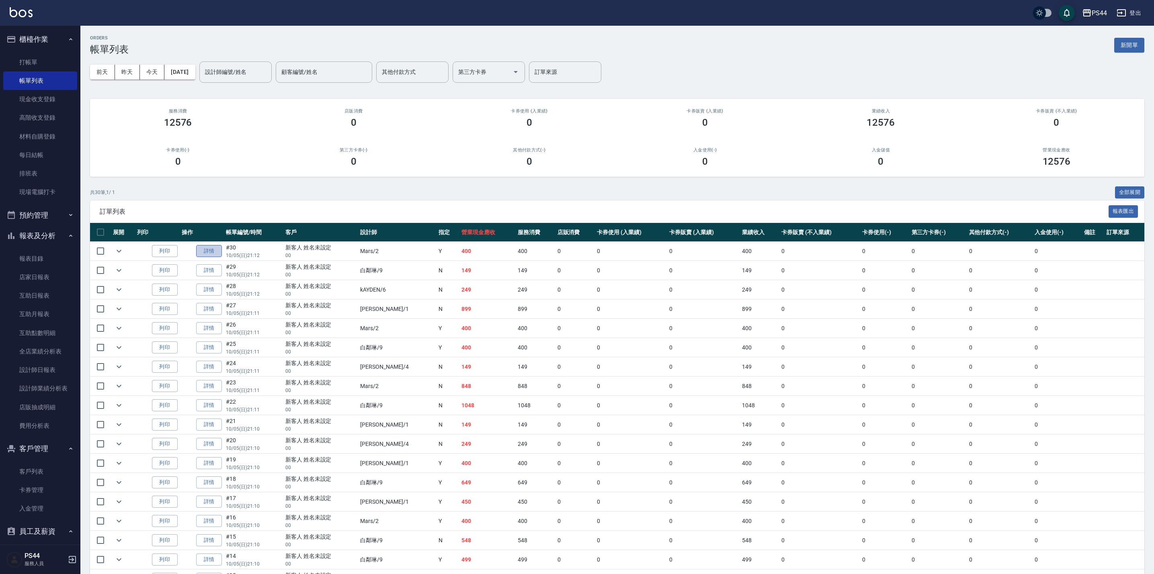
click at [209, 249] on link "詳情" at bounding box center [209, 251] width 26 height 12
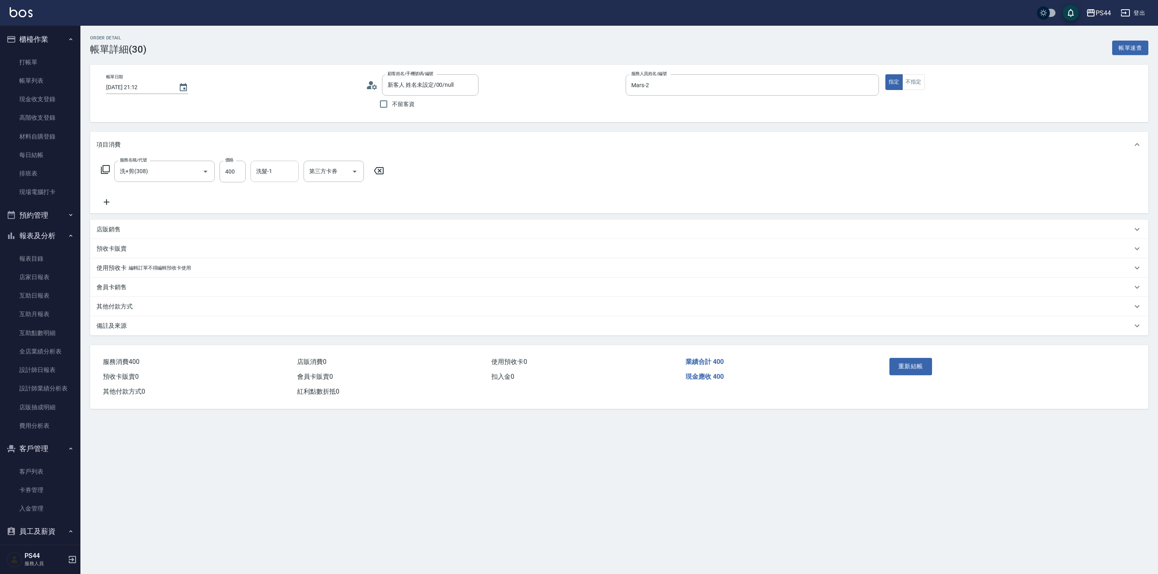
click at [286, 170] on input "洗髮-1" at bounding box center [274, 171] width 41 height 14
click at [894, 371] on button "重新結帳" at bounding box center [910, 366] width 43 height 17
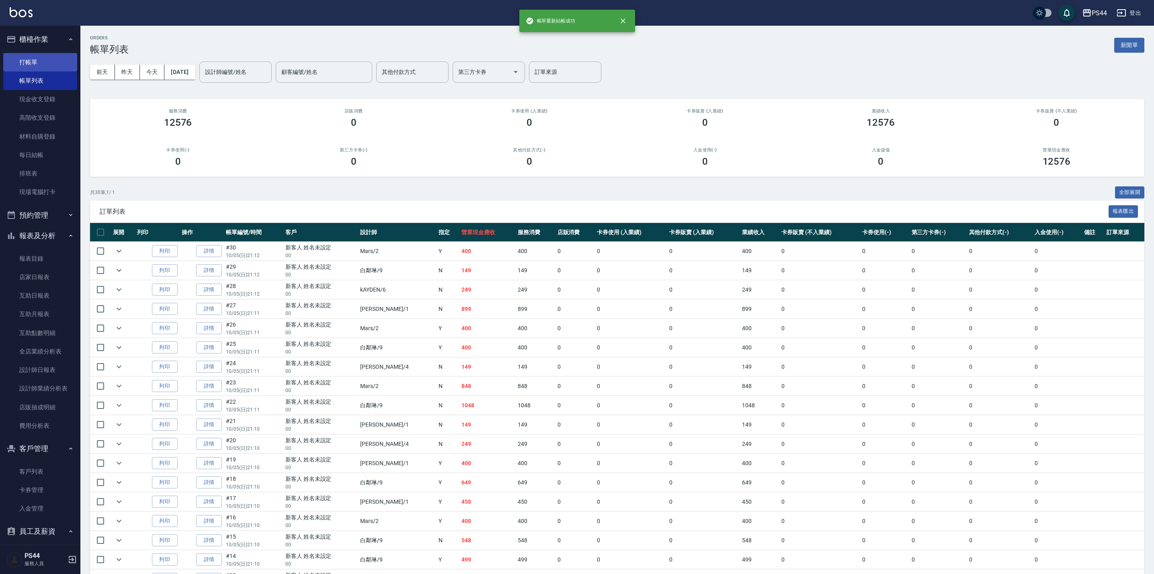
click at [38, 66] on link "打帳單" at bounding box center [40, 62] width 74 height 18
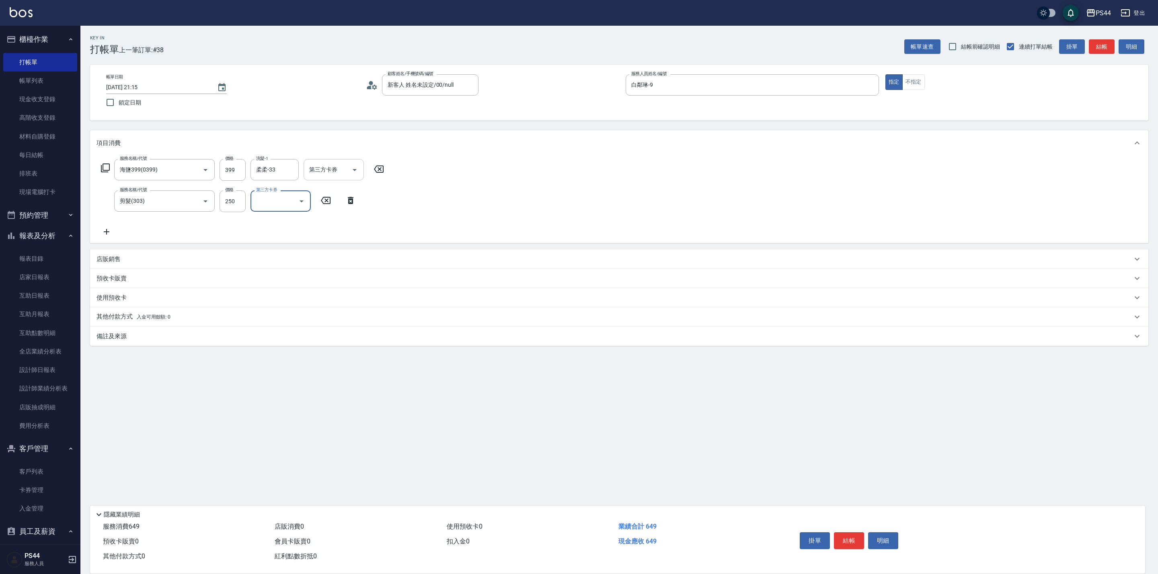
click at [354, 163] on div at bounding box center [354, 169] width 12 height 21
click at [355, 168] on icon "Open" at bounding box center [355, 170] width 10 height 10
click at [326, 239] on span "儲值卡" at bounding box center [334, 243] width 60 height 13
click at [303, 208] on icon "Open" at bounding box center [302, 210] width 10 height 10
click at [273, 278] on span "儲值卡" at bounding box center [280, 283] width 60 height 13
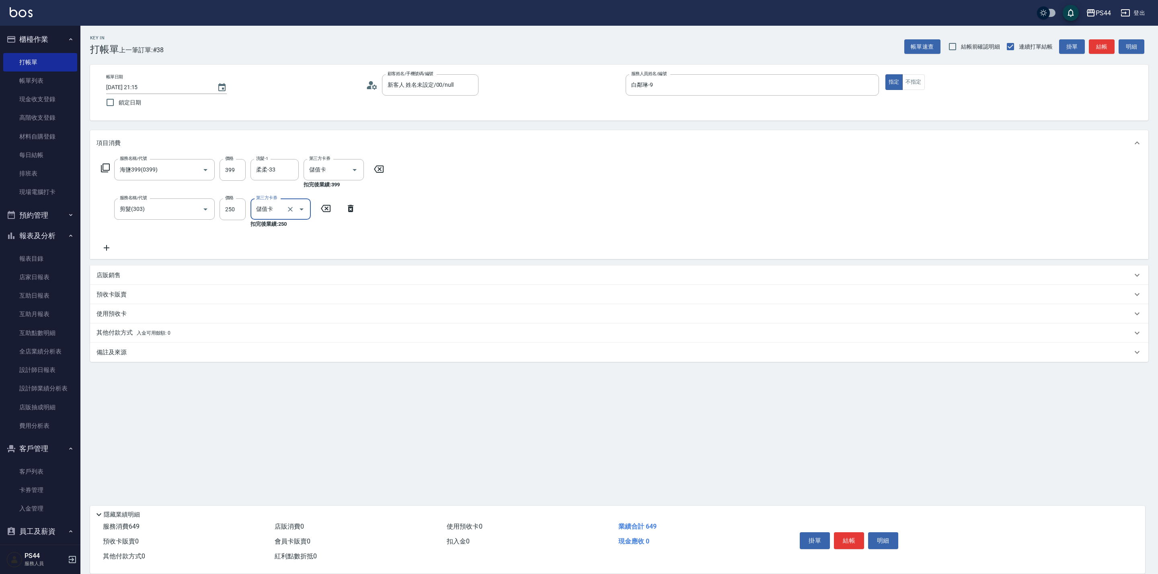
click at [104, 247] on icon at bounding box center [106, 248] width 20 height 10
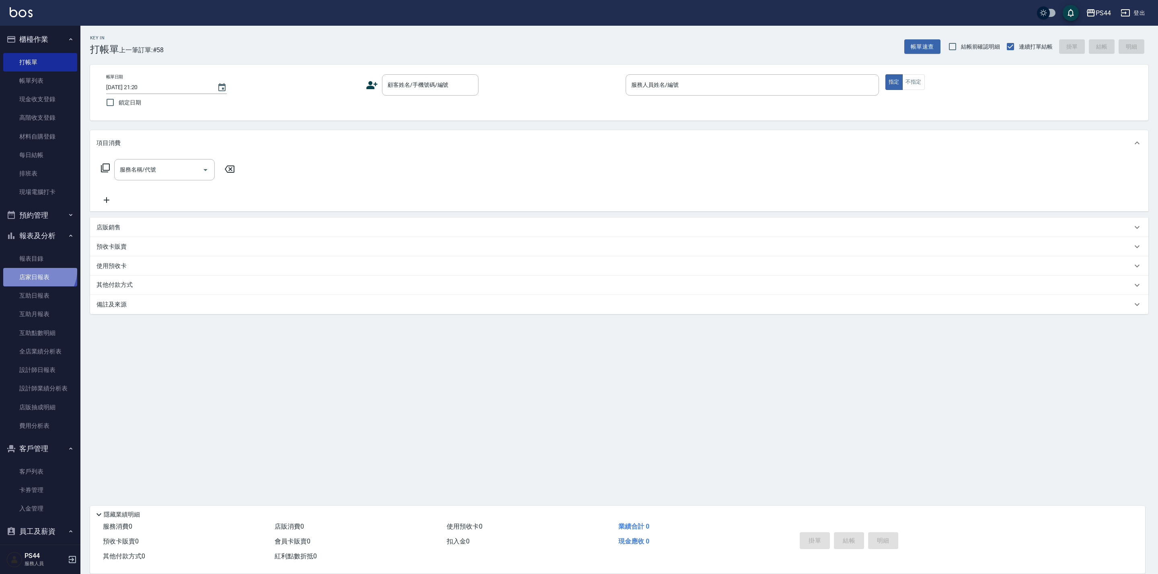
click at [38, 271] on link "店家日報表" at bounding box center [40, 277] width 74 height 18
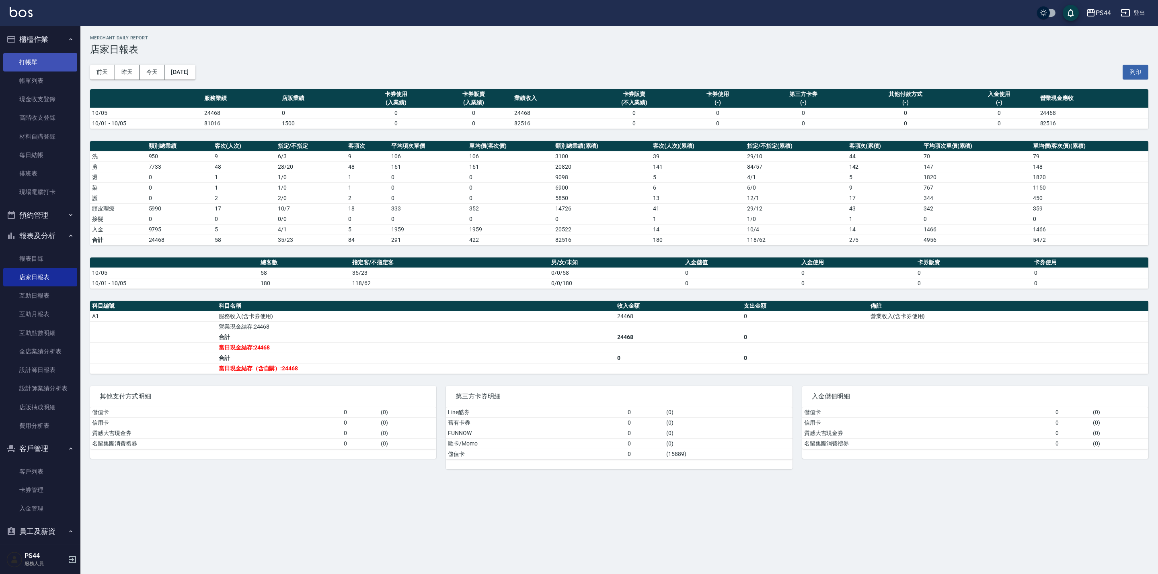
click at [34, 58] on link "打帳單" at bounding box center [40, 62] width 74 height 18
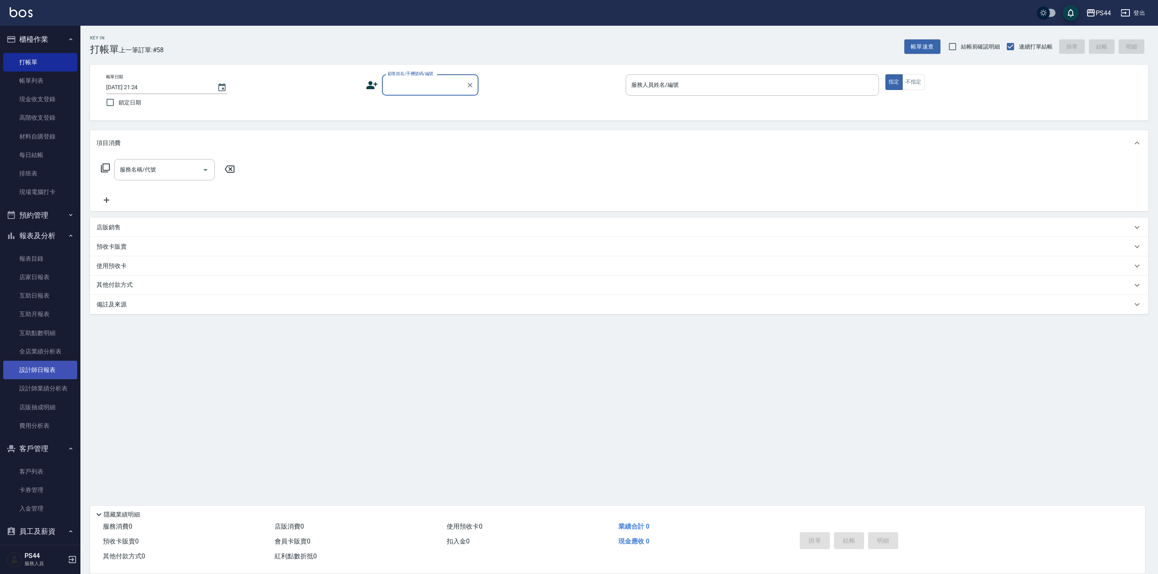
click at [43, 374] on link "設計師日報表" at bounding box center [40, 370] width 74 height 18
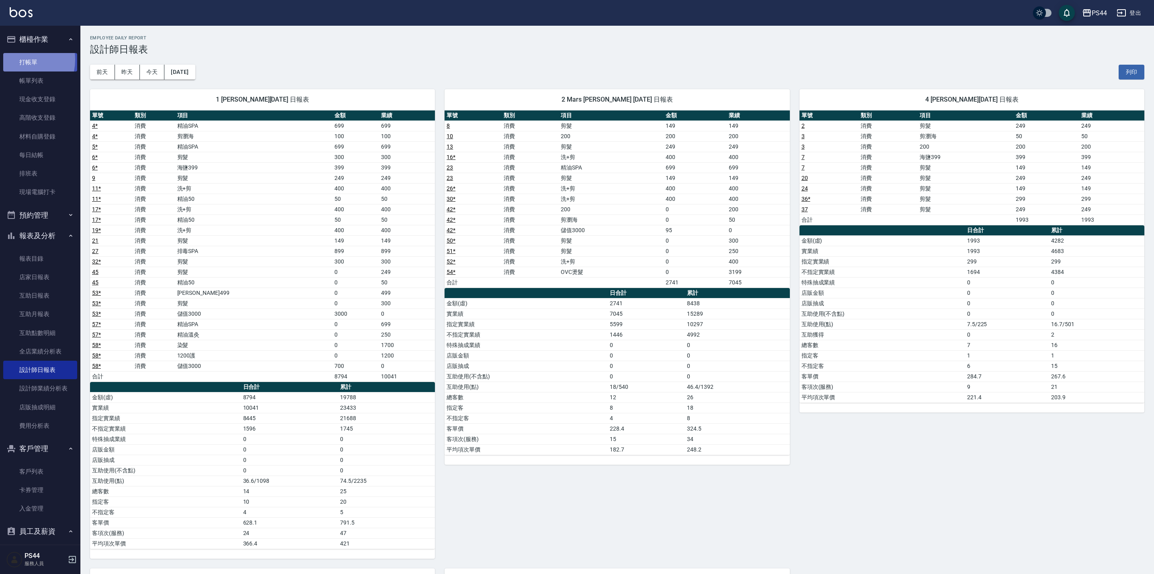
click at [17, 59] on link "打帳單" at bounding box center [40, 62] width 74 height 18
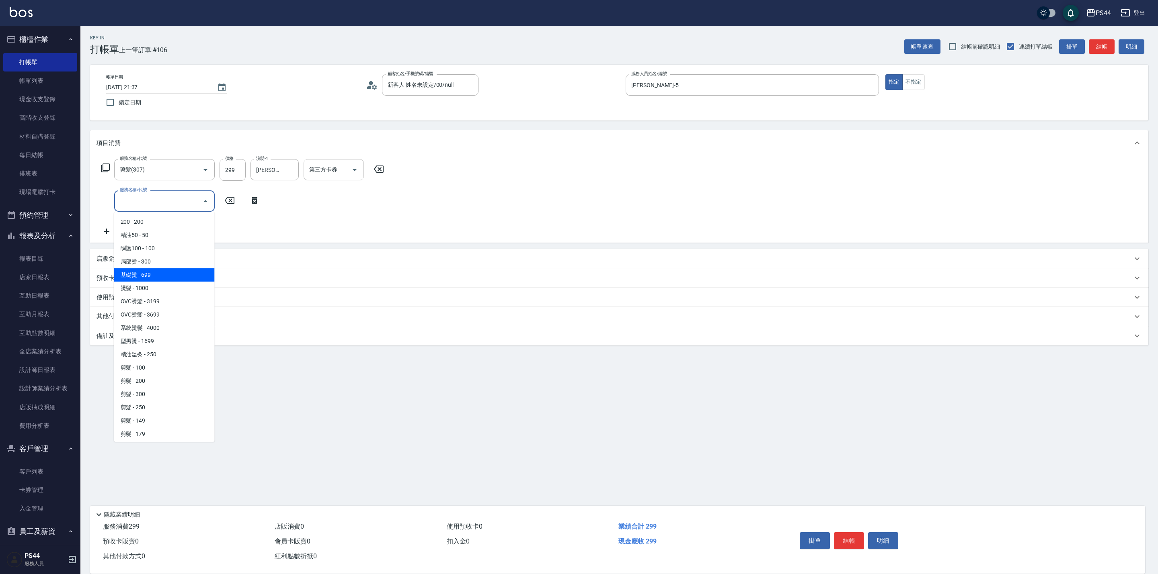
click at [359, 169] on icon "Open" at bounding box center [355, 170] width 10 height 10
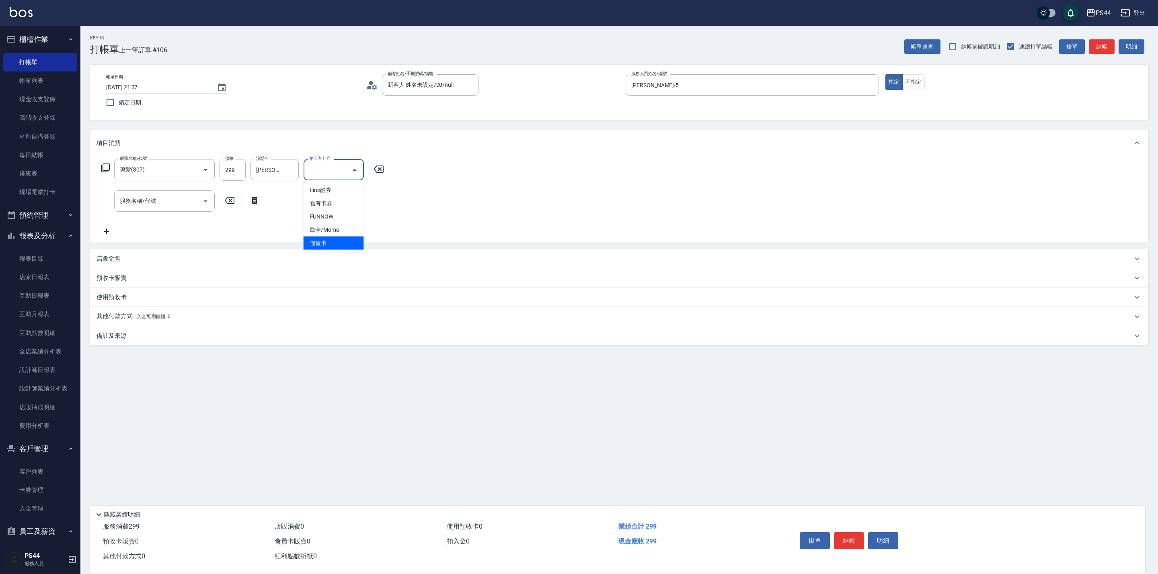
click at [324, 244] on span "儲值卡" at bounding box center [334, 243] width 60 height 13
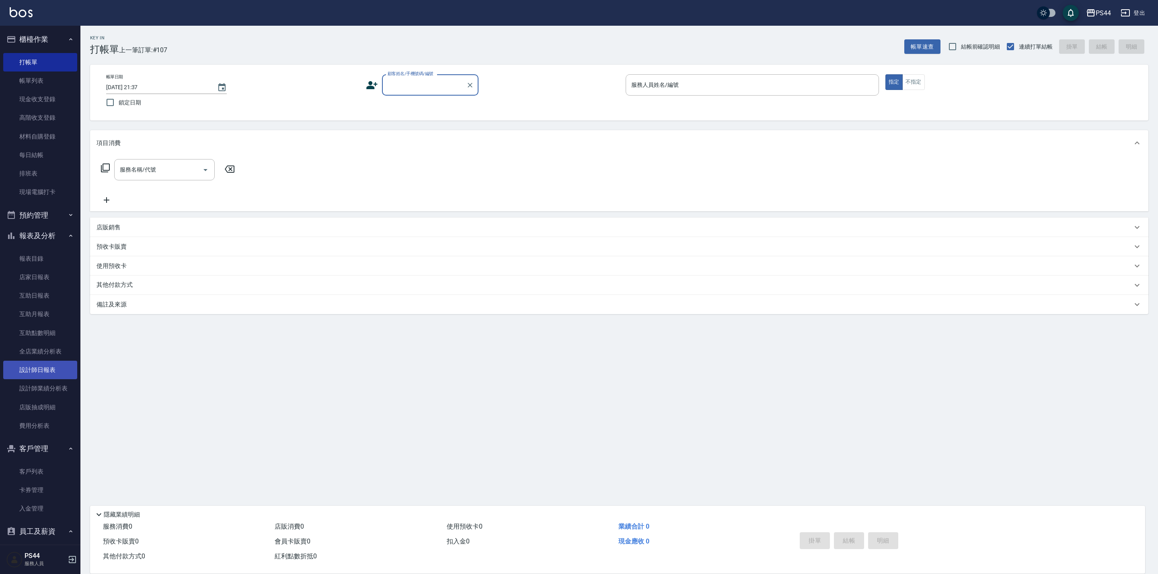
click at [50, 363] on link "設計師日報表" at bounding box center [40, 370] width 74 height 18
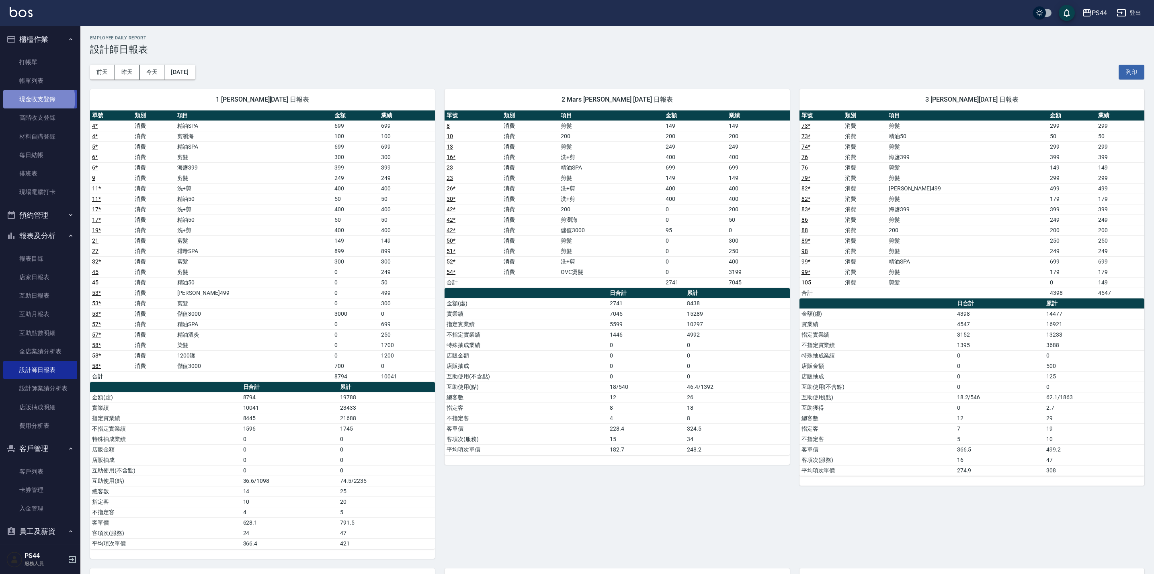
click at [32, 99] on link "現金收支登錄" at bounding box center [40, 99] width 74 height 18
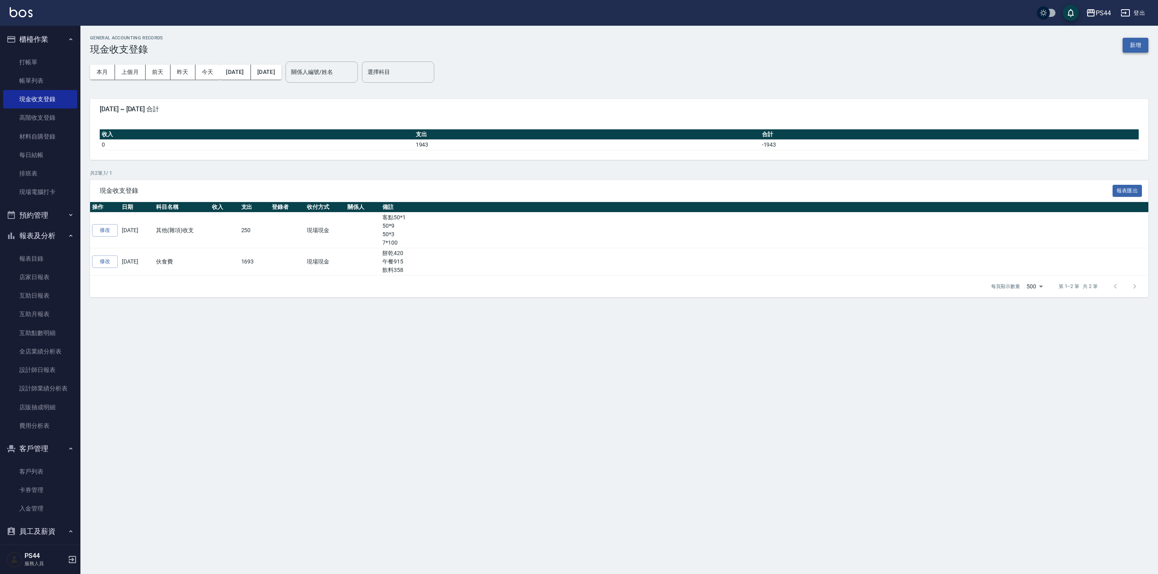
click at [1129, 48] on button "新增" at bounding box center [1135, 45] width 26 height 15
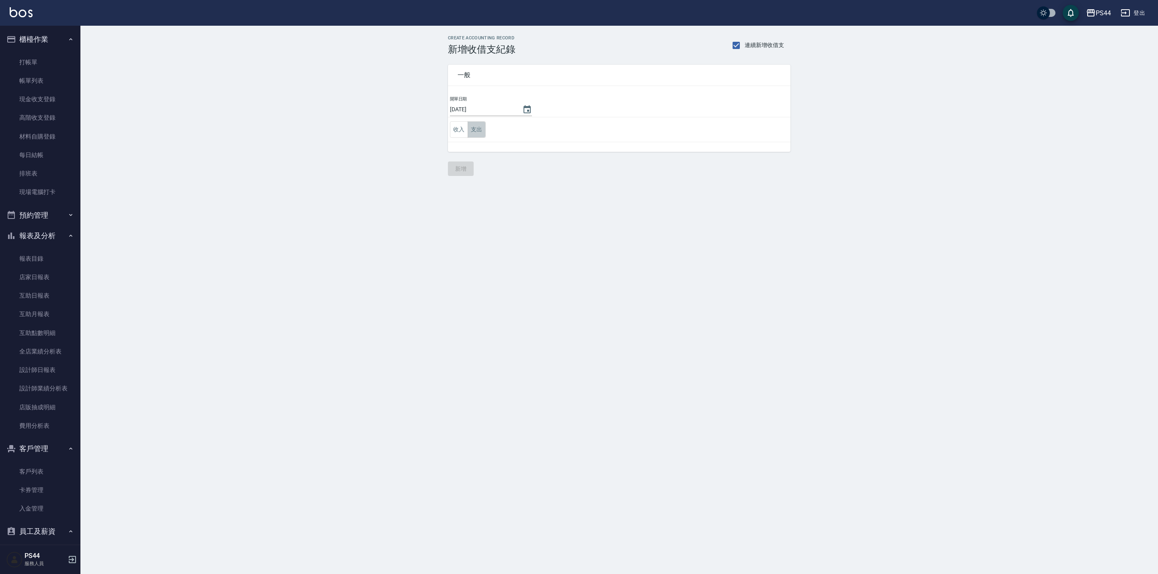
click at [483, 133] on button "支出" at bounding box center [477, 129] width 18 height 16
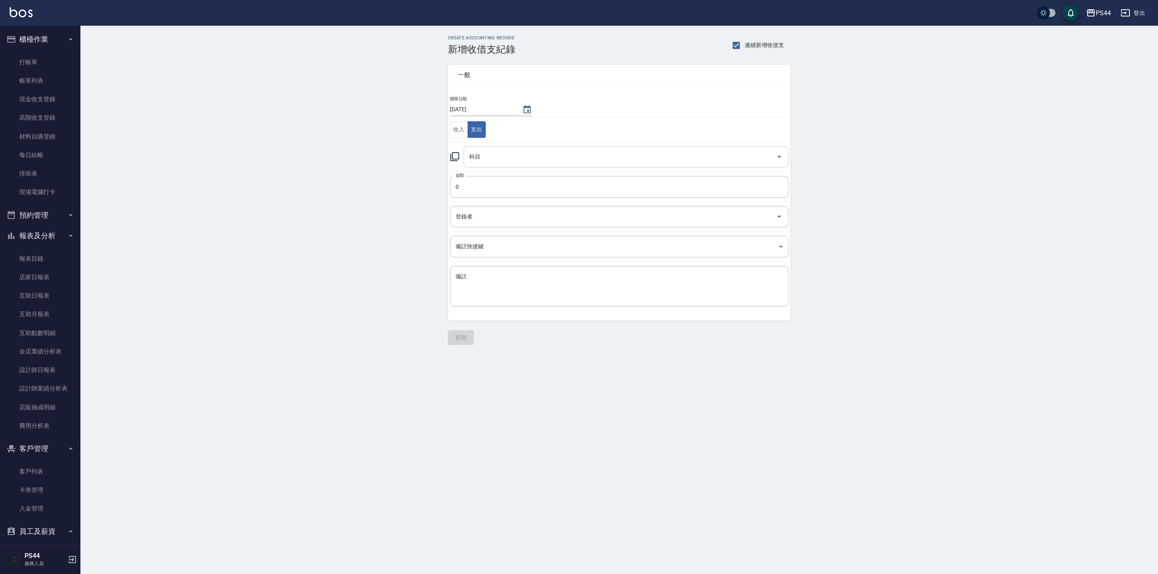
click at [502, 168] on div "科目" at bounding box center [626, 156] width 325 height 21
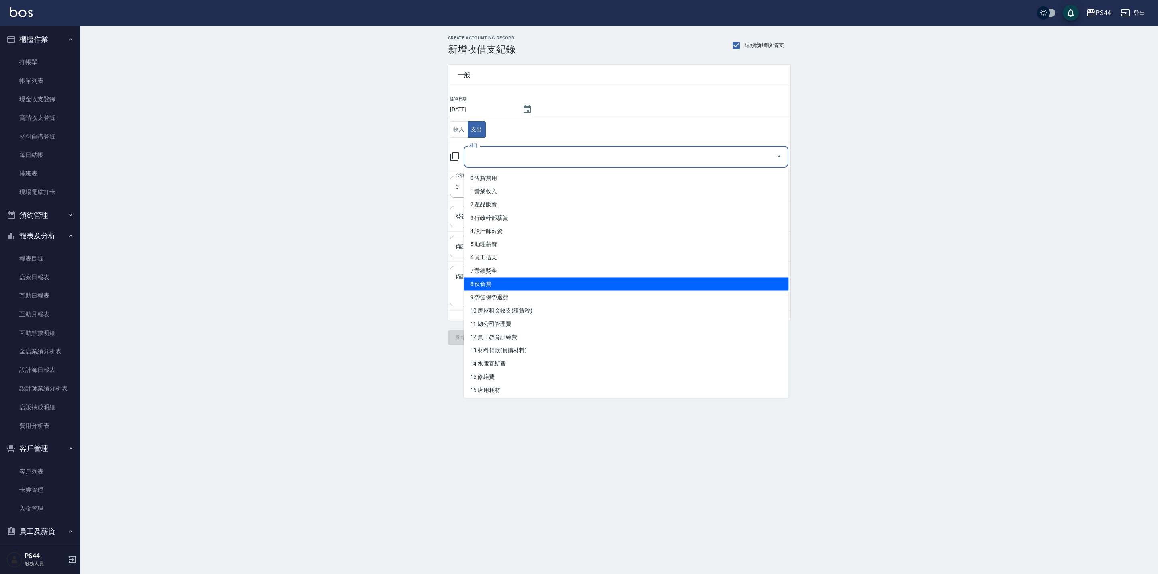
click at [511, 279] on li "8 伙食費" at bounding box center [626, 284] width 325 height 13
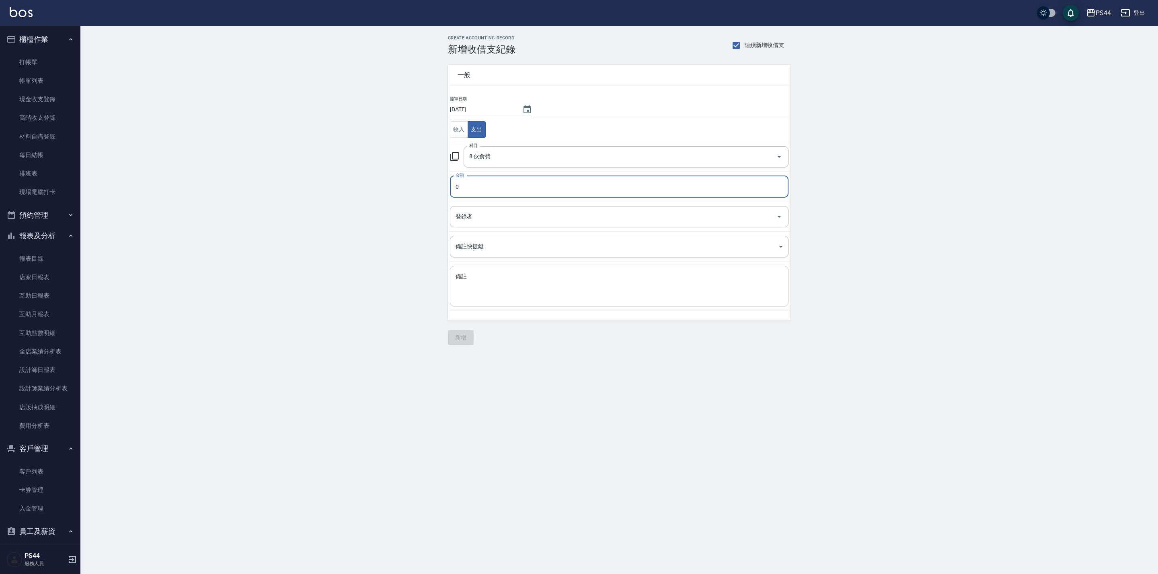
click at [503, 306] on div "x 備註" at bounding box center [619, 286] width 338 height 41
click at [476, 291] on textarea "飲料731" at bounding box center [618, 286] width 327 height 27
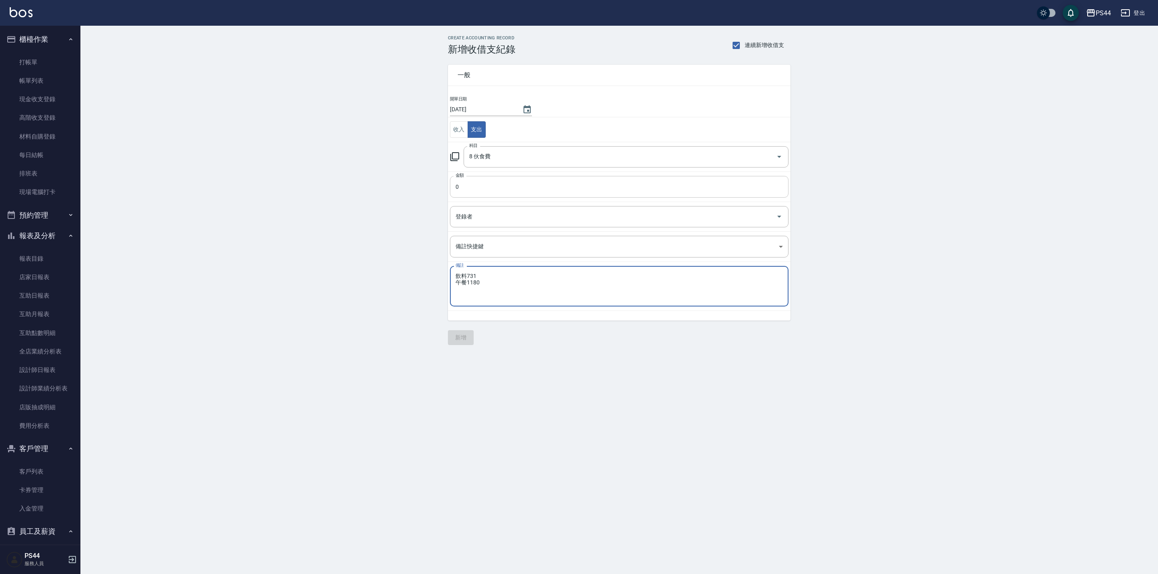
click at [486, 192] on input "0" at bounding box center [619, 187] width 338 height 22
click at [463, 342] on button "新增" at bounding box center [461, 337] width 26 height 15
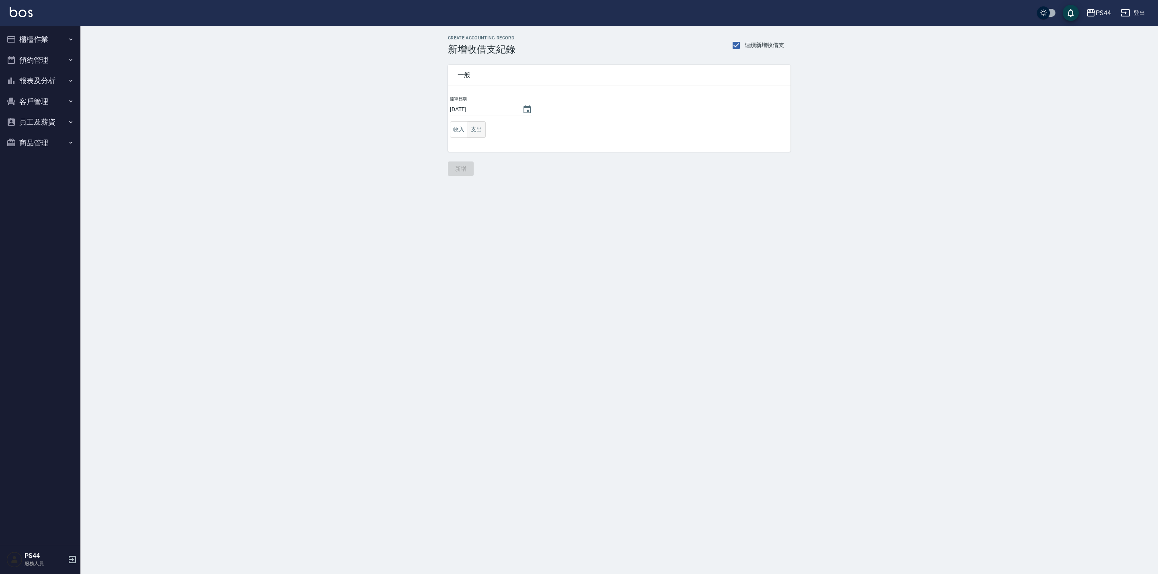
drag, startPoint x: 492, startPoint y: 135, endPoint x: 480, endPoint y: 131, distance: 12.7
click at [486, 135] on td "收入 支出" at bounding box center [619, 129] width 343 height 25
click at [480, 131] on button "支出" at bounding box center [477, 129] width 18 height 16
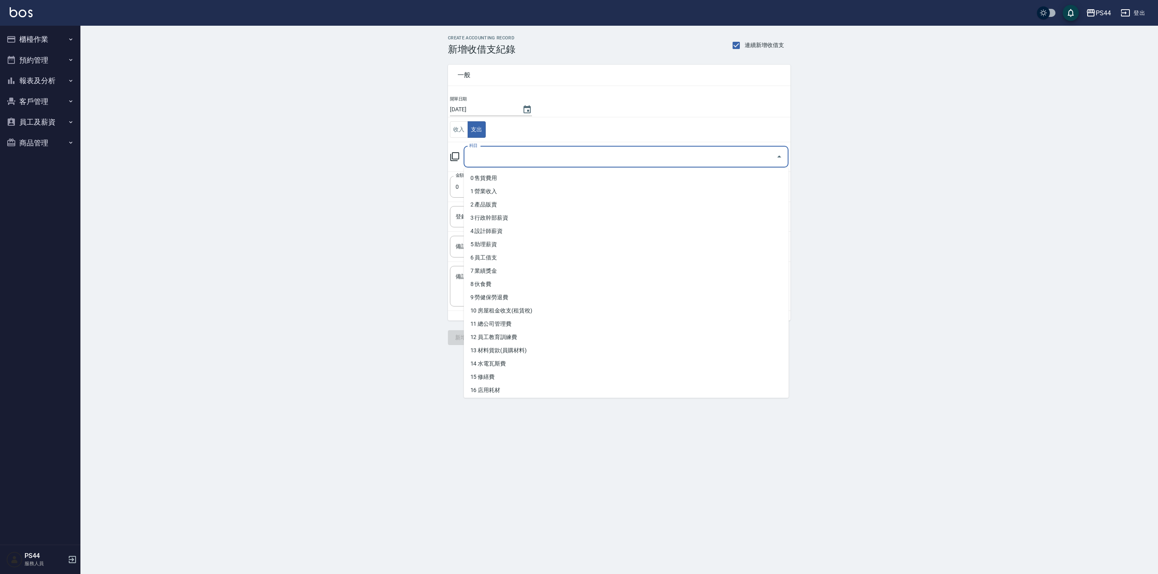
click at [497, 162] on input "科目" at bounding box center [620, 157] width 306 height 14
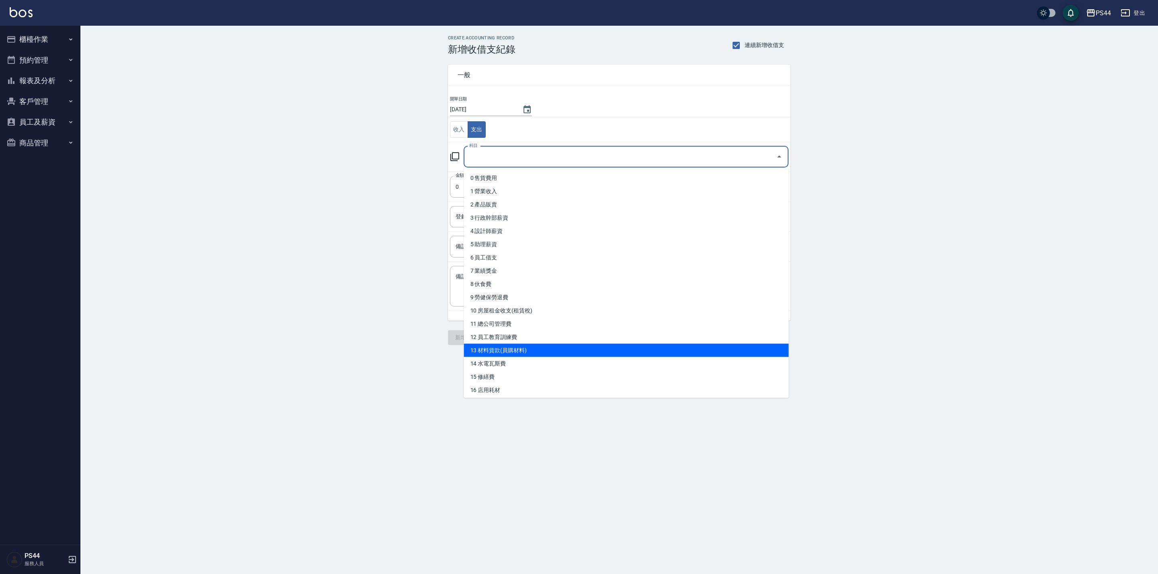
scroll to position [241, 0]
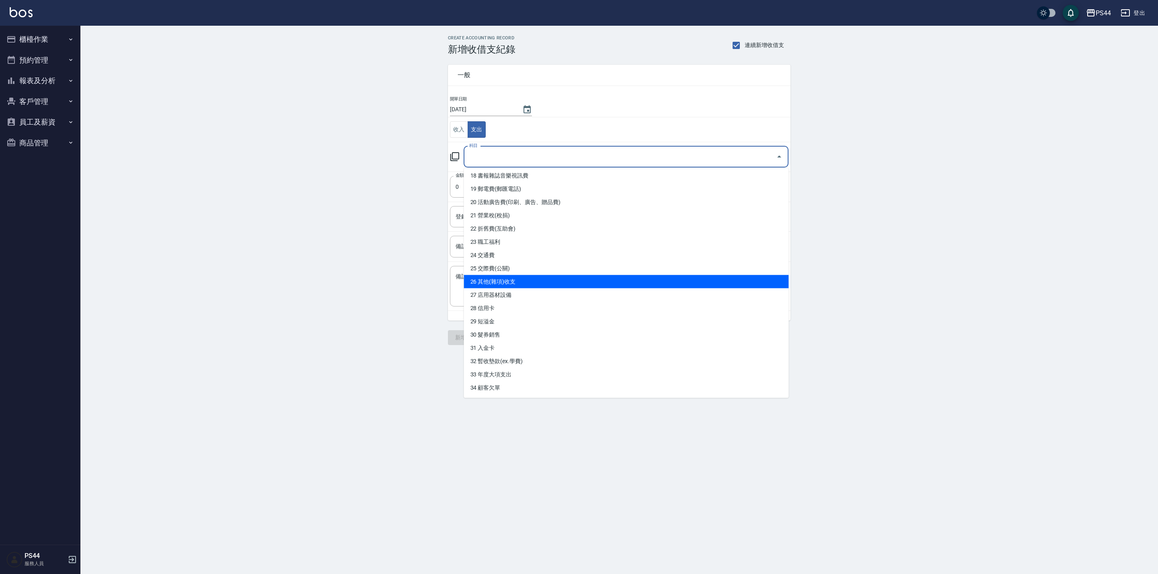
click at [550, 278] on li "26 其他(雜項)收支" at bounding box center [626, 281] width 325 height 13
type input "26 其他(雜項)收支"
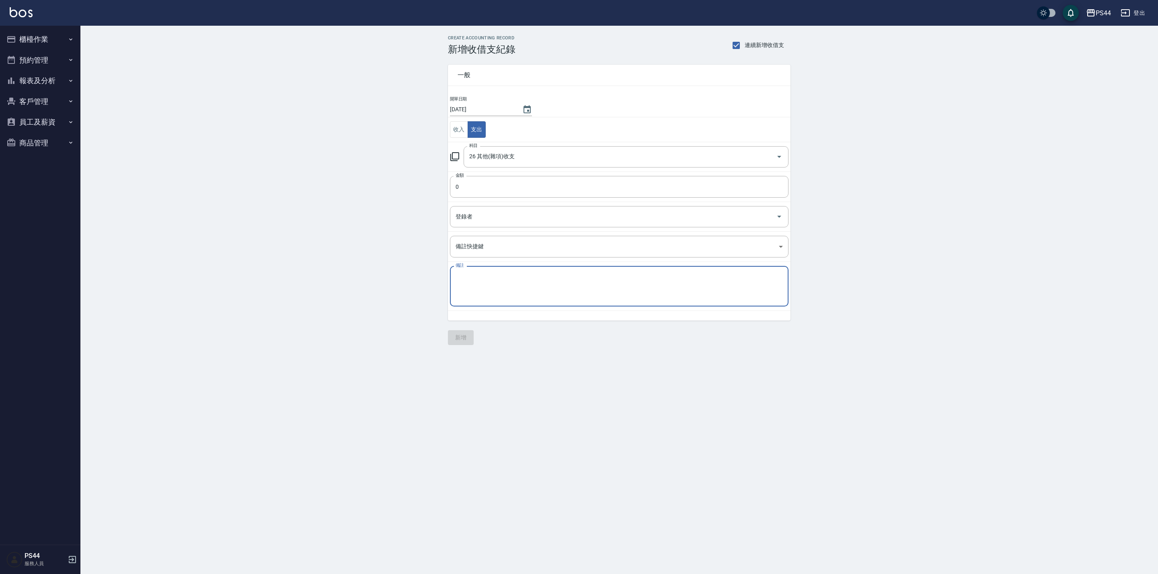
click at [521, 285] on textarea "備註" at bounding box center [618, 286] width 327 height 27
type textarea "5"
type textarea "支援車資820 森森190 燈泡758 客點50*1 50*2"
click at [480, 191] on input "0" at bounding box center [619, 187] width 338 height 22
type input "1868"
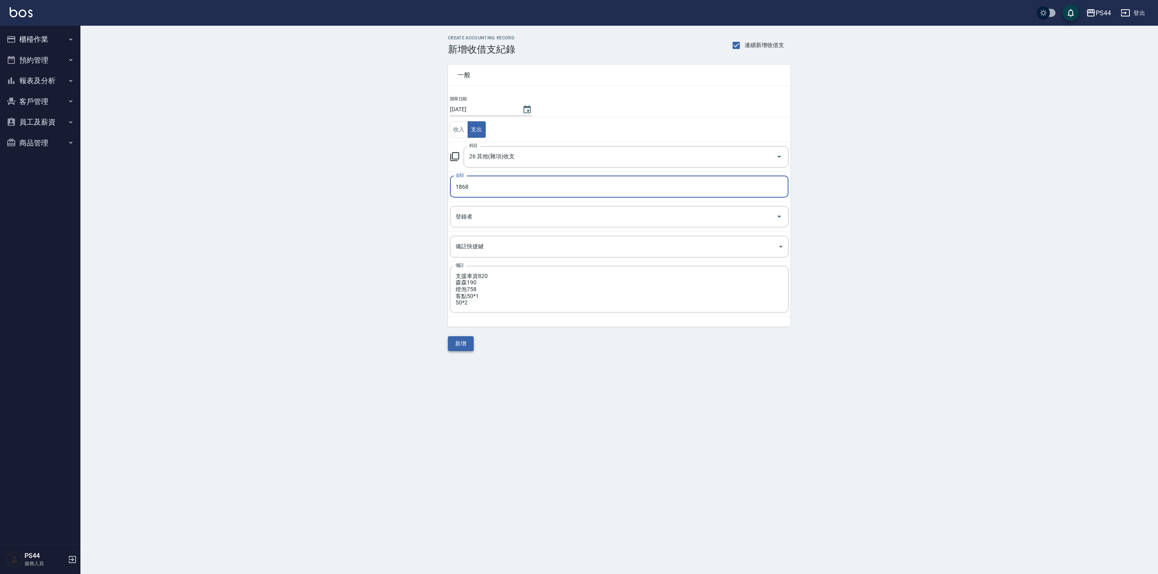
click at [464, 346] on button "新增" at bounding box center [461, 343] width 26 height 15
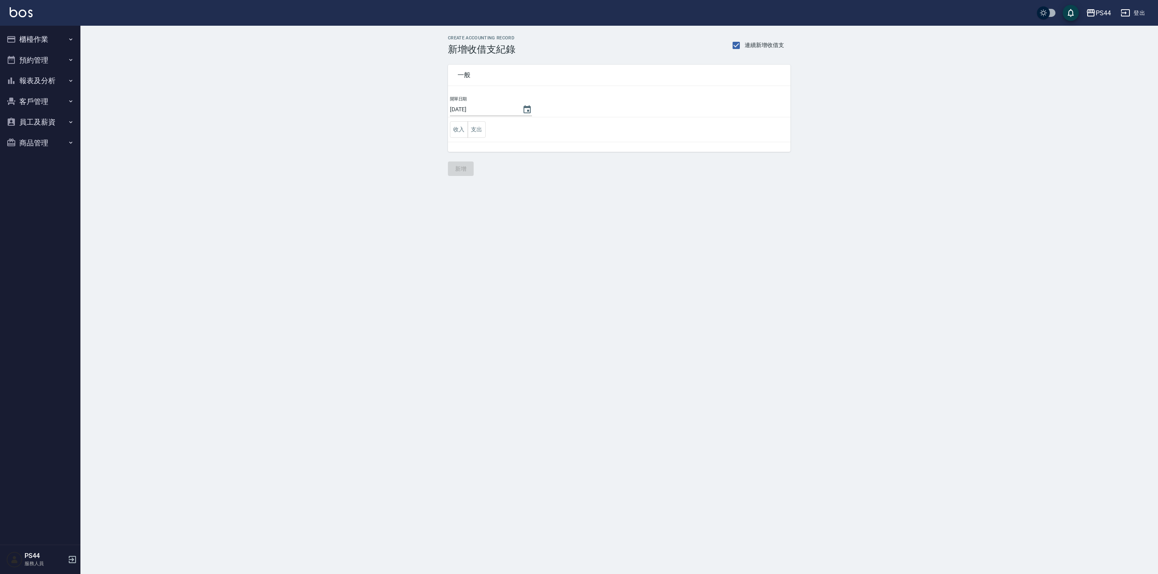
click at [31, 82] on button "報表及分析" at bounding box center [40, 80] width 74 height 21
click at [32, 213] on link "設計師日報表" at bounding box center [40, 215] width 74 height 18
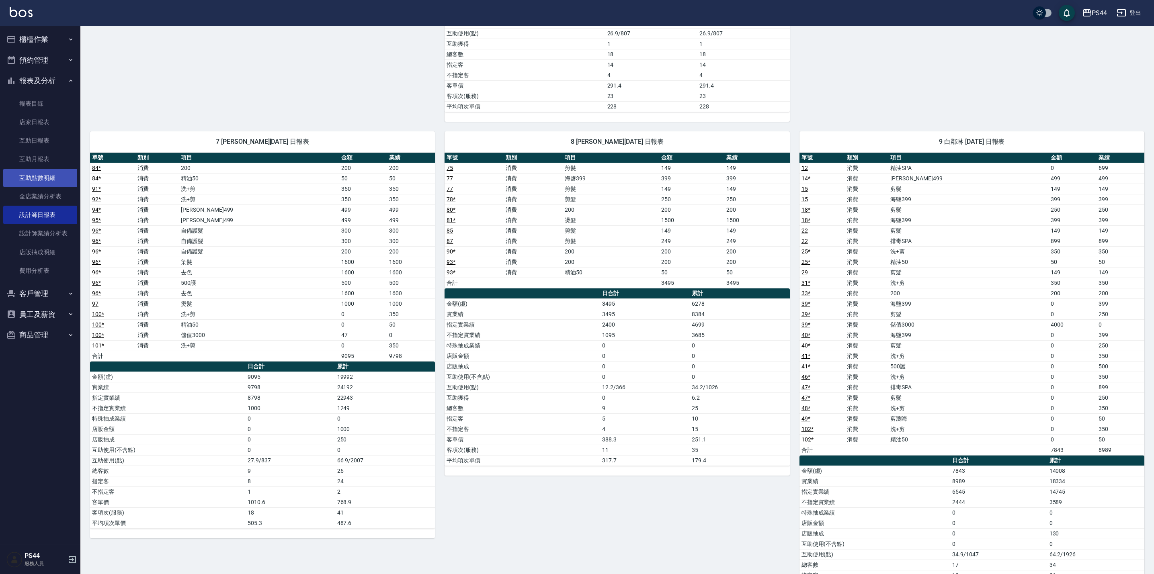
scroll to position [829, 0]
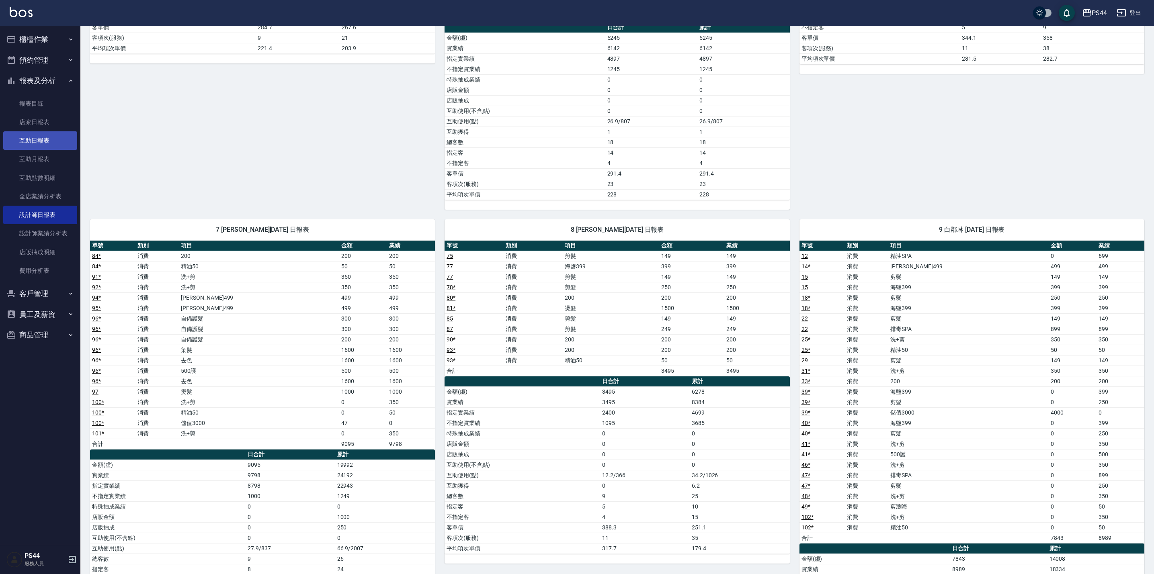
click at [34, 137] on link "互助日報表" at bounding box center [40, 140] width 74 height 18
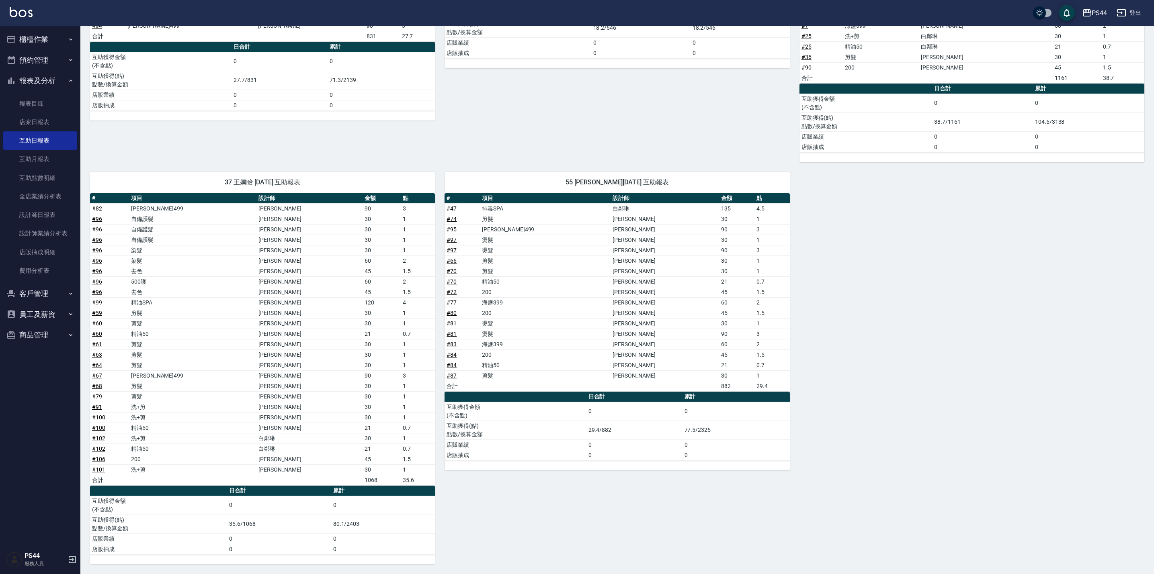
scroll to position [558, 0]
